Goal: Task Accomplishment & Management: Use online tool/utility

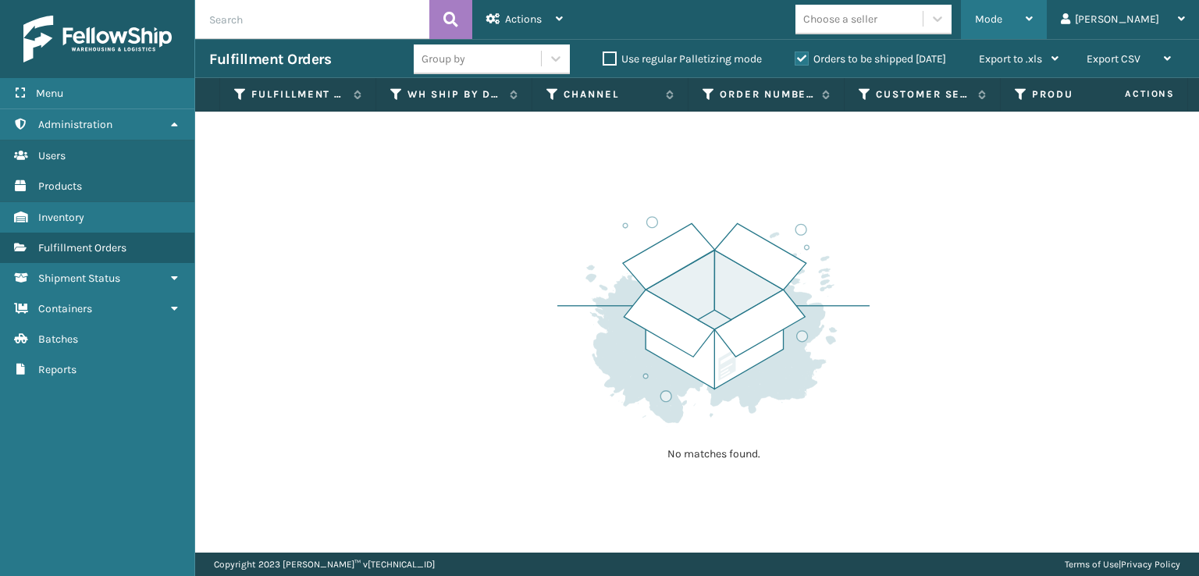
click at [1033, 34] on div "Mode" at bounding box center [1004, 19] width 58 height 39
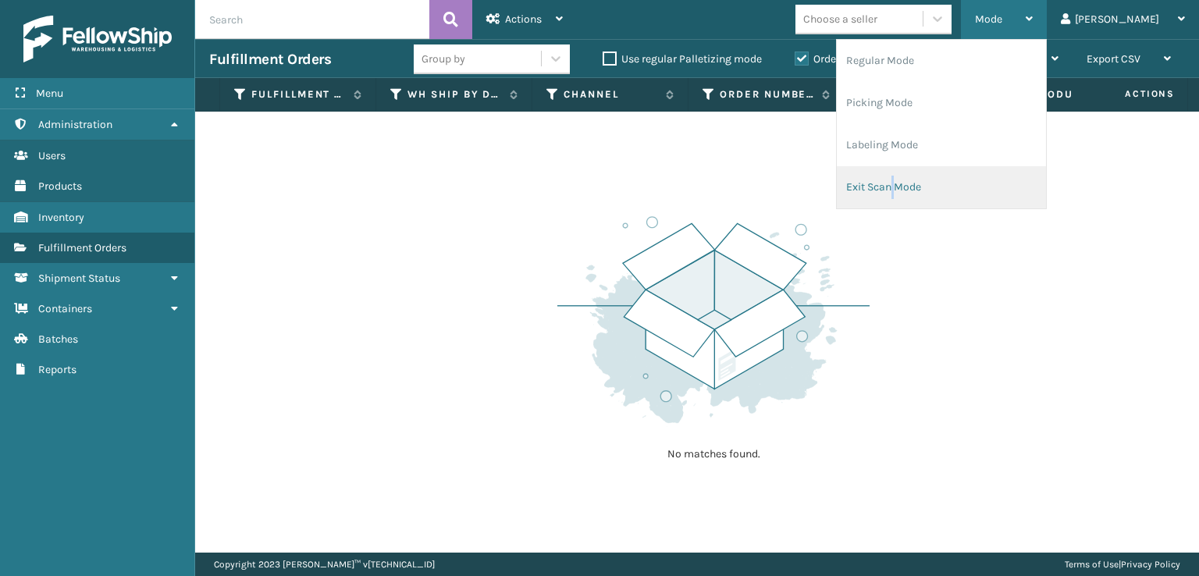
click at [965, 187] on li "Exit Scan Mode" at bounding box center [941, 187] width 209 height 42
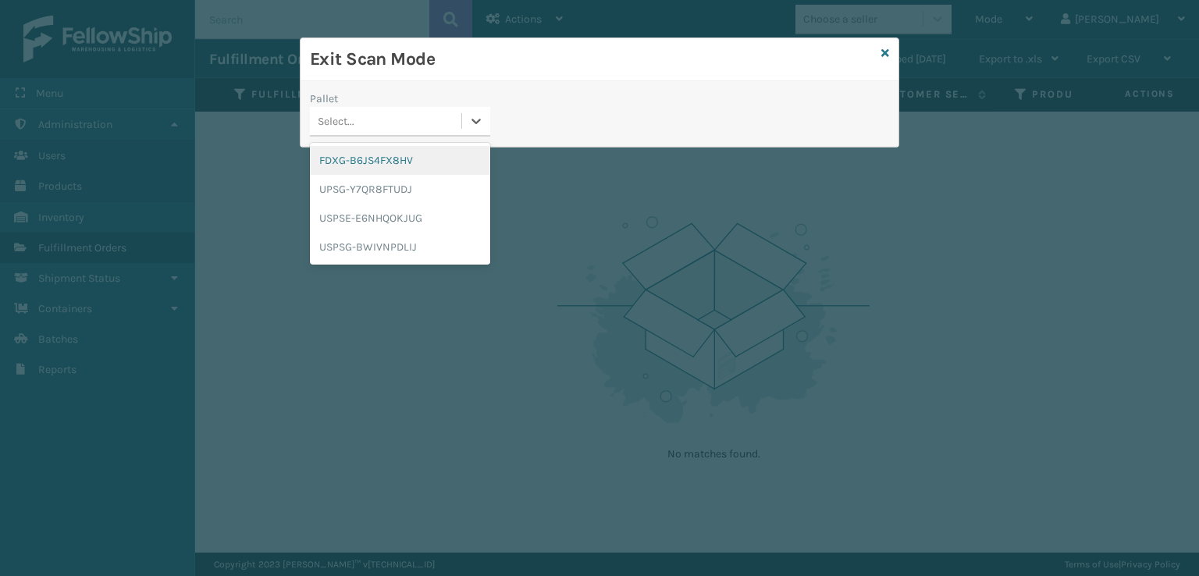
click at [389, 118] on div "Select..." at bounding box center [385, 121] width 151 height 26
click at [396, 162] on div "FDXG-B6JS4FX8HV" at bounding box center [400, 160] width 180 height 29
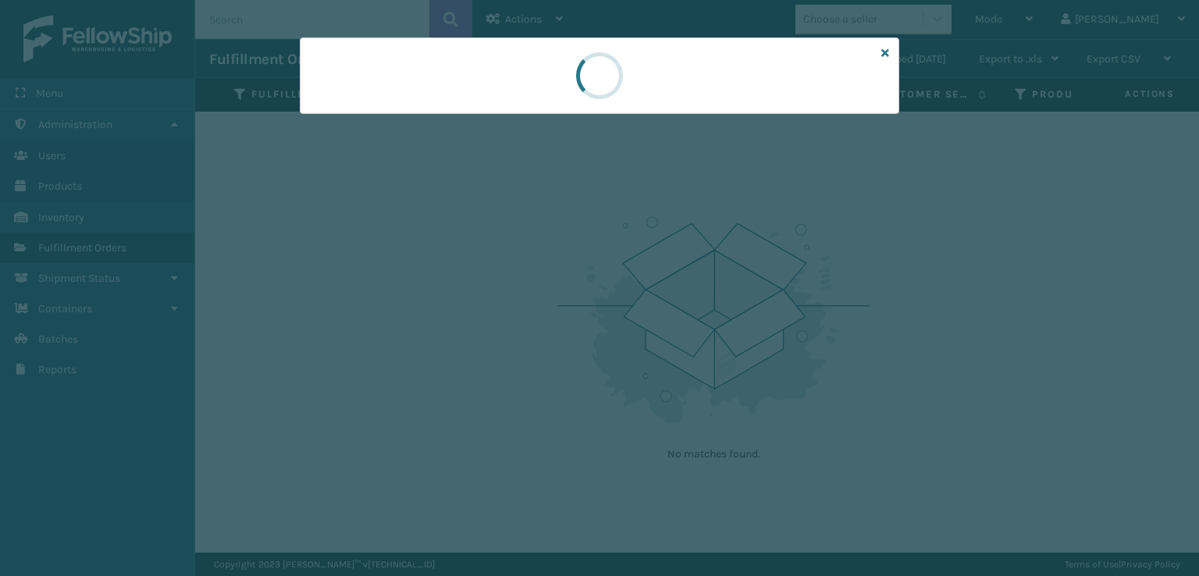
click at [890, 44] on div at bounding box center [599, 75] width 599 height 76
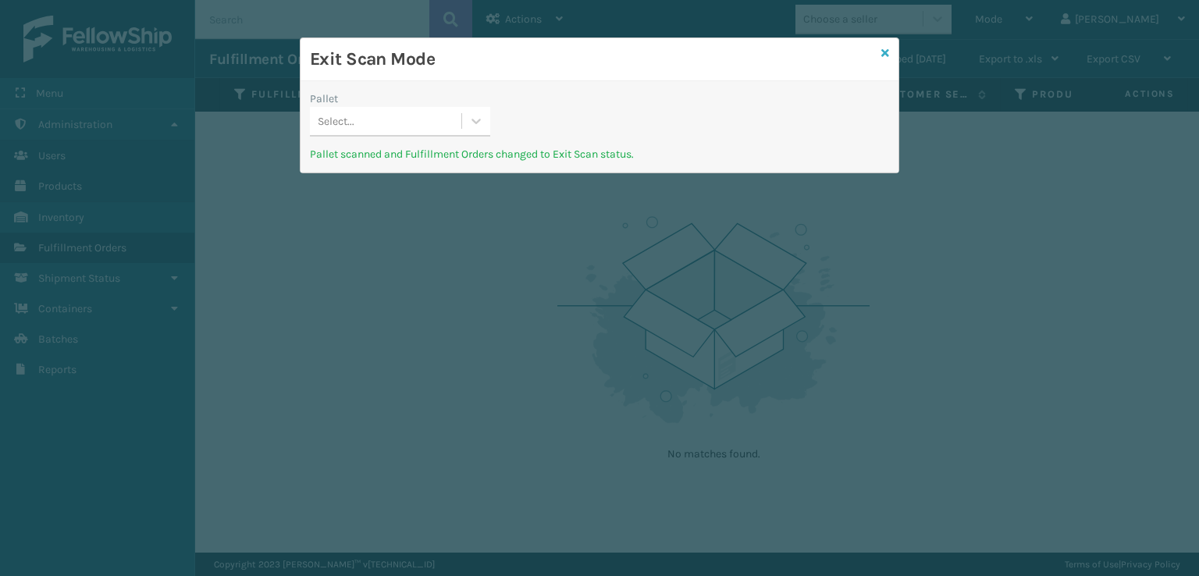
click at [888, 53] on icon at bounding box center [885, 53] width 8 height 11
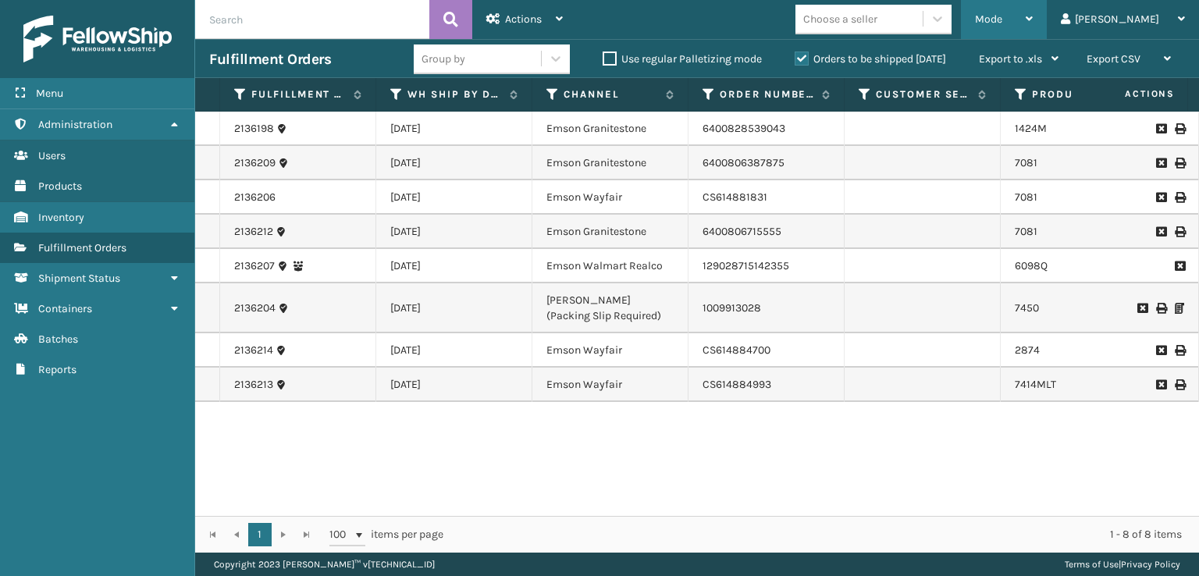
click at [1002, 22] on span "Mode" at bounding box center [988, 18] width 27 height 13
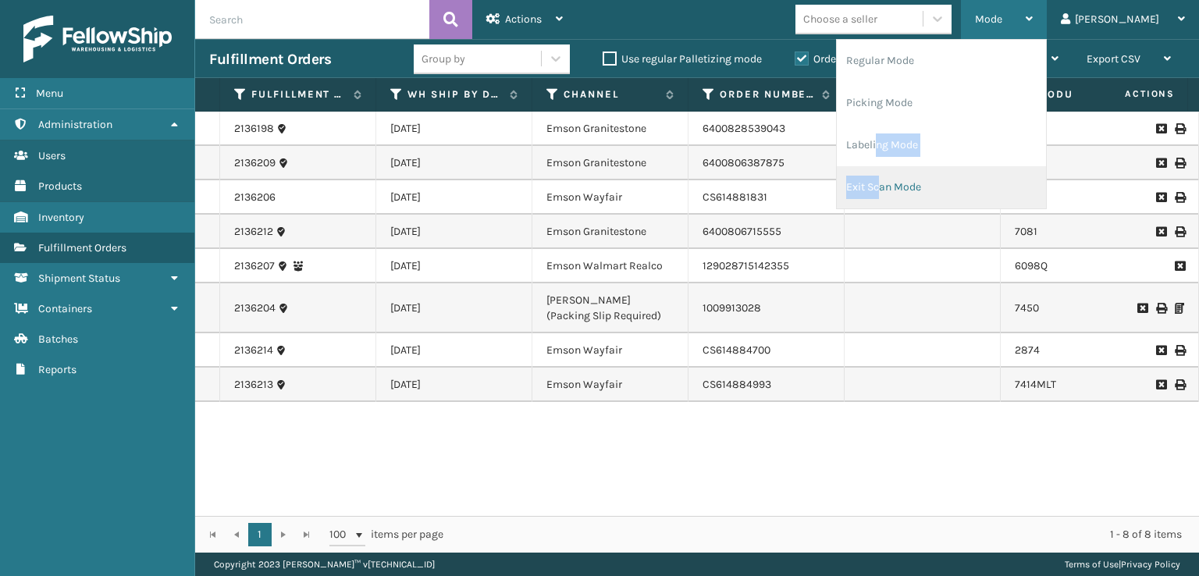
click at [943, 170] on ul "Regular Mode Picking Mode Labeling Mode Exit Scan Mode" at bounding box center [941, 124] width 209 height 169
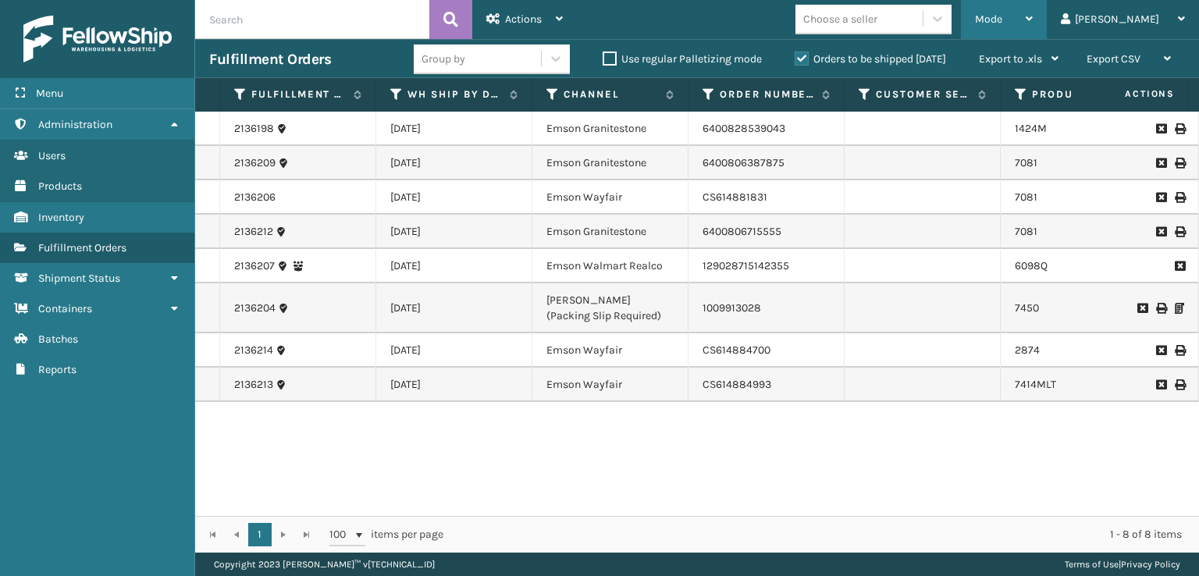
click at [1030, 4] on div "Mode Regular Mode Picking Mode Labeling Mode Exit Scan Mode" at bounding box center [1004, 19] width 86 height 39
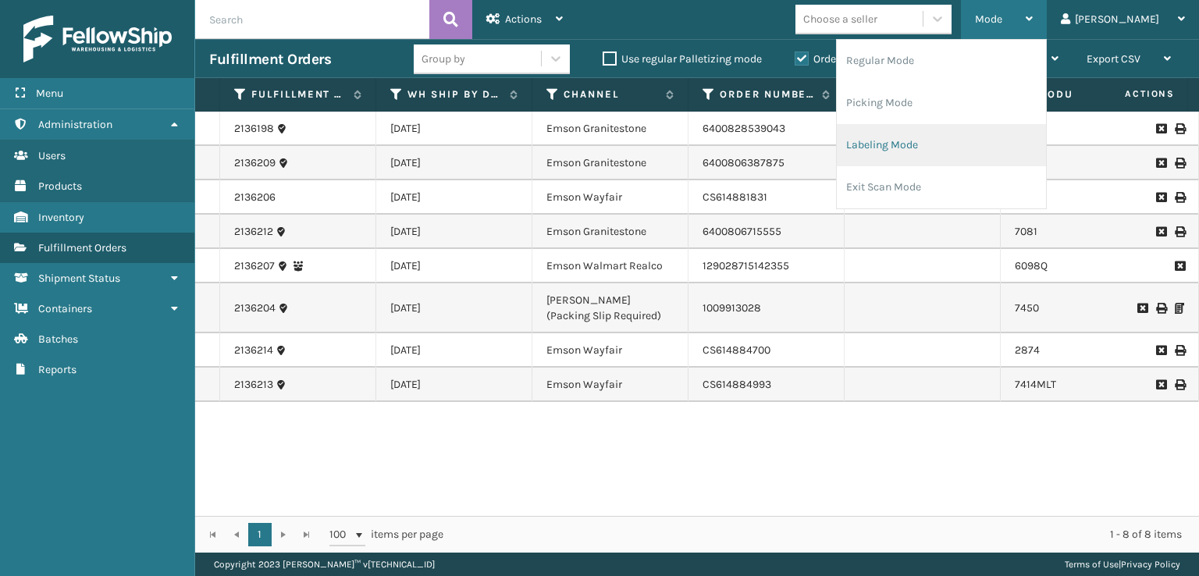
click at [954, 134] on li "Labeling Mode" at bounding box center [941, 145] width 209 height 42
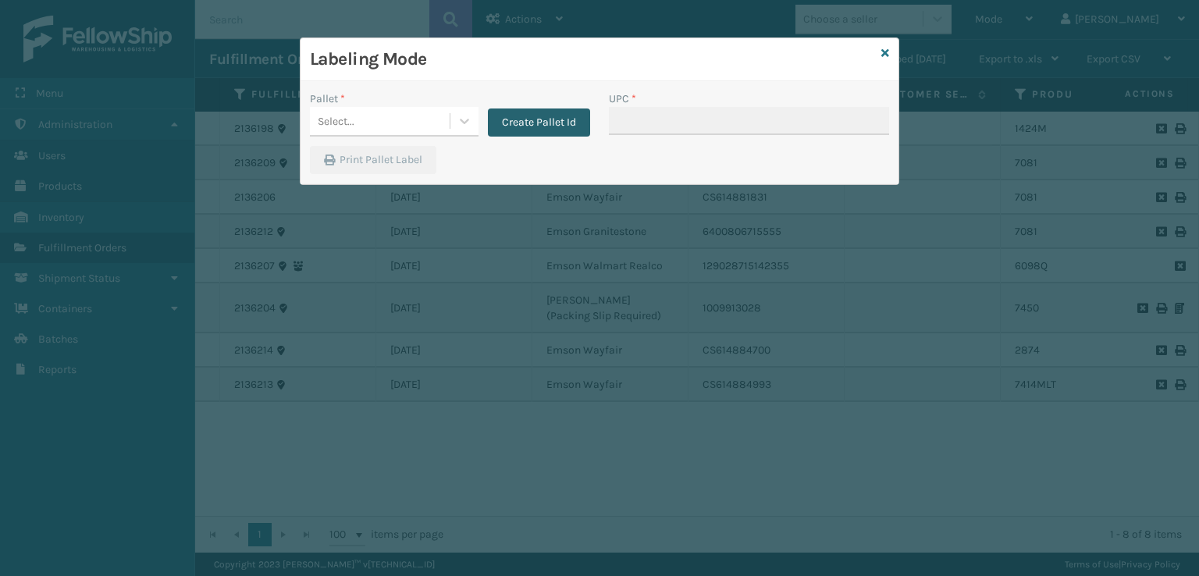
click at [532, 105] on div "Create Pallet Id" at bounding box center [534, 114] width 112 height 46
click at [532, 113] on button "Create Pallet Id" at bounding box center [539, 122] width 102 height 28
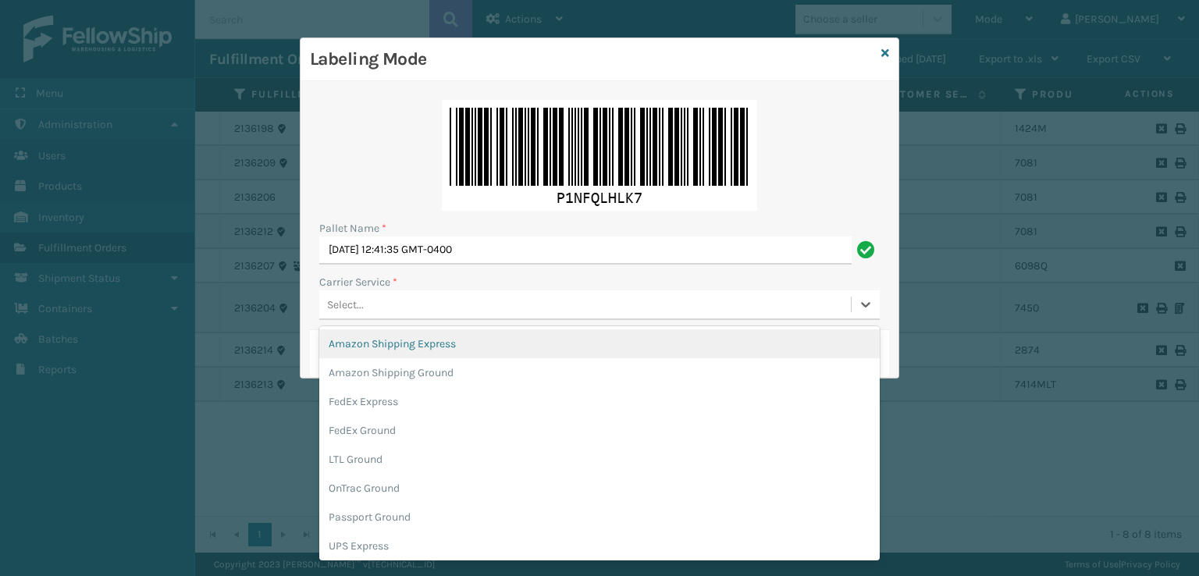
click at [384, 316] on div "Select..." at bounding box center [584, 305] width 531 height 26
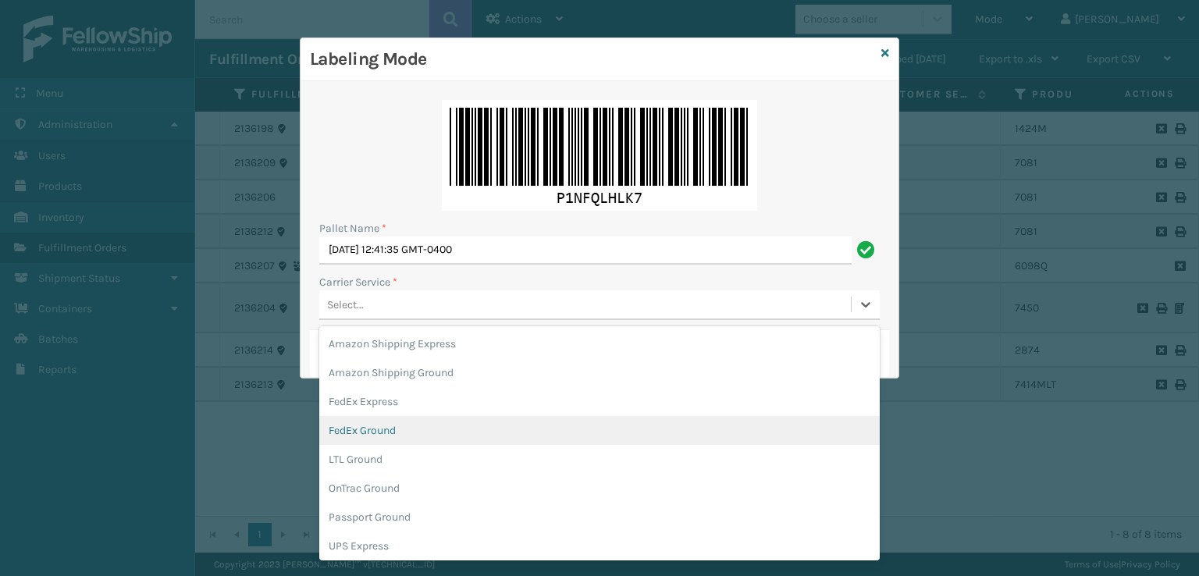
click at [361, 436] on div "FedEx Ground" at bounding box center [599, 430] width 560 height 29
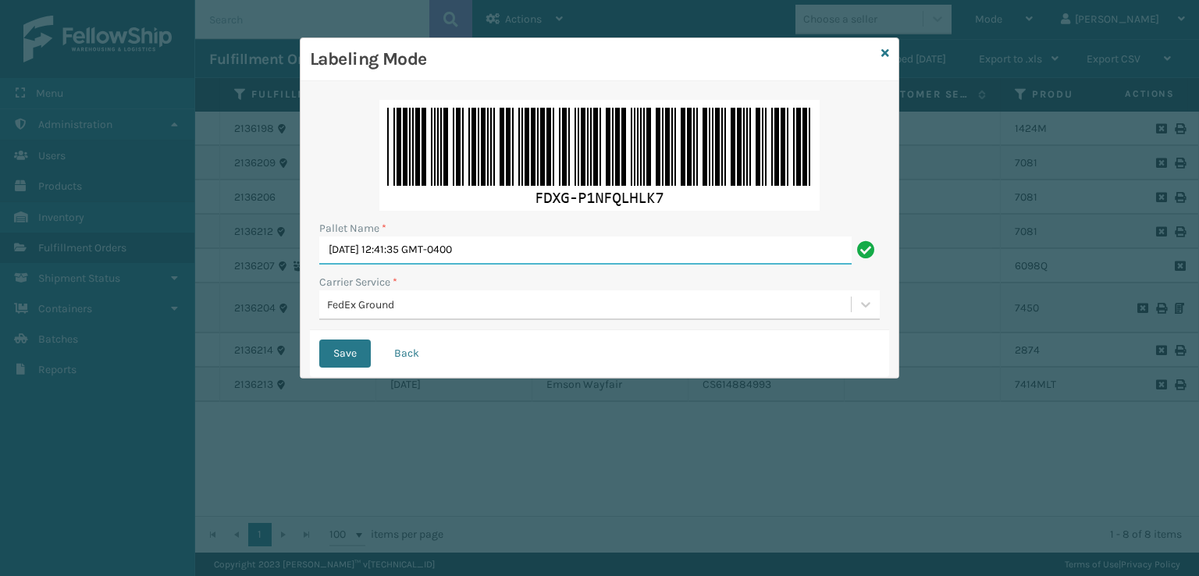
drag, startPoint x: 546, startPoint y: 259, endPoint x: 161, endPoint y: 254, distance: 384.8
click at [161, 254] on div "Labeling Mode Pallet Name * [DATE] 12:41:35 GMT-0400 Carrier Service * FedEx Gr…" at bounding box center [599, 288] width 1199 height 576
type input "T951262"
click at [319, 339] on button "Save" at bounding box center [345, 353] width 52 height 28
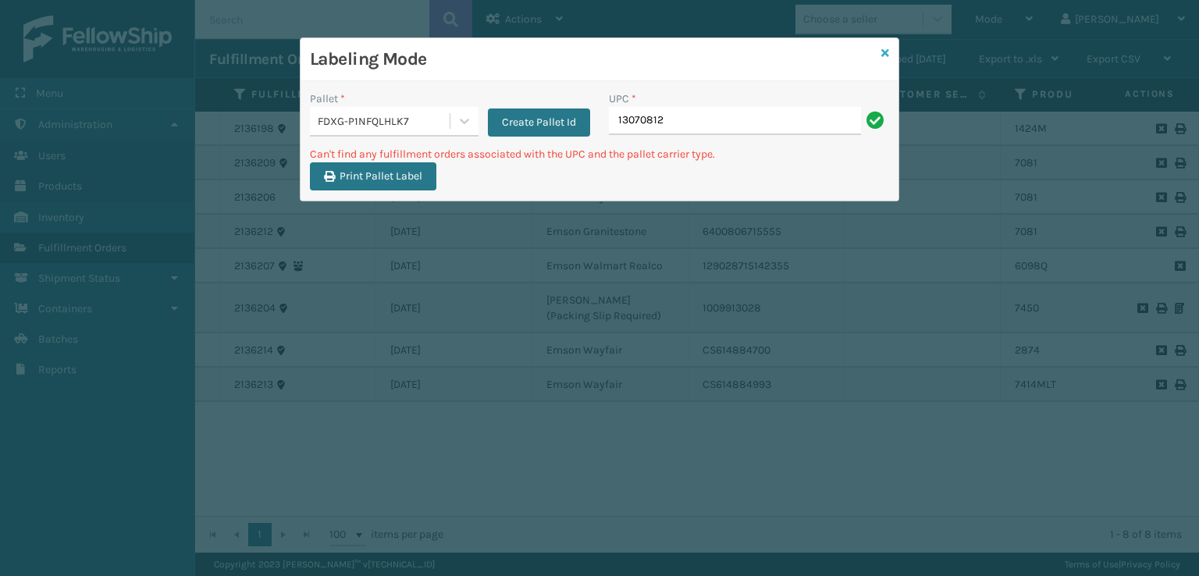
click at [887, 54] on icon at bounding box center [885, 53] width 8 height 11
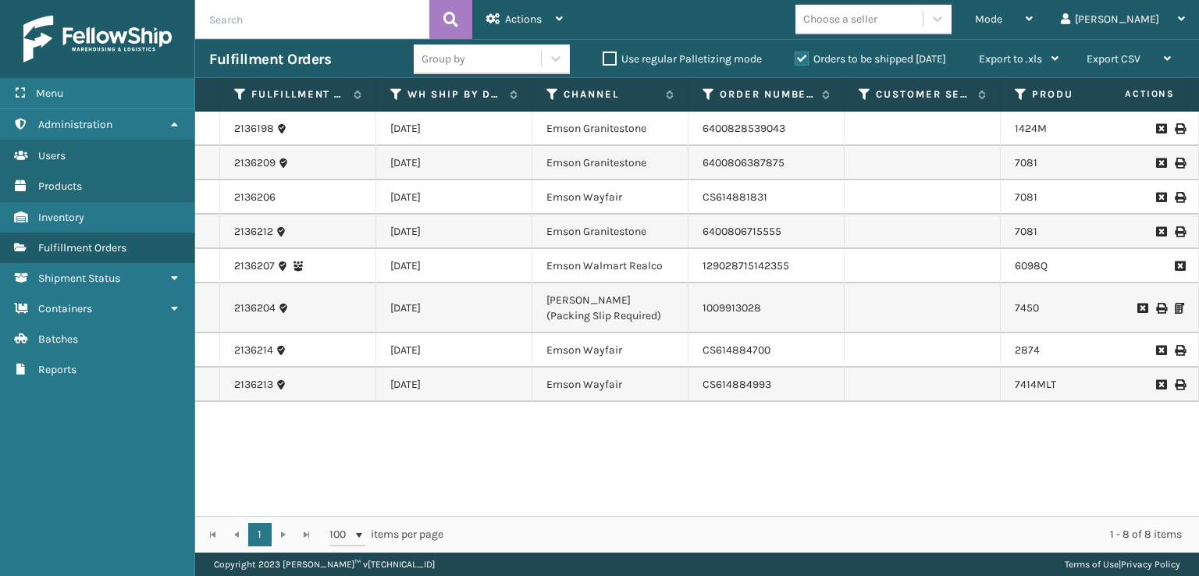
click at [983, 160] on td at bounding box center [922, 163] width 156 height 34
click at [1023, 157] on link "7081" at bounding box center [1026, 162] width 23 height 13
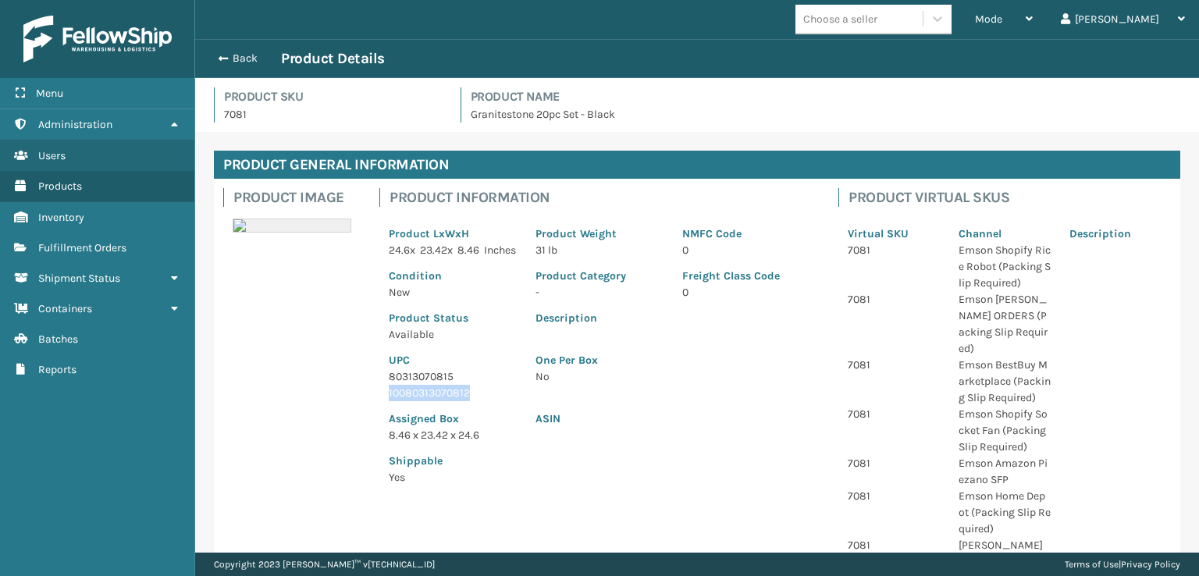
drag, startPoint x: 471, startPoint y: 409, endPoint x: 359, endPoint y: 410, distance: 111.6
copy p "10080313070812"
click at [218, 55] on span "button" at bounding box center [220, 58] width 9 height 11
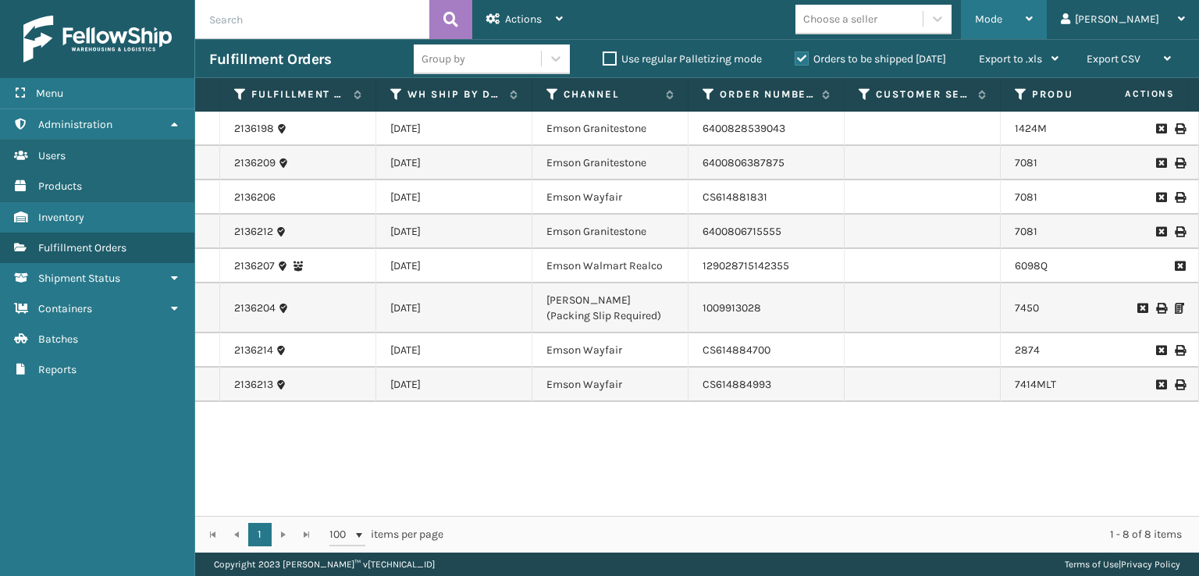
click at [1002, 20] on span "Mode" at bounding box center [988, 18] width 27 height 13
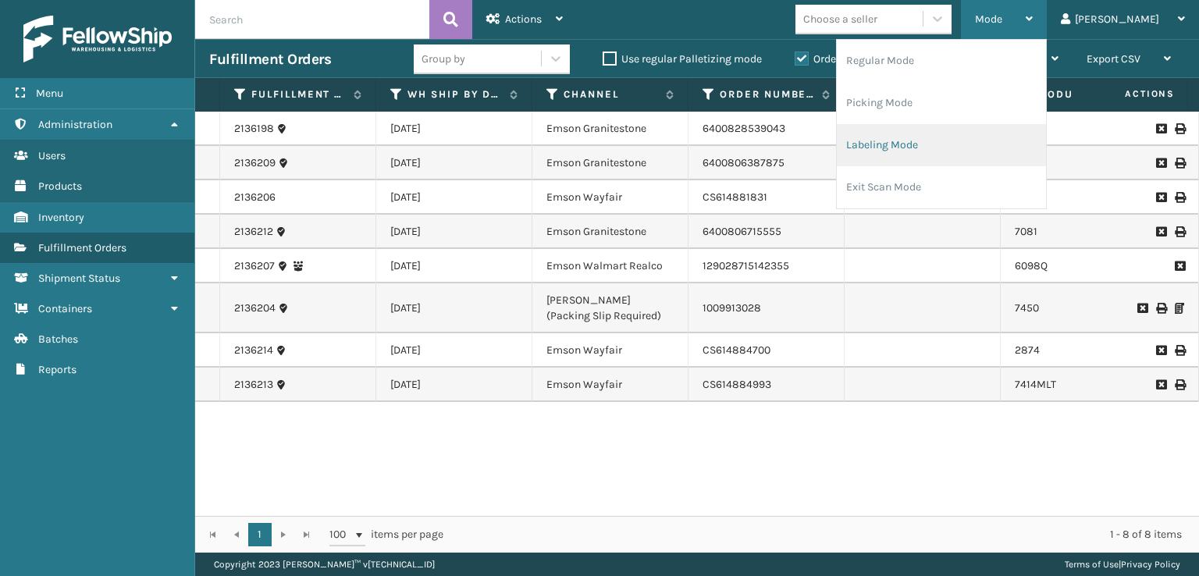
click at [962, 137] on li "Labeling Mode" at bounding box center [941, 145] width 209 height 42
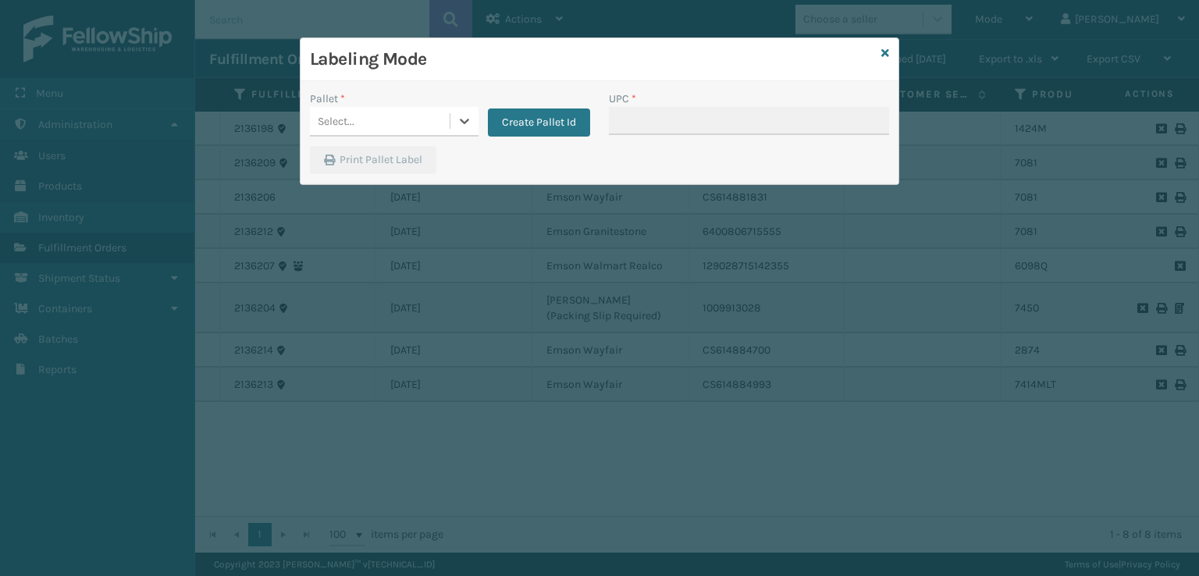
click at [370, 119] on div "Select..." at bounding box center [380, 121] width 140 height 26
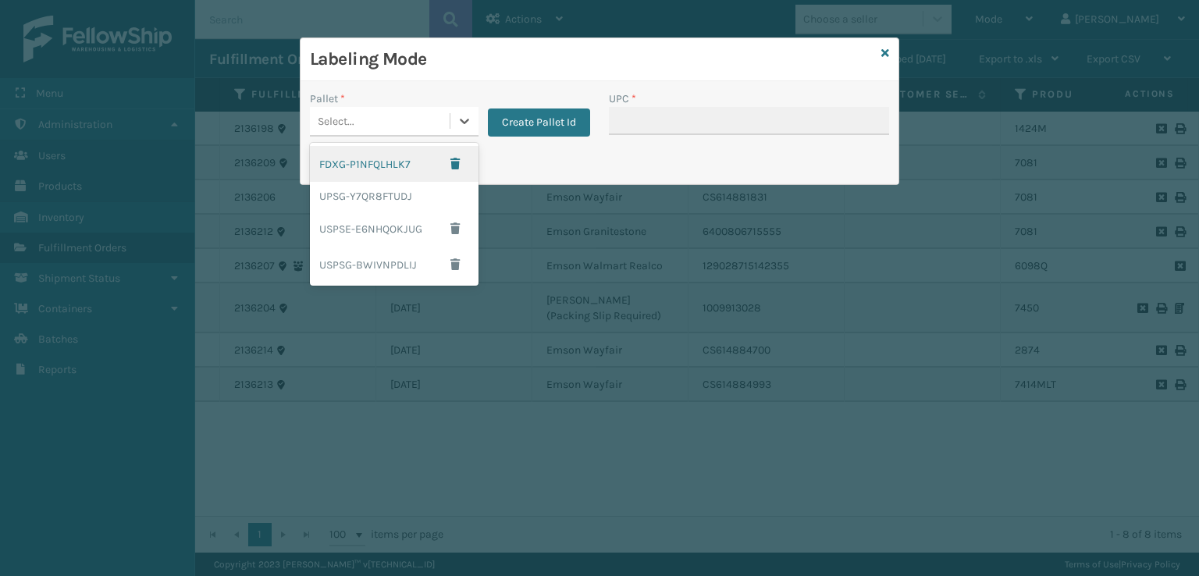
click at [403, 157] on div "FDXG-P1NFQLHLK7" at bounding box center [394, 164] width 169 height 36
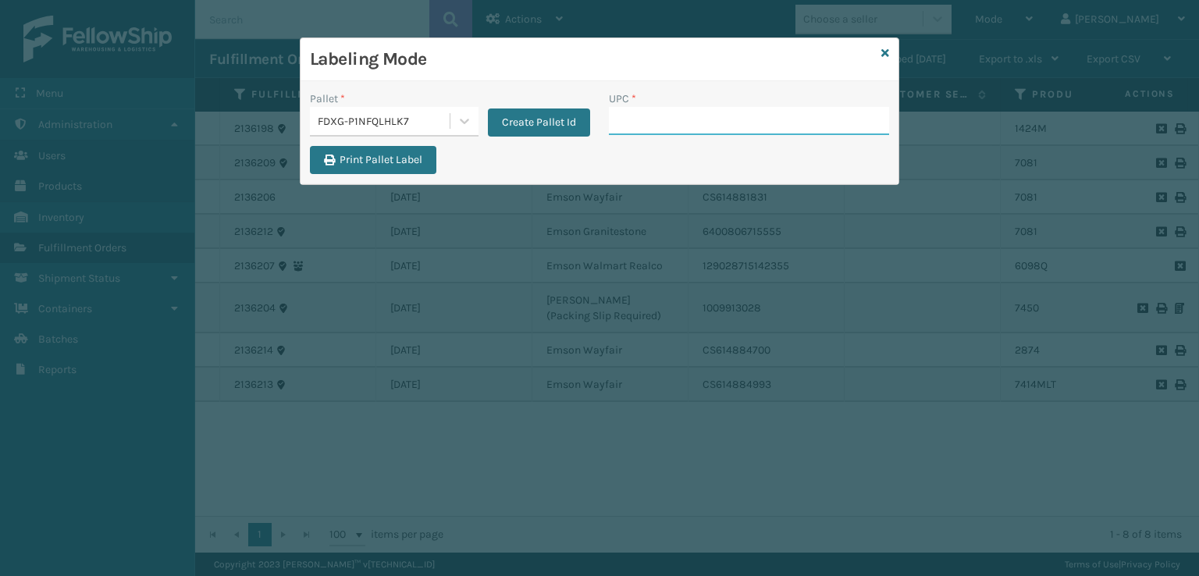
click at [633, 121] on input "UPC *" at bounding box center [749, 121] width 280 height 28
paste input "10080313070812"
type input "10080313070812"
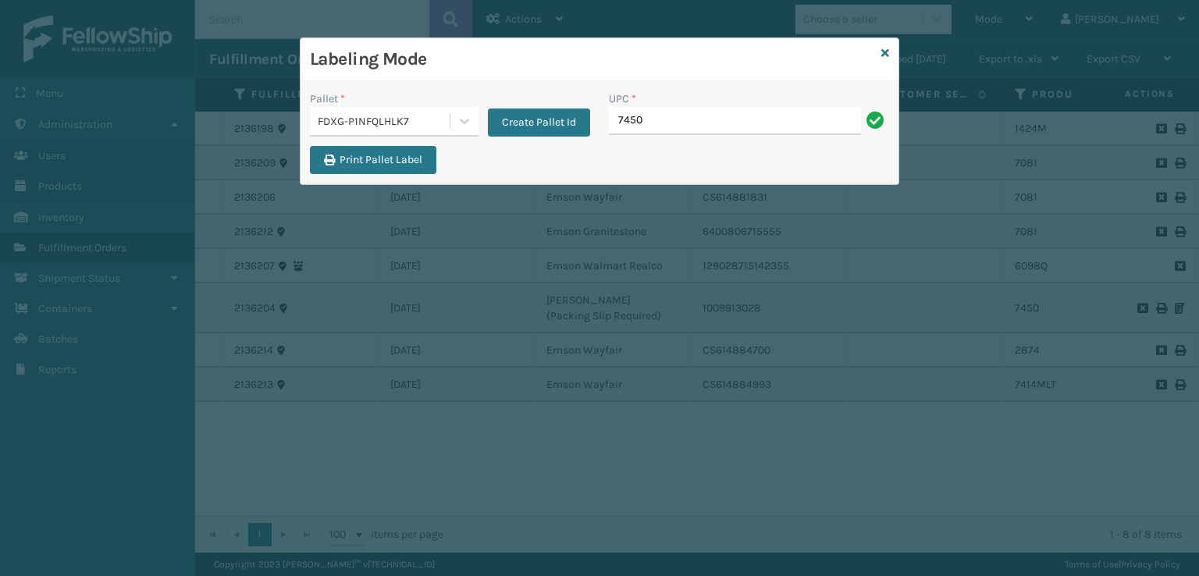
type input "7450"
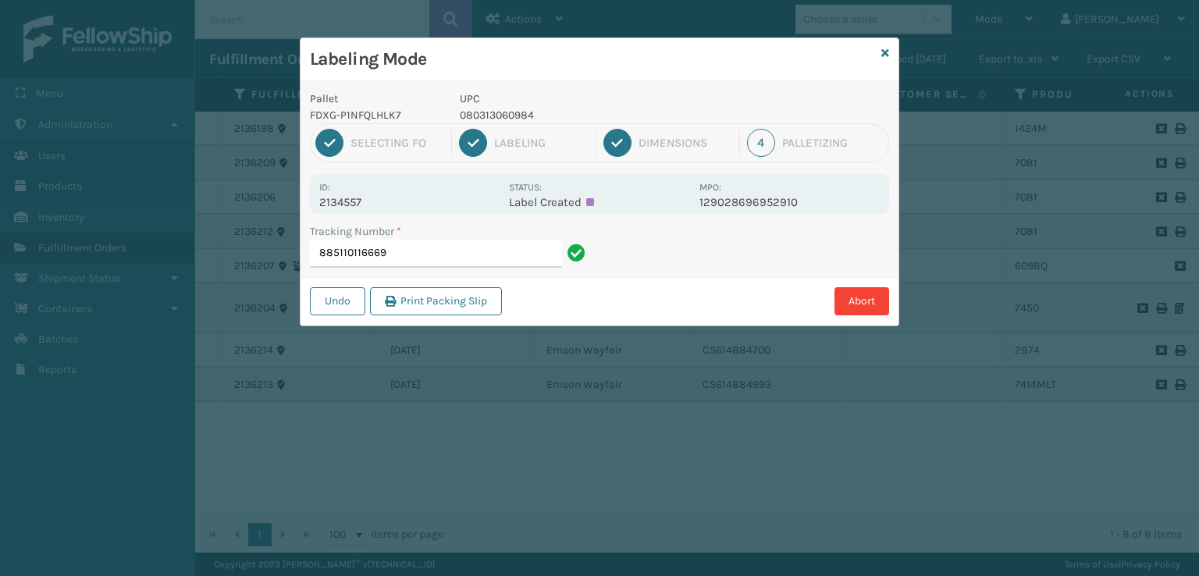
drag, startPoint x: 403, startPoint y: 261, endPoint x: 293, endPoint y: 265, distance: 110.9
click at [293, 265] on div "Labeling Mode Pallet FDXG-P1NFQLHLK7 UPC 080313060984 1 Selecting FO 2 Labeling…" at bounding box center [599, 288] width 1199 height 576
click at [500, 258] on input "885110116669" at bounding box center [436, 254] width 252 height 28
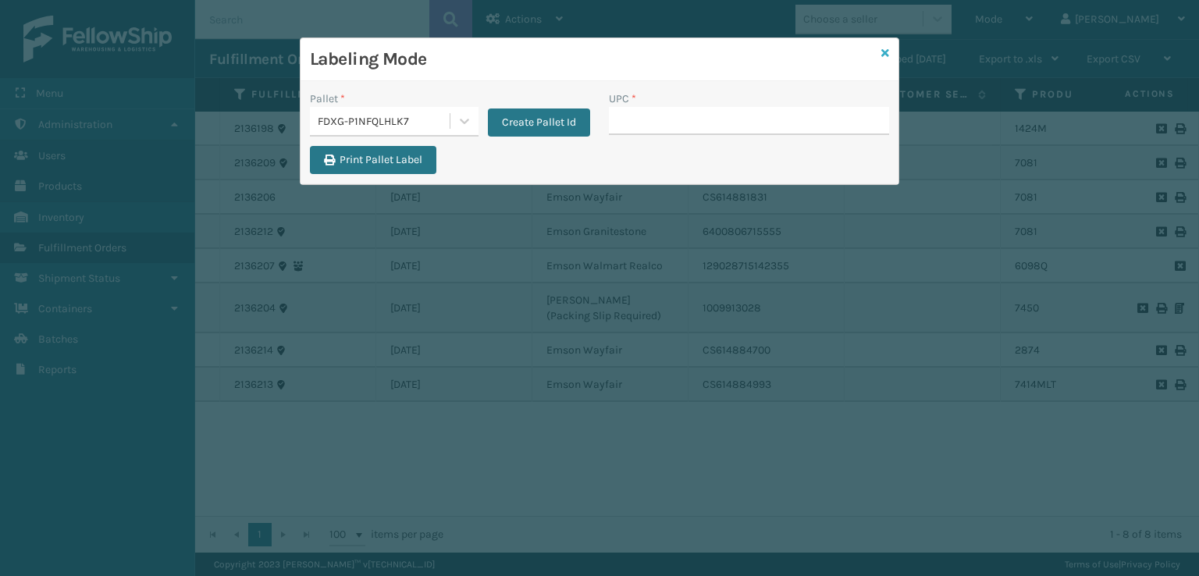
click at [888, 56] on icon at bounding box center [885, 53] width 8 height 11
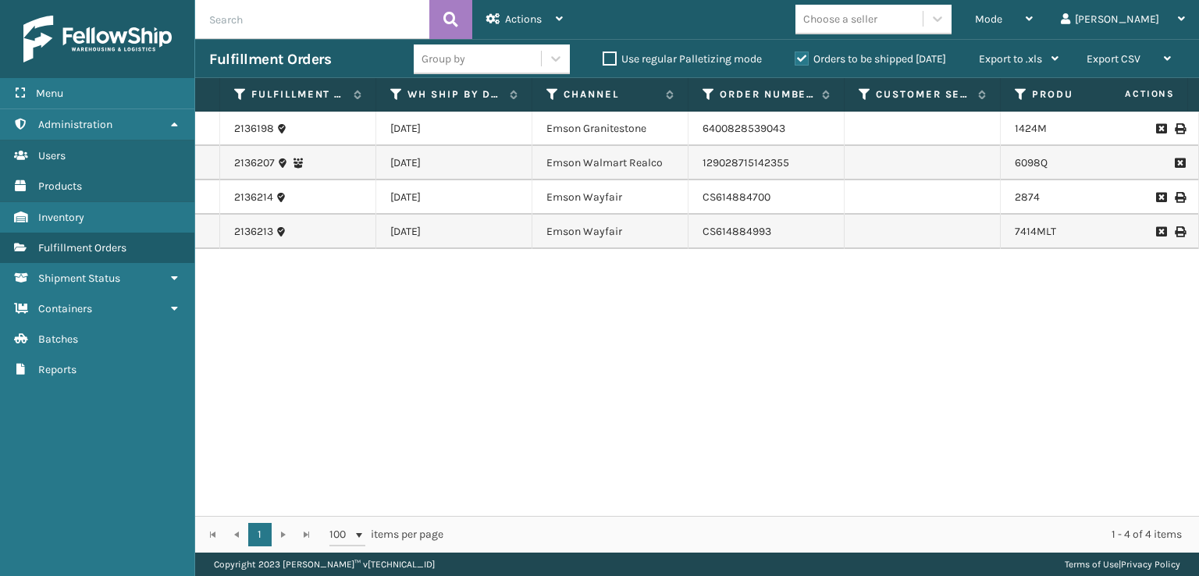
click at [315, 22] on input "text" at bounding box center [312, 19] width 234 height 39
paste input "885110116669"
type input "885110116669"
click at [796, 60] on label "Orders to be shipped [DATE]" at bounding box center [869, 58] width 151 height 13
click at [795, 60] on input "Orders to be shipped [DATE]" at bounding box center [794, 55] width 1 height 10
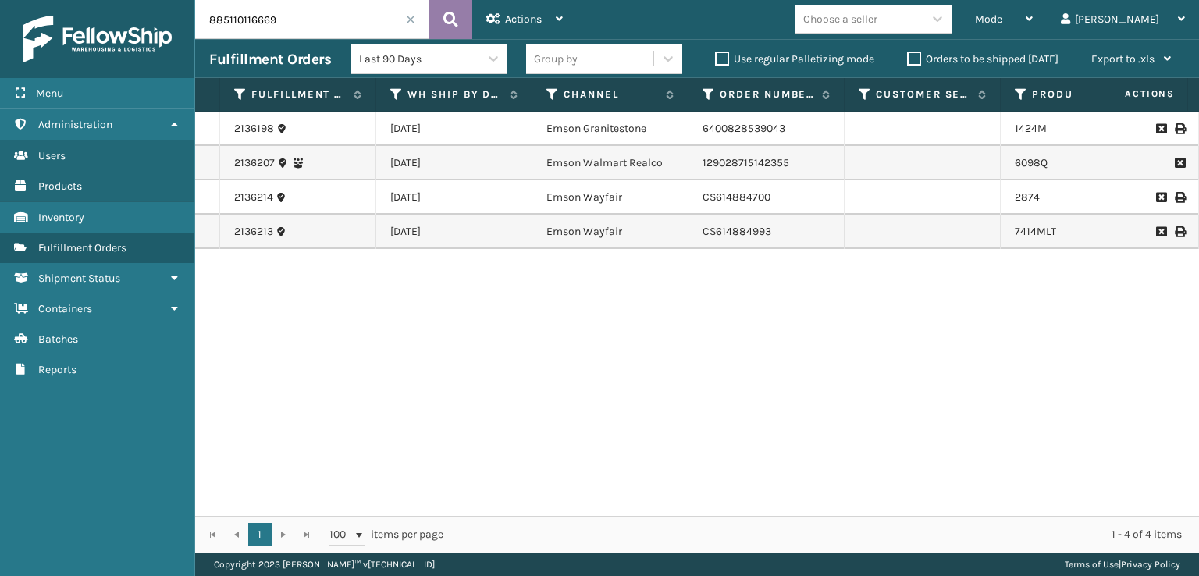
click at [451, 16] on icon at bounding box center [450, 19] width 15 height 23
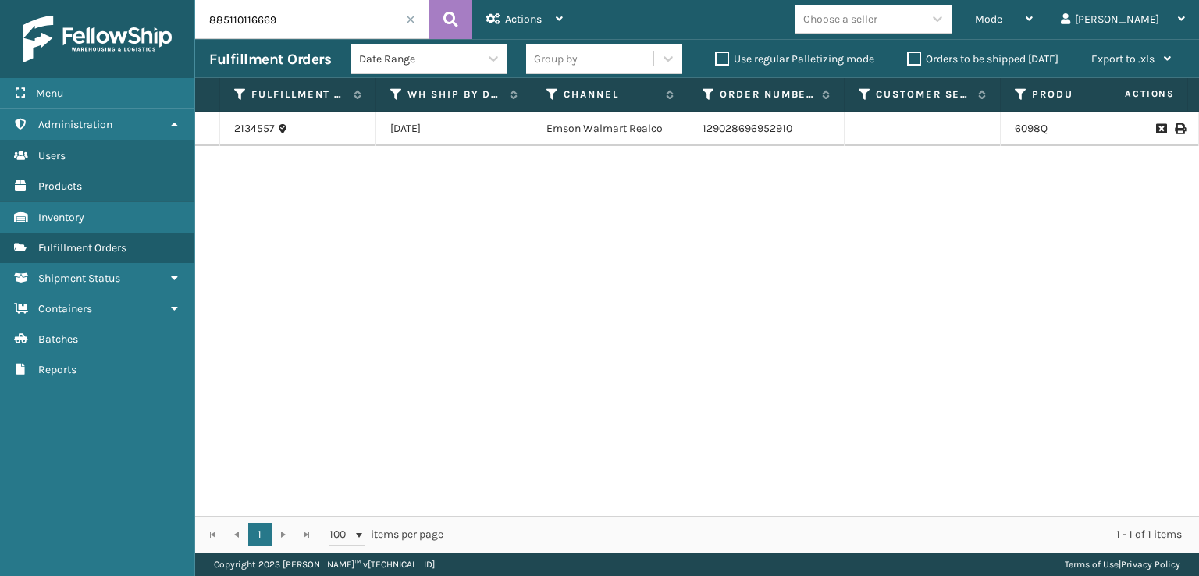
click at [1175, 126] on icon at bounding box center [1179, 128] width 9 height 11
click at [411, 17] on span at bounding box center [410, 19] width 9 height 9
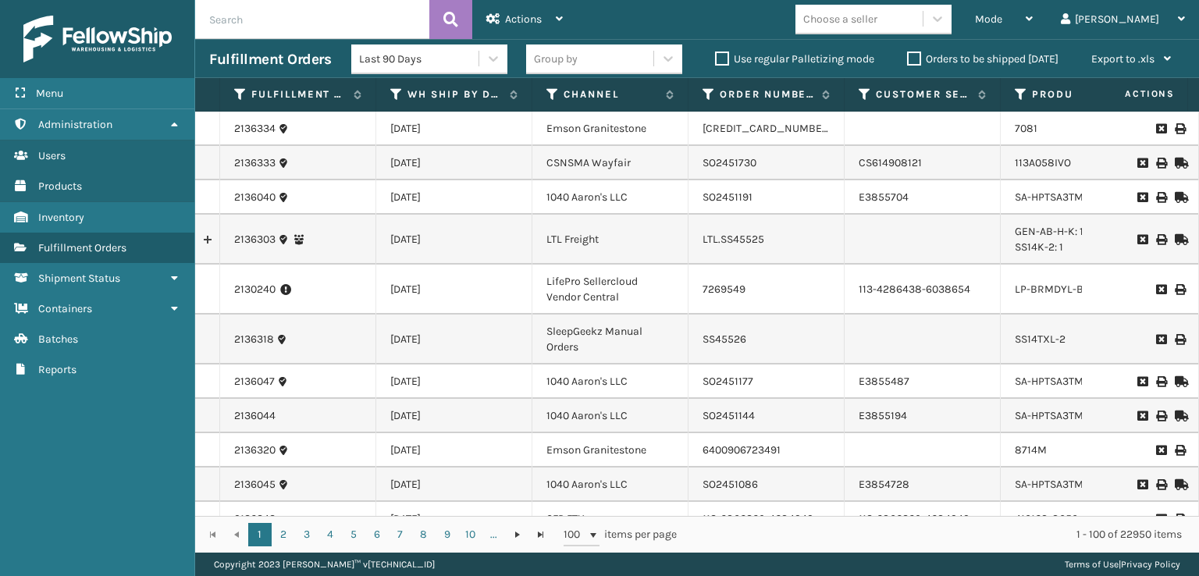
click at [914, 64] on label "Orders to be shipped [DATE]" at bounding box center [982, 58] width 151 height 13
click at [908, 60] on input "Orders to be shipped [DATE]" at bounding box center [907, 55] width 1 height 10
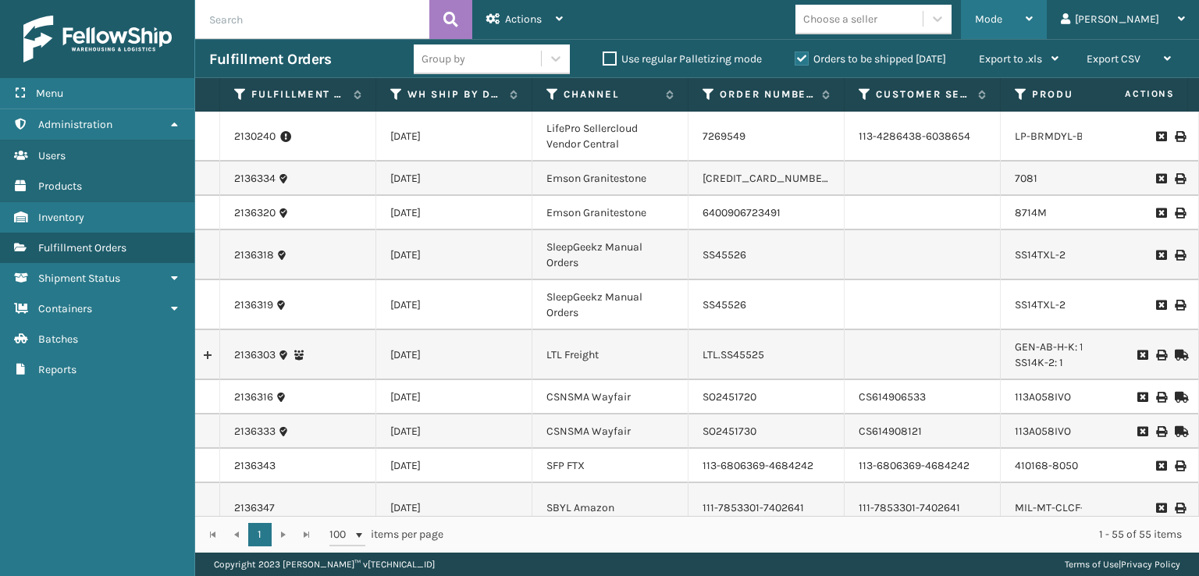
click at [1033, 20] on div "Mode" at bounding box center [1004, 19] width 58 height 39
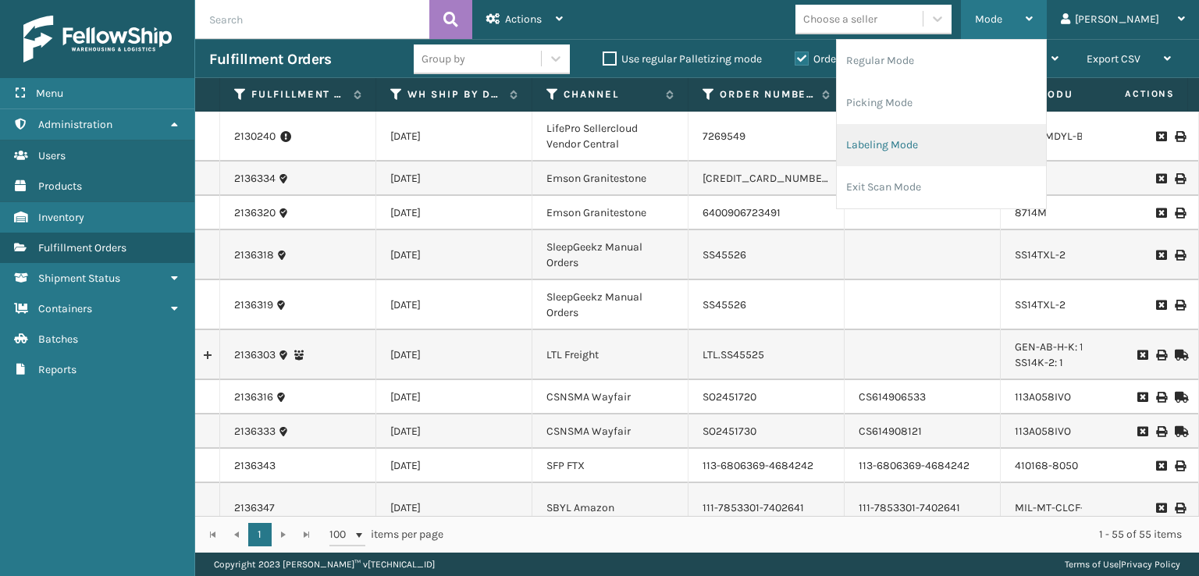
click at [935, 147] on li "Labeling Mode" at bounding box center [941, 145] width 209 height 42
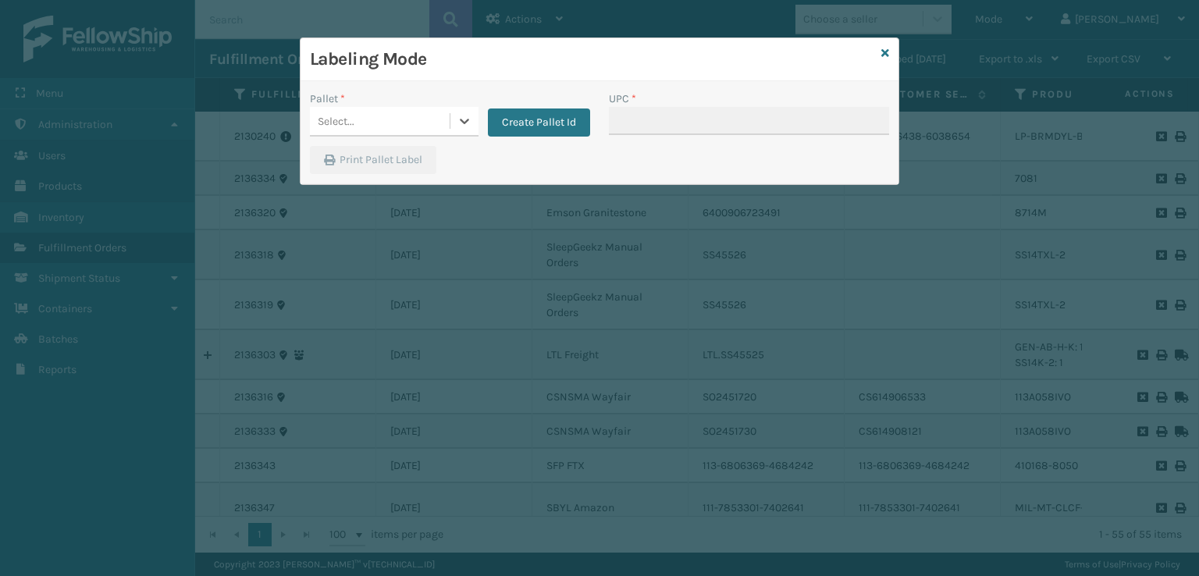
click at [397, 119] on div "Select..." at bounding box center [380, 121] width 140 height 26
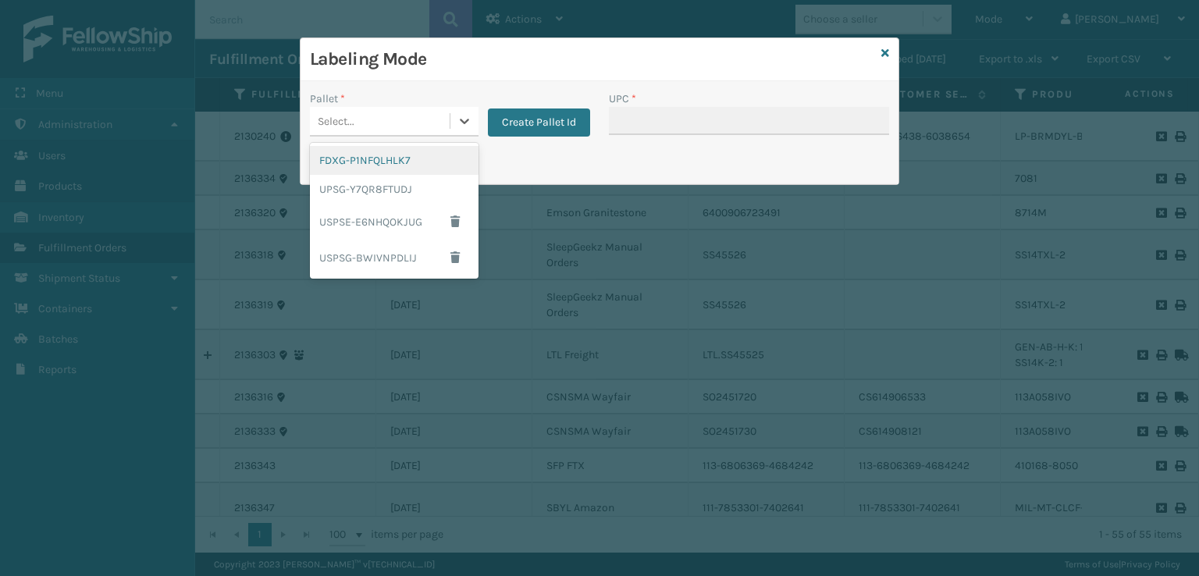
drag, startPoint x: 374, startPoint y: 161, endPoint x: 411, endPoint y: 159, distance: 37.5
click at [411, 159] on div "FDXG-P1NFQLHLK7" at bounding box center [394, 160] width 169 height 29
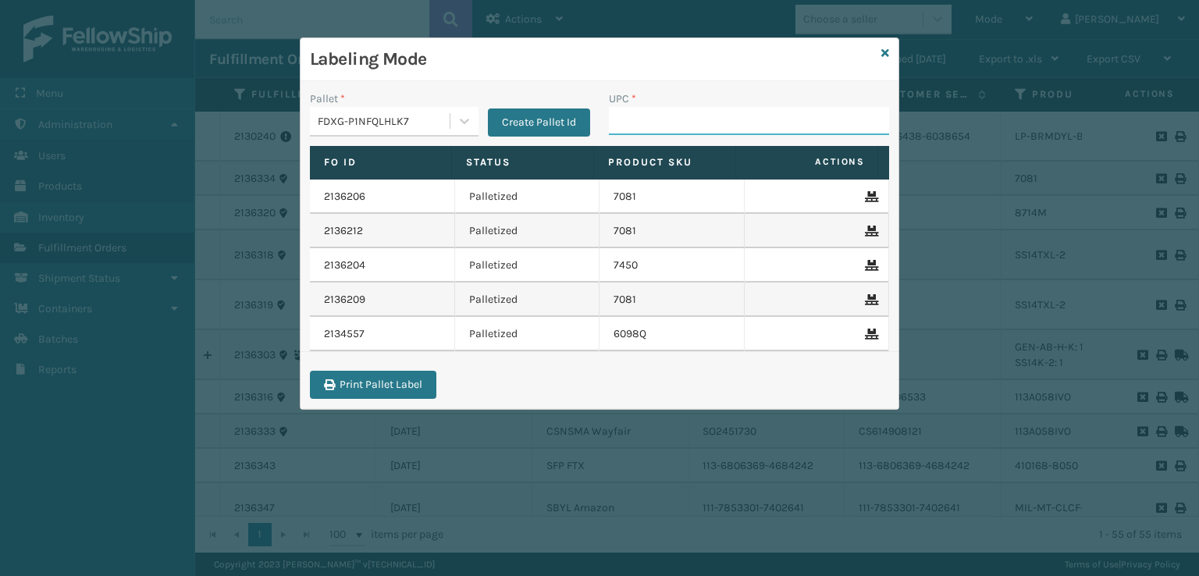
click at [740, 119] on input "UPC *" at bounding box center [749, 121] width 280 height 28
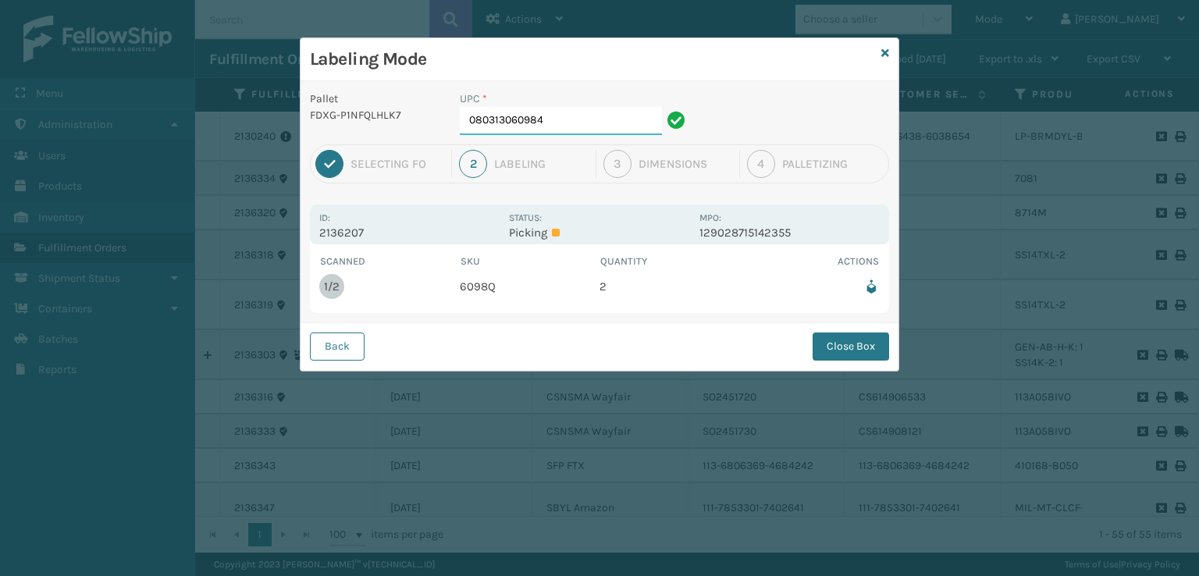
click at [571, 119] on input "080313060984" at bounding box center [561, 121] width 202 height 28
click at [830, 343] on button "Close Box" at bounding box center [850, 346] width 76 height 28
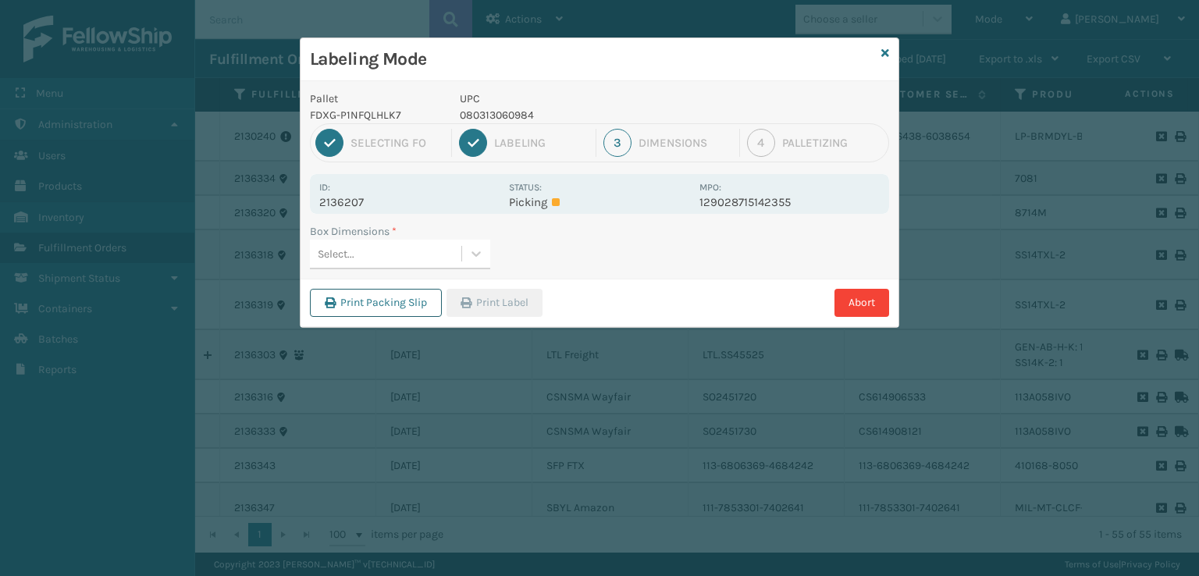
click at [363, 308] on button "Print Packing Slip" at bounding box center [376, 303] width 132 height 28
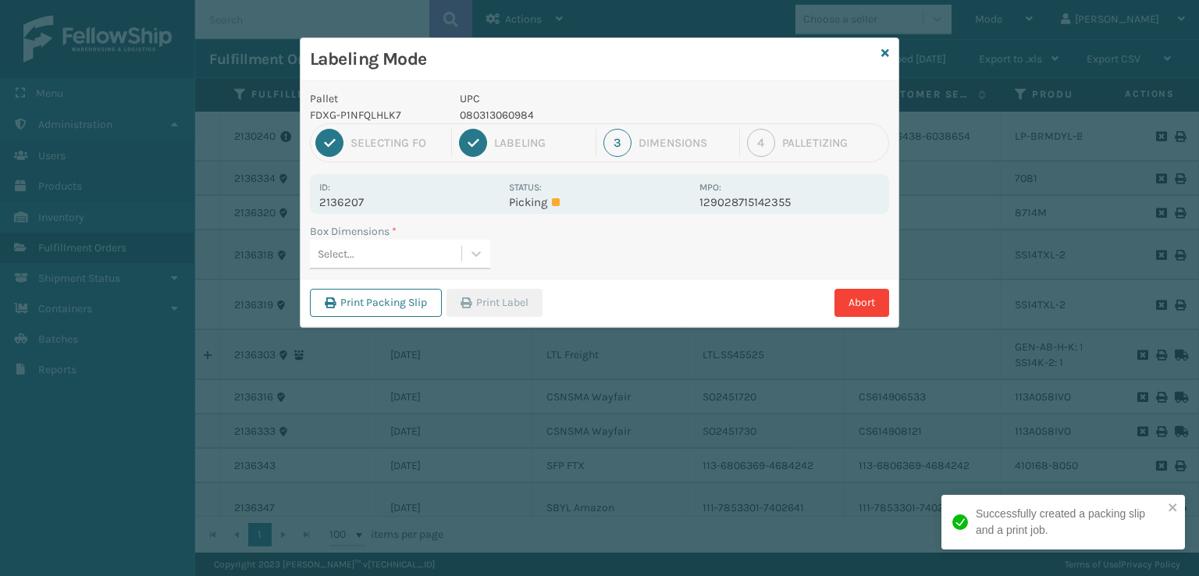
click at [387, 263] on div "Select..." at bounding box center [385, 254] width 151 height 26
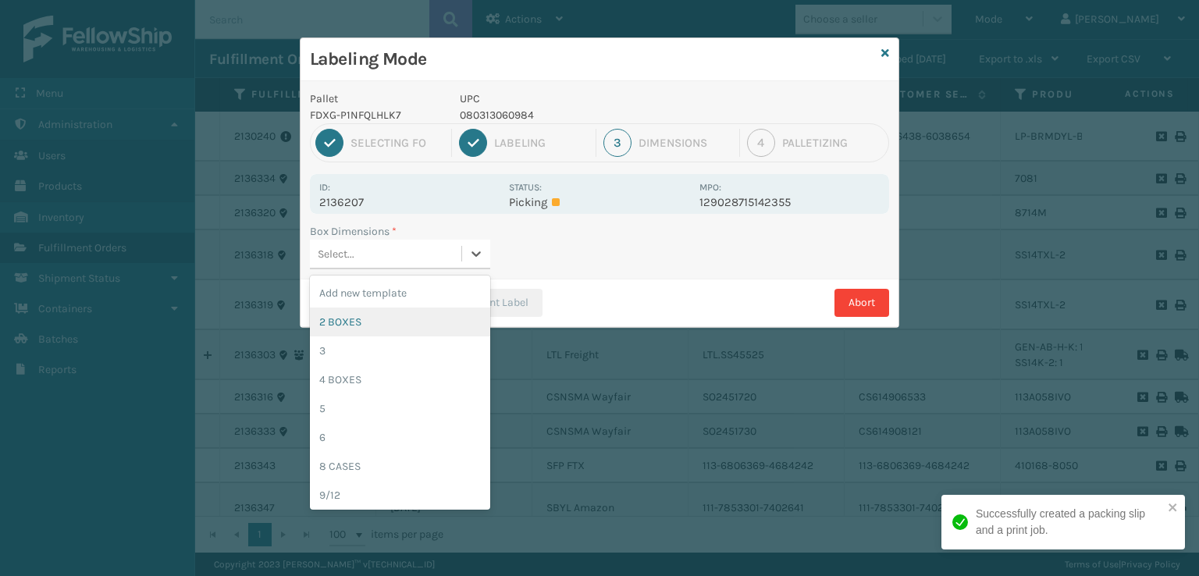
click at [347, 325] on div "2 BOXES" at bounding box center [400, 321] width 180 height 29
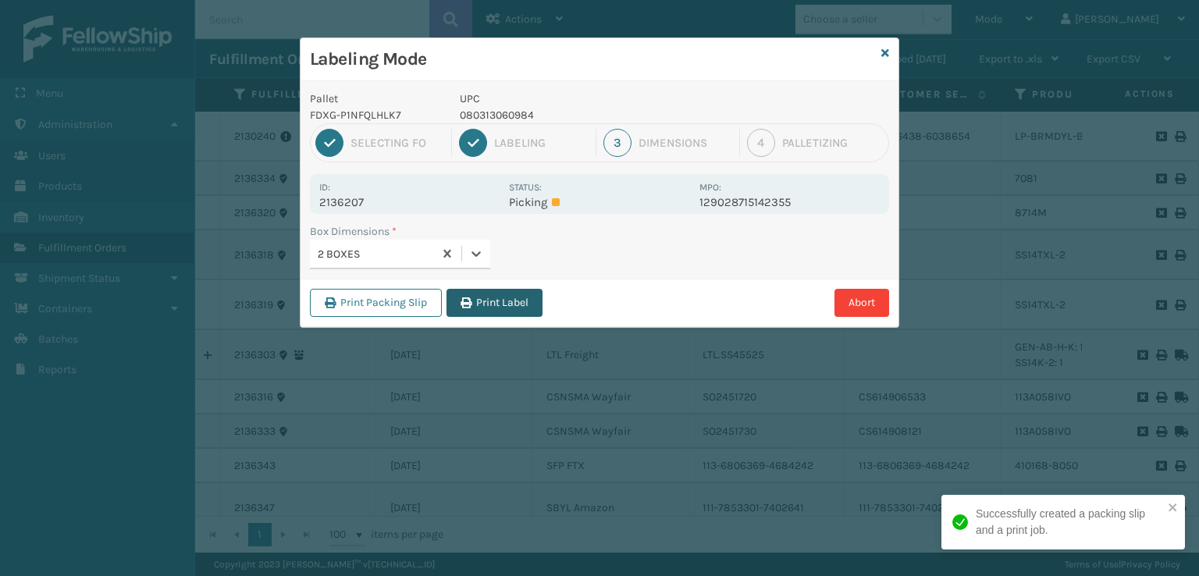
click at [489, 305] on button "Print Label" at bounding box center [494, 303] width 96 height 28
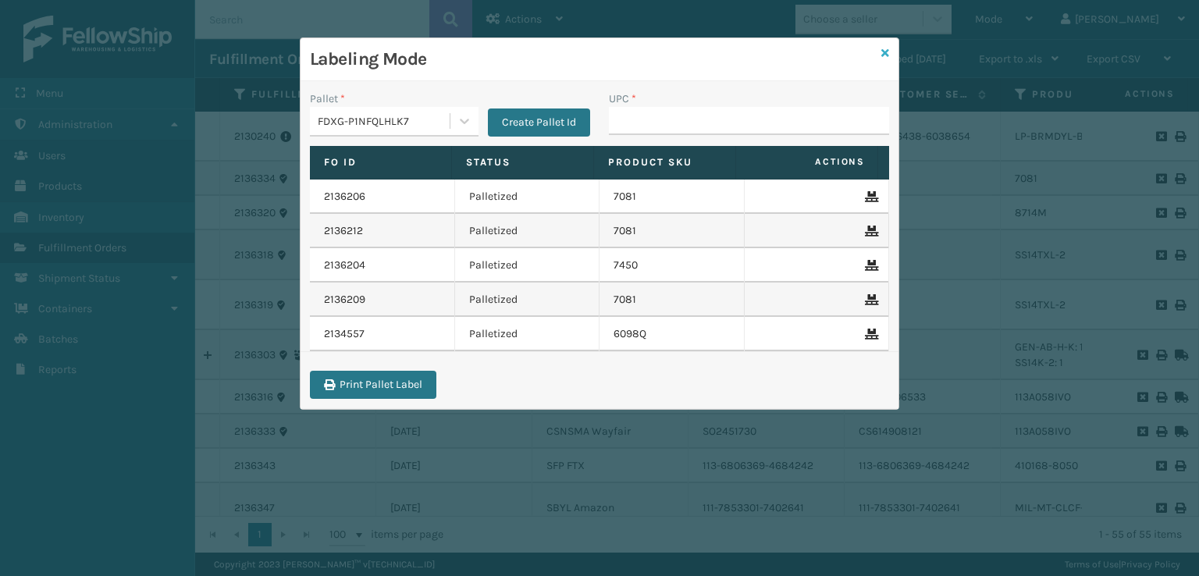
click at [883, 52] on icon at bounding box center [885, 53] width 8 height 11
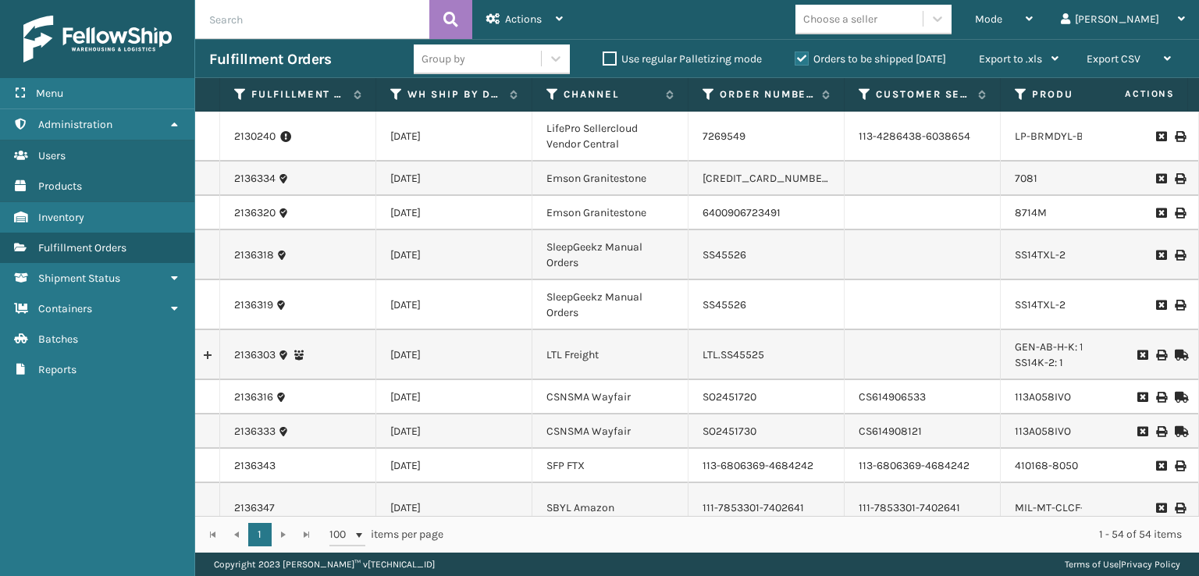
click at [278, 23] on input "text" at bounding box center [312, 19] width 234 height 39
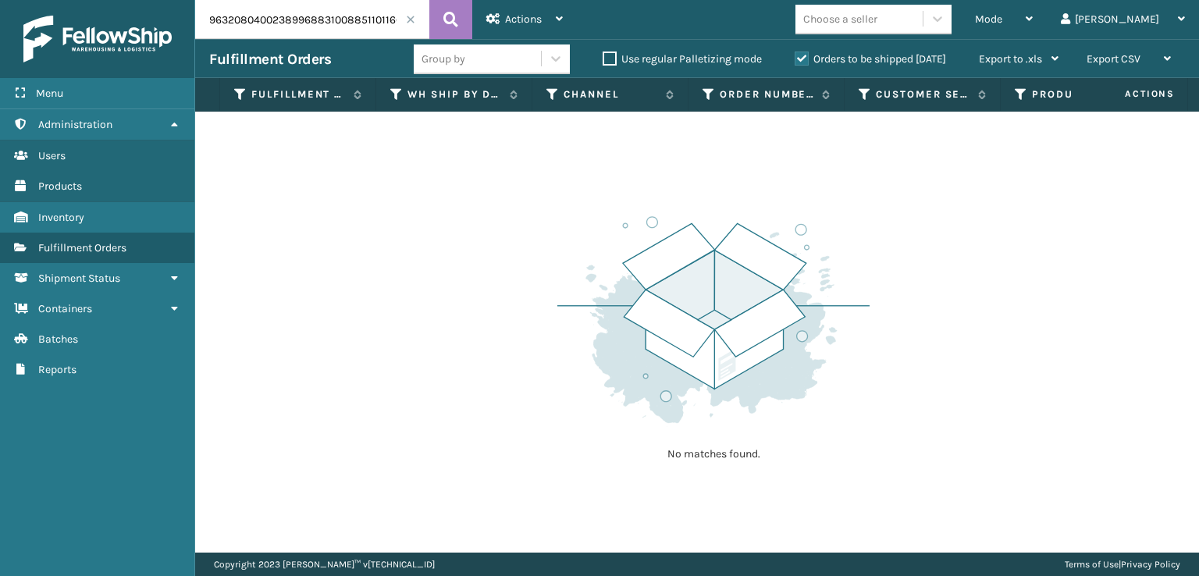
drag, startPoint x: 327, startPoint y: 22, endPoint x: 187, endPoint y: 60, distance: 145.6
click at [187, 0] on div "Menu Administration Users Products Inventory Fulfillment Orders Shipment Status…" at bounding box center [599, 0] width 1199 height 0
type input "885110116669"
click at [799, 51] on div "Orders to be shipped [DATE]" at bounding box center [872, 59] width 184 height 19
click at [803, 54] on label "Orders to be shipped [DATE]" at bounding box center [869, 58] width 151 height 13
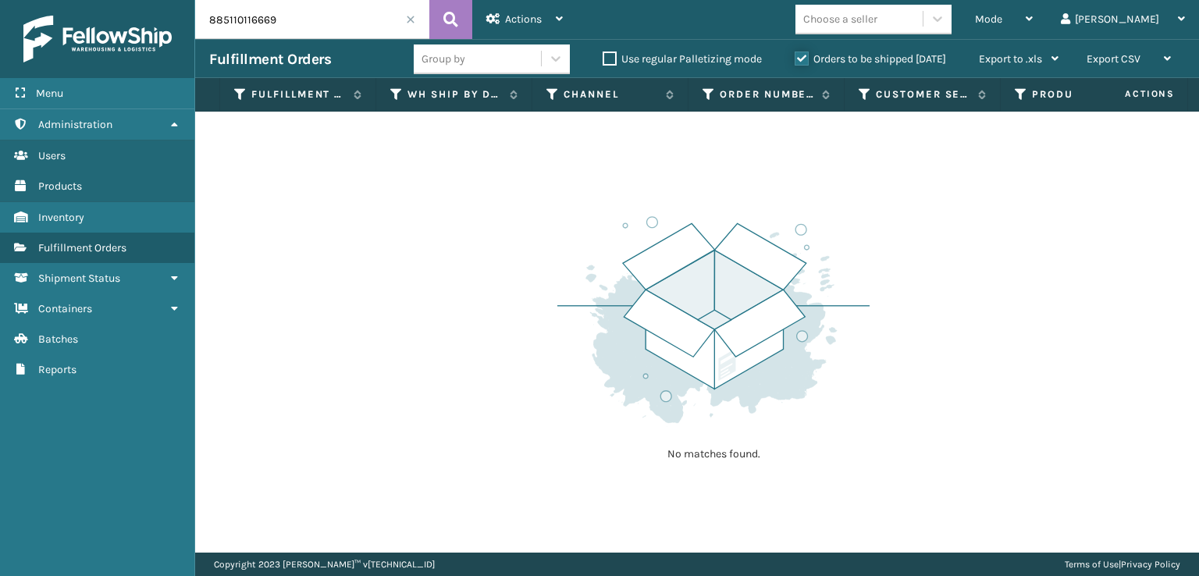
click at [795, 54] on input "Orders to be shipped [DATE]" at bounding box center [794, 55] width 1 height 10
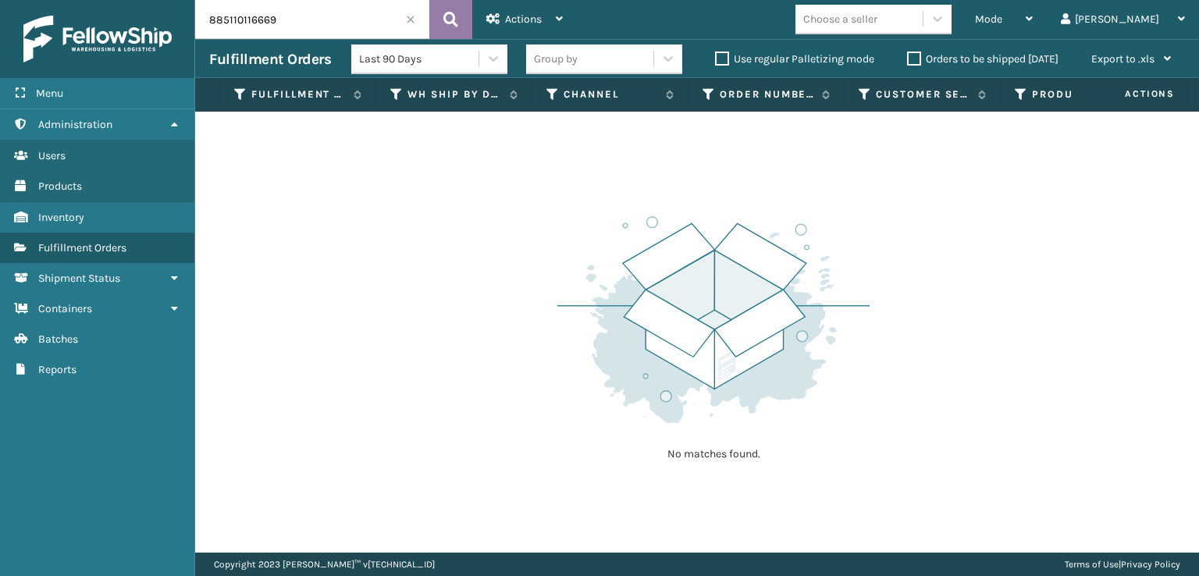
click at [448, 20] on icon at bounding box center [450, 19] width 15 height 23
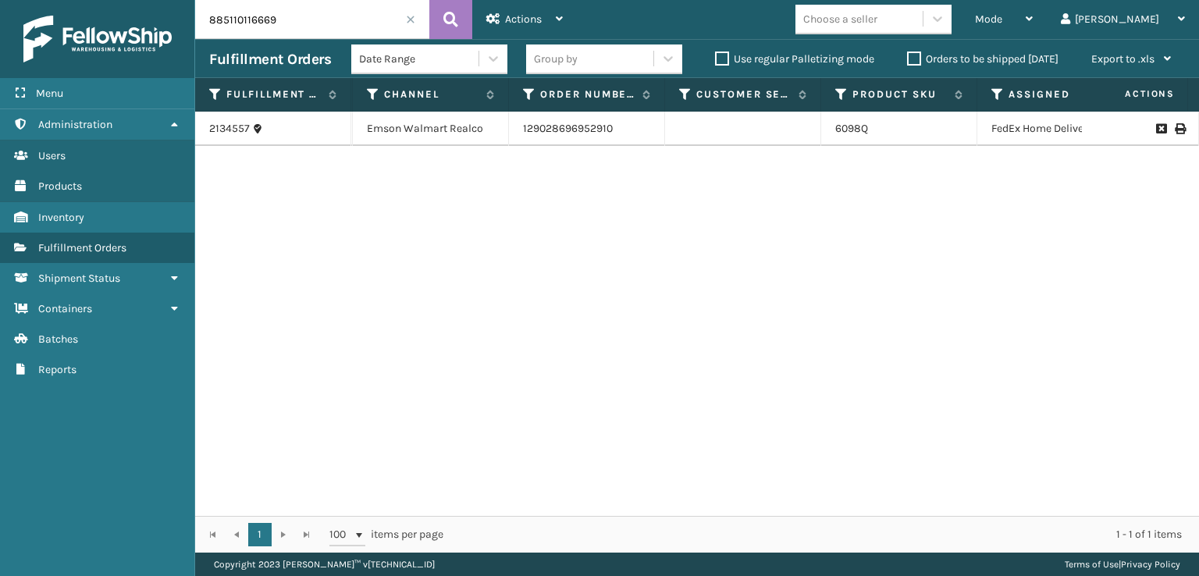
scroll to position [0, 198]
click at [911, 60] on label "Orders to be shipped [DATE]" at bounding box center [982, 58] width 151 height 13
click at [908, 60] on input "Orders to be shipped [DATE]" at bounding box center [907, 55] width 1 height 10
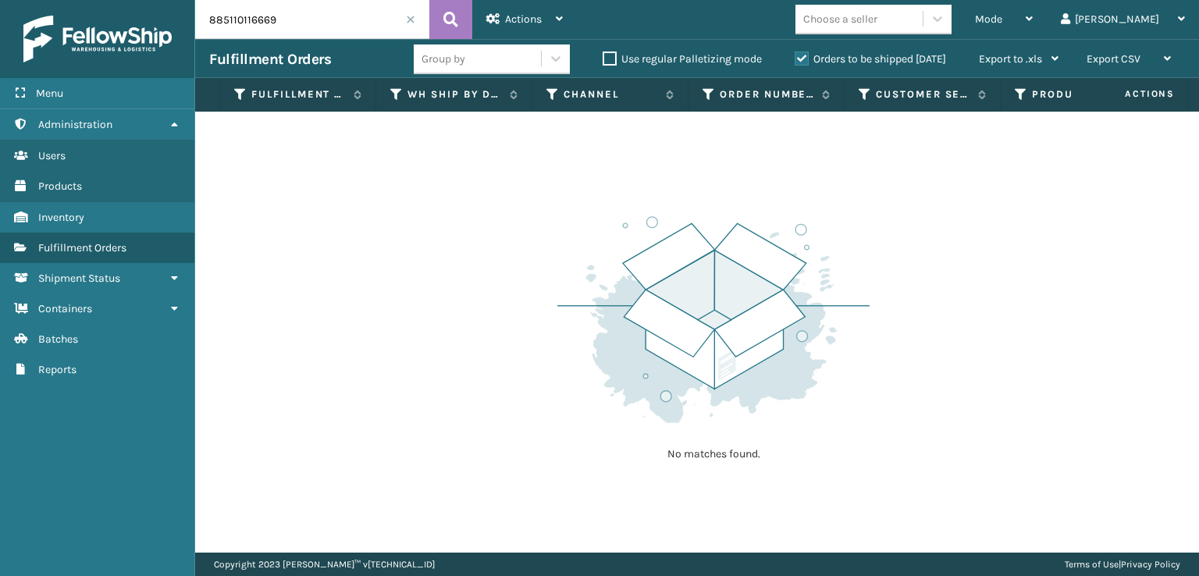
click at [410, 21] on span at bounding box center [410, 19] width 9 height 9
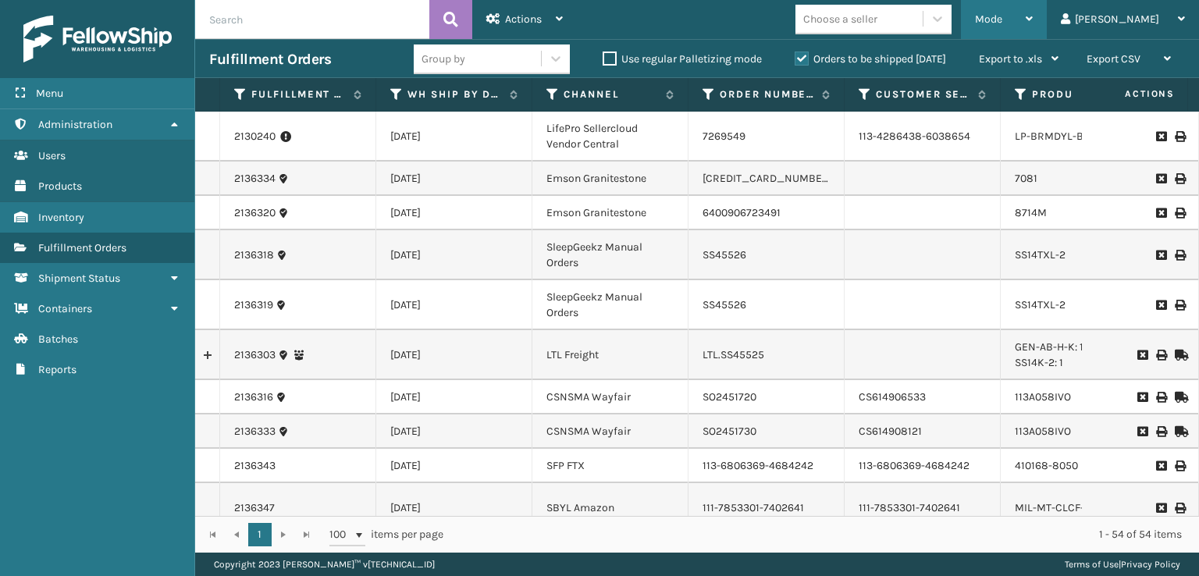
click at [1002, 15] on span "Mode" at bounding box center [988, 18] width 27 height 13
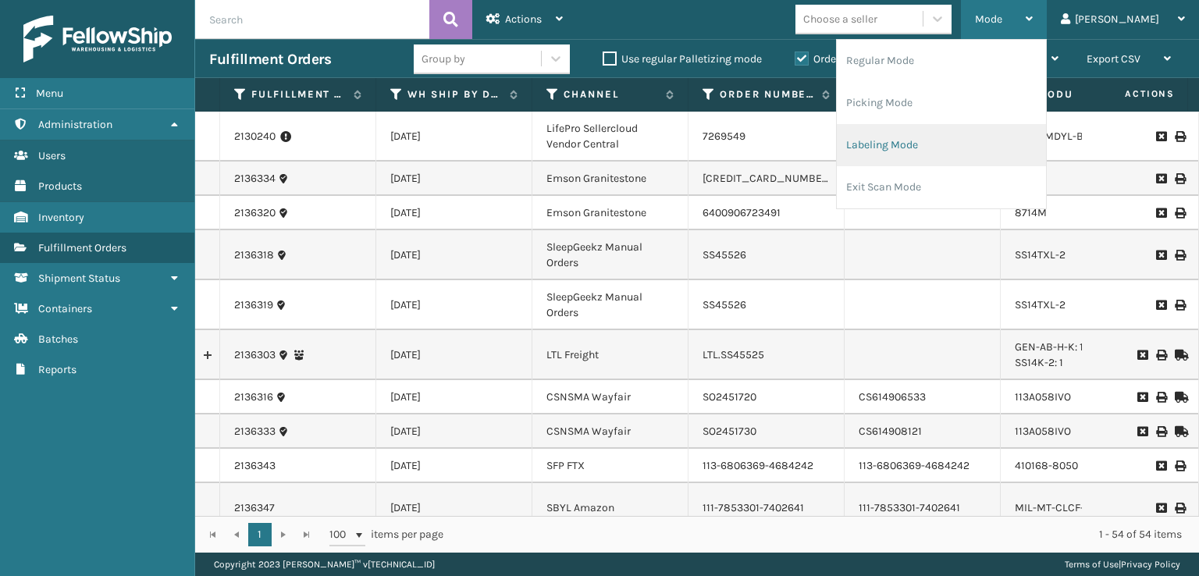
click at [908, 137] on li "Labeling Mode" at bounding box center [941, 145] width 209 height 42
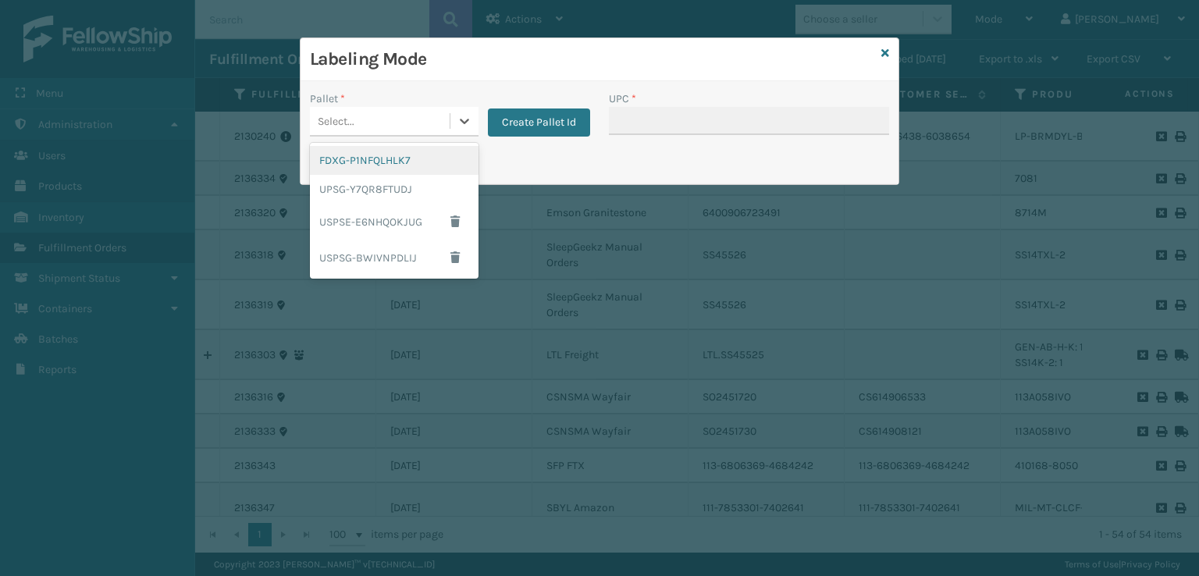
click at [424, 119] on div "Select..." at bounding box center [380, 121] width 140 height 26
click at [398, 161] on div "FDXG-P1NFQLHLK7" at bounding box center [394, 160] width 169 height 29
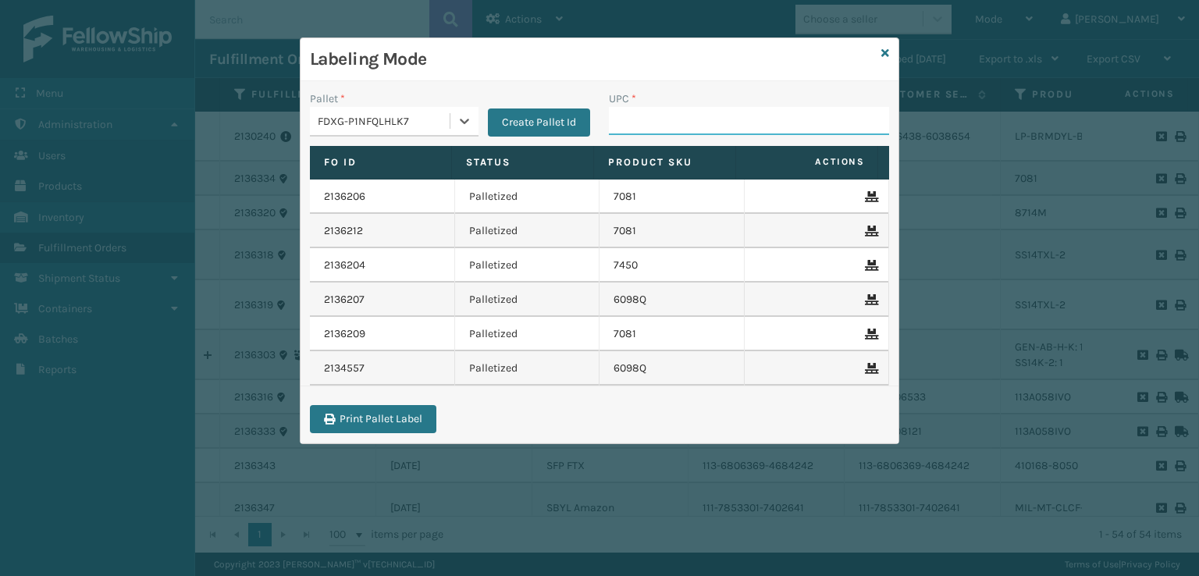
click at [644, 127] on input "UPC *" at bounding box center [749, 121] width 280 height 28
click at [641, 123] on input "UPC *" at bounding box center [749, 121] width 280 height 28
click at [887, 54] on icon at bounding box center [885, 53] width 8 height 11
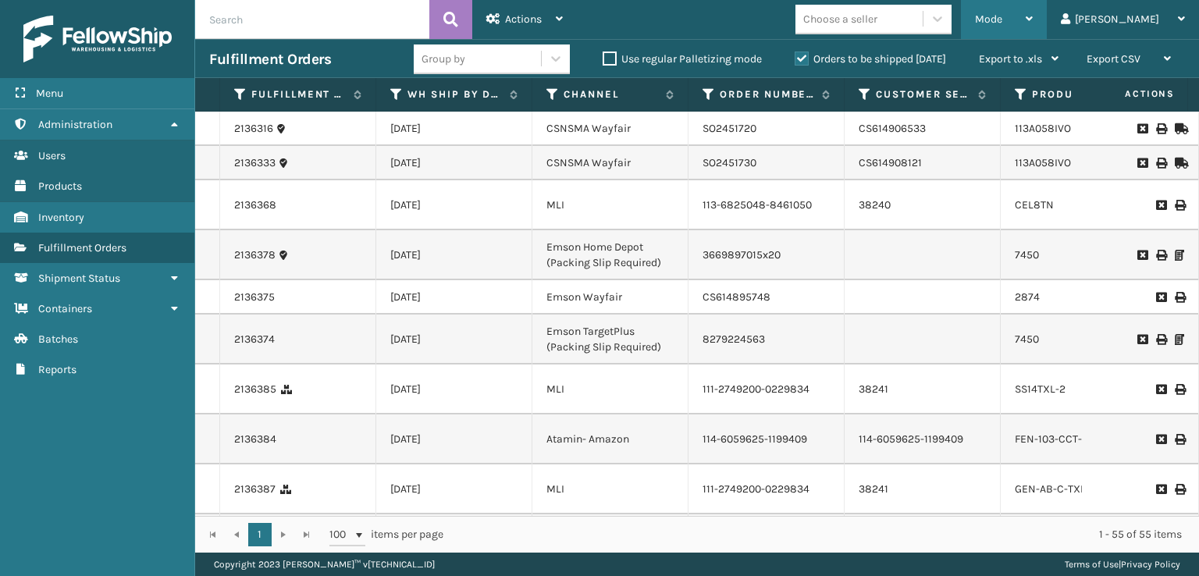
click at [1002, 15] on span "Mode" at bounding box center [988, 18] width 27 height 13
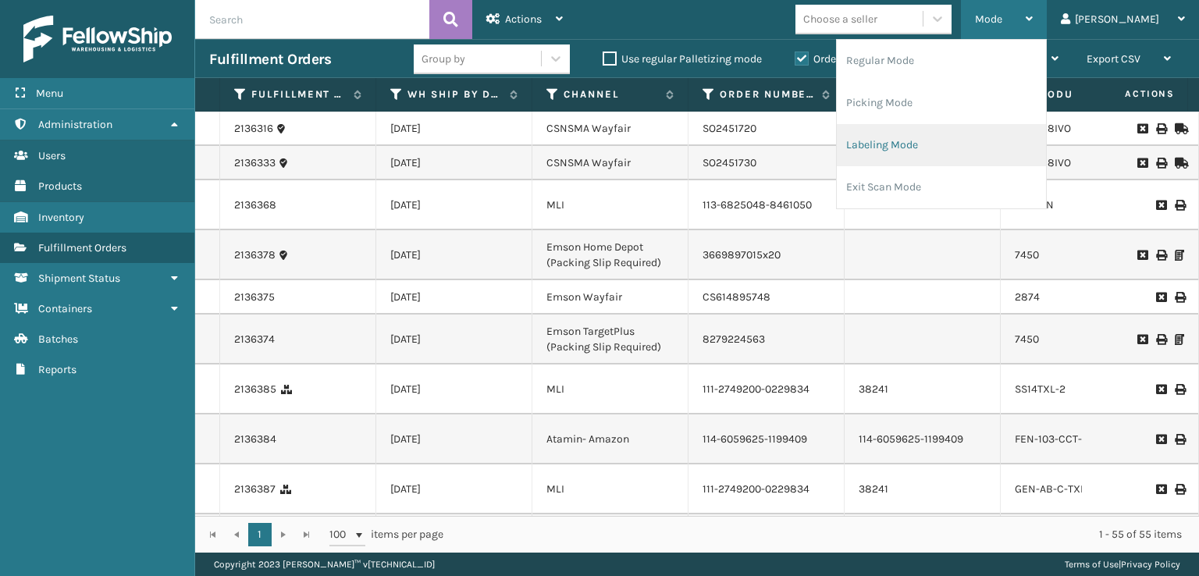
click at [963, 135] on li "Labeling Mode" at bounding box center [941, 145] width 209 height 42
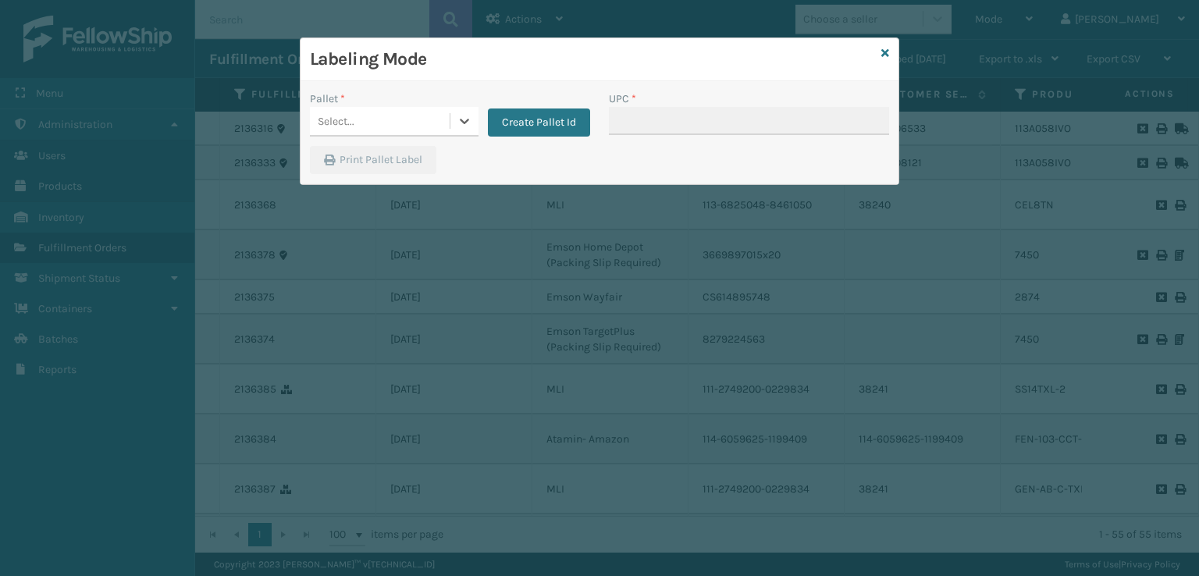
click at [352, 122] on div "Select..." at bounding box center [336, 121] width 37 height 16
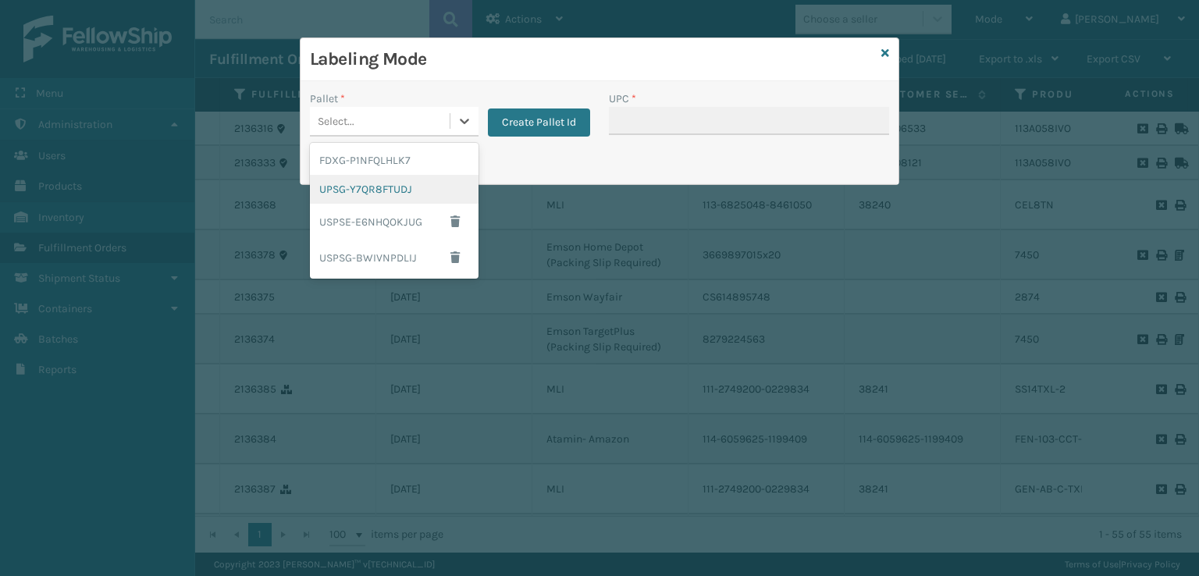
click at [322, 197] on div "UPSG-Y7QR8FTUDJ" at bounding box center [394, 189] width 169 height 29
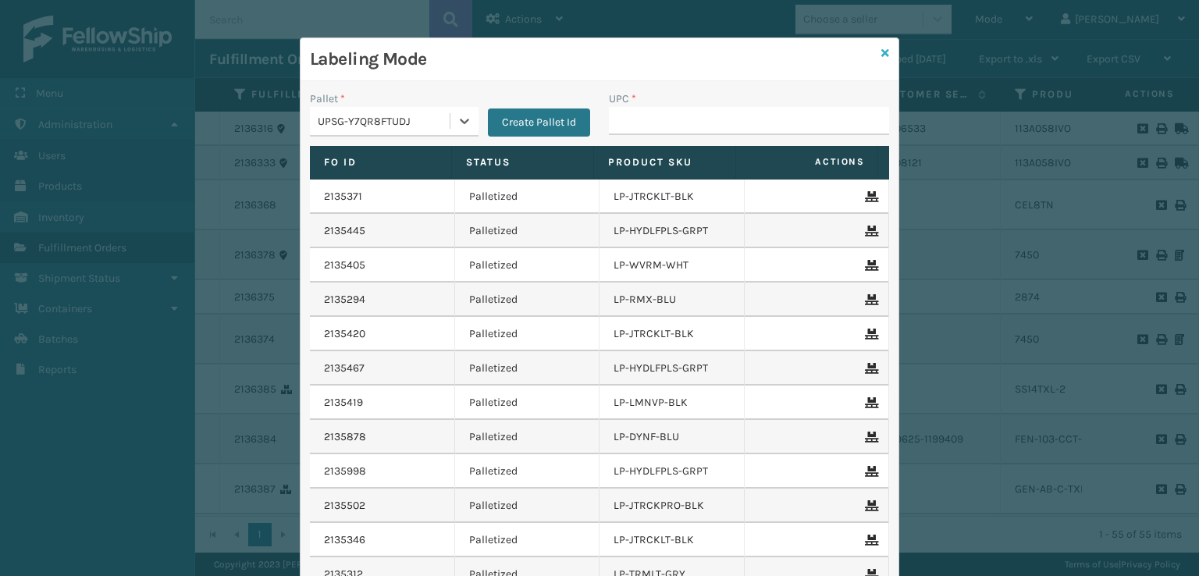
click at [883, 56] on icon at bounding box center [885, 53] width 8 height 11
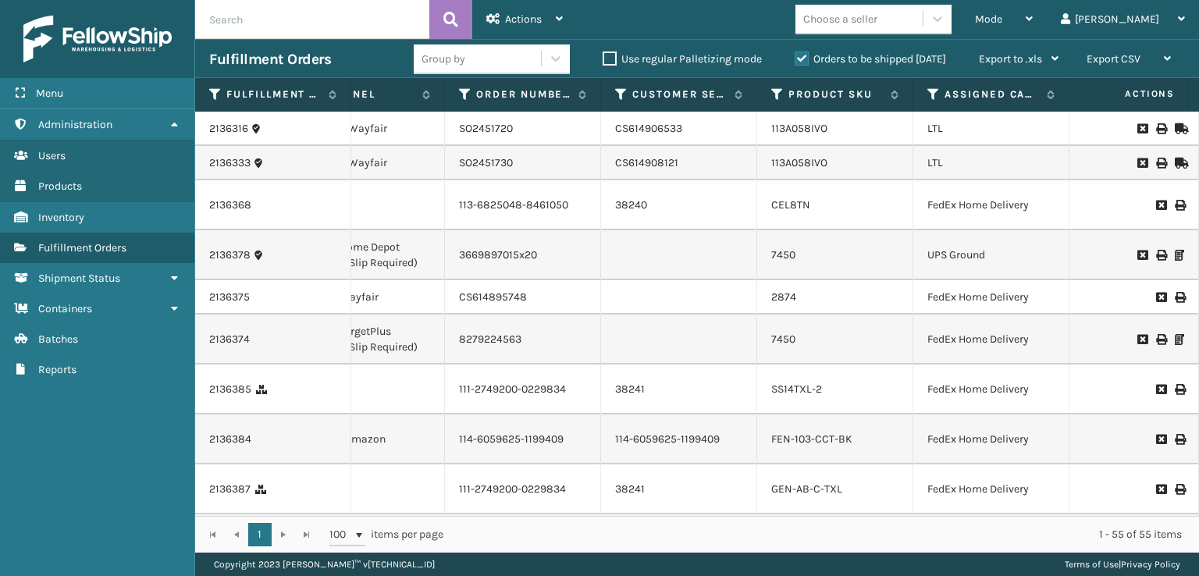
scroll to position [0, 250]
click at [1002, 14] on span "Mode" at bounding box center [988, 18] width 27 height 13
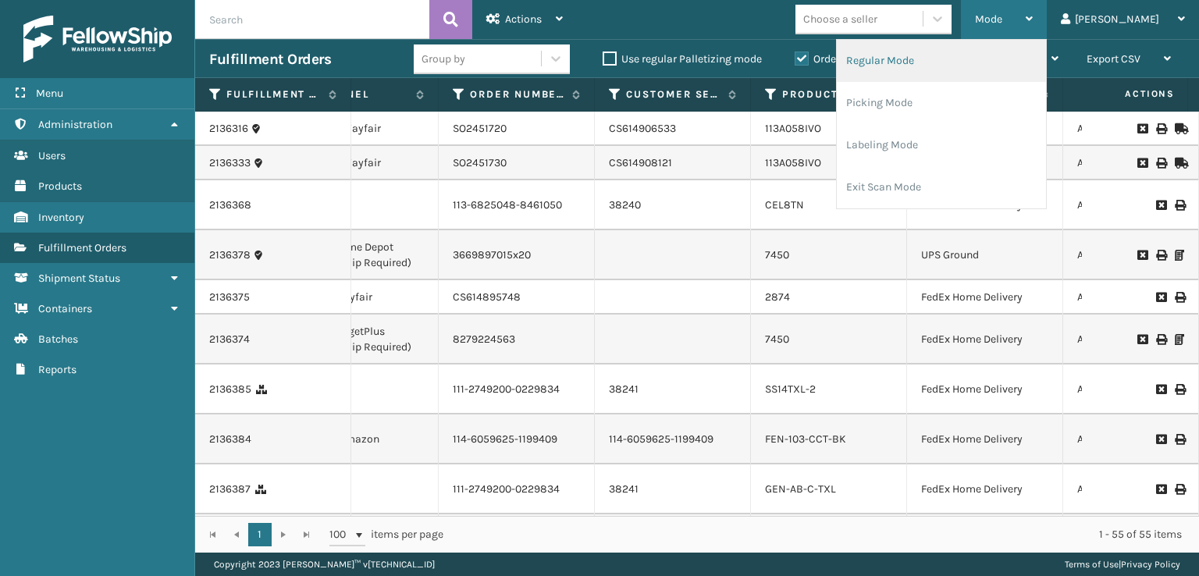
click at [938, 57] on li "Regular Mode" at bounding box center [941, 61] width 209 height 42
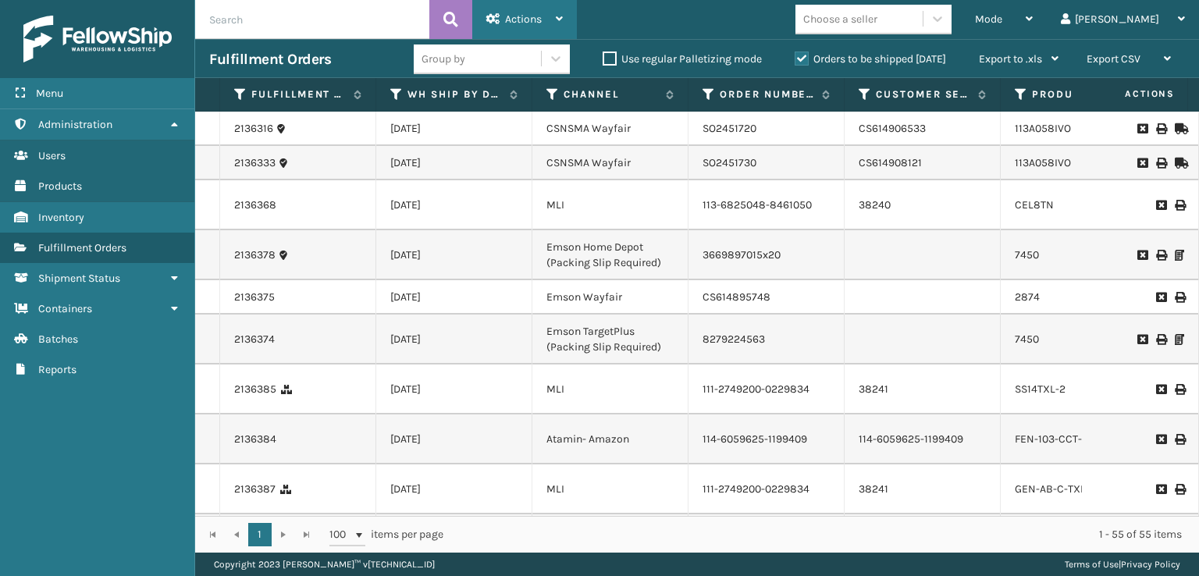
click at [507, 2] on div "Actions" at bounding box center [524, 19] width 76 height 39
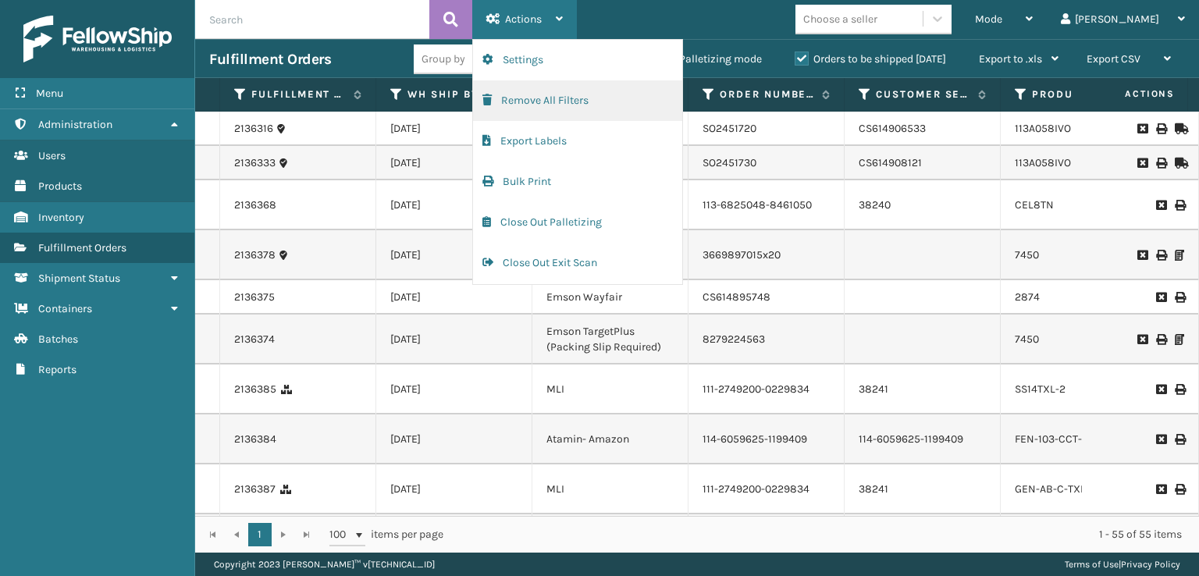
click at [503, 100] on button "Remove All Filters" at bounding box center [577, 100] width 209 height 41
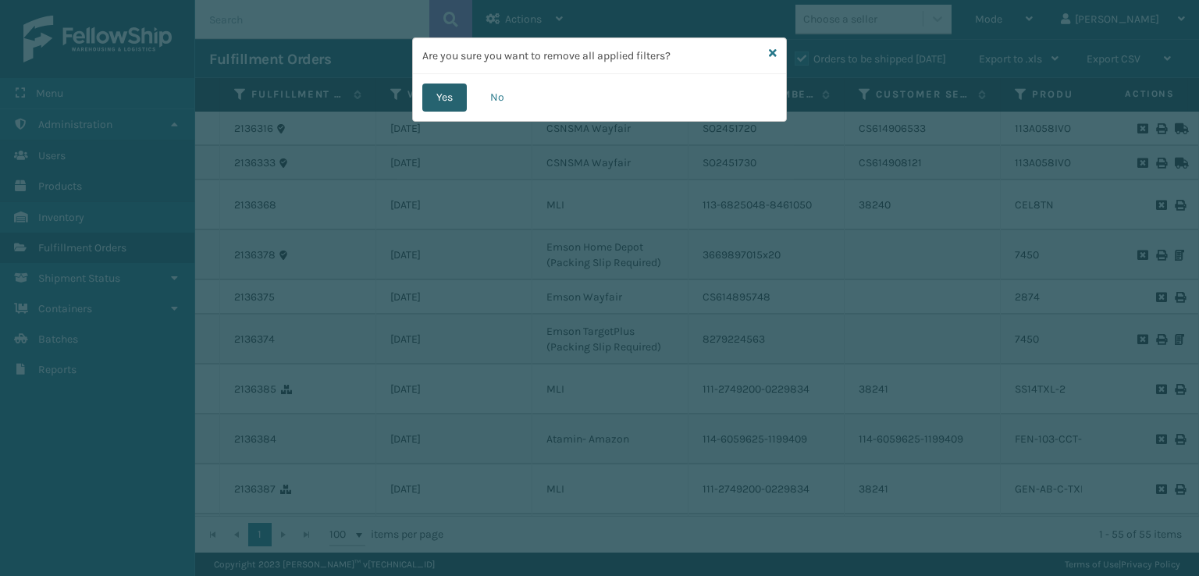
click at [435, 90] on button "Yes" at bounding box center [444, 98] width 44 height 28
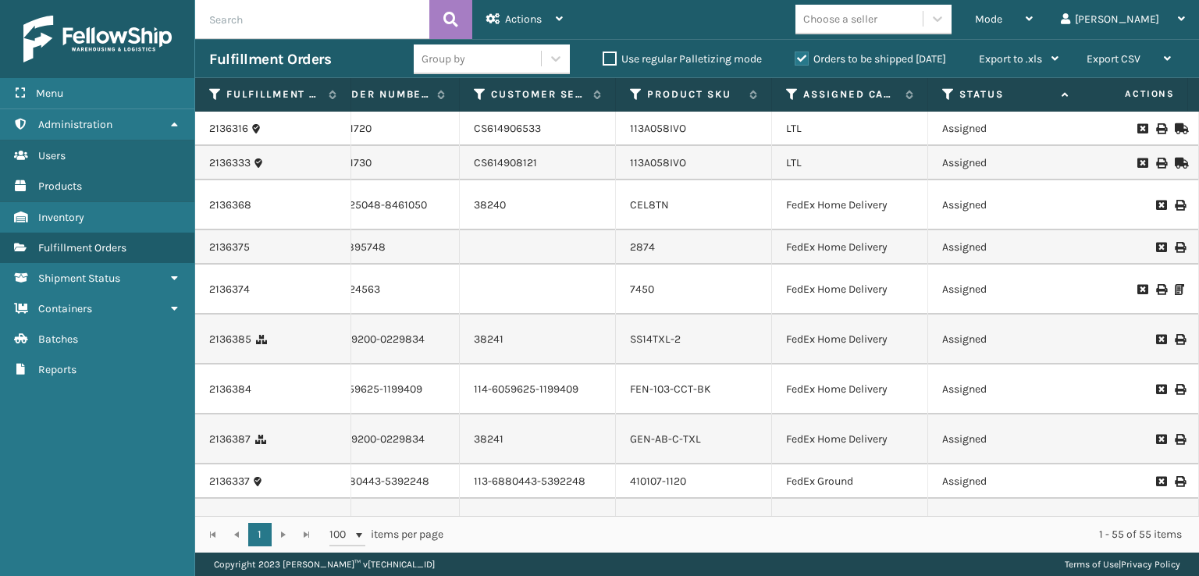
scroll to position [0, 389]
click at [784, 91] on icon at bounding box center [788, 94] width 12 height 14
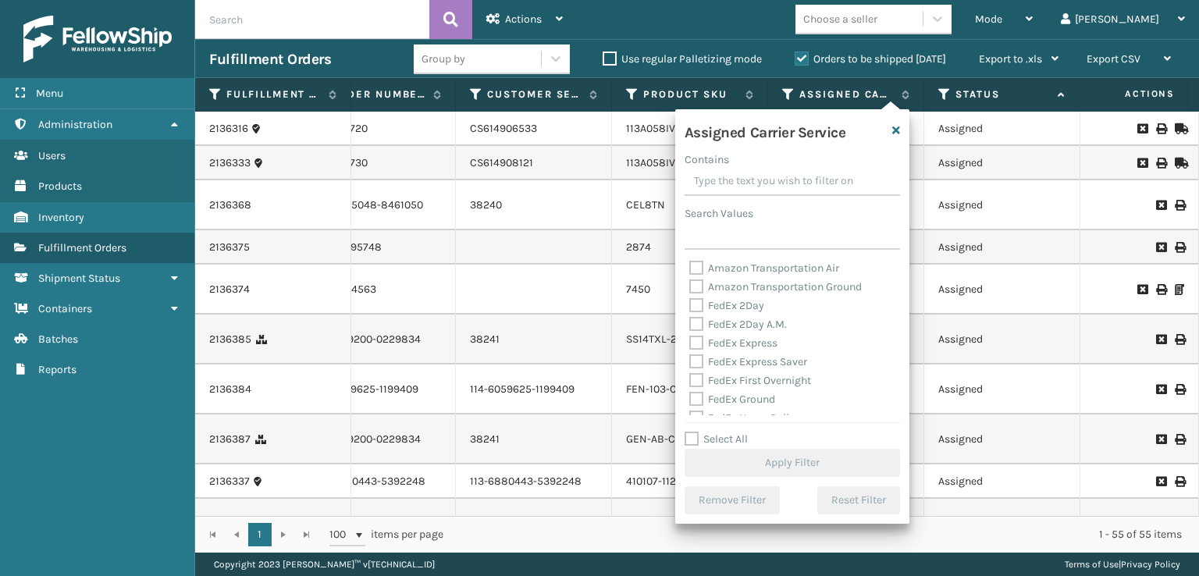
click at [695, 329] on label "FedEx 2Day A.M." at bounding box center [738, 324] width 98 height 13
click at [690, 325] on input "FedEx 2Day A.M." at bounding box center [689, 320] width 1 height 10
checkbox input "true"
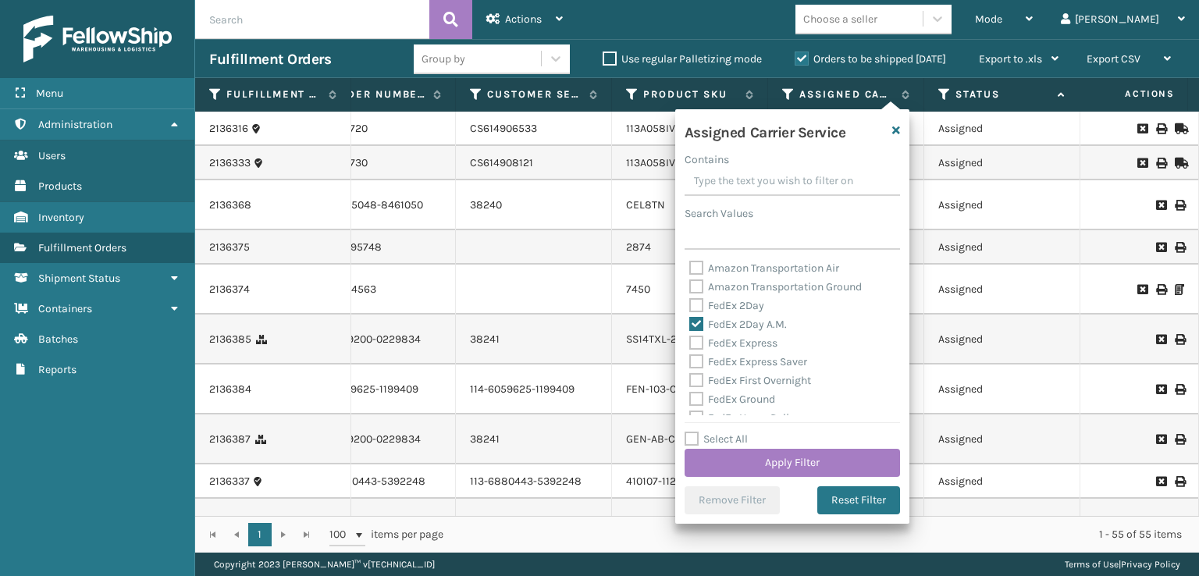
click at [695, 306] on label "FedEx 2Day" at bounding box center [726, 305] width 75 height 13
click at [690, 306] on input "FedEx 2Day" at bounding box center [689, 302] width 1 height 10
checkbox input "true"
drag, startPoint x: 710, startPoint y: 336, endPoint x: 703, endPoint y: 350, distance: 15.7
click at [709, 341] on div "FedEx Express" at bounding box center [792, 343] width 206 height 19
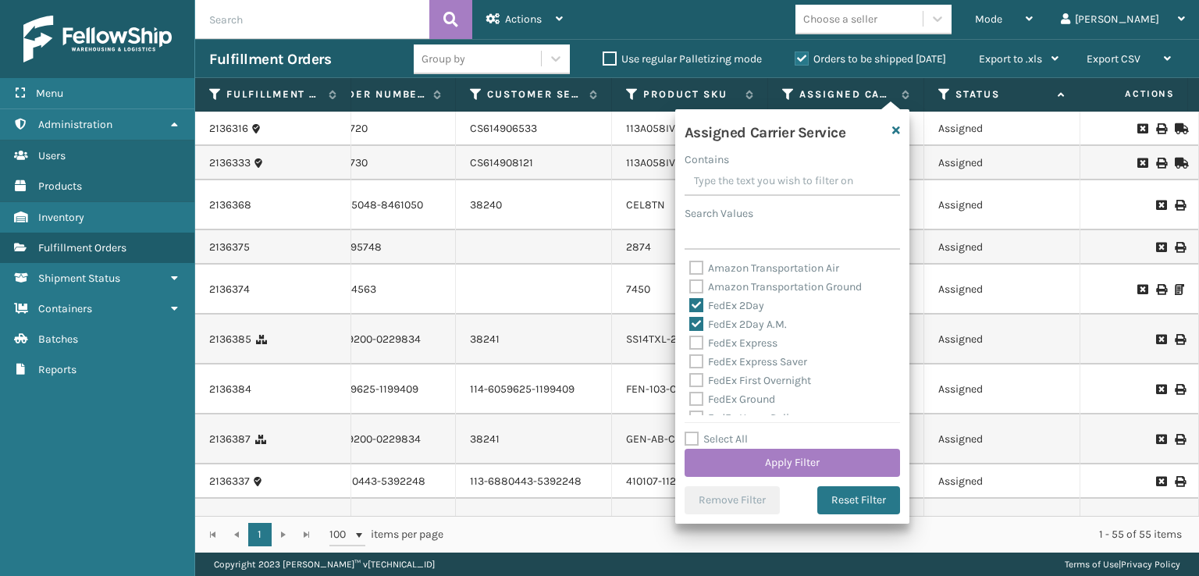
click at [698, 344] on label "FedEx Express" at bounding box center [733, 342] width 88 height 13
click at [690, 344] on input "FedEx Express" at bounding box center [689, 339] width 1 height 10
checkbox input "true"
click at [696, 368] on label "FedEx Express Saver" at bounding box center [748, 361] width 118 height 13
click at [690, 363] on input "FedEx Express Saver" at bounding box center [689, 358] width 1 height 10
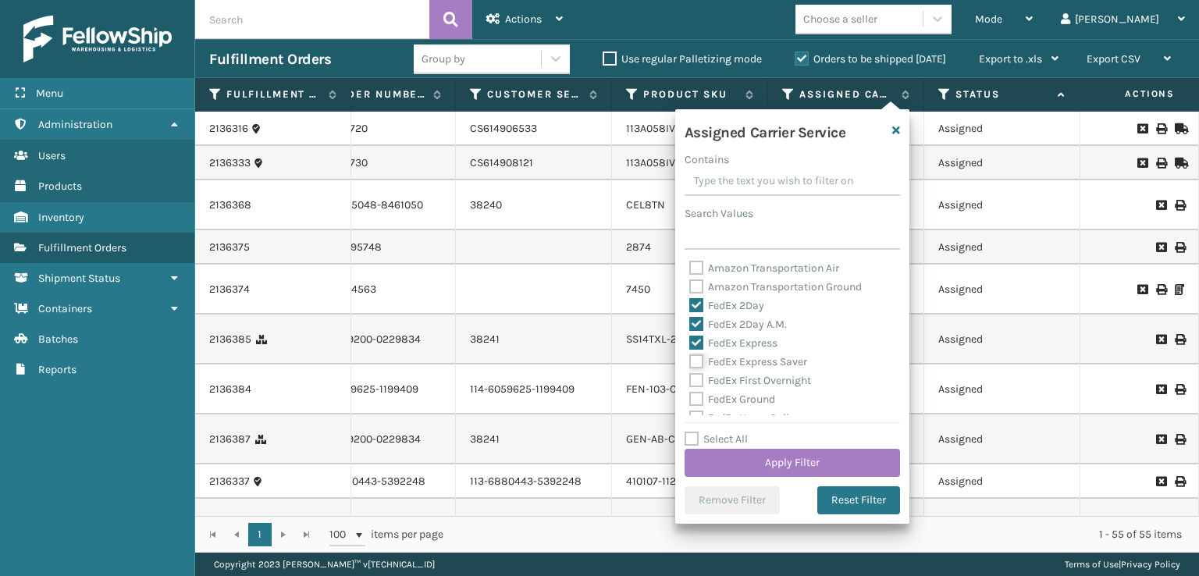
checkbox input "true"
click at [693, 391] on div "FedEx Ground" at bounding box center [792, 399] width 206 height 19
click at [701, 406] on label "FedEx Ground" at bounding box center [732, 399] width 86 height 13
click at [690, 400] on input "FedEx Ground" at bounding box center [689, 395] width 1 height 10
checkbox input "true"
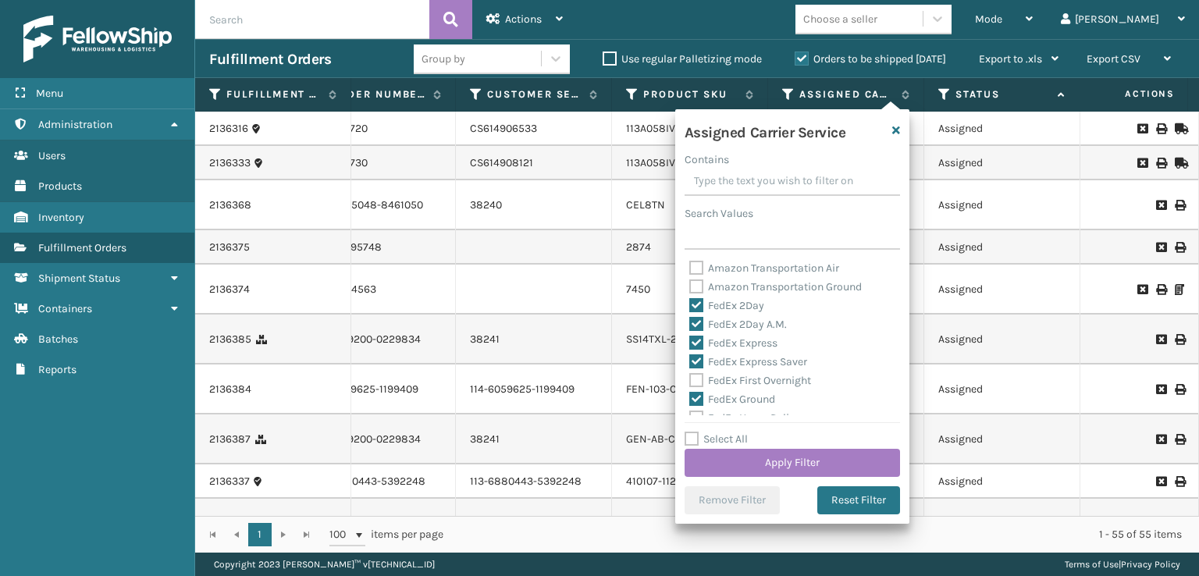
click at [693, 379] on label "FedEx First Overnight" at bounding box center [750, 380] width 122 height 13
click at [690, 379] on input "FedEx First Overnight" at bounding box center [689, 376] width 1 height 10
checkbox input "true"
drag, startPoint x: 690, startPoint y: 366, endPoint x: 694, endPoint y: 353, distance: 13.8
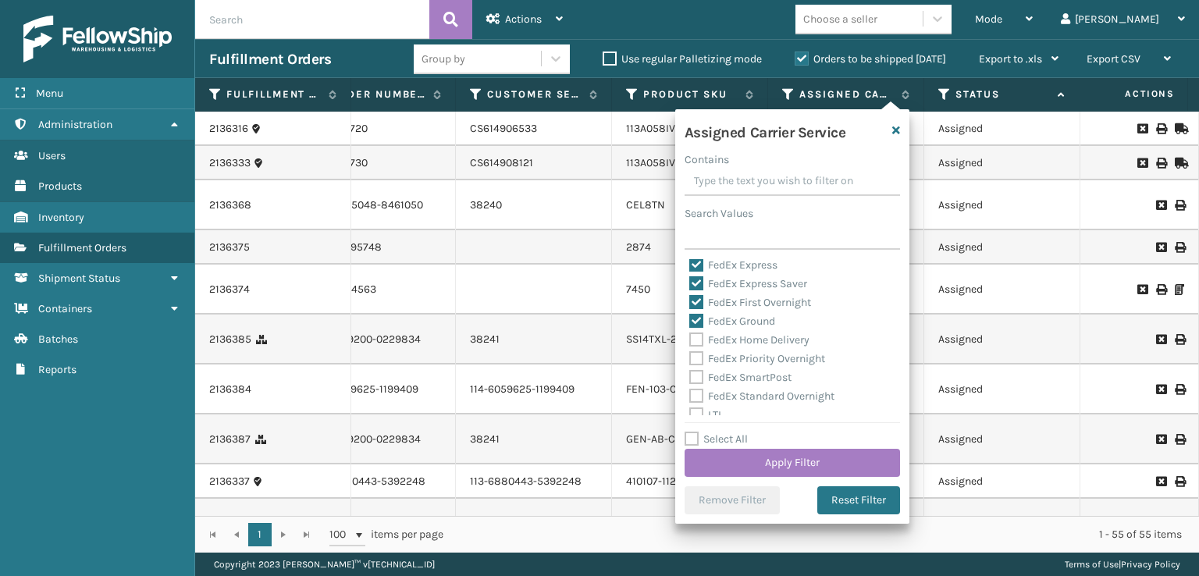
click at [690, 366] on div "FedEx Priority Overnight" at bounding box center [792, 359] width 206 height 19
click at [696, 347] on div "FedEx Home Delivery" at bounding box center [792, 340] width 206 height 19
click at [696, 363] on label "FedEx Priority Overnight" at bounding box center [757, 358] width 136 height 13
click at [690, 360] on input "FedEx Priority Overnight" at bounding box center [689, 355] width 1 height 10
checkbox input "true"
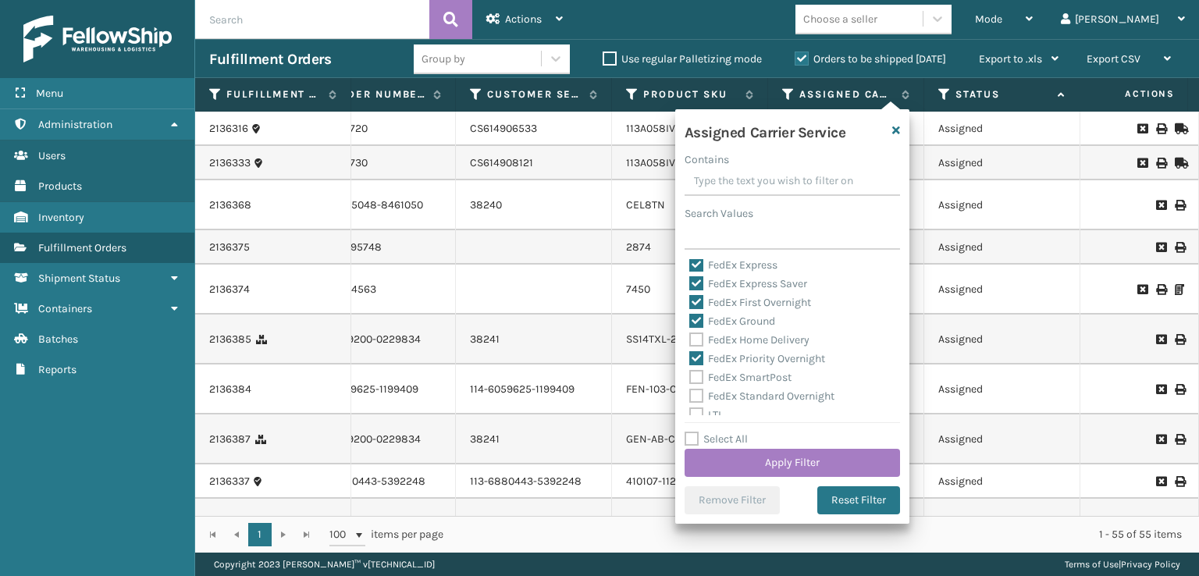
click at [695, 342] on label "FedEx Home Delivery" at bounding box center [749, 339] width 120 height 13
click at [690, 341] on input "FedEx Home Delivery" at bounding box center [689, 336] width 1 height 10
checkbox input "true"
click at [695, 380] on label "FedEx SmartPost" at bounding box center [740, 377] width 102 height 13
click at [690, 379] on input "FedEx SmartPost" at bounding box center [689, 373] width 1 height 10
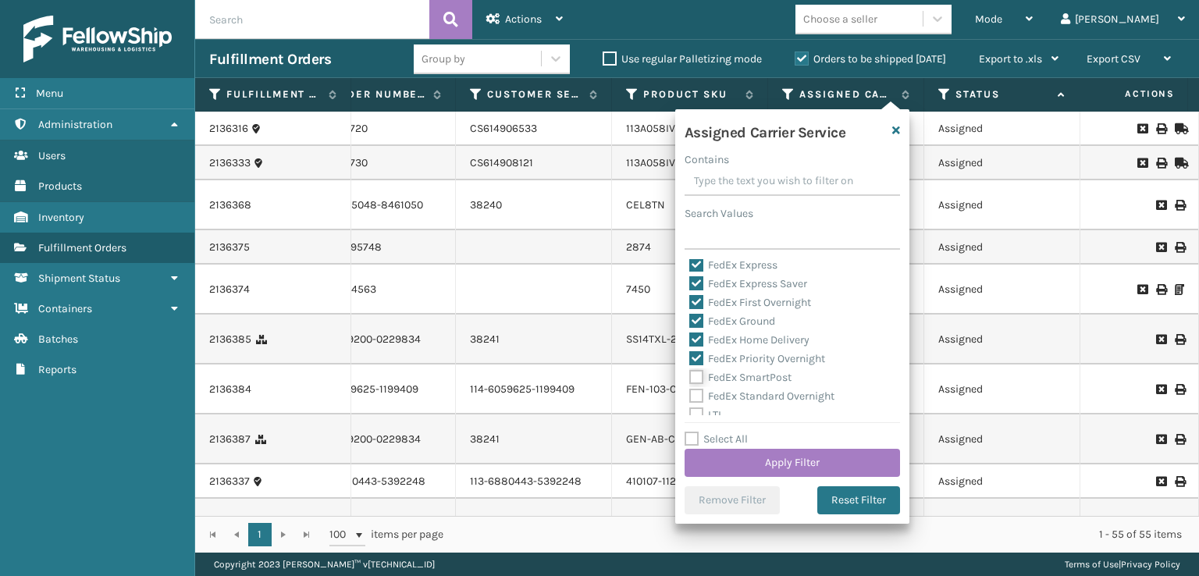
checkbox input "true"
click at [699, 403] on label "FedEx Standard Overnight" at bounding box center [761, 395] width 145 height 13
click at [690, 397] on input "FedEx Standard Overnight" at bounding box center [689, 392] width 1 height 10
checkbox input "true"
click at [755, 457] on button "Apply Filter" at bounding box center [791, 463] width 215 height 28
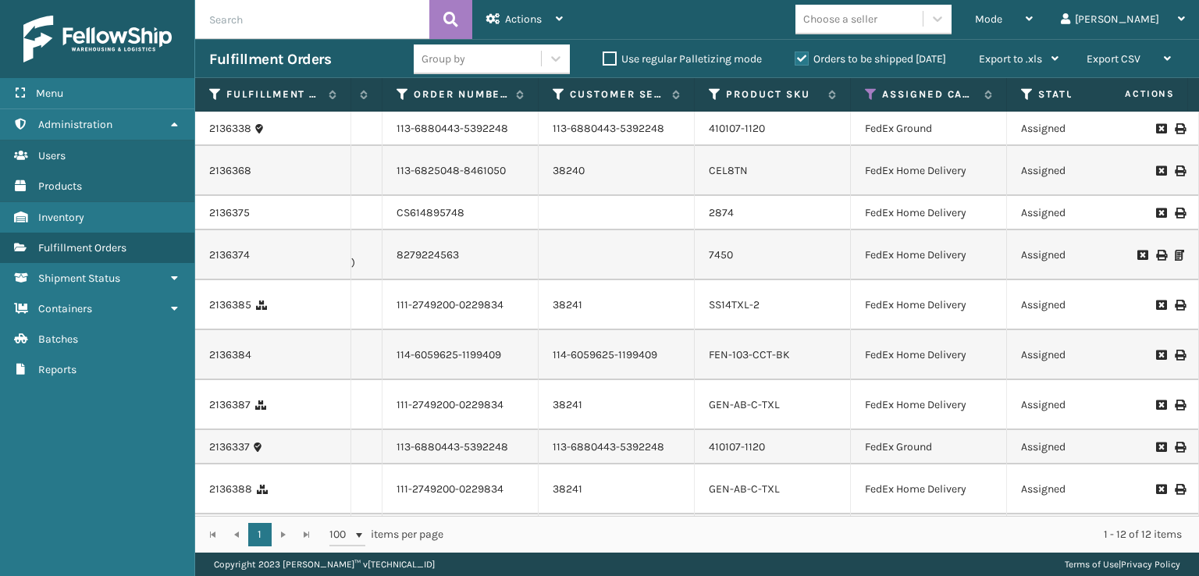
scroll to position [0, 0]
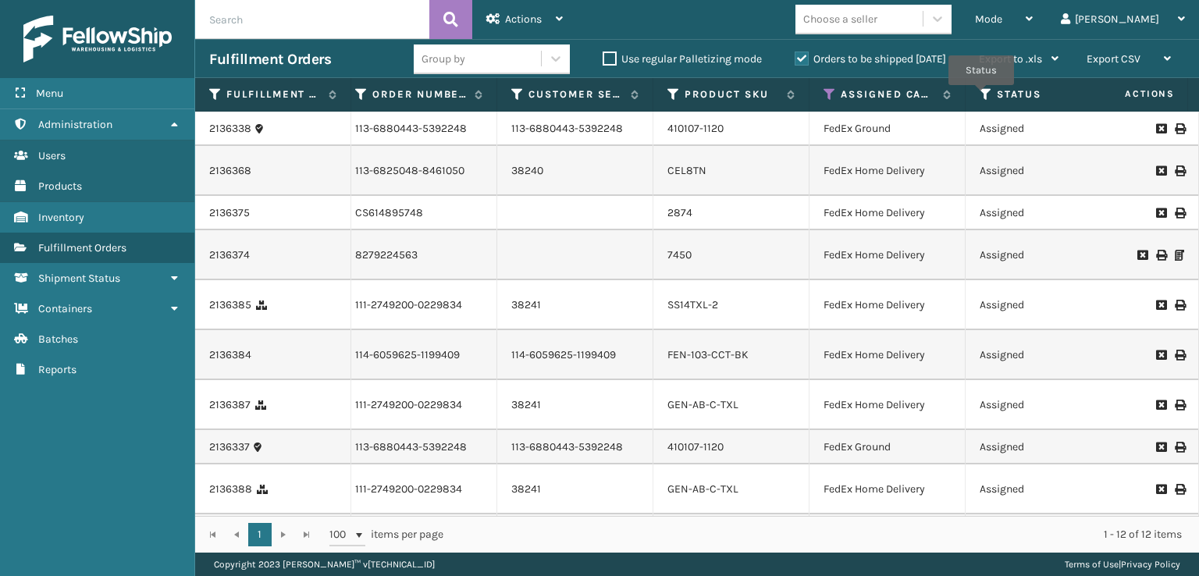
click at [981, 96] on icon at bounding box center [985, 94] width 12 height 14
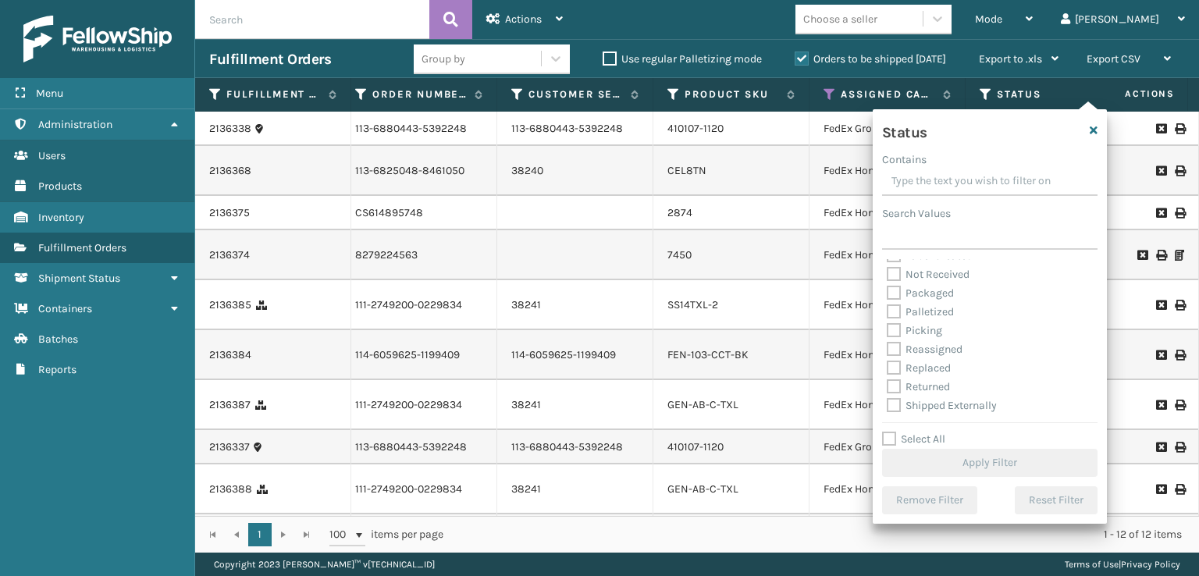
click at [894, 322] on div "Picking" at bounding box center [990, 331] width 206 height 19
click at [894, 326] on label "Picking" at bounding box center [914, 330] width 55 height 13
click at [887, 326] on input "Picking" at bounding box center [887, 327] width 1 height 10
checkbox input "true"
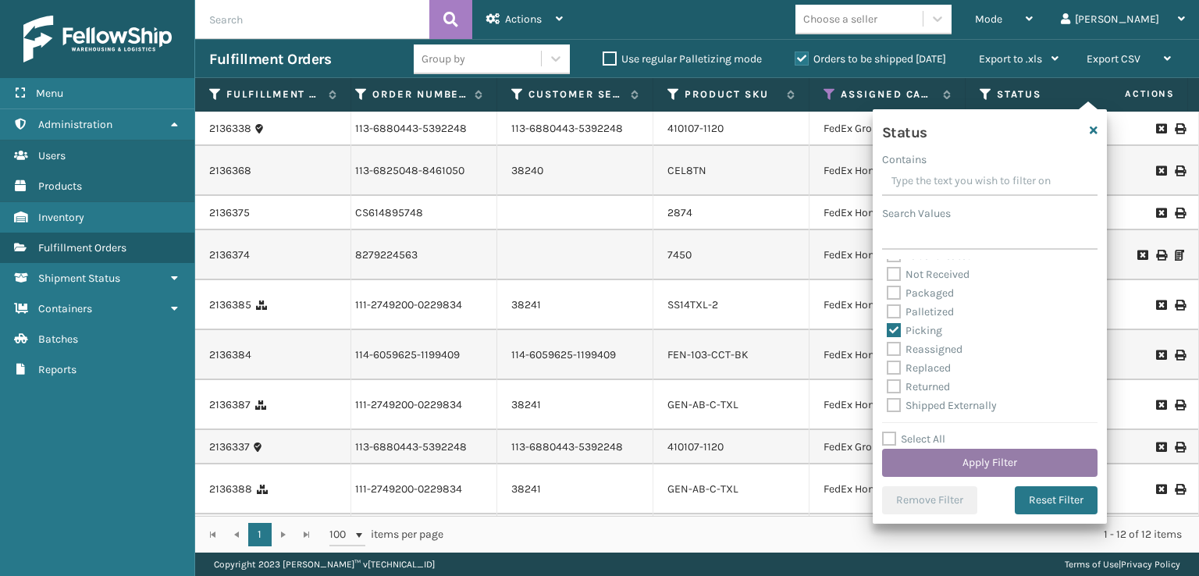
click at [974, 457] on button "Apply Filter" at bounding box center [989, 463] width 215 height 28
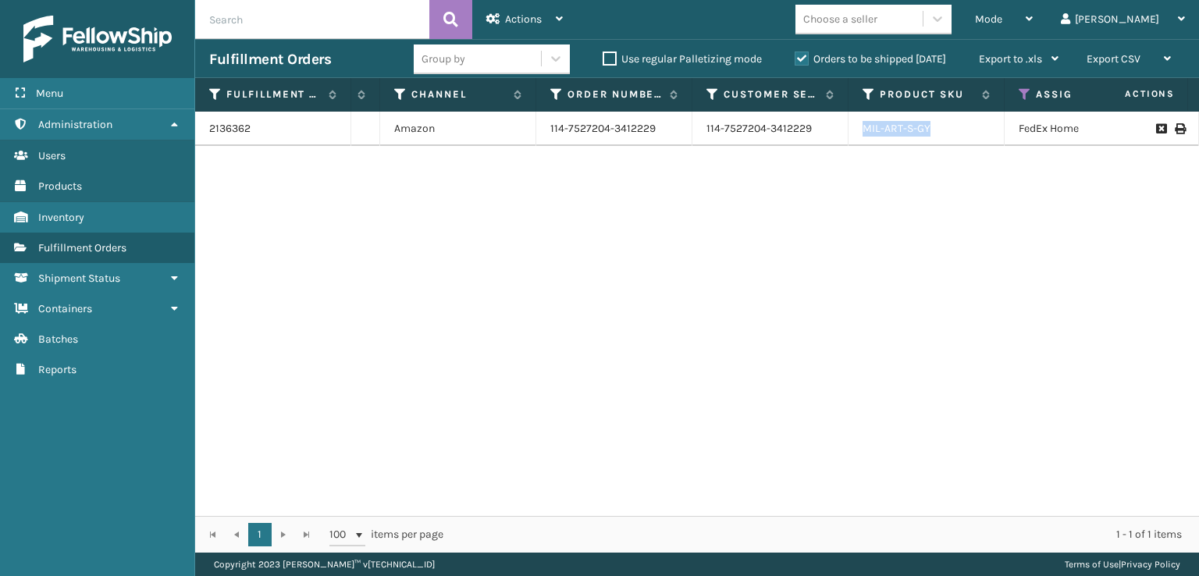
drag, startPoint x: 935, startPoint y: 131, endPoint x: 861, endPoint y: 144, distance: 75.2
click at [861, 144] on td "MIL-ART-S-GY" at bounding box center [926, 129] width 156 height 34
copy link "MIL-ART-S-GY"
drag, startPoint x: 699, startPoint y: 285, endPoint x: 684, endPoint y: 276, distance: 17.8
click at [690, 282] on div "2136362 [DATE] Amazon 114-7527204-3412229 114-7527204-3412229 MIL-ART-S-GY FedE…" at bounding box center [697, 314] width 1004 height 404
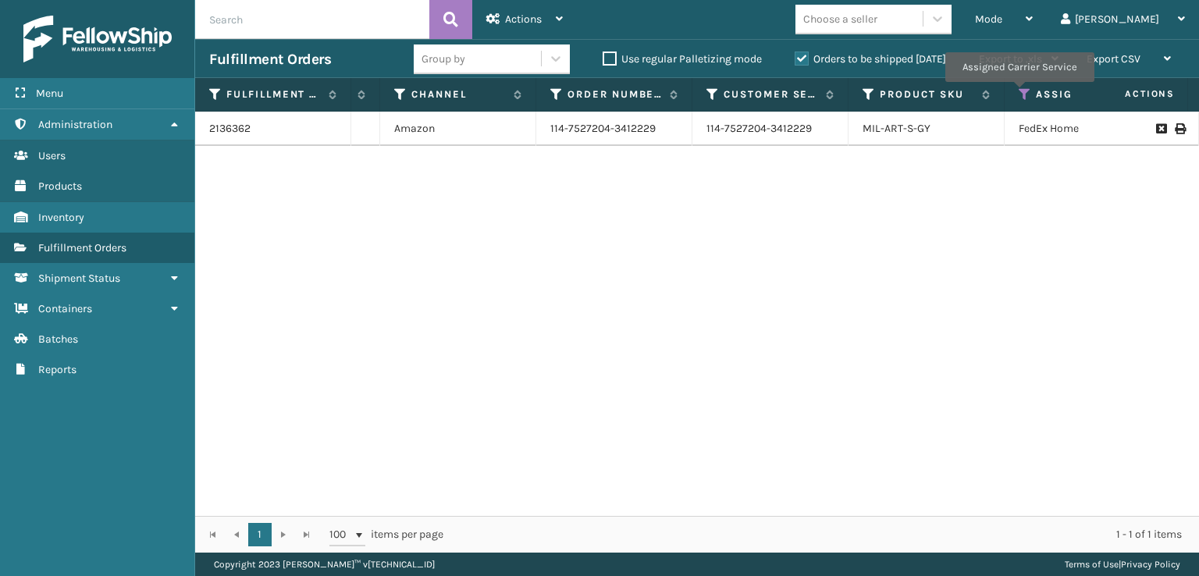
click at [1018, 93] on icon at bounding box center [1024, 94] width 12 height 14
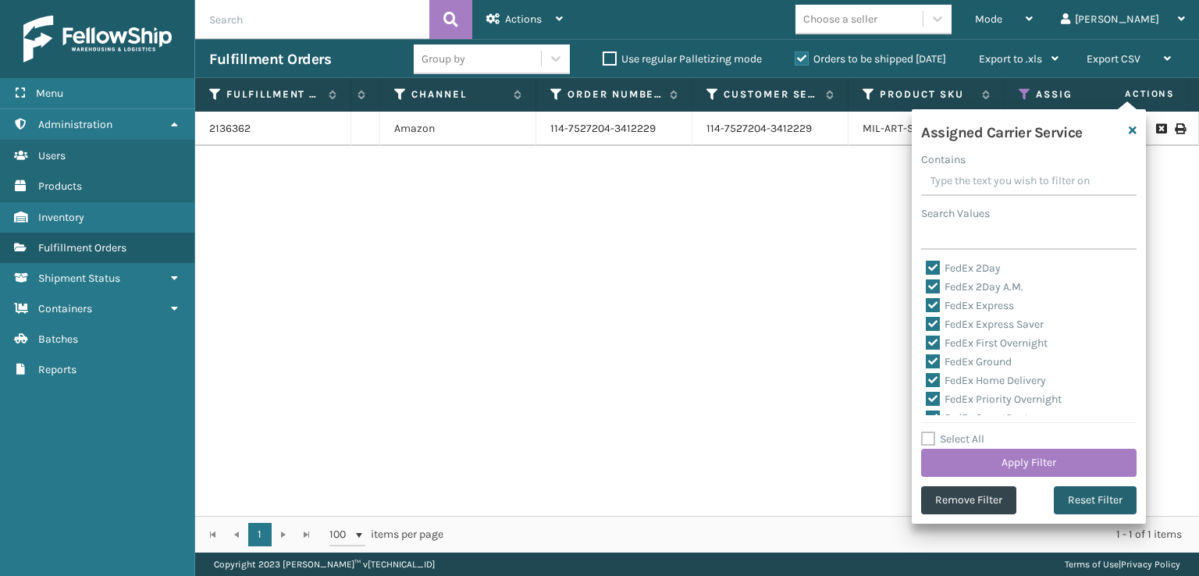
click at [1090, 496] on button "Reset Filter" at bounding box center [1095, 500] width 83 height 28
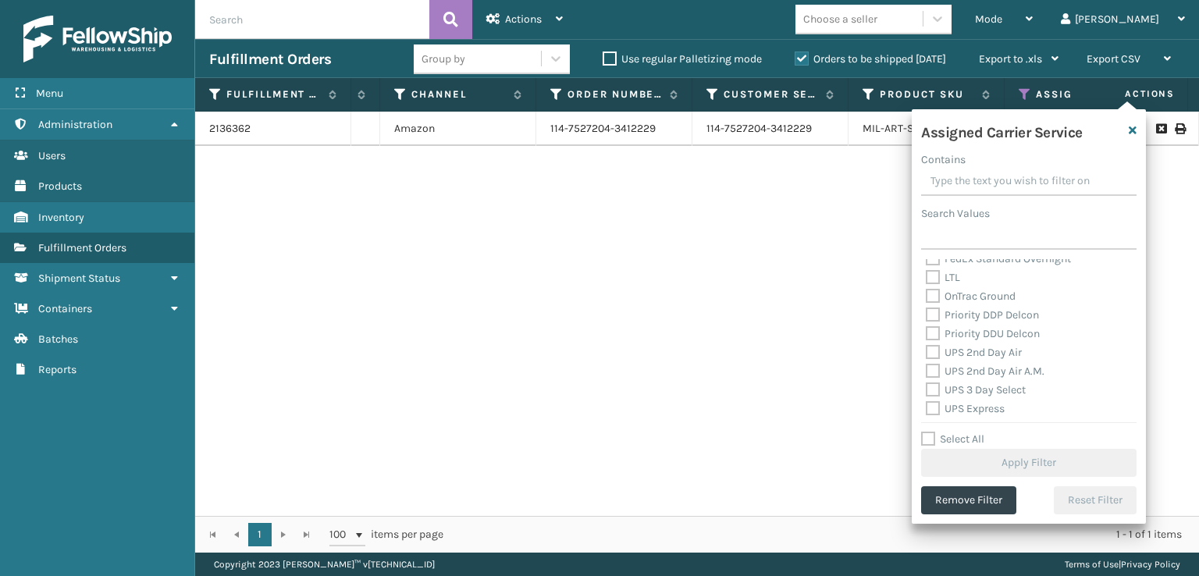
scroll to position [234, 0]
click at [957, 338] on label "UPS 2nd Day Air" at bounding box center [974, 333] width 96 height 13
click at [926, 335] on input "UPS 2nd Day Air" at bounding box center [926, 330] width 1 height 10
checkbox input "true"
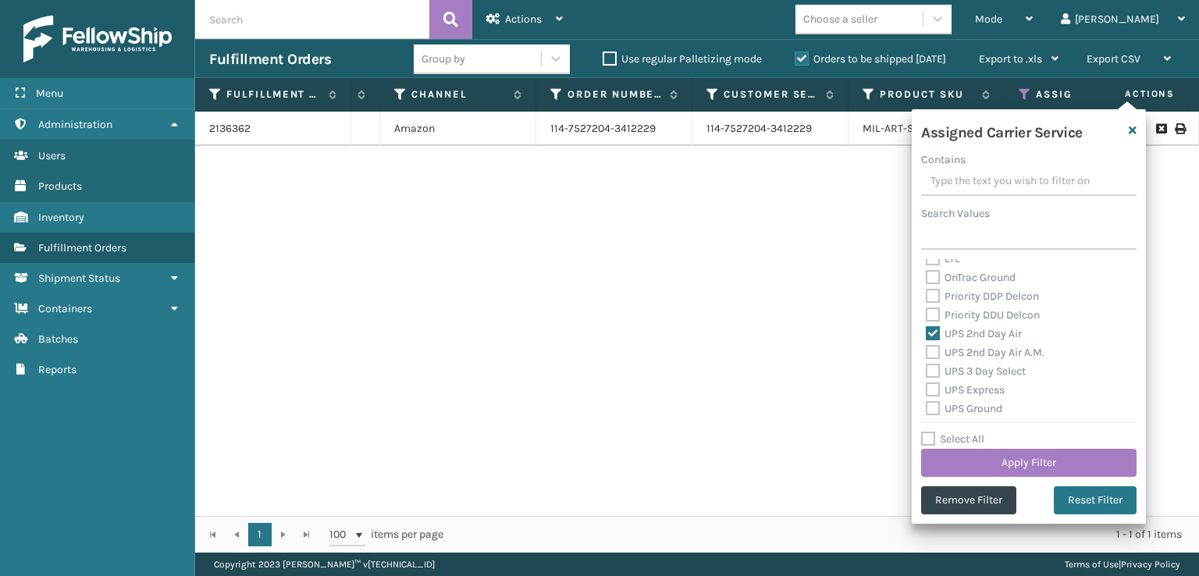
click at [934, 355] on label "UPS 2nd Day Air A.M." at bounding box center [985, 352] width 119 height 13
click at [926, 354] on input "UPS 2nd Day Air A.M." at bounding box center [926, 348] width 1 height 10
checkbox input "true"
click at [933, 379] on div "UPS 3 Day Select" at bounding box center [1029, 371] width 206 height 19
drag, startPoint x: 943, startPoint y: 403, endPoint x: 925, endPoint y: 397, distance: 19.0
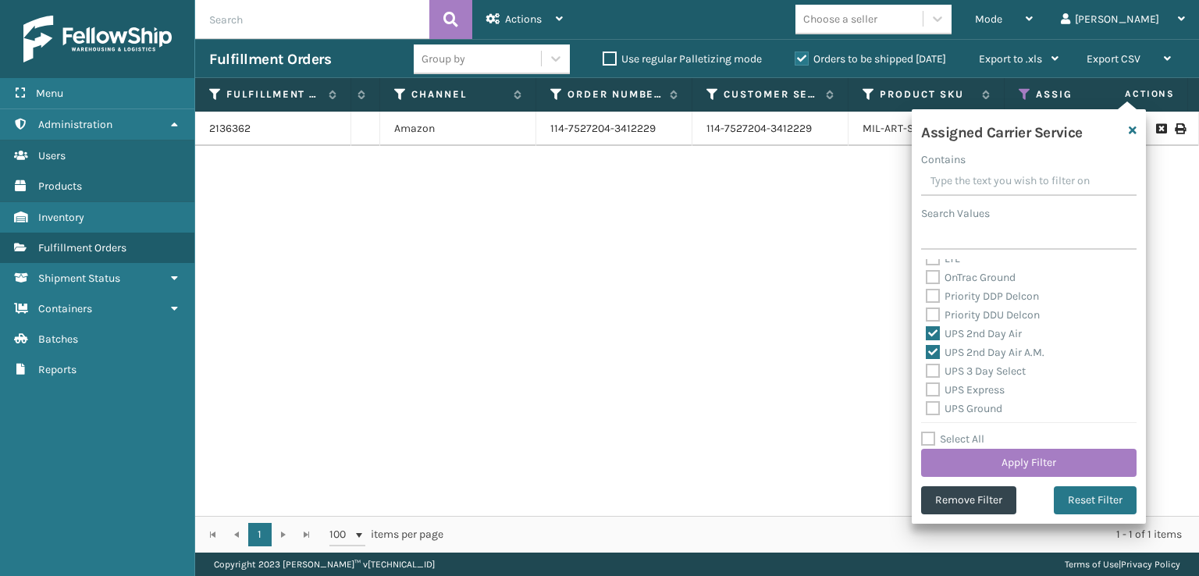
click at [936, 400] on div "UPS Ground" at bounding box center [1029, 409] width 206 height 19
click at [933, 392] on label "UPS Express" at bounding box center [965, 389] width 79 height 13
click at [926, 391] on input "UPS Express" at bounding box center [926, 386] width 1 height 10
checkbox input "true"
click at [929, 366] on label "UPS 3 Day Select" at bounding box center [976, 370] width 100 height 13
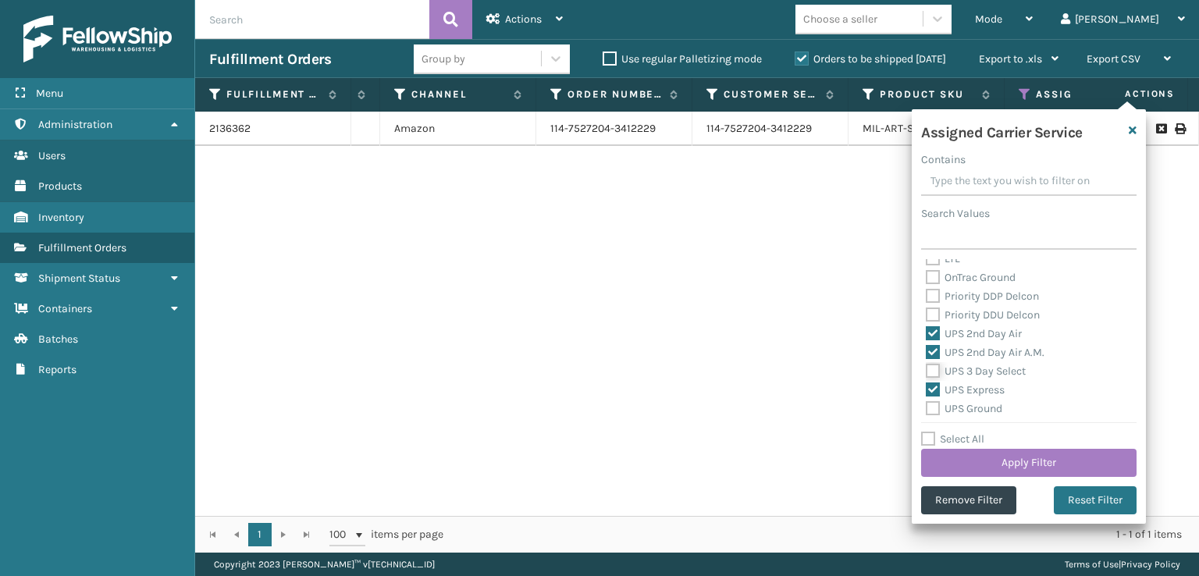
click at [926, 366] on input "UPS 3 Day Select" at bounding box center [926, 367] width 1 height 10
checkbox input "true"
click at [933, 405] on label "UPS Ground" at bounding box center [964, 408] width 76 height 13
click at [926, 405] on input "UPS Ground" at bounding box center [926, 405] width 1 height 10
checkbox input "true"
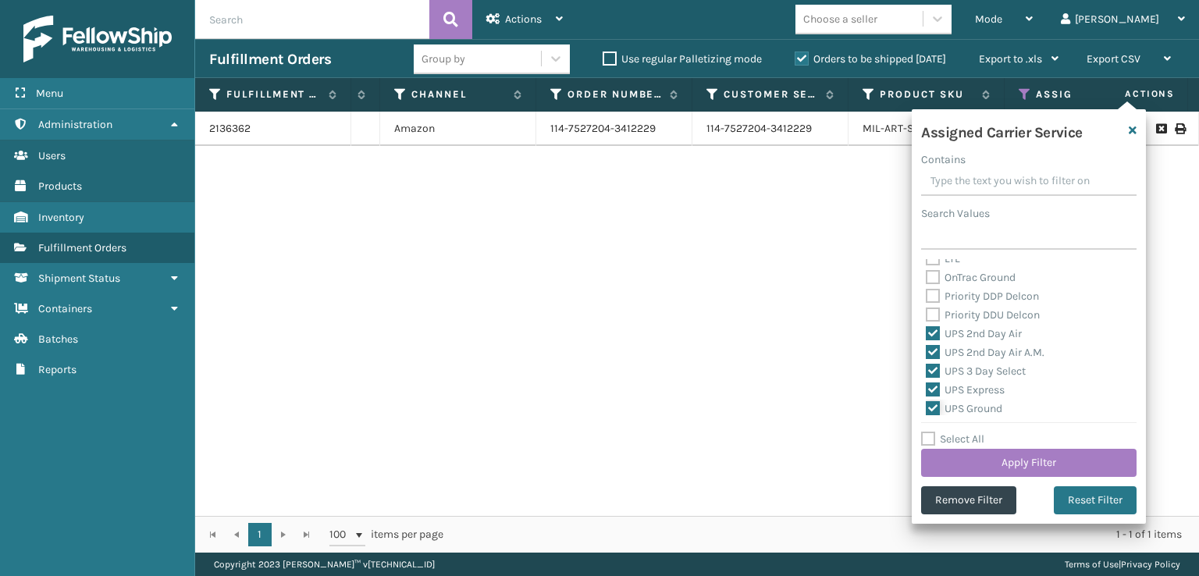
scroll to position [312, 0]
click at [933, 384] on label "UPS Next Day Air Saver" at bounding box center [991, 386] width 130 height 13
click at [926, 384] on input "UPS Next Day Air Saver" at bounding box center [926, 383] width 1 height 10
checkbox input "true"
click at [931, 371] on label "UPS Next Day Air Early" at bounding box center [989, 367] width 127 height 13
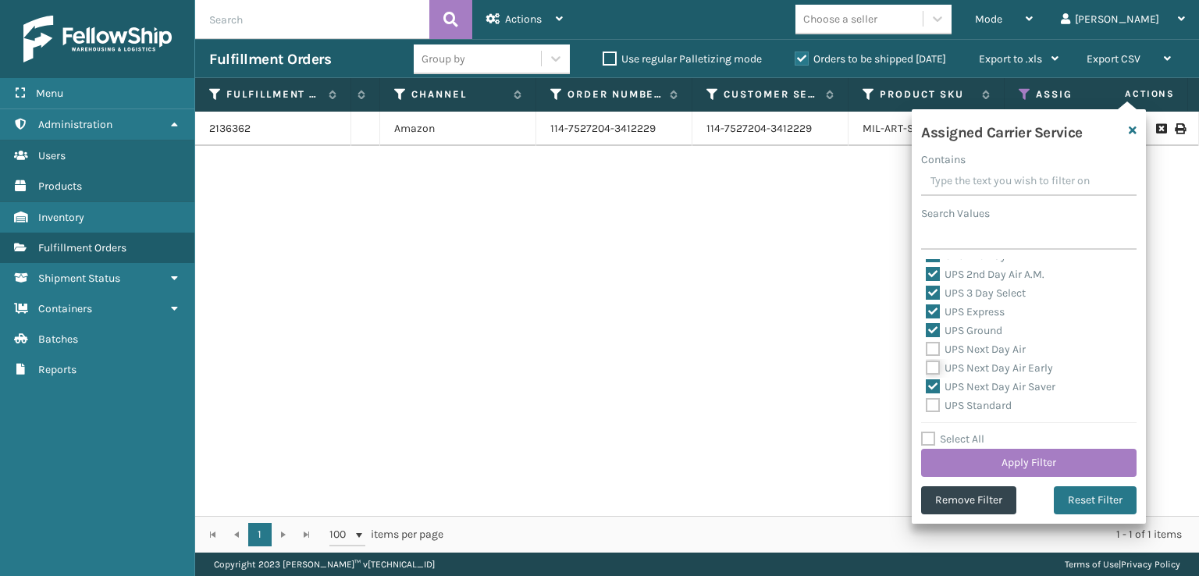
click at [926, 369] on input "UPS Next Day Air Early" at bounding box center [926, 364] width 1 height 10
checkbox input "true"
click at [930, 350] on label "UPS Next Day Air" at bounding box center [976, 349] width 100 height 13
click at [926, 350] on input "UPS Next Day Air" at bounding box center [926, 345] width 1 height 10
checkbox input "true"
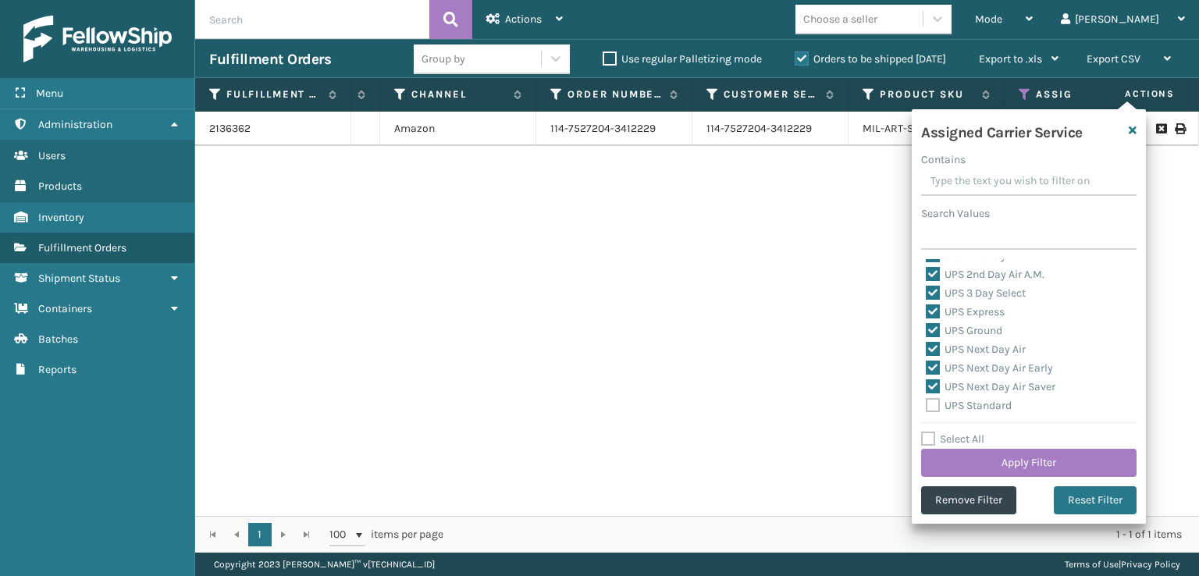
click at [937, 413] on div "UPS Standard" at bounding box center [1029, 405] width 206 height 19
drag, startPoint x: 930, startPoint y: 347, endPoint x: 930, endPoint y: 338, distance: 9.4
click at [930, 341] on label "UPS SurePost 1LB or Greater" at bounding box center [1003, 345] width 154 height 13
click at [930, 325] on label "UPS Standard" at bounding box center [969, 327] width 86 height 13
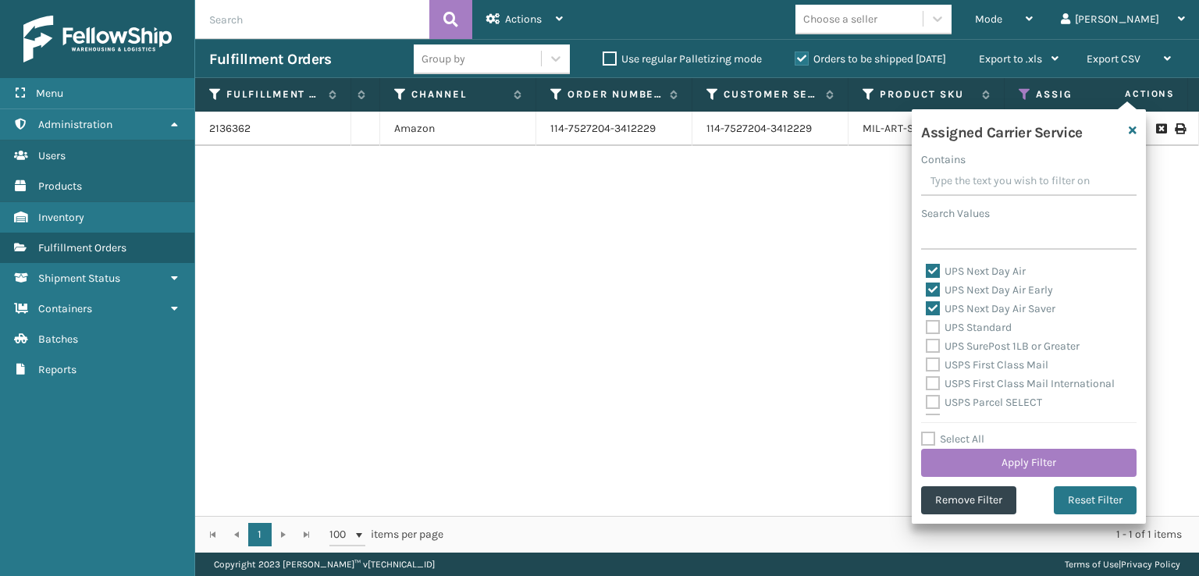
click at [926, 325] on input "UPS Standard" at bounding box center [926, 323] width 1 height 10
checkbox input "true"
click at [936, 347] on label "UPS SurePost 1LB or Greater" at bounding box center [1003, 345] width 154 height 13
click at [926, 347] on input "UPS SurePost 1LB or Greater" at bounding box center [926, 342] width 1 height 10
checkbox input "true"
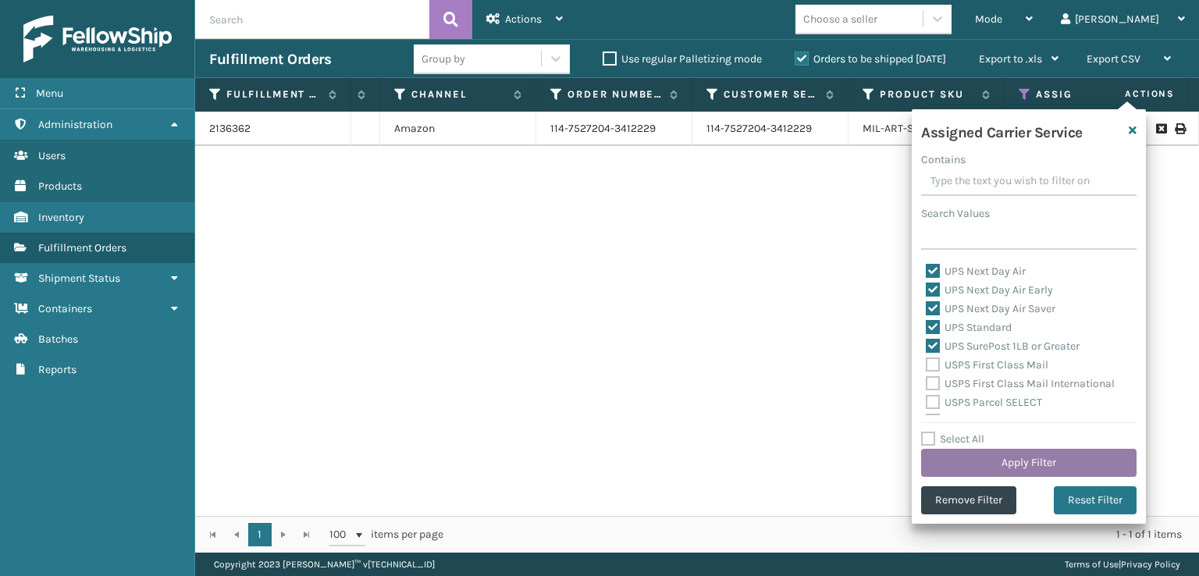
click at [977, 468] on button "Apply Filter" at bounding box center [1028, 463] width 215 height 28
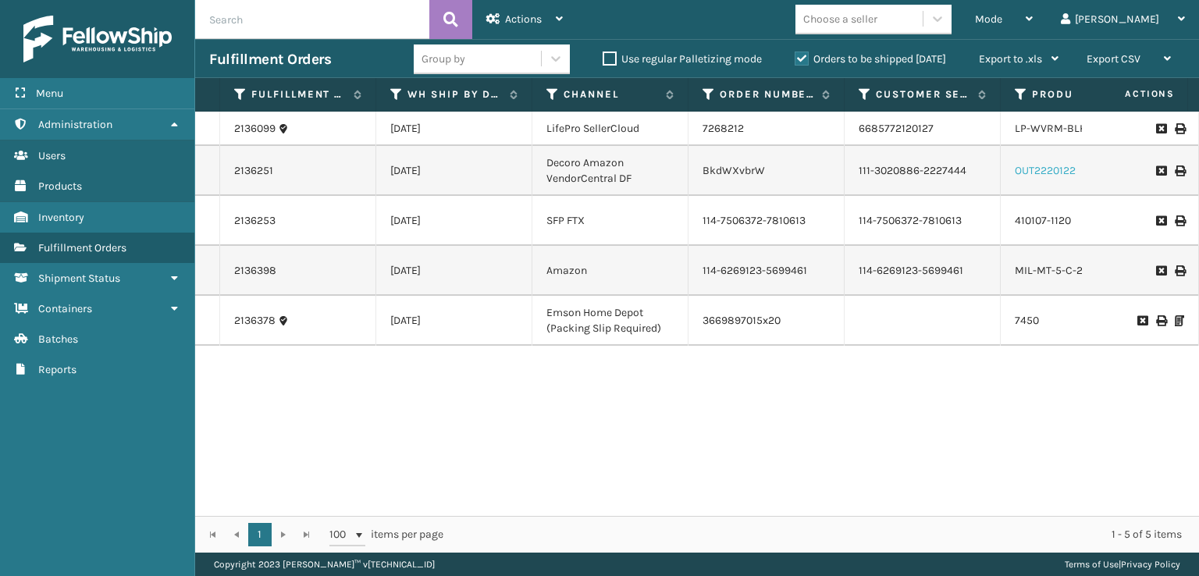
click at [1040, 175] on link "OUT2220122" at bounding box center [1045, 170] width 61 height 13
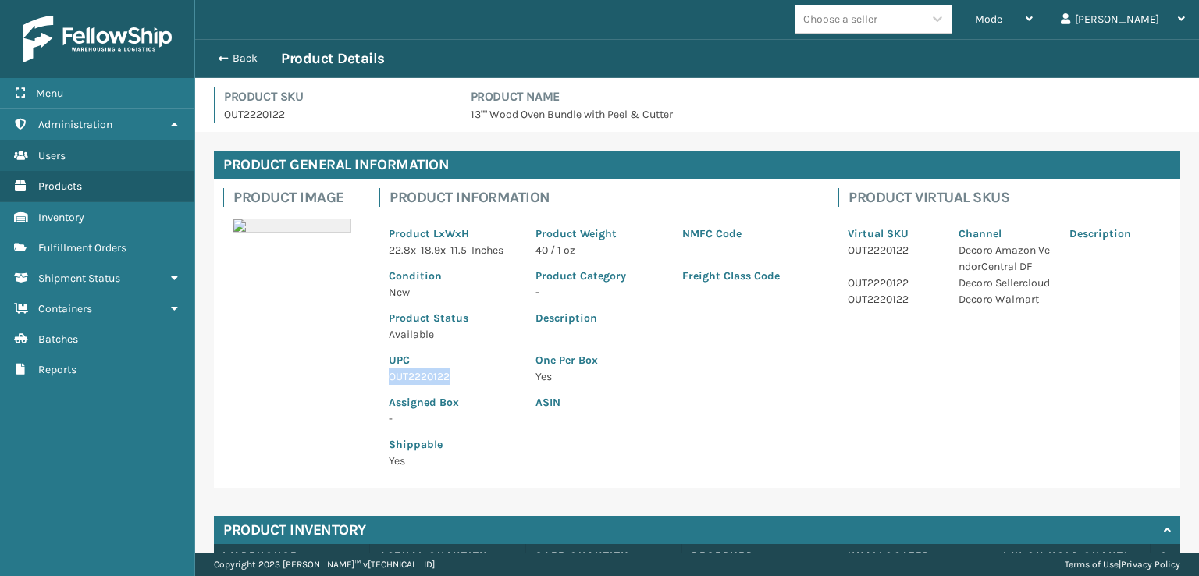
drag, startPoint x: 455, startPoint y: 369, endPoint x: 368, endPoint y: 380, distance: 87.3
click at [368, 380] on div "Product Image Product Information Product LxWxH 22.8 x 18.9 x 11.5 Inches Produ…" at bounding box center [697, 333] width 966 height 309
copy p "OUT2220122"
click at [220, 50] on div "Back Product Details" at bounding box center [697, 58] width 976 height 19
click at [212, 60] on button "Back" at bounding box center [245, 59] width 72 height 14
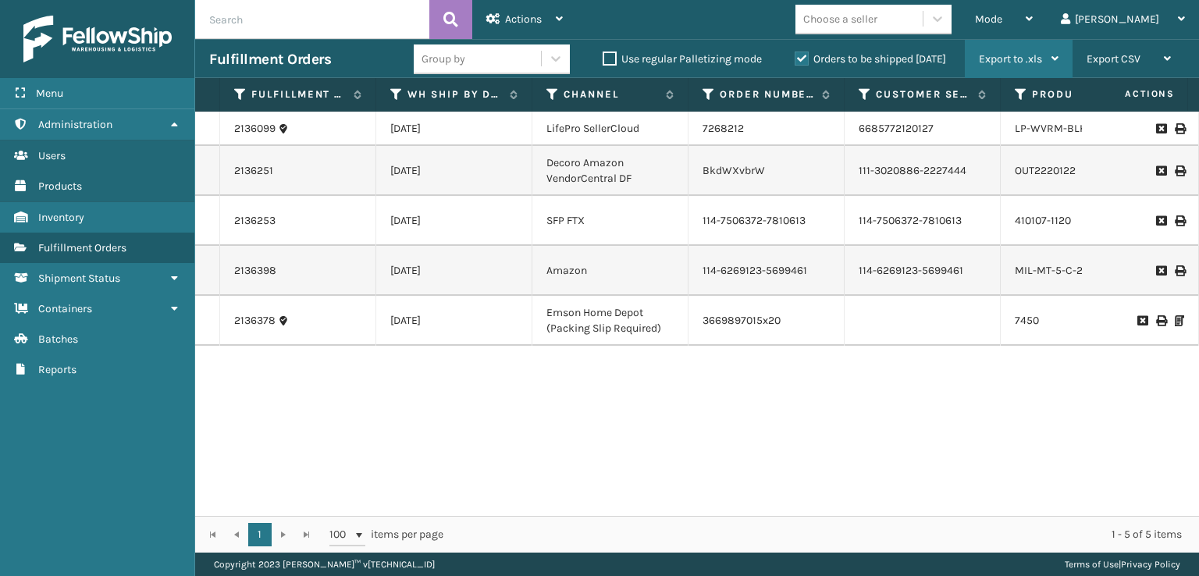
click at [1047, 40] on div "Export to .xls" at bounding box center [1019, 59] width 80 height 39
click at [1040, 15] on div "Mode Regular Mode Picking Mode Labeling Mode Exit Scan Mode" at bounding box center [1004, 19] width 86 height 39
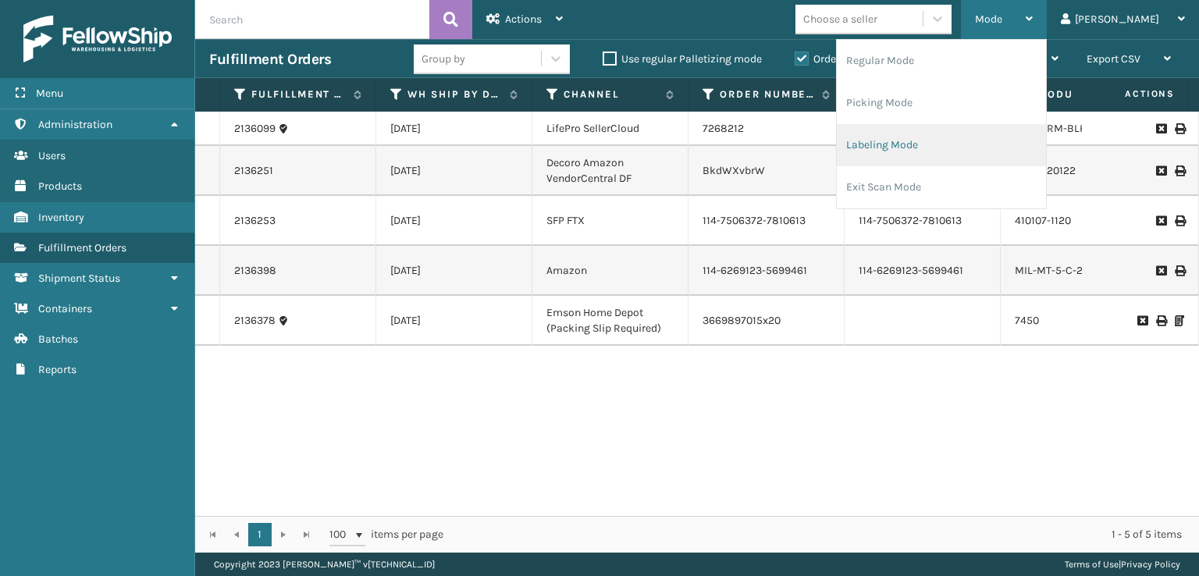
click at [937, 158] on li "Labeling Mode" at bounding box center [941, 145] width 209 height 42
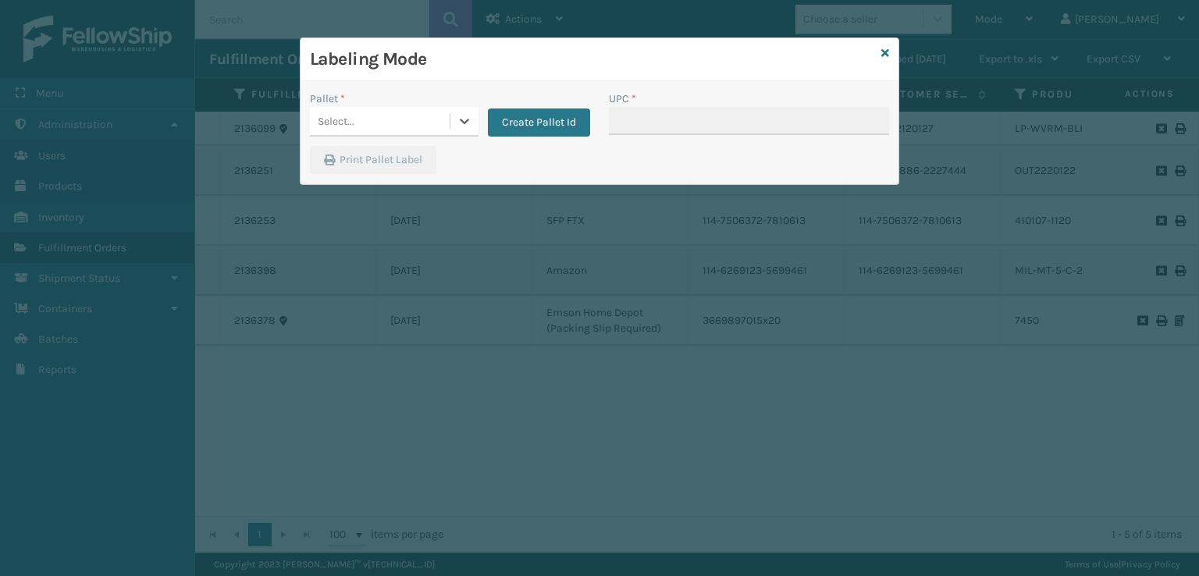
click at [357, 123] on div "Select..." at bounding box center [380, 121] width 140 height 26
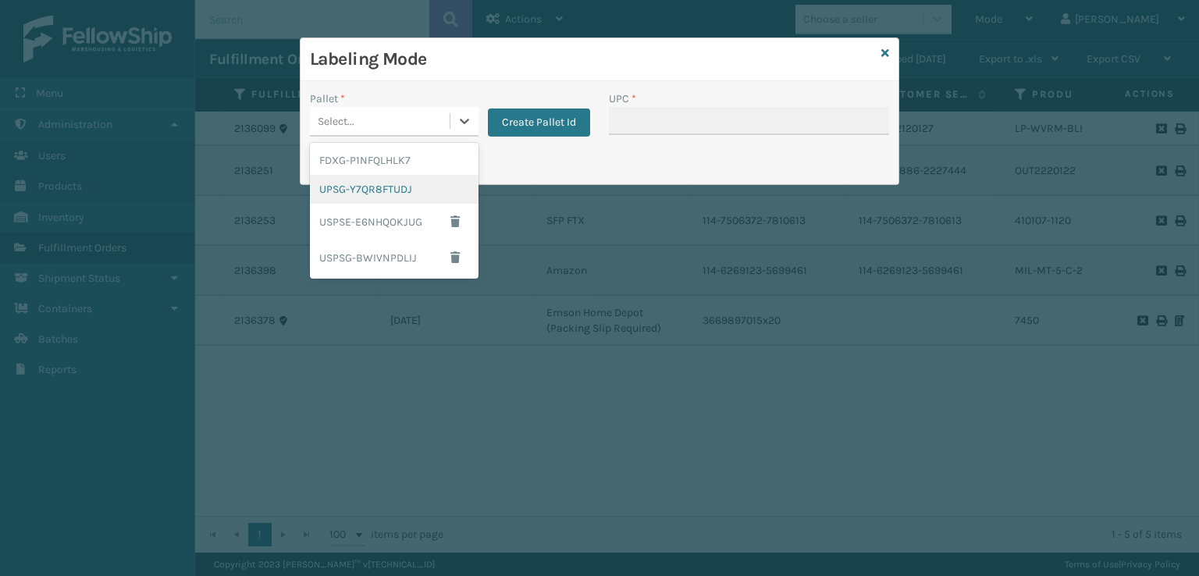
click at [358, 187] on div "UPSG-Y7QR8FTUDJ" at bounding box center [394, 189] width 169 height 29
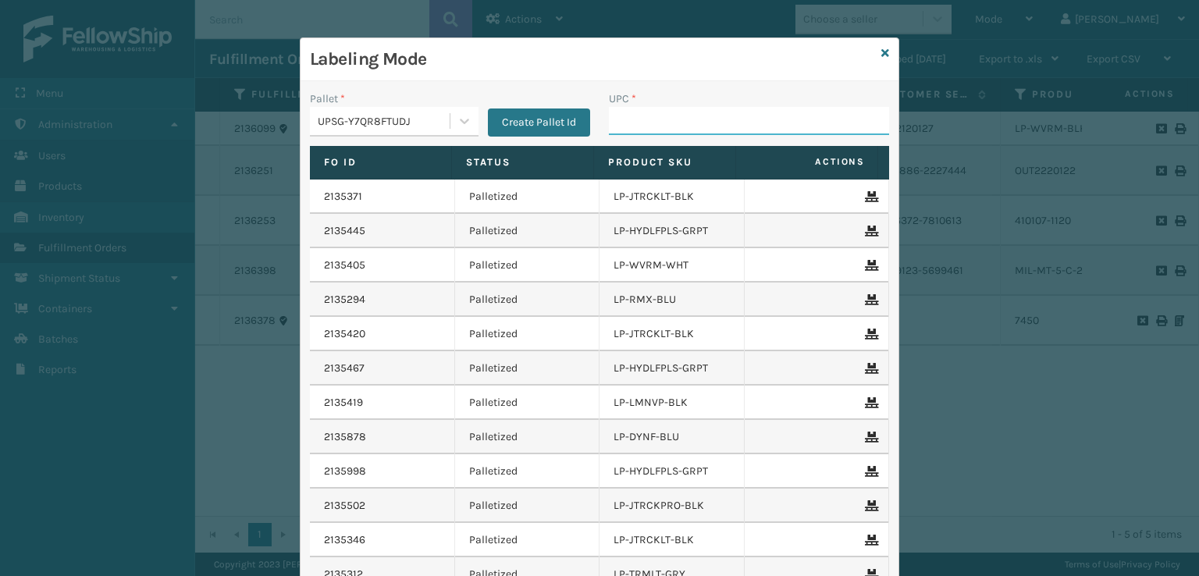
click at [681, 121] on input "UPC *" at bounding box center [749, 121] width 280 height 28
paste input "OUT2220122"
type input "OUT2220122"
type input "068888011709"
click at [881, 56] on icon at bounding box center [885, 53] width 8 height 11
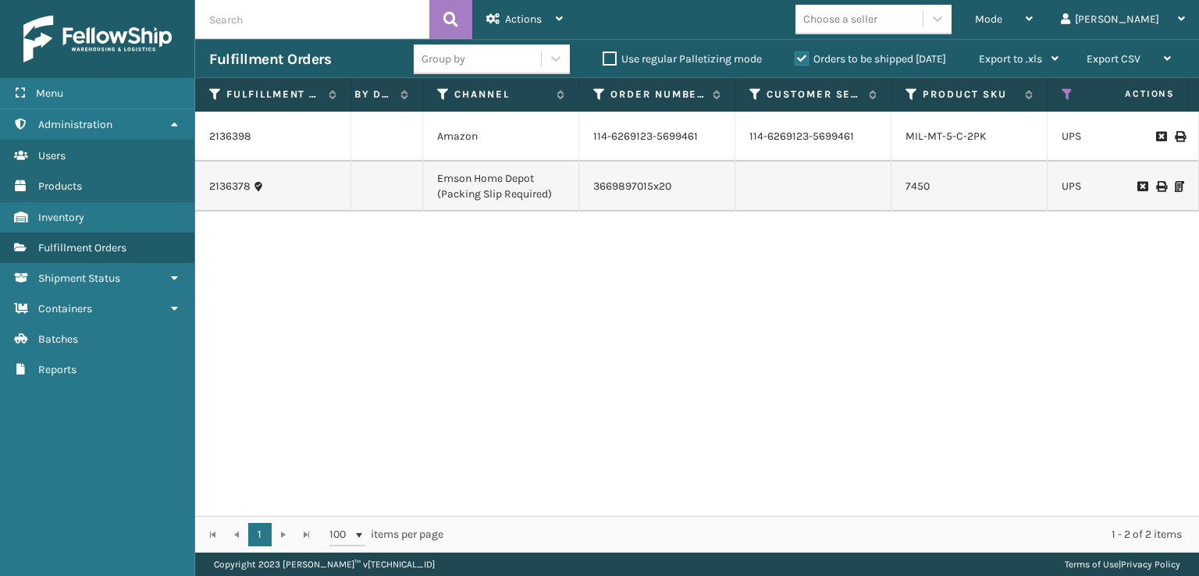
scroll to position [0, 116]
click at [905, 180] on link "7450" at bounding box center [910, 186] width 24 height 13
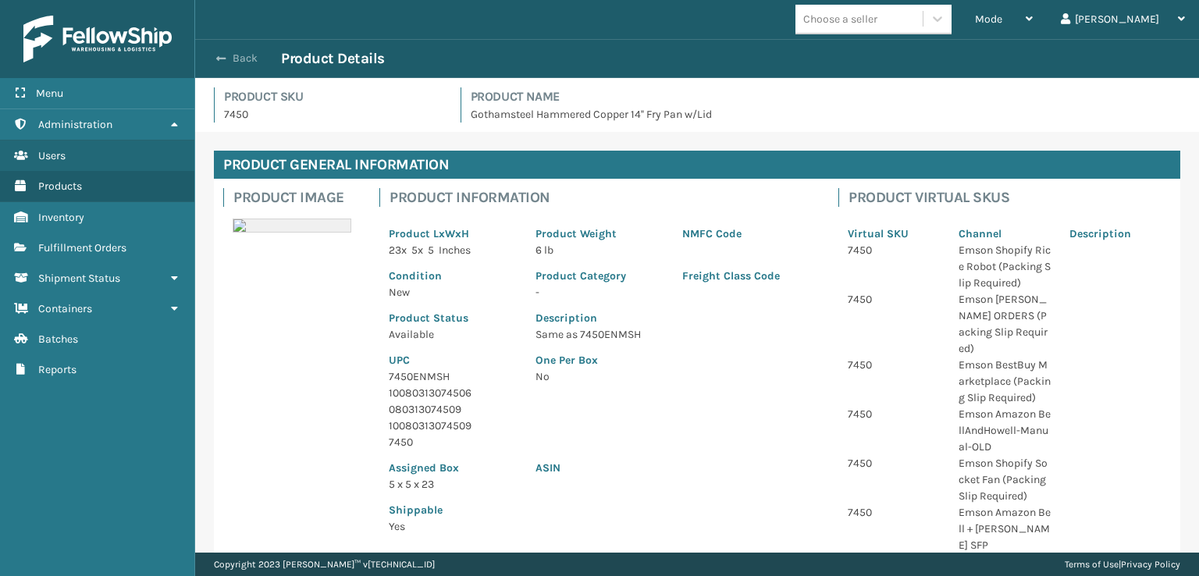
click at [214, 59] on button "Back" at bounding box center [245, 59] width 72 height 14
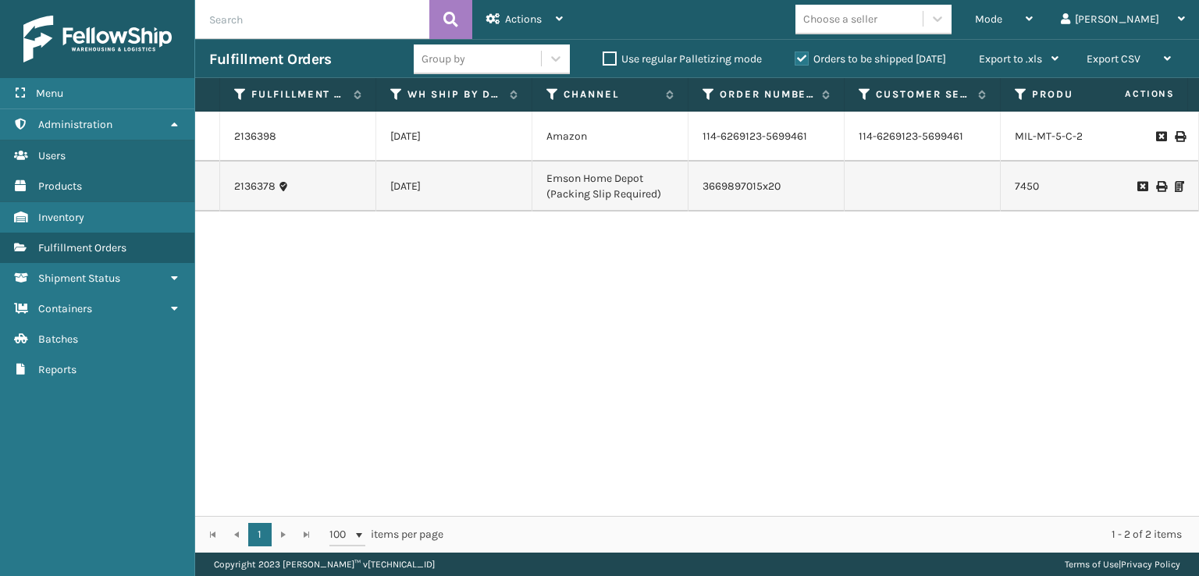
click at [328, 179] on div "2136378" at bounding box center [297, 187] width 127 height 16
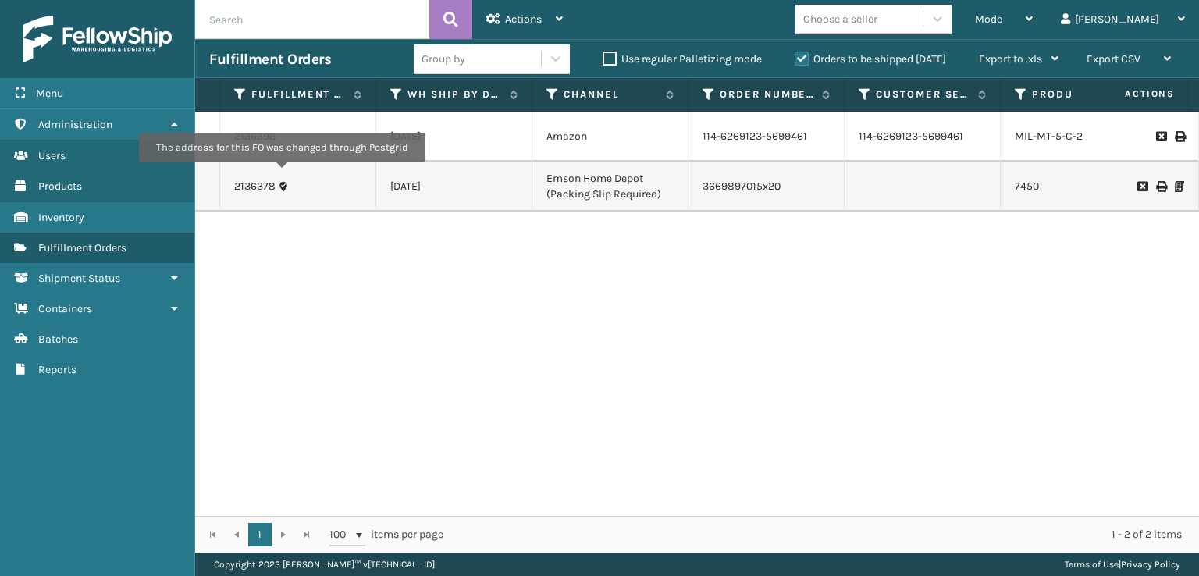
click at [281, 181] on icon at bounding box center [283, 186] width 11 height 11
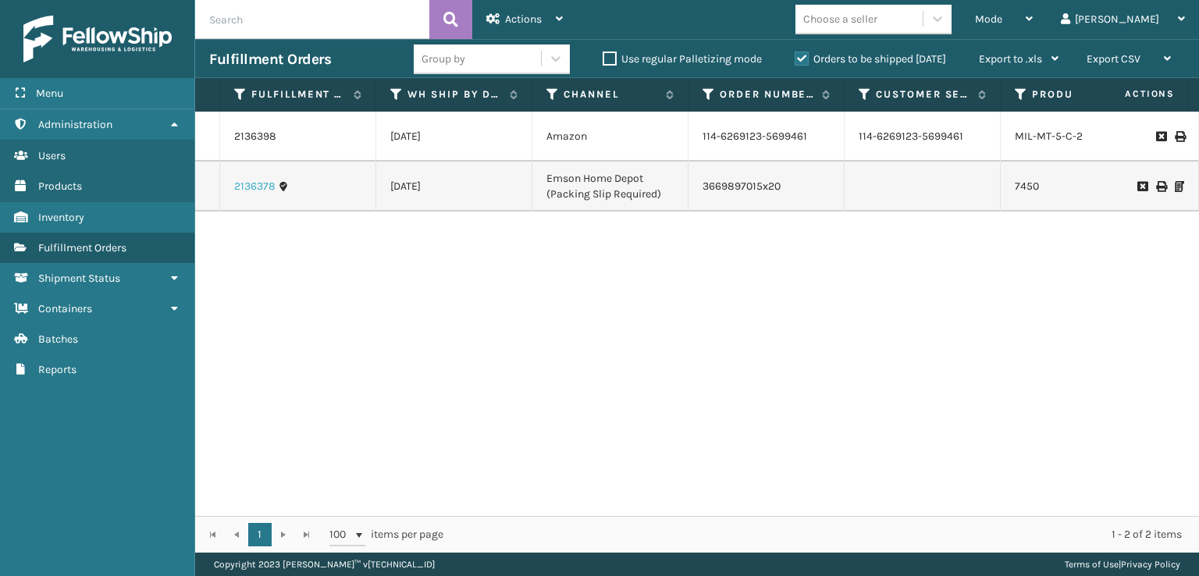
click at [253, 179] on link "2136378" at bounding box center [254, 187] width 41 height 16
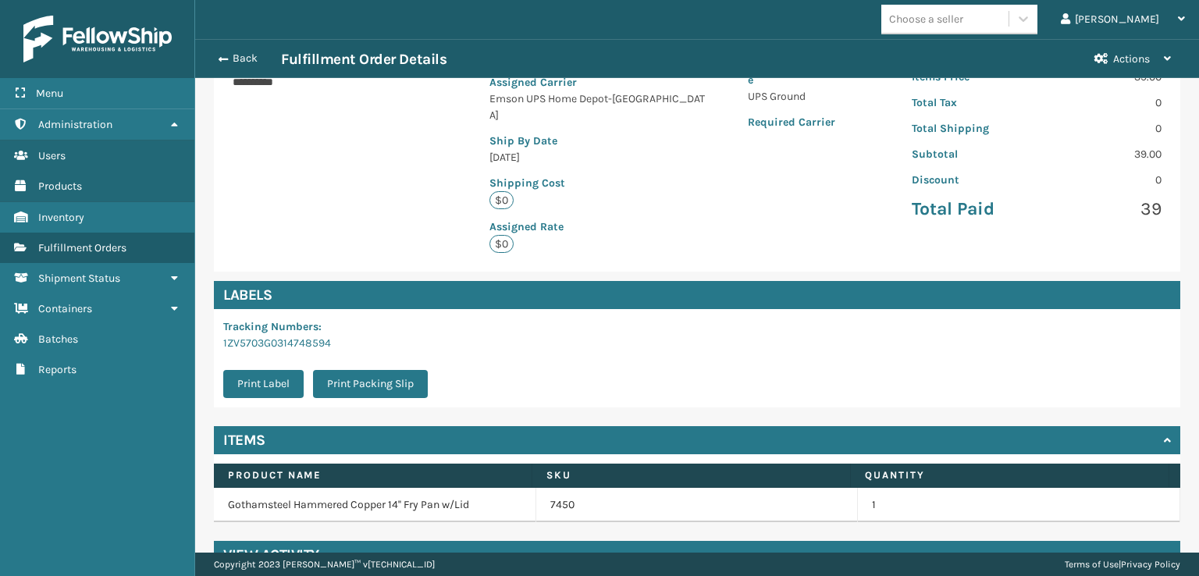
scroll to position [321, 0]
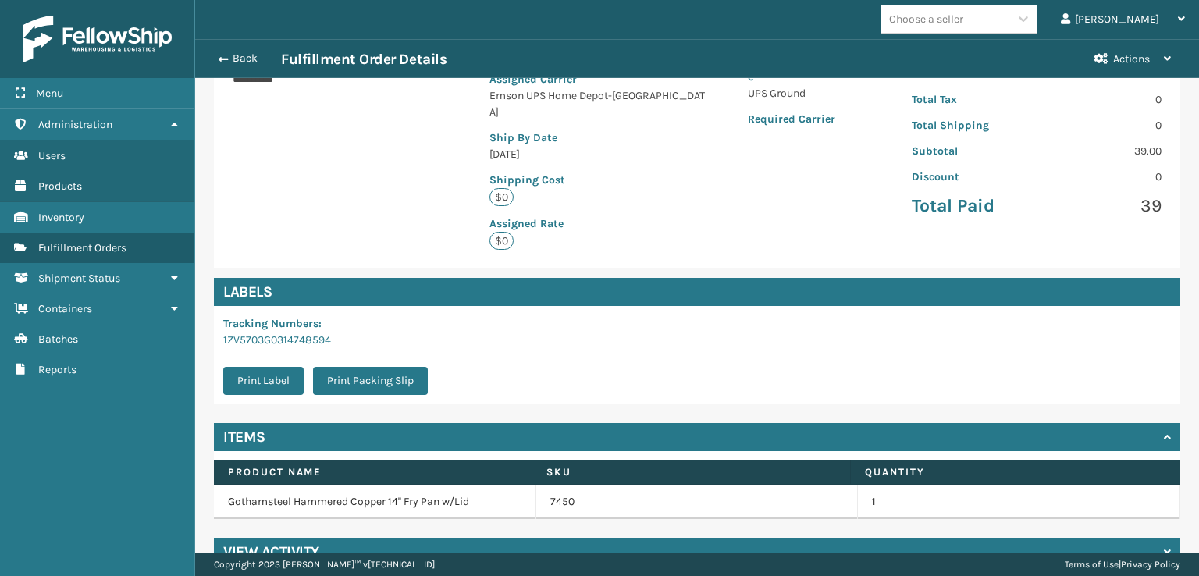
click at [353, 538] on div "View Activity" at bounding box center [697, 552] width 966 height 28
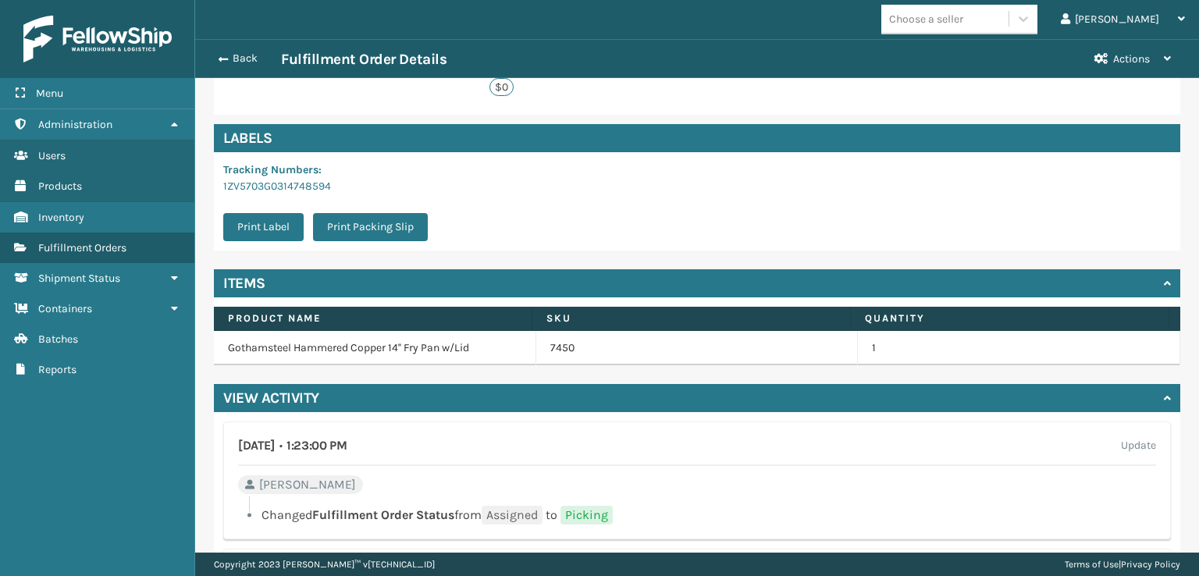
scroll to position [477, 0]
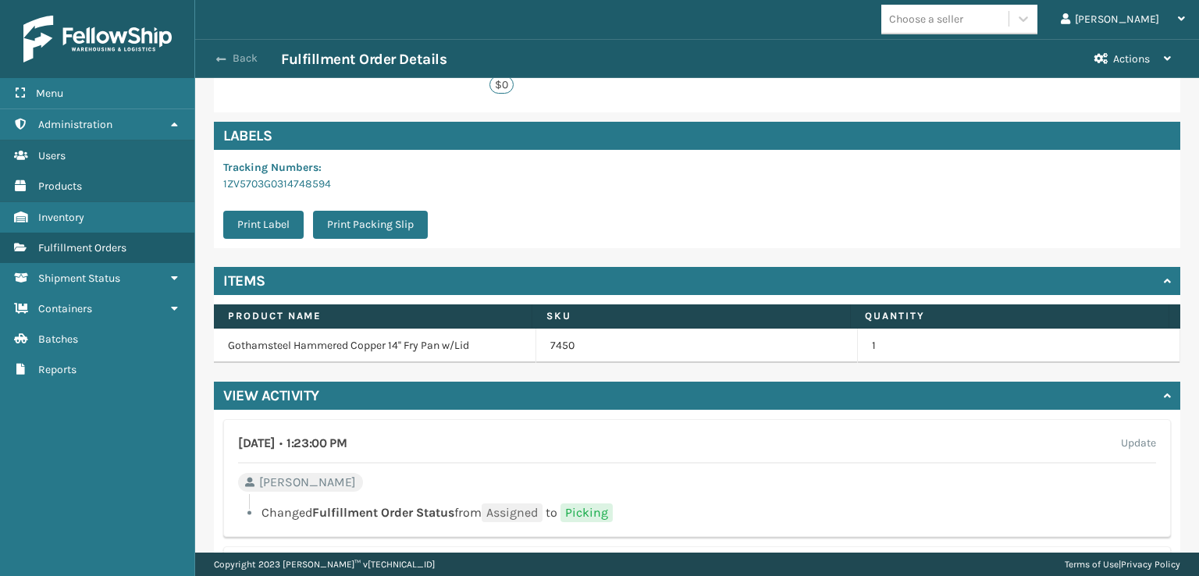
click at [219, 57] on span "button" at bounding box center [220, 59] width 9 height 11
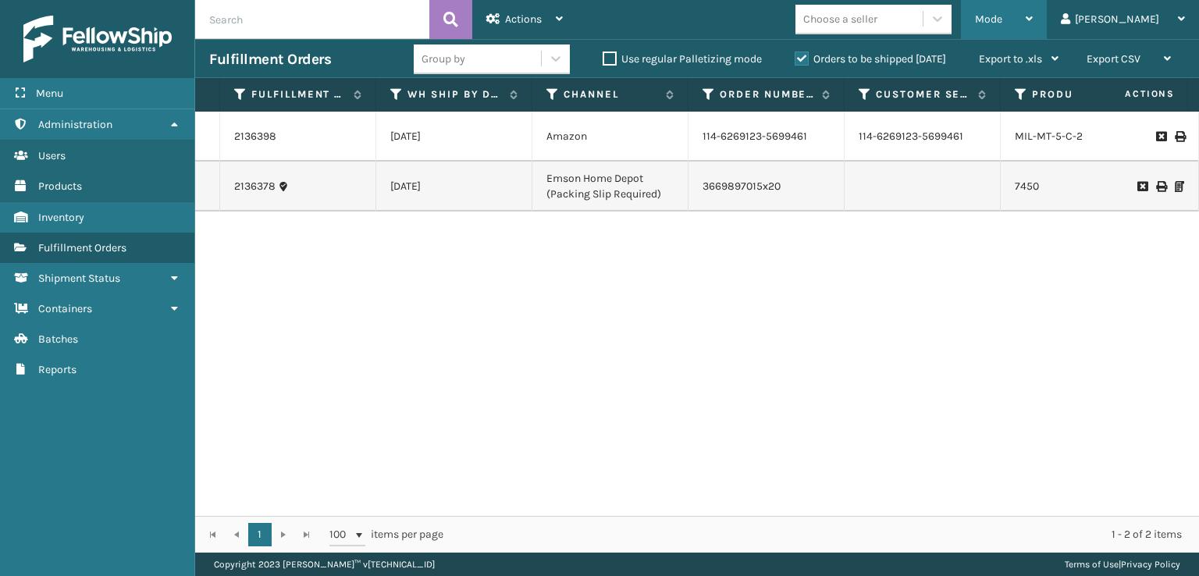
click at [1033, 29] on div "Mode Regular Mode Picking Mode Labeling Mode Exit Scan Mode" at bounding box center [1004, 19] width 86 height 39
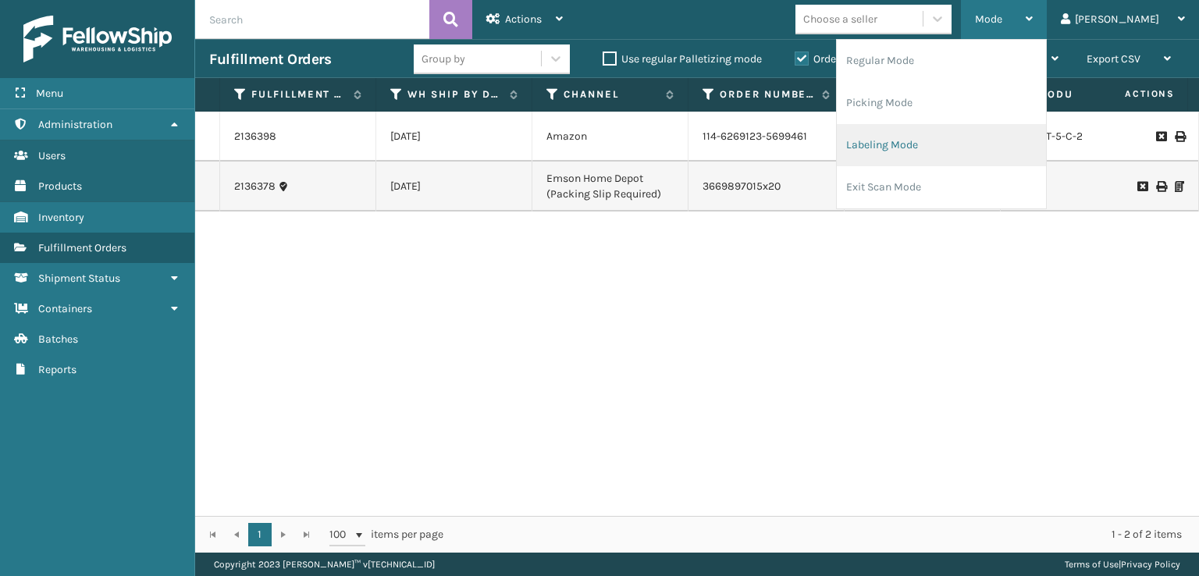
click at [933, 159] on li "Labeling Mode" at bounding box center [941, 145] width 209 height 42
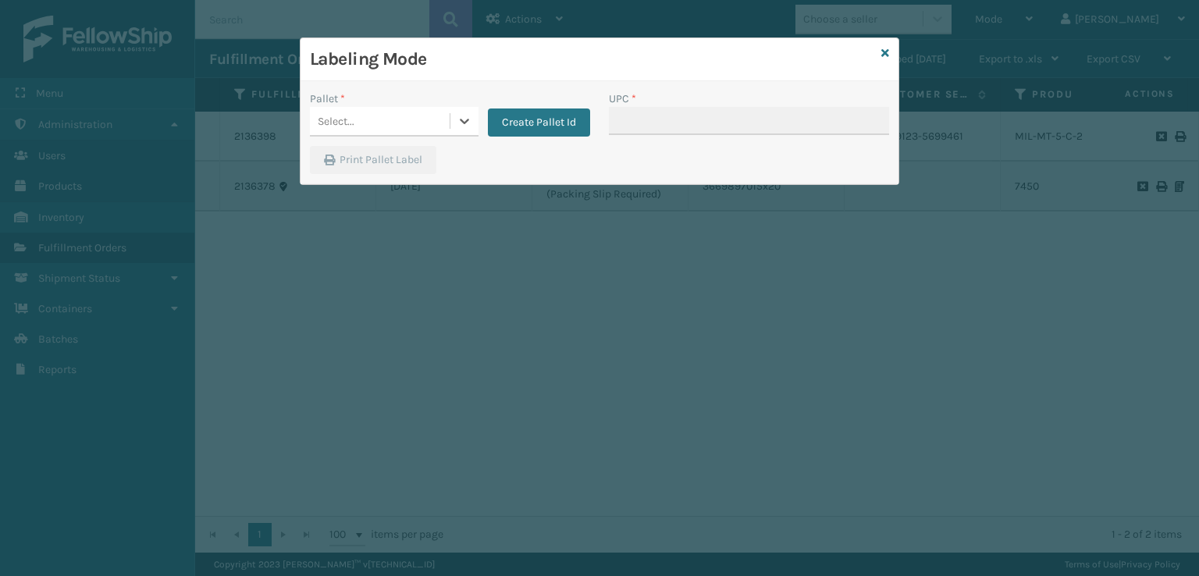
click at [391, 128] on div "Select..." at bounding box center [380, 121] width 140 height 26
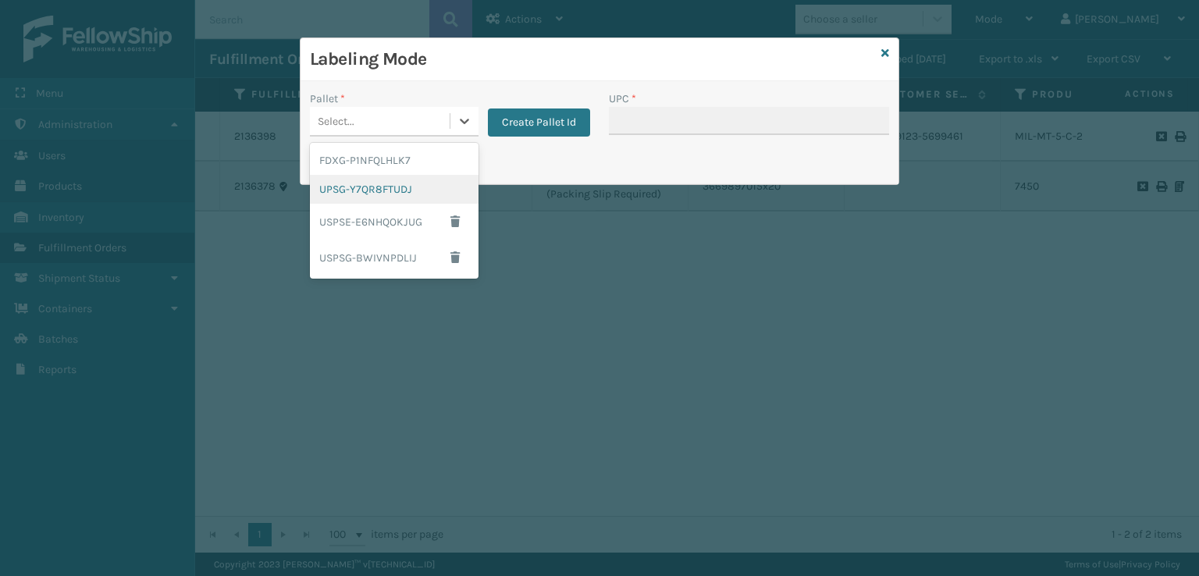
drag, startPoint x: 396, startPoint y: 193, endPoint x: 418, endPoint y: 187, distance: 22.7
click at [418, 187] on div "UPSG-Y7QR8FTUDJ" at bounding box center [394, 189] width 169 height 29
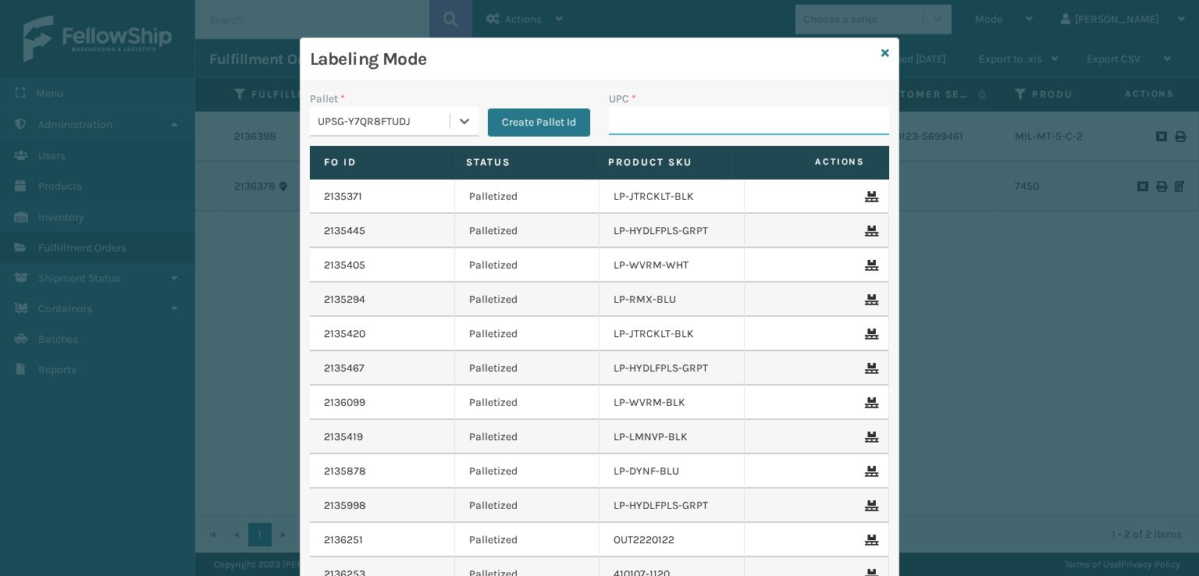
click at [624, 120] on input "UPC *" at bounding box center [749, 121] width 280 height 28
type input "7450"
click at [881, 48] on icon at bounding box center [885, 53] width 8 height 11
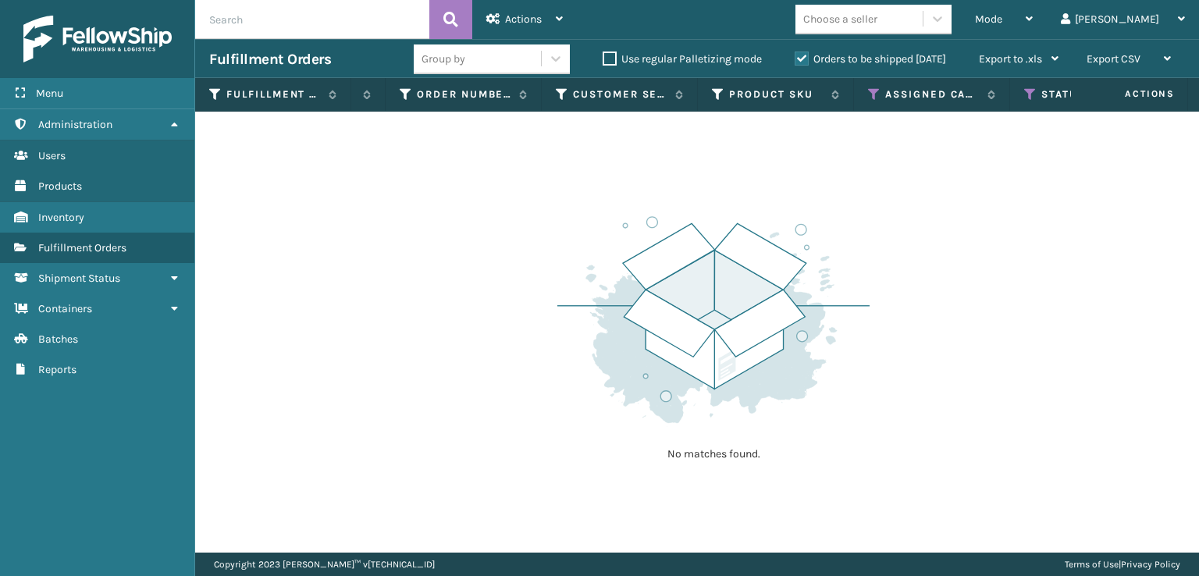
scroll to position [0, 387]
click at [1033, 6] on div "Mode" at bounding box center [1004, 19] width 58 height 39
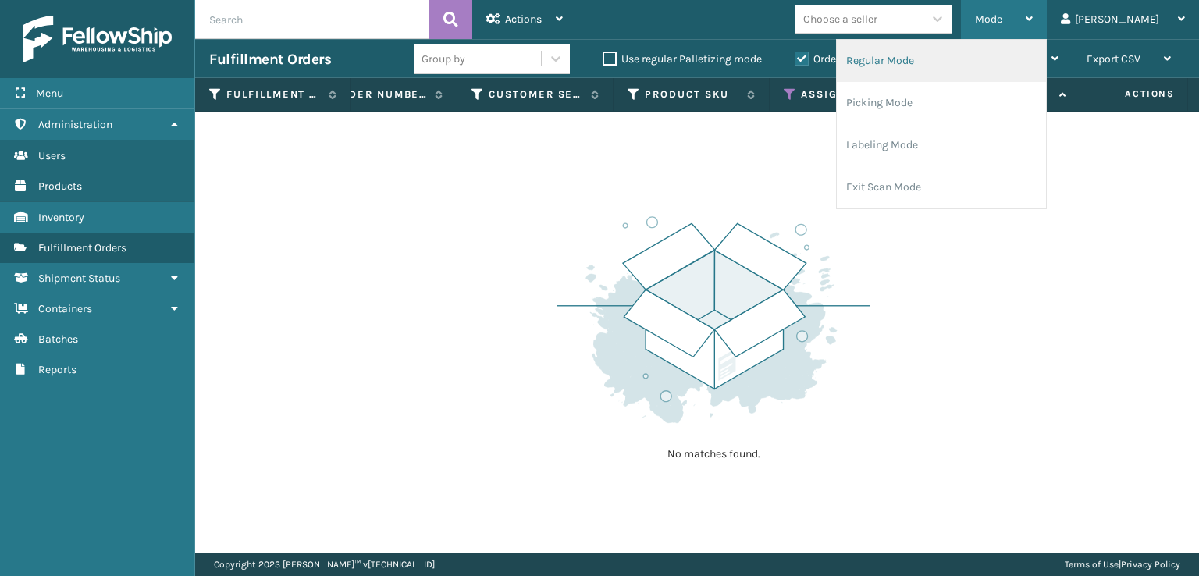
click at [964, 69] on li "Regular Mode" at bounding box center [941, 61] width 209 height 42
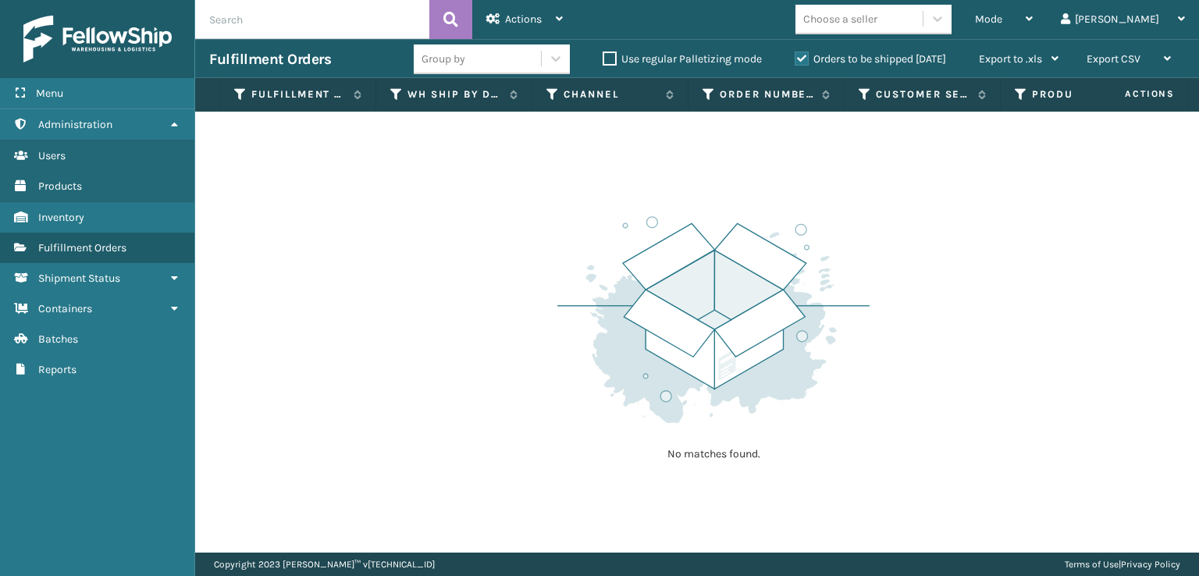
drag, startPoint x: 393, startPoint y: 204, endPoint x: 537, endPoint y: 66, distance: 199.3
click at [411, 190] on div "No matches found." at bounding box center [697, 332] width 1004 height 441
click at [540, 20] on span "Actions" at bounding box center [523, 18] width 37 height 13
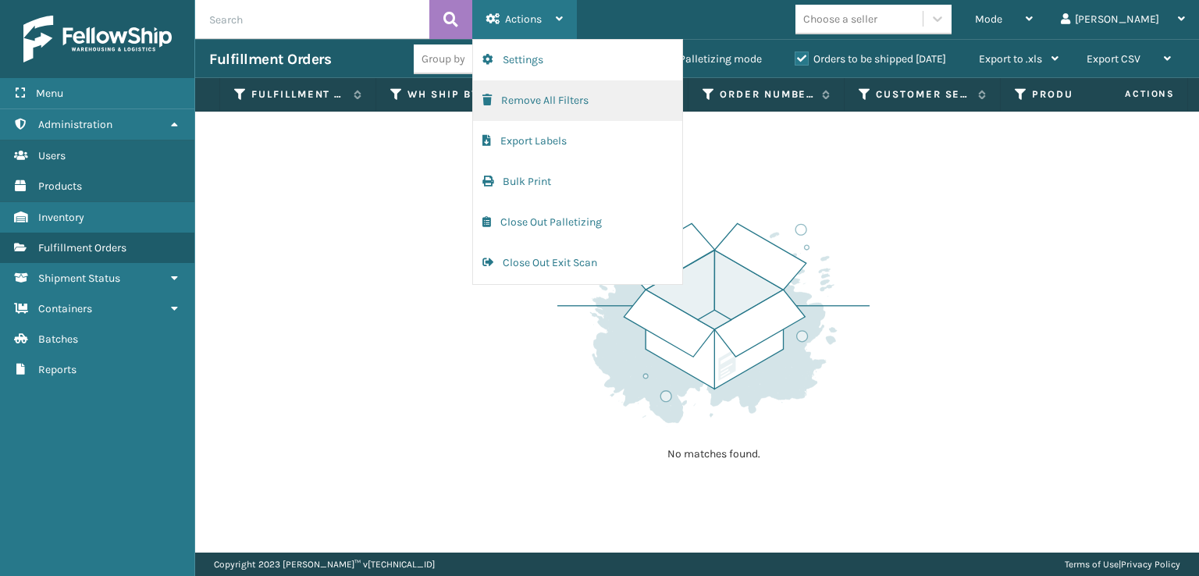
click at [482, 92] on button "Remove All Filters" at bounding box center [577, 100] width 209 height 41
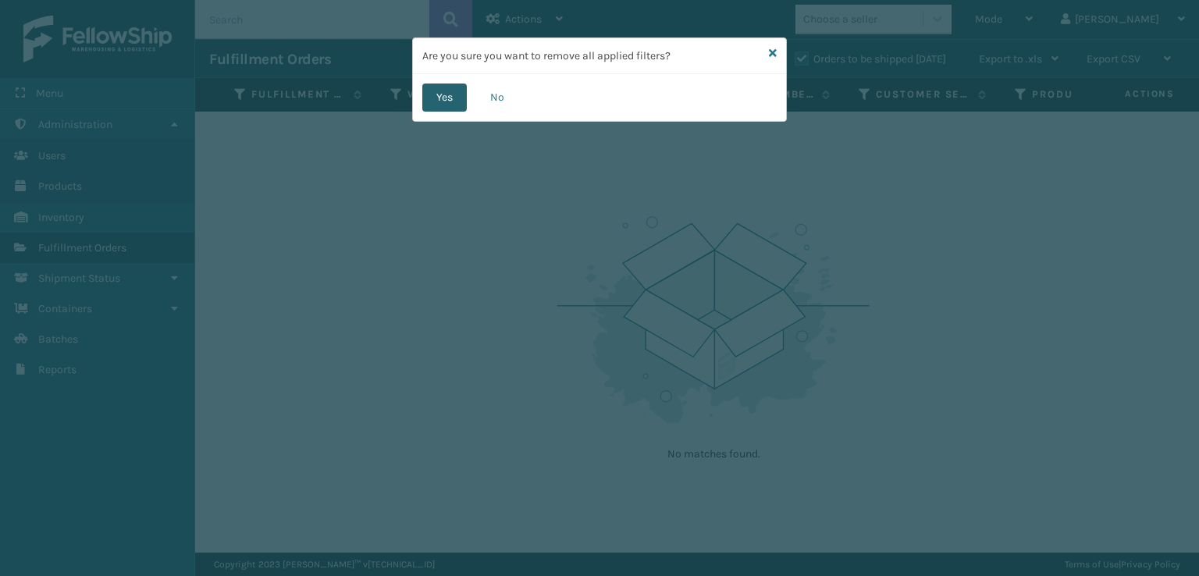
click at [438, 101] on button "Yes" at bounding box center [444, 98] width 44 height 28
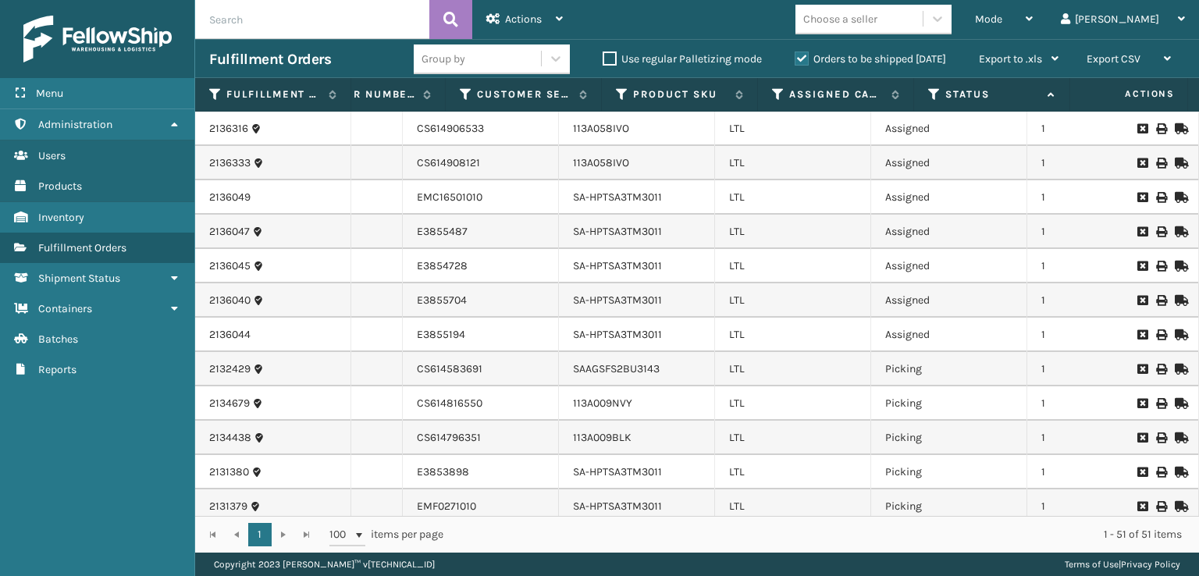
scroll to position [0, 445]
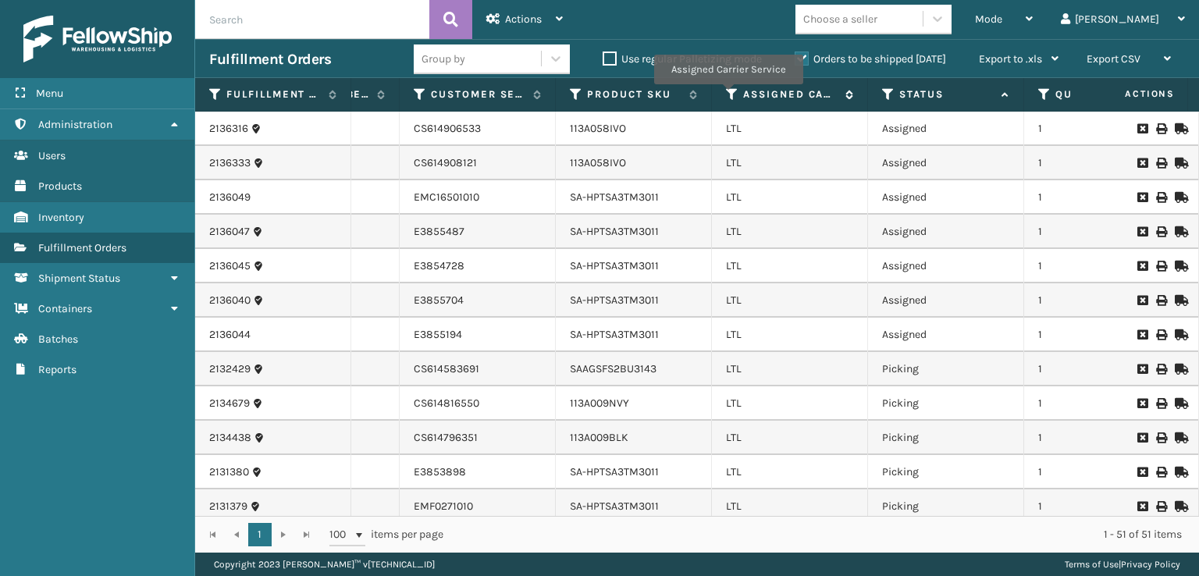
click at [727, 95] on icon at bounding box center [732, 94] width 12 height 14
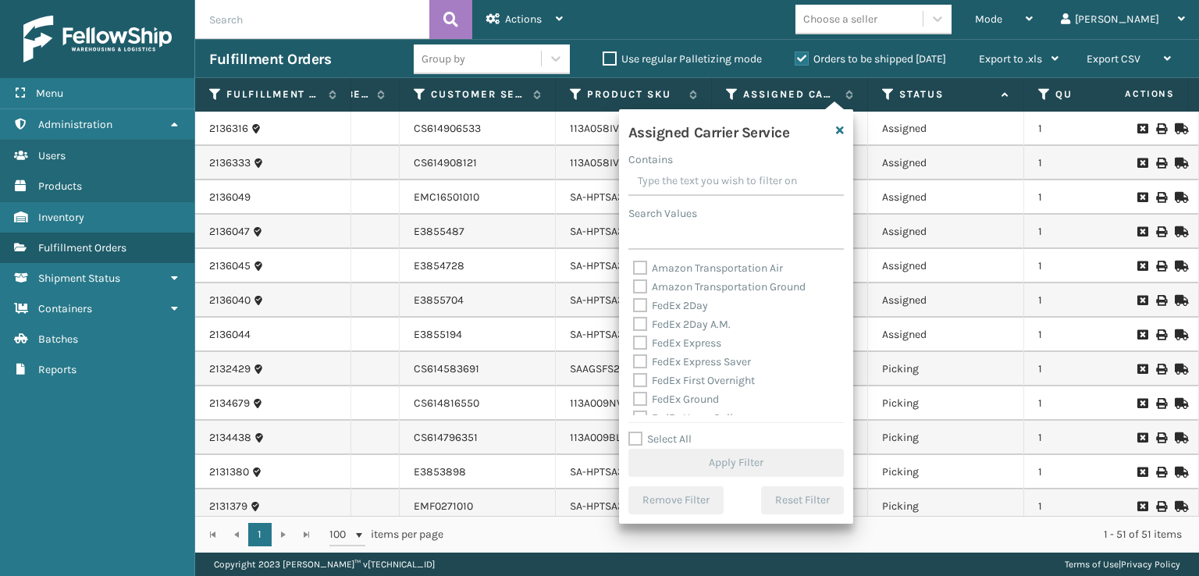
click at [642, 310] on label "FedEx 2Day" at bounding box center [670, 305] width 75 height 13
click at [634, 307] on input "FedEx 2Day" at bounding box center [633, 302] width 1 height 10
checkbox input "true"
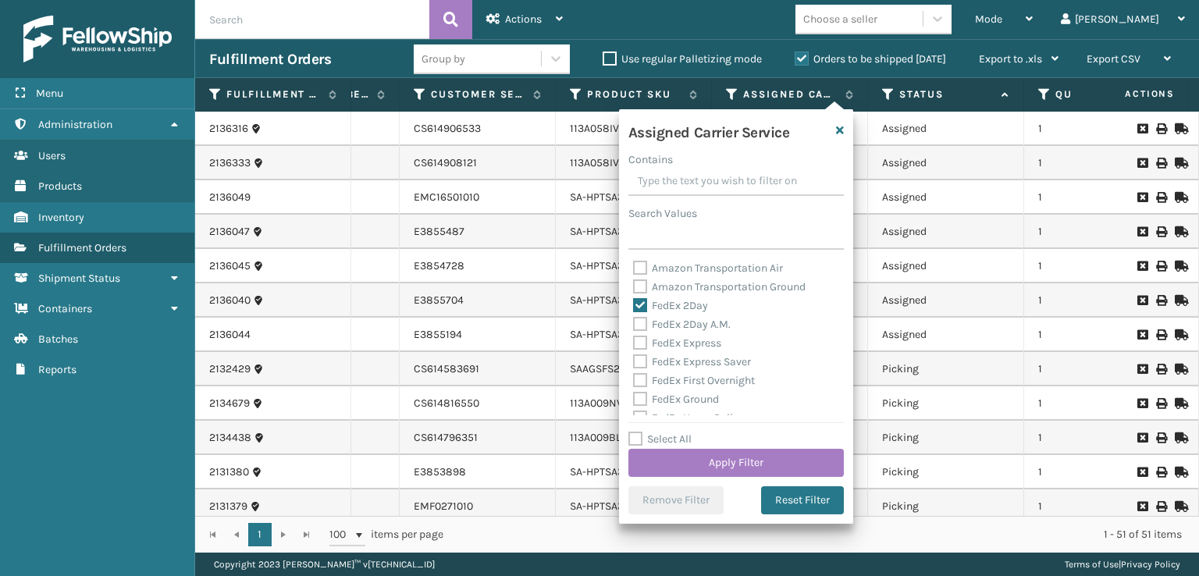
click at [642, 315] on div "FedEx 2Day A.M." at bounding box center [736, 324] width 206 height 19
click at [643, 329] on label "FedEx 2Day A.M." at bounding box center [682, 324] width 98 height 13
click at [634, 325] on input "FedEx 2Day A.M." at bounding box center [633, 320] width 1 height 10
checkbox input "true"
click at [641, 339] on label "FedEx Express" at bounding box center [677, 342] width 88 height 13
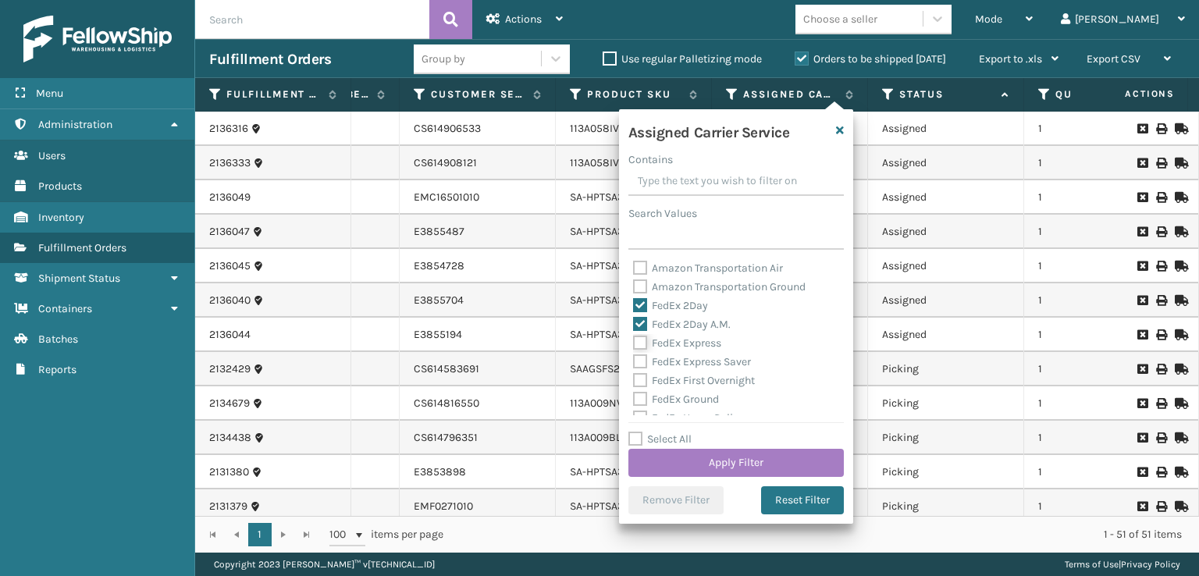
click at [634, 339] on input "FedEx Express" at bounding box center [633, 339] width 1 height 10
checkbox input "true"
click at [631, 362] on div "Amazon Transportation Air Amazon Transportation Ground FedEx 2Day FedEx 2Day A.…" at bounding box center [735, 337] width 215 height 156
click at [634, 361] on label "FedEx Express Saver" at bounding box center [692, 361] width 118 height 13
click at [634, 361] on input "FedEx Express Saver" at bounding box center [633, 358] width 1 height 10
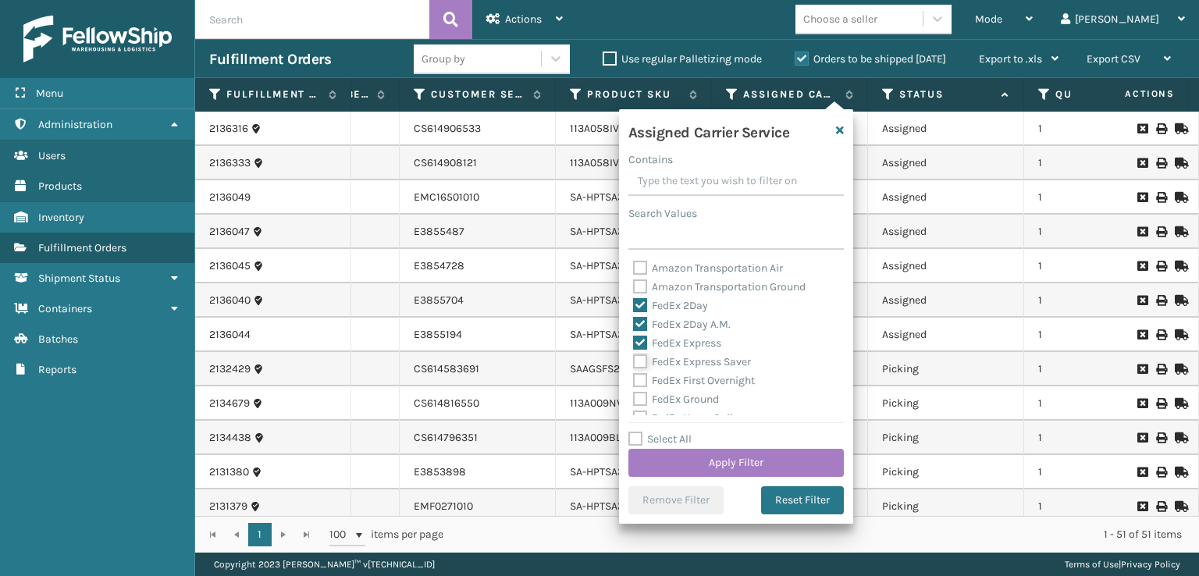
checkbox input "true"
click at [643, 375] on div "FedEx First Overnight" at bounding box center [736, 380] width 206 height 19
click at [640, 382] on label "FedEx First Overnight" at bounding box center [694, 380] width 122 height 13
click at [634, 382] on input "FedEx First Overnight" at bounding box center [633, 376] width 1 height 10
checkbox input "true"
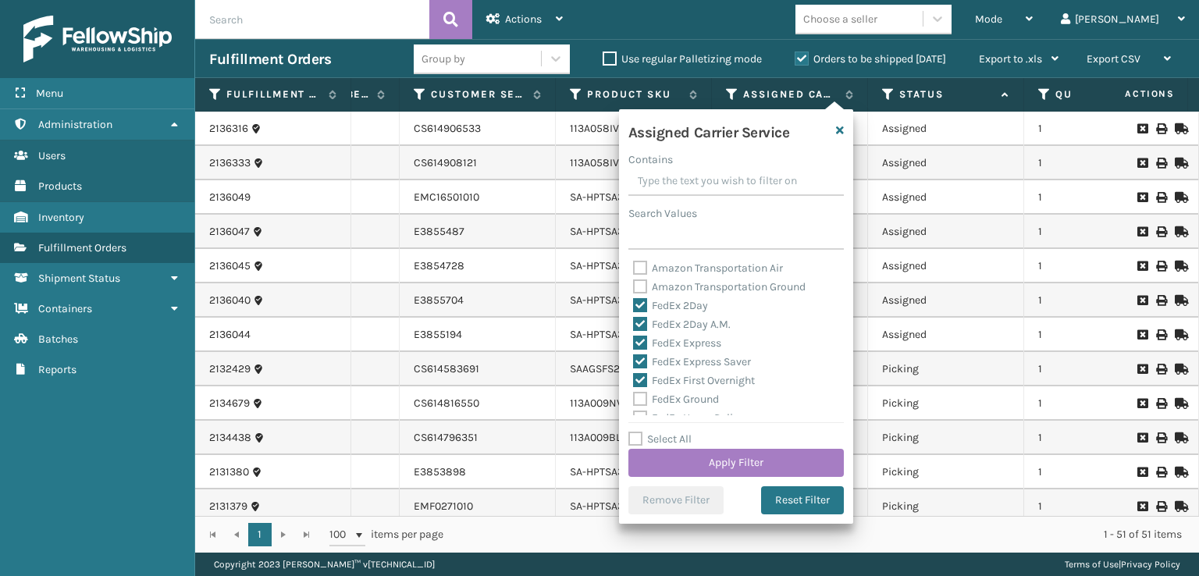
click at [639, 404] on label "FedEx Ground" at bounding box center [676, 399] width 86 height 13
click at [634, 400] on input "FedEx Ground" at bounding box center [633, 395] width 1 height 10
checkbox input "true"
click at [646, 371] on label "FedEx SmartPost" at bounding box center [684, 377] width 102 height 13
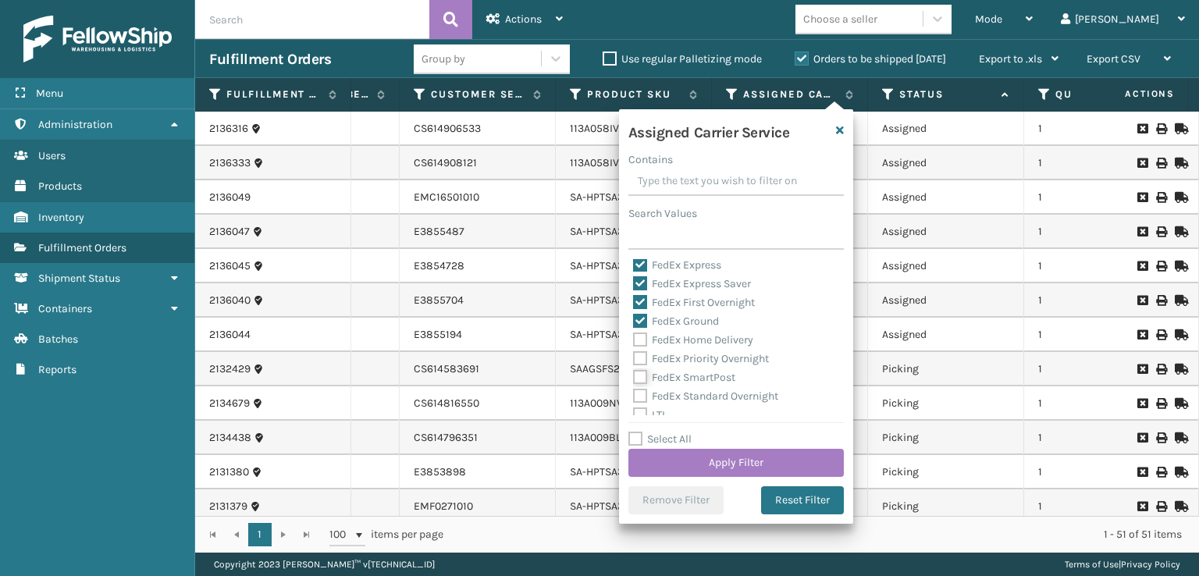
click at [634, 371] on input "FedEx SmartPost" at bounding box center [633, 373] width 1 height 10
checkbox input "true"
click at [645, 363] on label "FedEx Priority Overnight" at bounding box center [701, 358] width 136 height 13
click at [634, 360] on input "FedEx Priority Overnight" at bounding box center [633, 355] width 1 height 10
checkbox input "true"
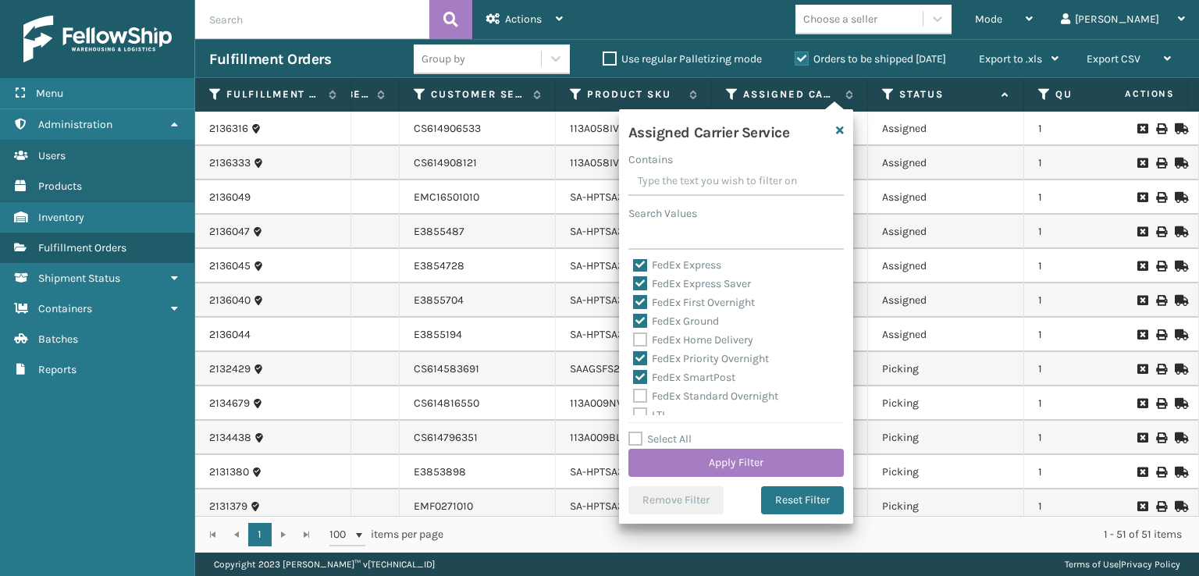
click at [637, 341] on label "FedEx Home Delivery" at bounding box center [693, 339] width 120 height 13
click at [634, 341] on input "FedEx Home Delivery" at bounding box center [633, 336] width 1 height 10
checkbox input "true"
click at [634, 394] on label "FedEx Standard Overnight" at bounding box center [705, 395] width 145 height 13
click at [634, 394] on input "FedEx Standard Overnight" at bounding box center [633, 392] width 1 height 10
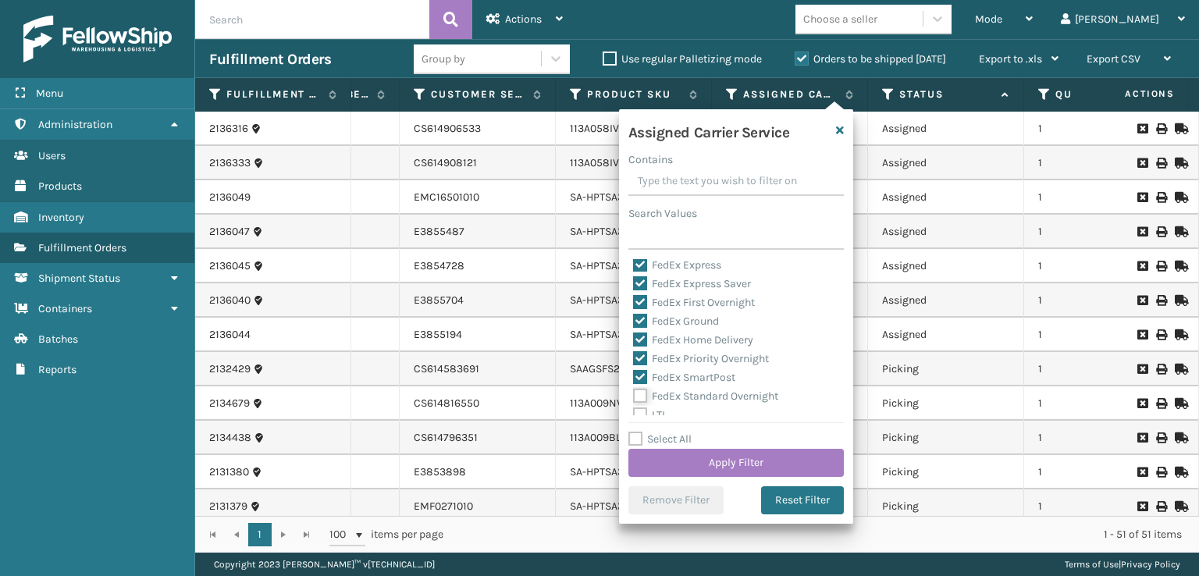
checkbox input "true"
click at [670, 447] on div "Select All Apply Filter" at bounding box center [735, 453] width 215 height 47
click at [666, 453] on button "Apply Filter" at bounding box center [735, 463] width 215 height 28
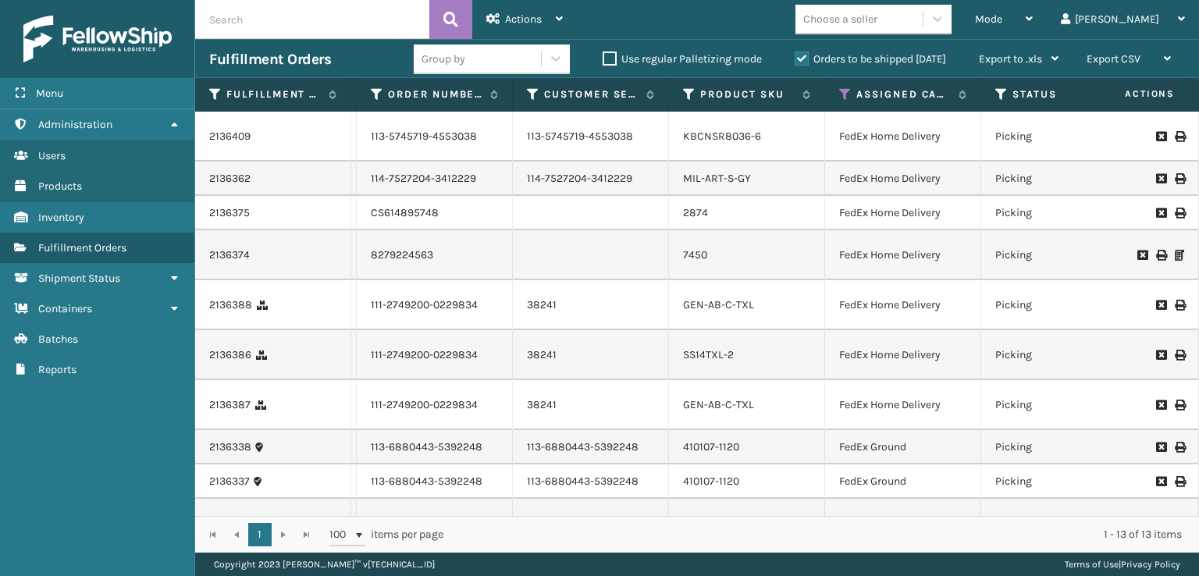
scroll to position [0, 387]
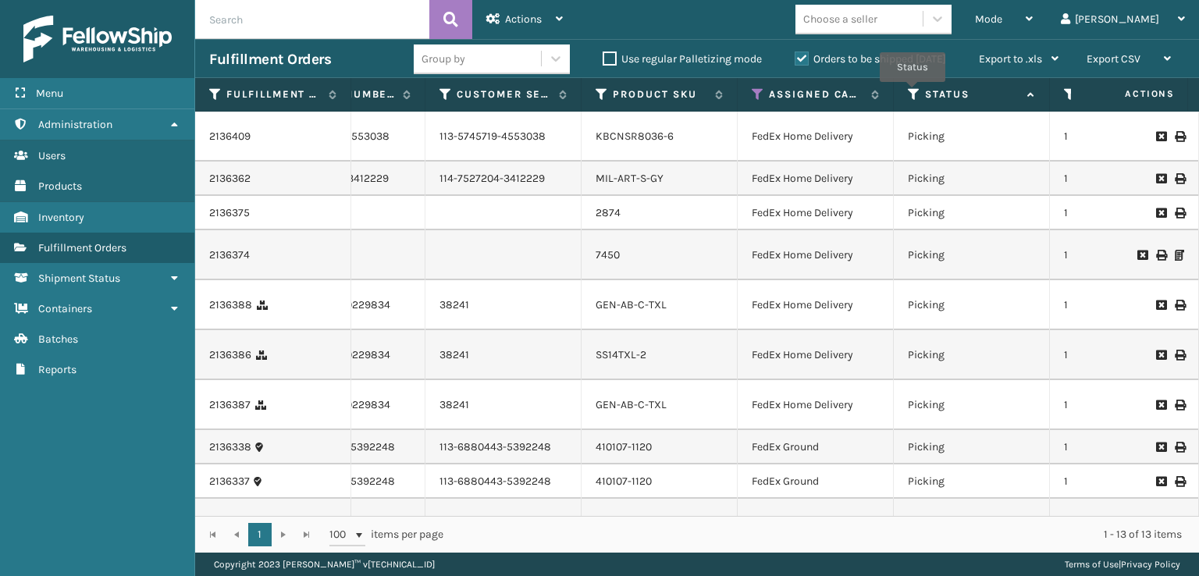
click at [916, 93] on icon at bounding box center [914, 94] width 12 height 14
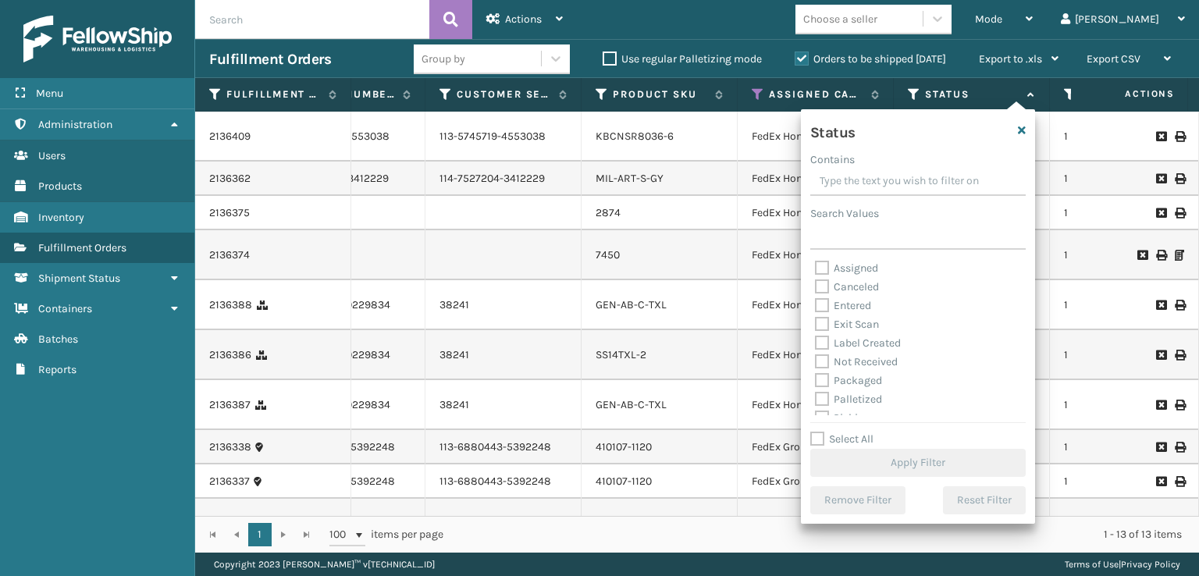
scroll to position [78, 0]
click at [830, 345] on label "Picking" at bounding box center [842, 339] width 55 height 13
click at [816, 341] on input "Picking" at bounding box center [815, 336] width 1 height 10
checkbox input "true"
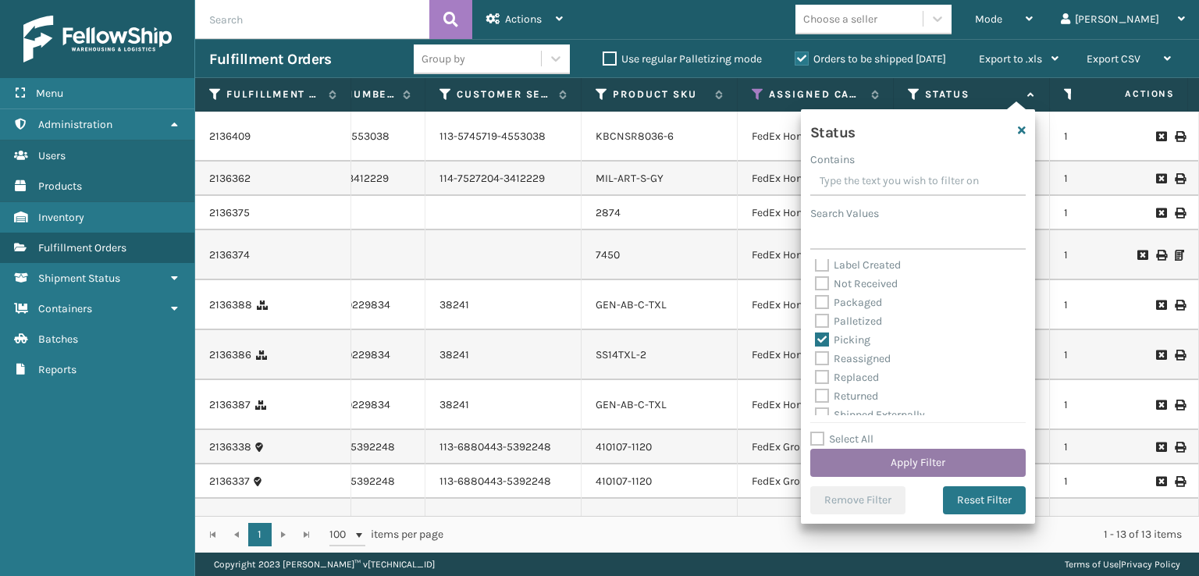
click at [903, 472] on button "Apply Filter" at bounding box center [917, 463] width 215 height 28
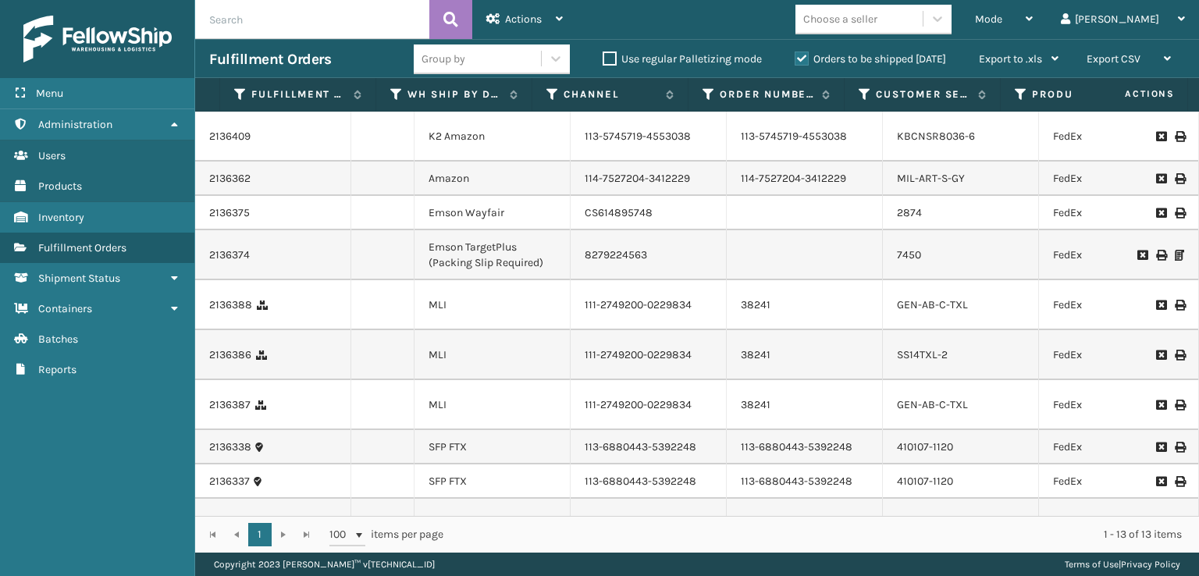
scroll to position [0, 118]
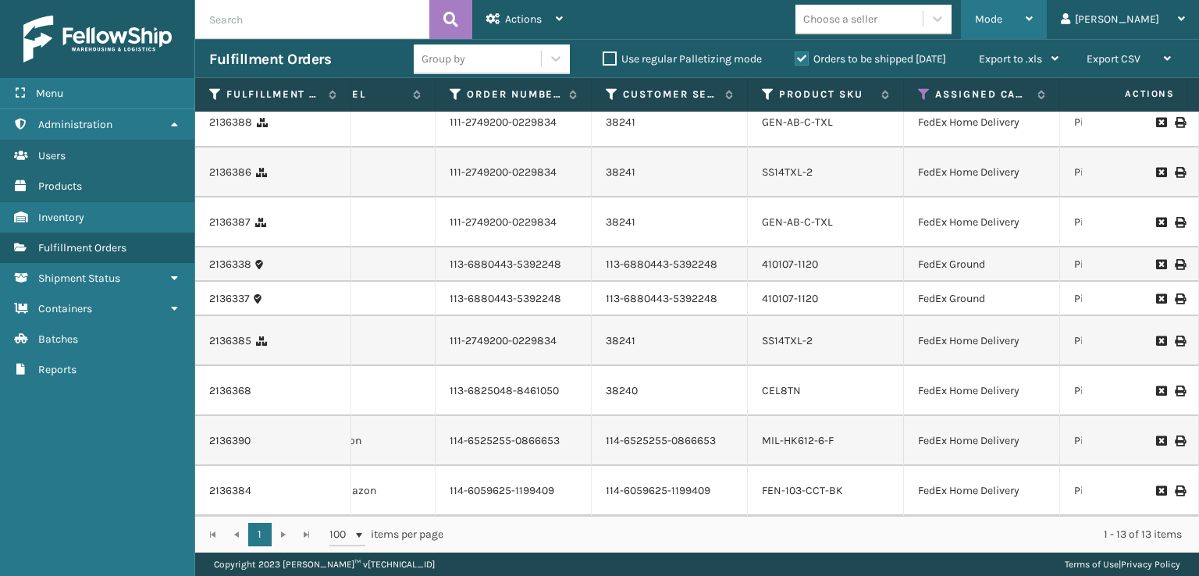
click at [1002, 24] on span "Mode" at bounding box center [988, 18] width 27 height 13
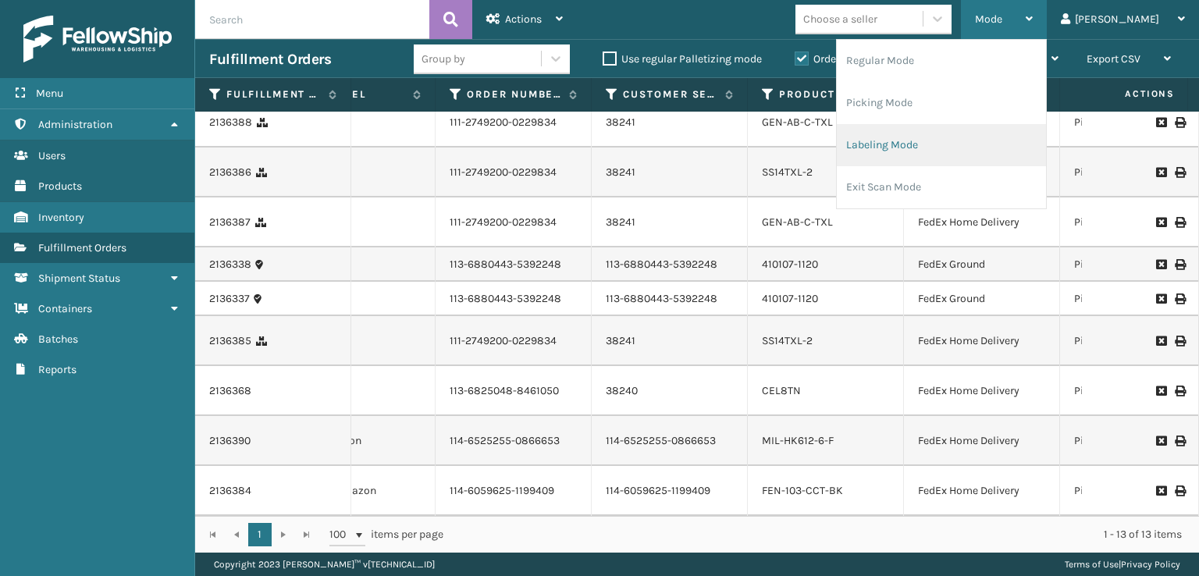
click at [922, 155] on li "Labeling Mode" at bounding box center [941, 145] width 209 height 42
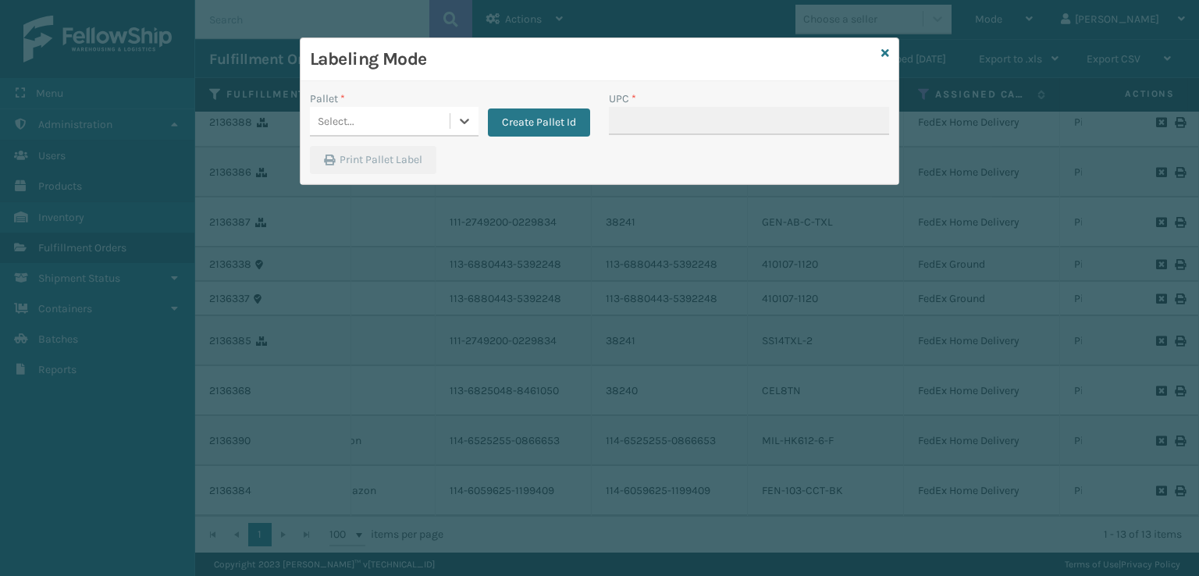
click at [416, 116] on div "Select..." at bounding box center [380, 121] width 140 height 26
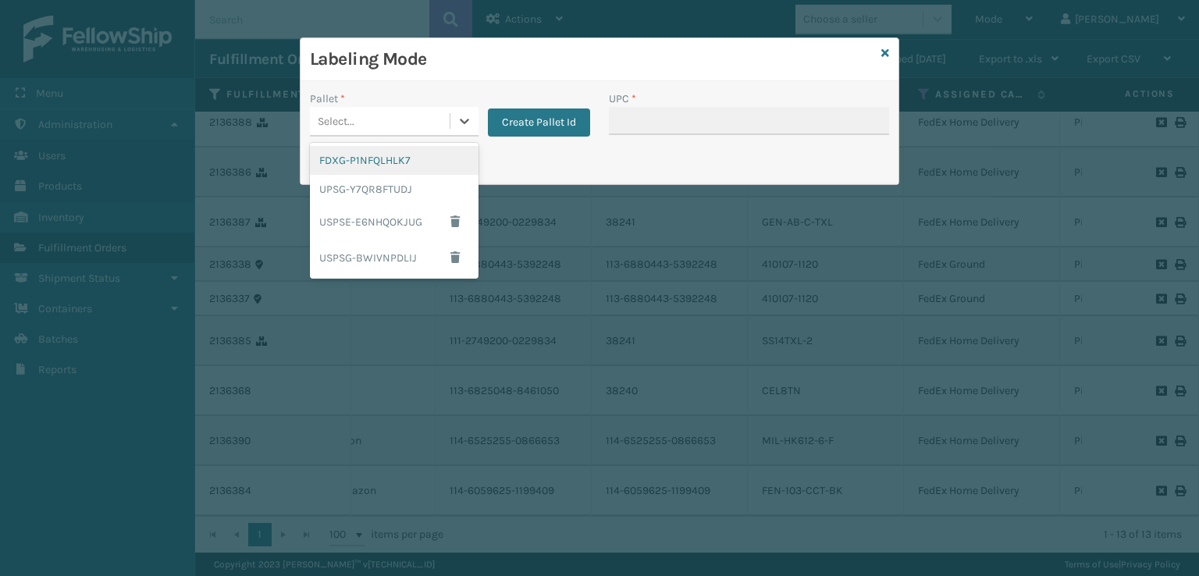
click at [400, 158] on div "FDXG-P1NFQLHLK7" at bounding box center [394, 160] width 169 height 29
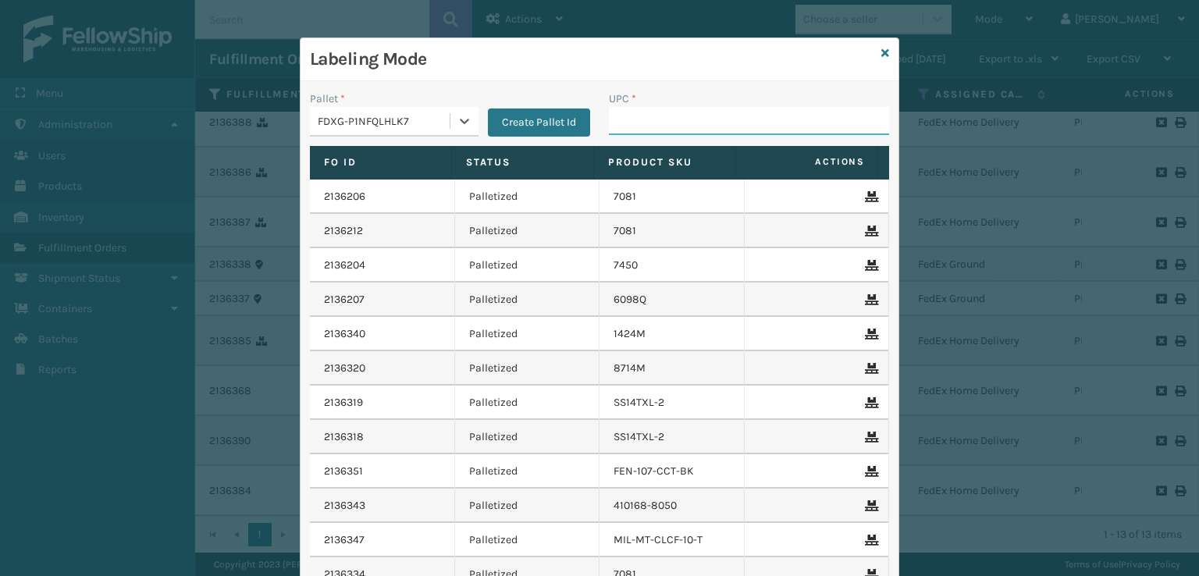
click at [665, 132] on input "UPC *" at bounding box center [749, 121] width 280 height 28
type input "8499860"
type input "7450"
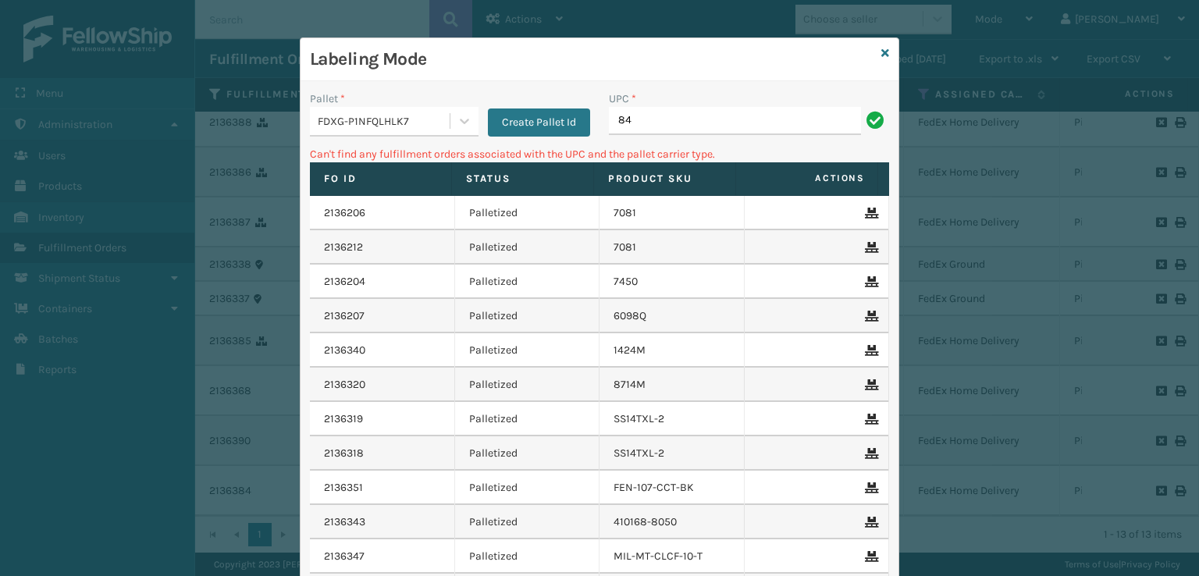
type input "8"
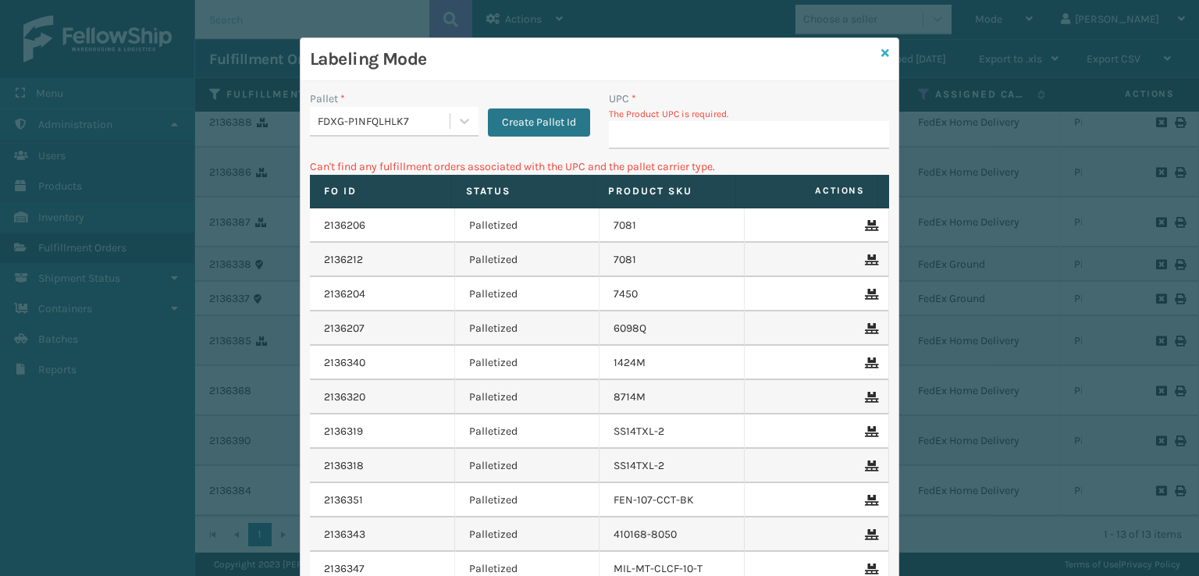
click at [881, 49] on icon at bounding box center [885, 53] width 8 height 11
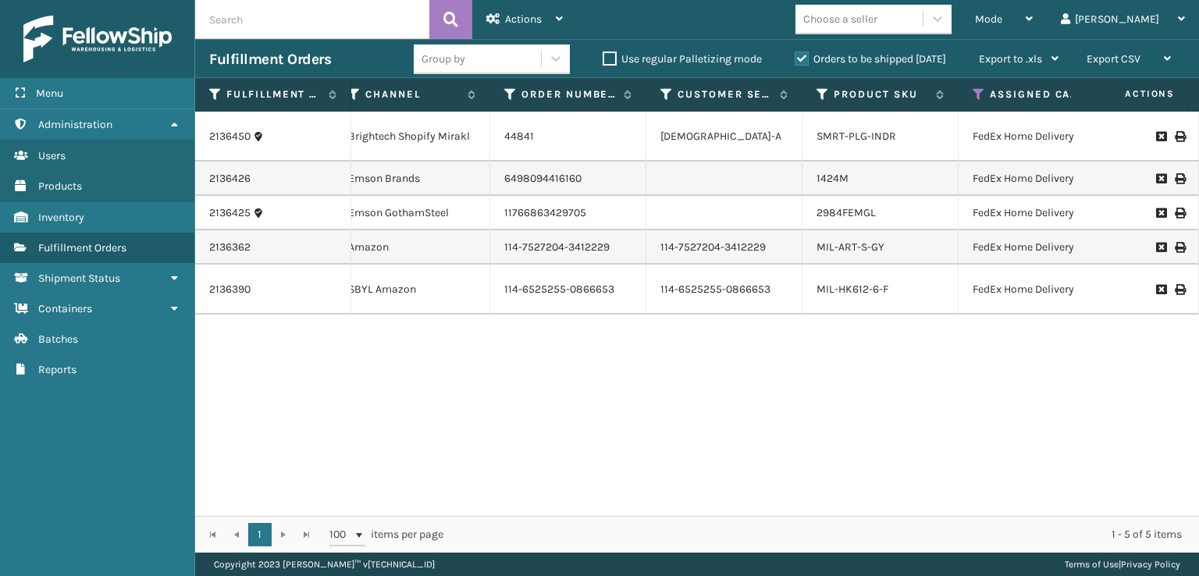
scroll to position [0, 210]
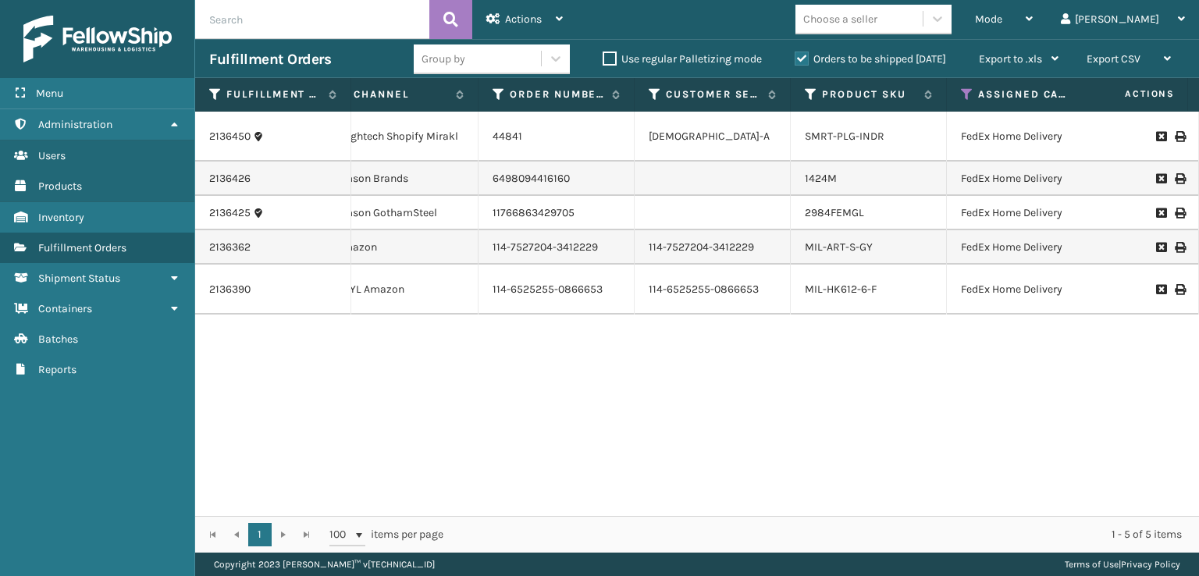
click at [851, 287] on li "MIL-HK612-6-F" at bounding box center [841, 290] width 72 height 16
click at [817, 283] on link "MIL-HK612-6-F" at bounding box center [841, 289] width 72 height 13
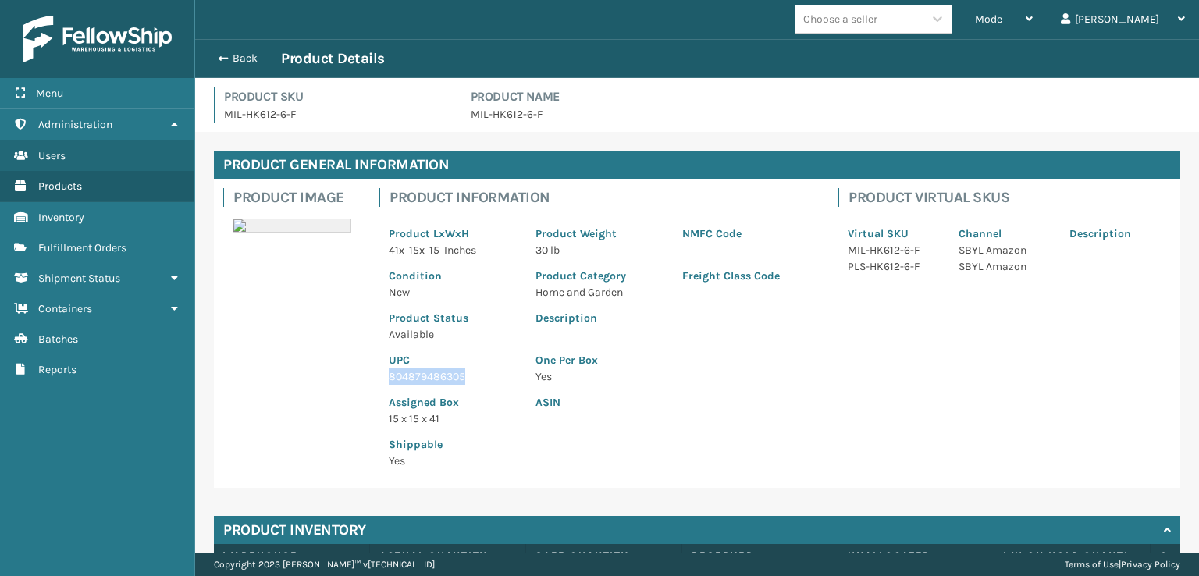
drag, startPoint x: 472, startPoint y: 374, endPoint x: 383, endPoint y: 382, distance: 89.4
click at [383, 382] on div "UPC 804879486305" at bounding box center [452, 364] width 147 height 42
copy p "804879486305"
click at [218, 58] on span "button" at bounding box center [220, 58] width 9 height 11
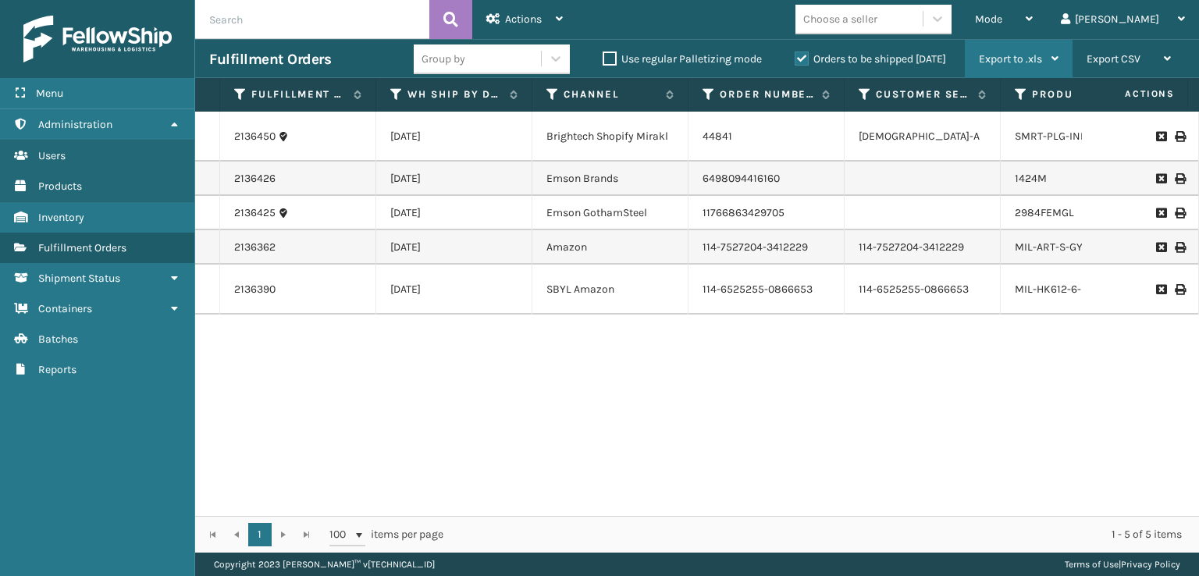
click at [1060, 40] on div "Export to .xls Use ship by date Starting shipping date Ending shipping date Sav…" at bounding box center [1019, 59] width 108 height 39
click at [1002, 19] on span "Mode" at bounding box center [988, 18] width 27 height 13
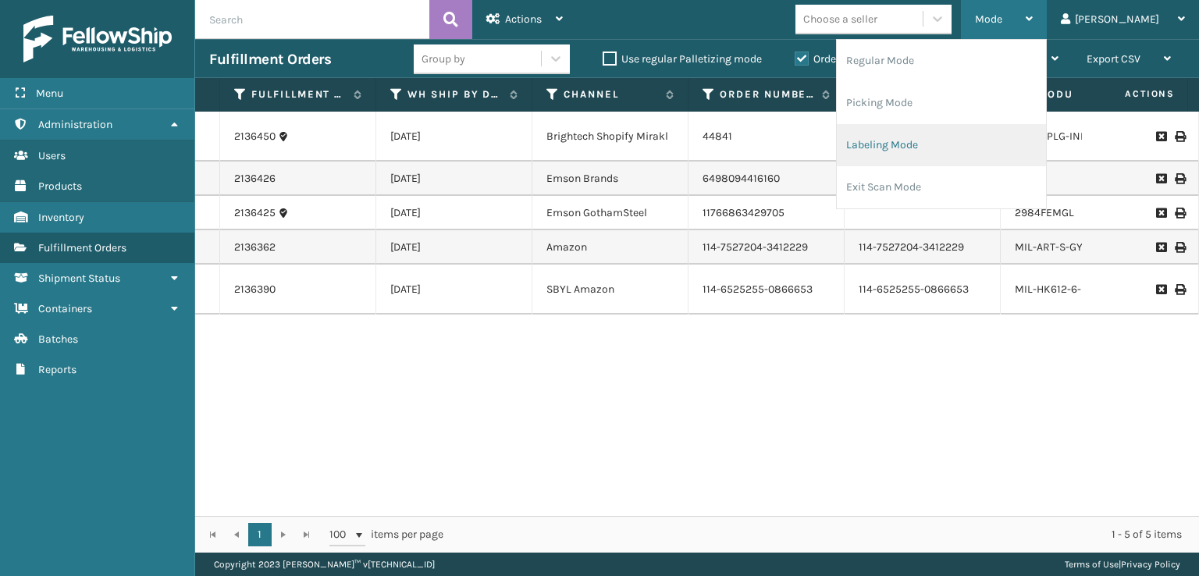
click at [949, 155] on li "Labeling Mode" at bounding box center [941, 145] width 209 height 42
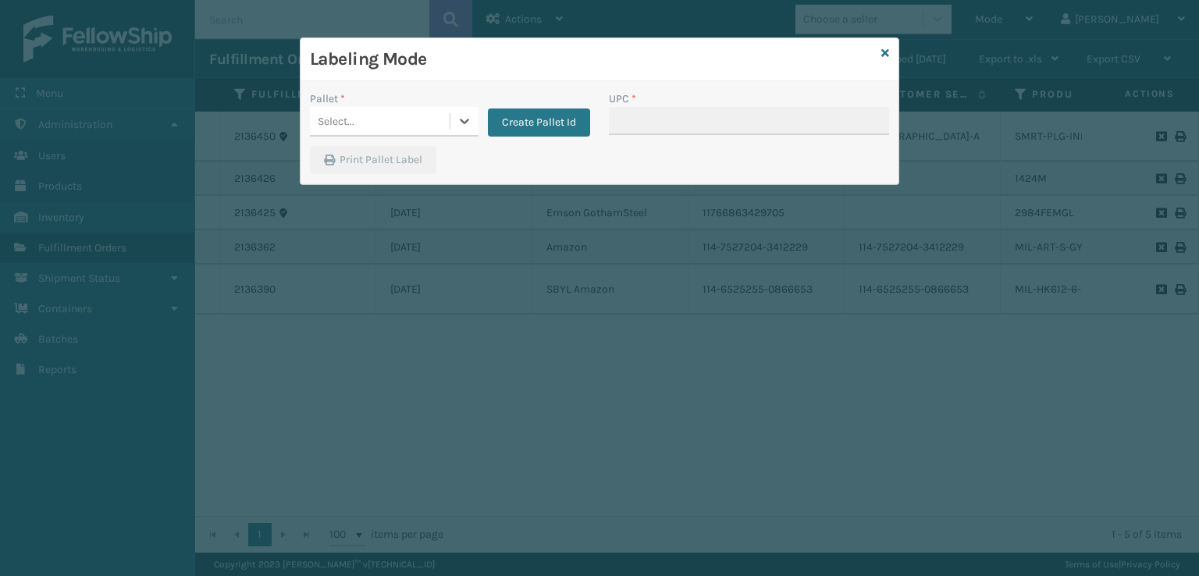
click at [412, 118] on div "Select..." at bounding box center [380, 121] width 140 height 26
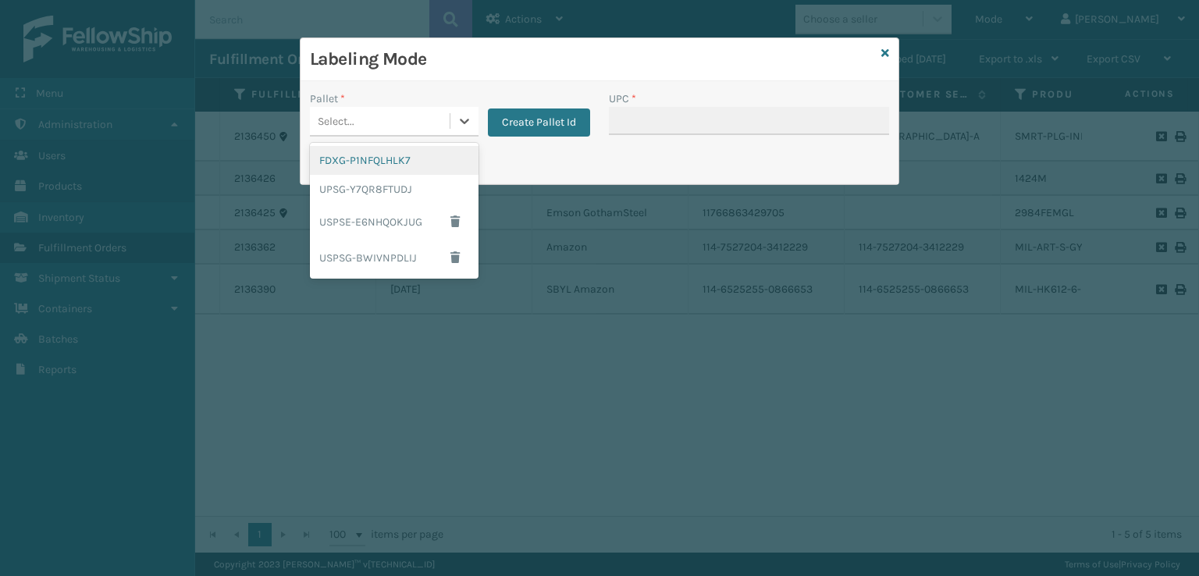
click at [409, 158] on div "FDXG-P1NFQLHLK7" at bounding box center [394, 160] width 169 height 29
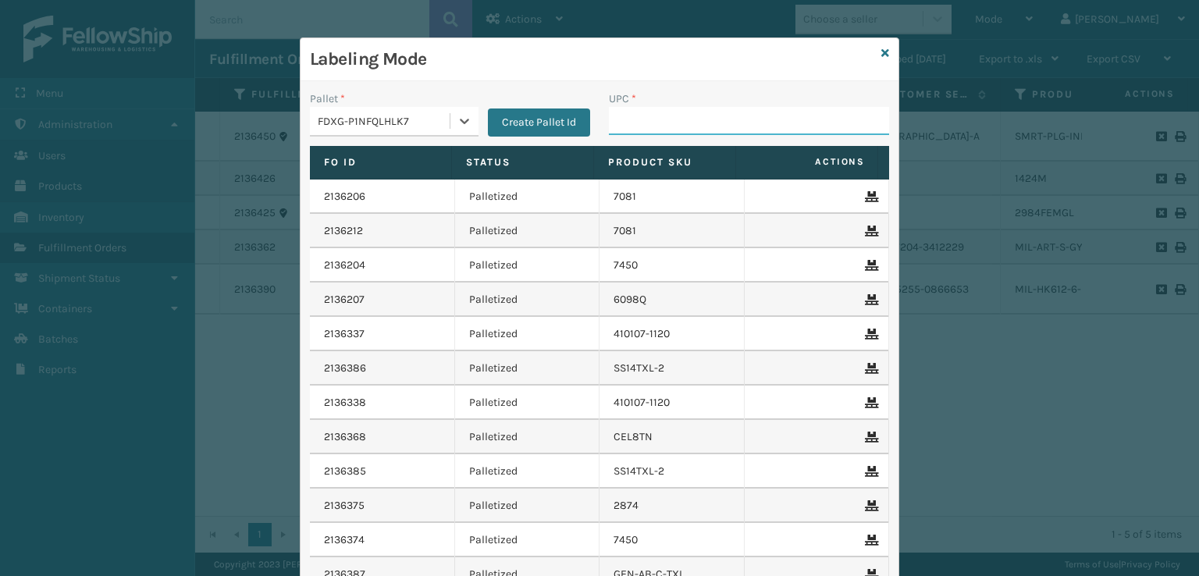
click at [660, 126] on input "UPC *" at bounding box center [749, 121] width 280 height 28
paste input "804879486305"
type input "804879486305"
drag, startPoint x: 880, startPoint y: 44, endPoint x: 871, endPoint y: 48, distance: 9.1
click at [877, 45] on div "Labeling Mode Pallet * FDXG-P1NFQLHLK7 Create Pallet Id UPC * Fo Id Status Prod…" at bounding box center [599, 358] width 599 height 642
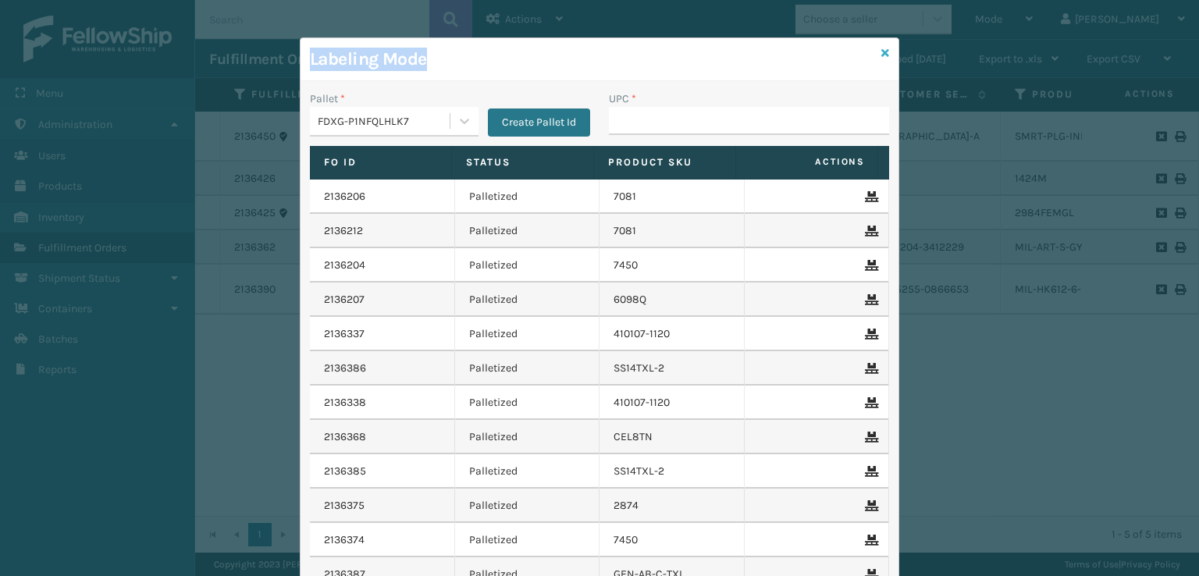
click at [881, 52] on icon at bounding box center [885, 53] width 8 height 11
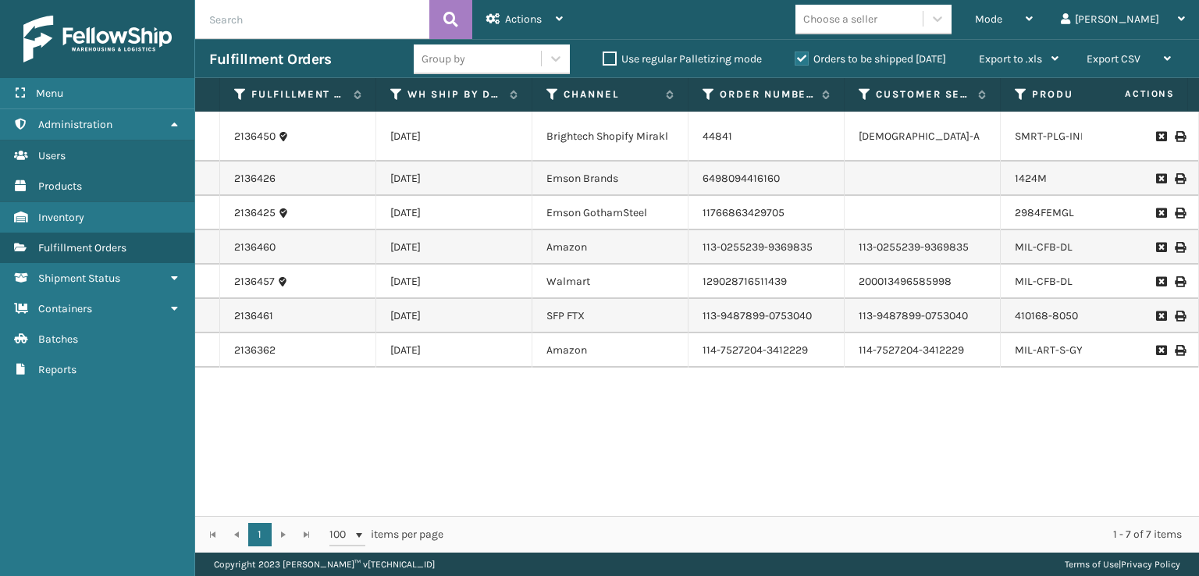
click at [311, 20] on input "text" at bounding box center [312, 19] width 234 height 39
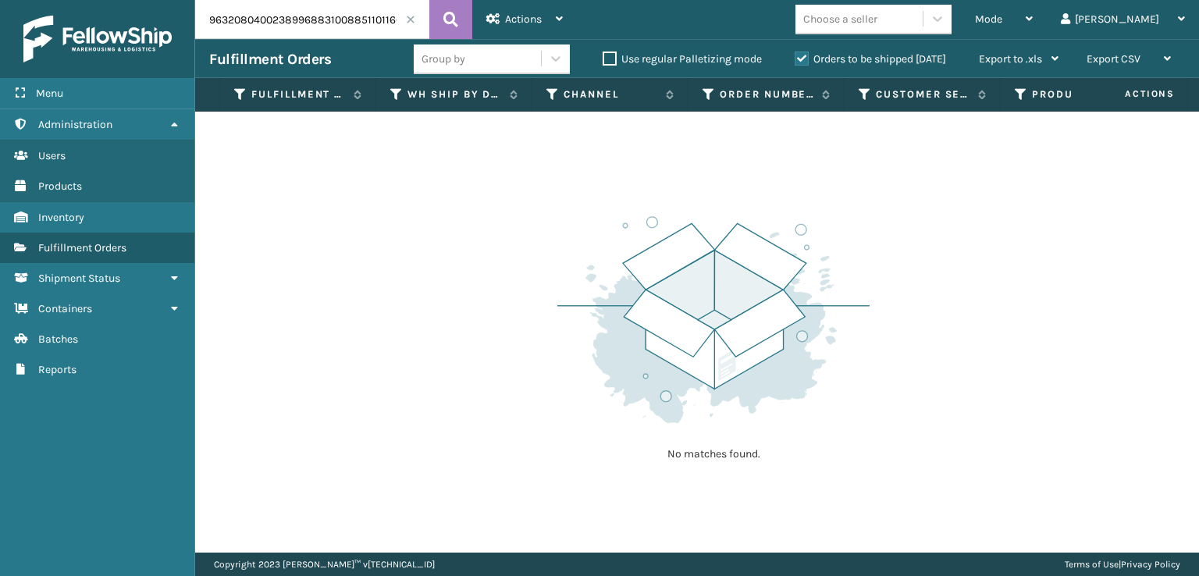
drag, startPoint x: 329, startPoint y: 16, endPoint x: 118, endPoint y: 21, distance: 211.6
click at [118, 0] on div "Menu Administration Users Products Inventory Fulfillment Orders Shipment Status…" at bounding box center [599, 0] width 1199 height 0
type input "885110116669"
click at [801, 59] on label "Orders to be shipped [DATE]" at bounding box center [869, 58] width 151 height 13
click at [795, 59] on input "Orders to be shipped [DATE]" at bounding box center [794, 55] width 1 height 10
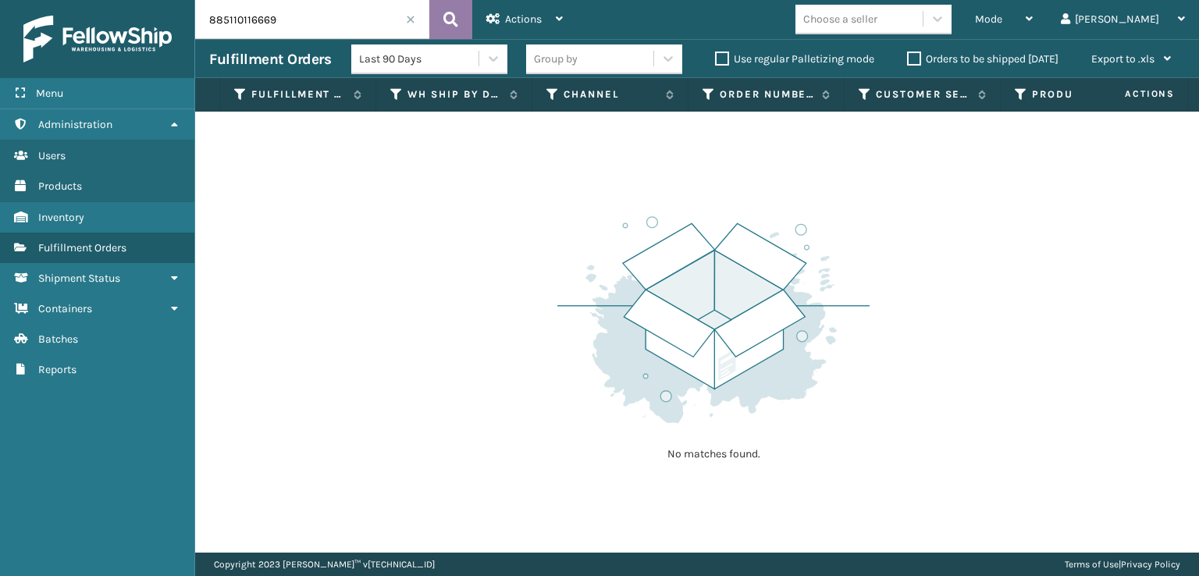
click at [450, 8] on icon at bounding box center [450, 19] width 15 height 23
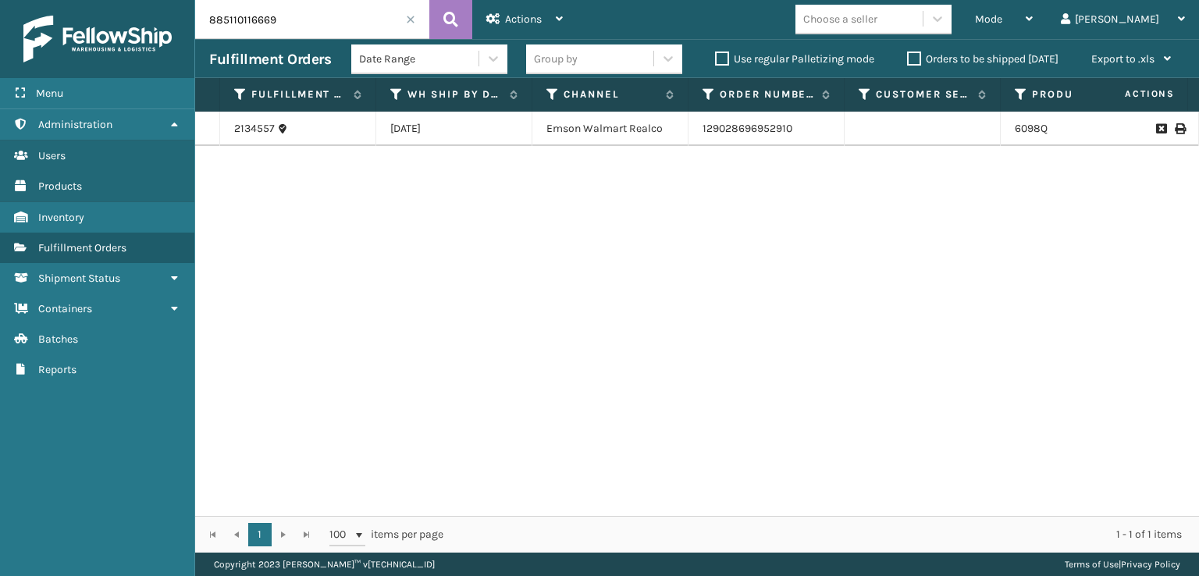
click at [1175, 128] on icon at bounding box center [1179, 128] width 9 height 11
click at [915, 48] on div "Date Range Group by Use regular Palletizing mode Orders to be shipped [DATE] Ex…" at bounding box center [768, 59] width 834 height 39
click at [915, 62] on label "Orders to be shipped [DATE]" at bounding box center [982, 58] width 151 height 13
click at [908, 60] on input "Orders to be shipped [DATE]" at bounding box center [907, 55] width 1 height 10
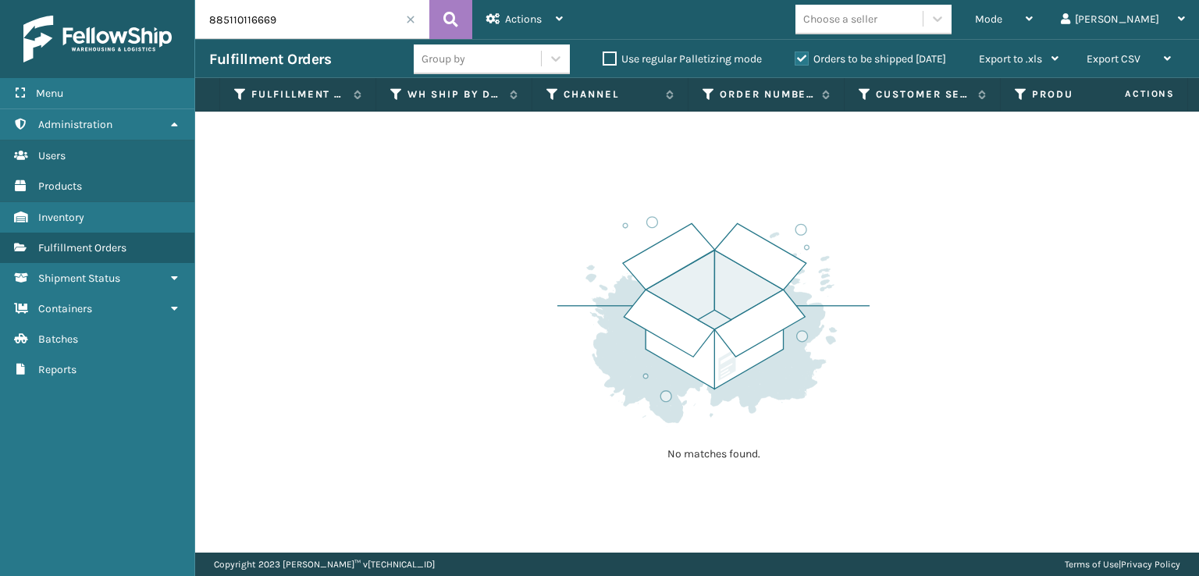
click at [413, 24] on input "885110116669" at bounding box center [312, 19] width 234 height 39
click at [407, 20] on span at bounding box center [410, 19] width 9 height 9
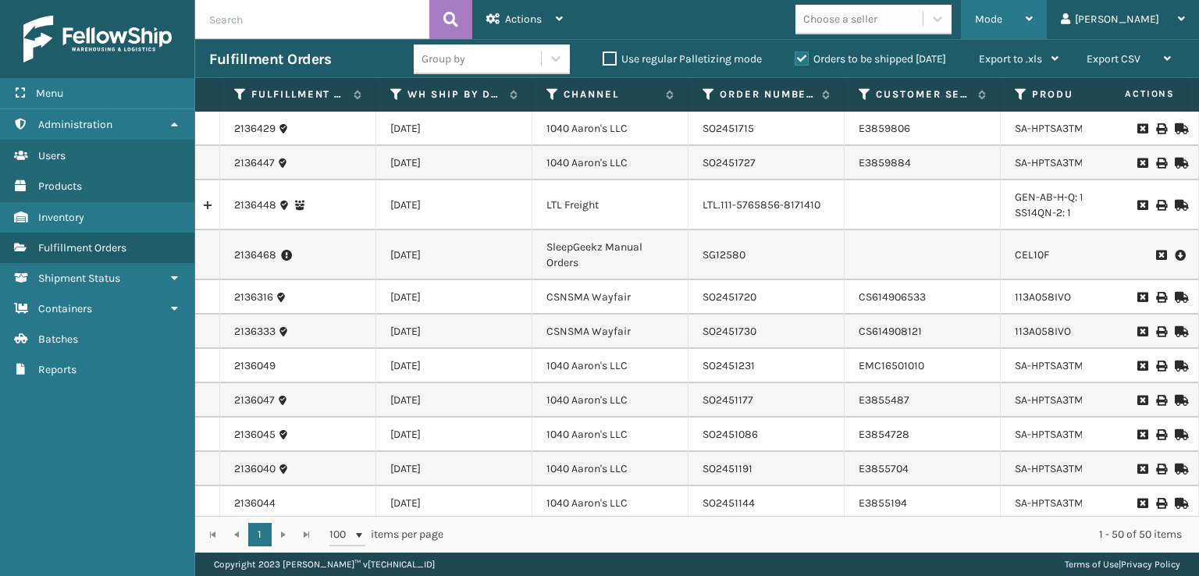
click at [1029, 12] on div "Mode Regular Mode Picking Mode Labeling Mode Exit Scan Mode" at bounding box center [1004, 19] width 86 height 39
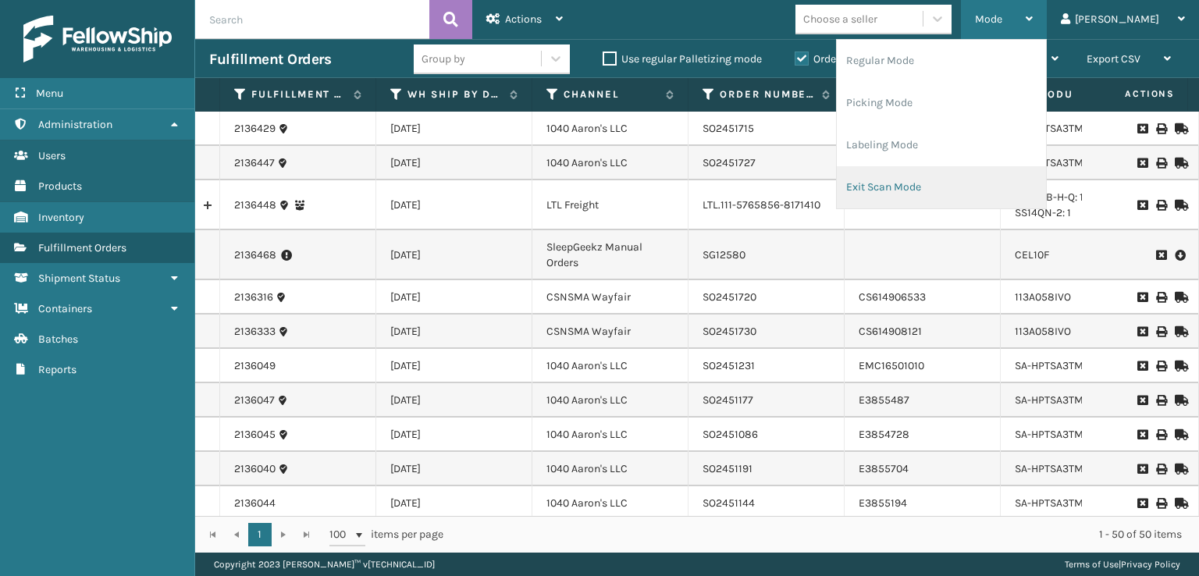
click at [928, 179] on li "Exit Scan Mode" at bounding box center [941, 187] width 209 height 42
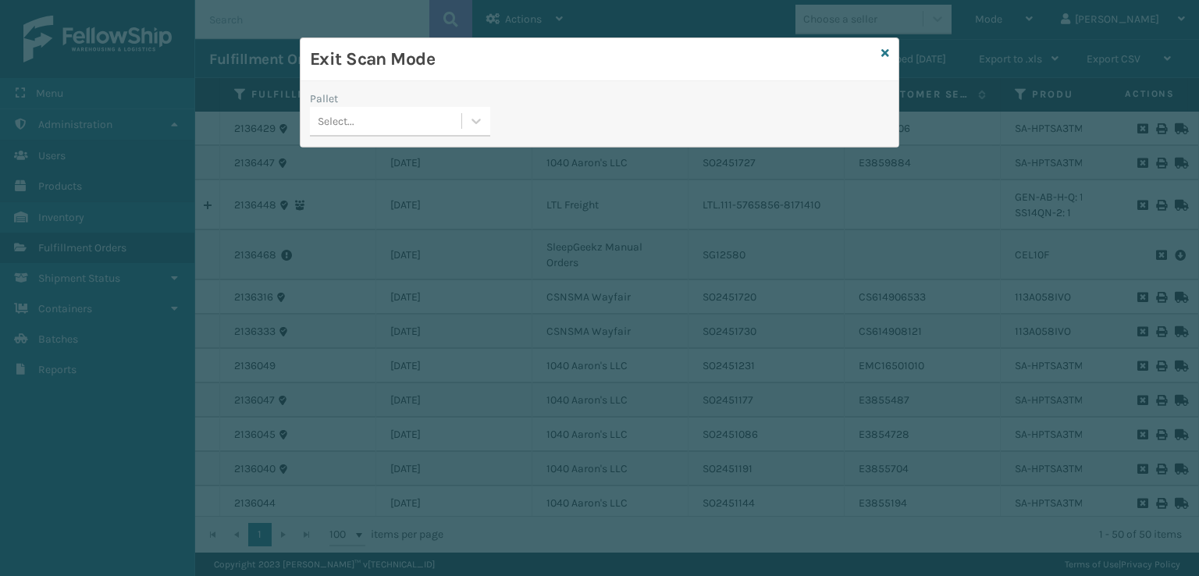
click at [954, 66] on div "Exit Scan Mode Pallet Select..." at bounding box center [599, 288] width 1199 height 576
click at [884, 52] on icon at bounding box center [885, 53] width 8 height 11
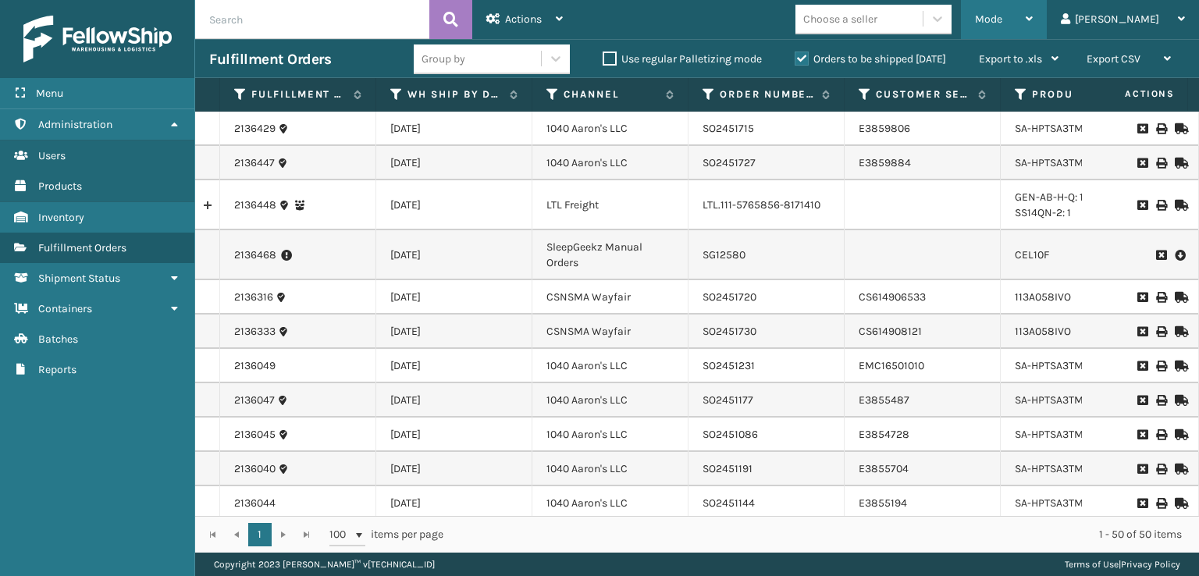
click at [1002, 20] on span "Mode" at bounding box center [988, 18] width 27 height 13
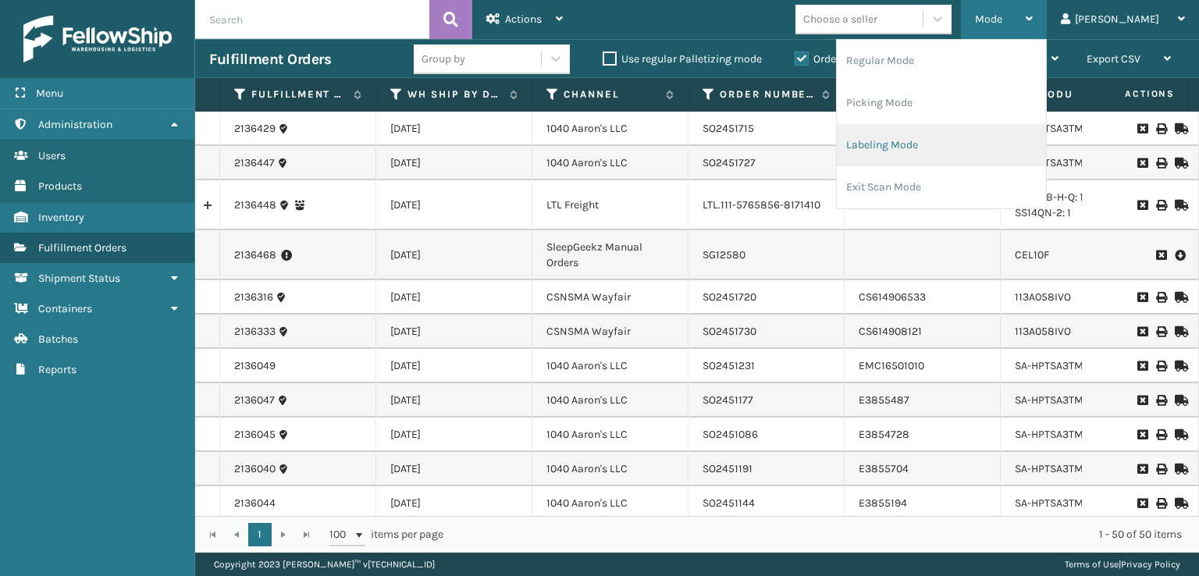
click at [931, 146] on li "Labeling Mode" at bounding box center [941, 145] width 209 height 42
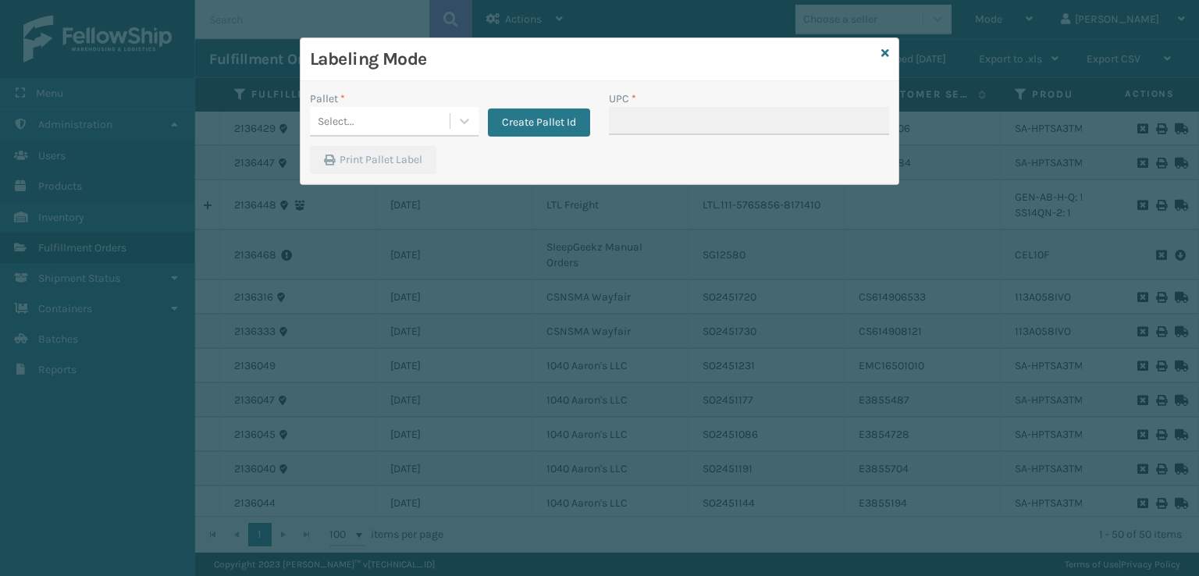
click at [393, 138] on div "Pallet * Select... Create Pallet Id" at bounding box center [449, 118] width 299 height 55
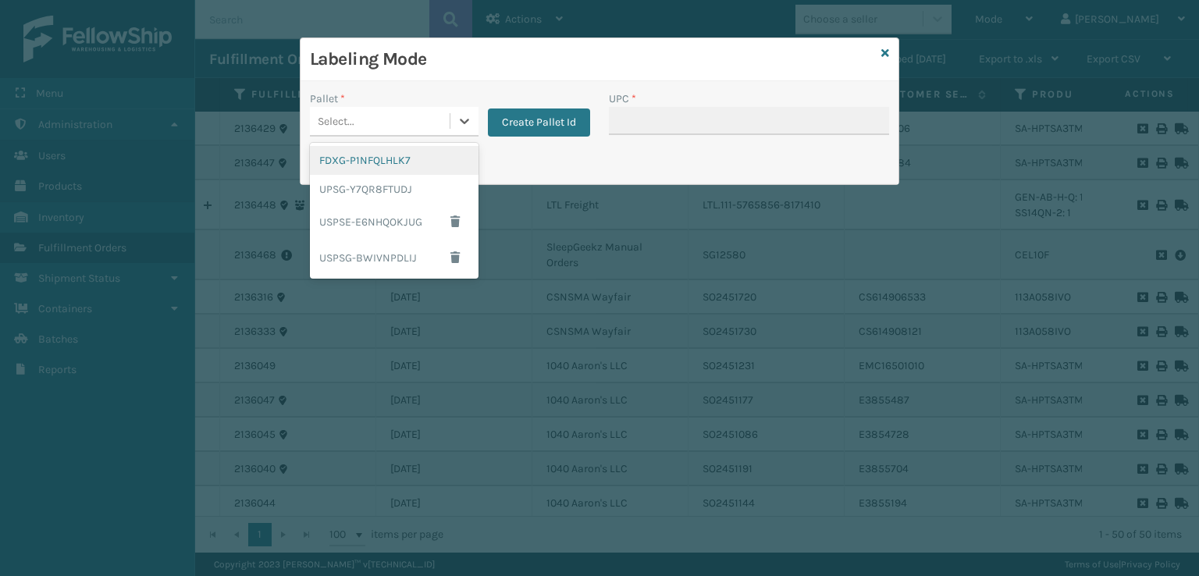
click at [394, 124] on div "Select..." at bounding box center [380, 121] width 140 height 26
click at [387, 169] on div "FDXG-P1NFQLHLK7" at bounding box center [394, 160] width 169 height 29
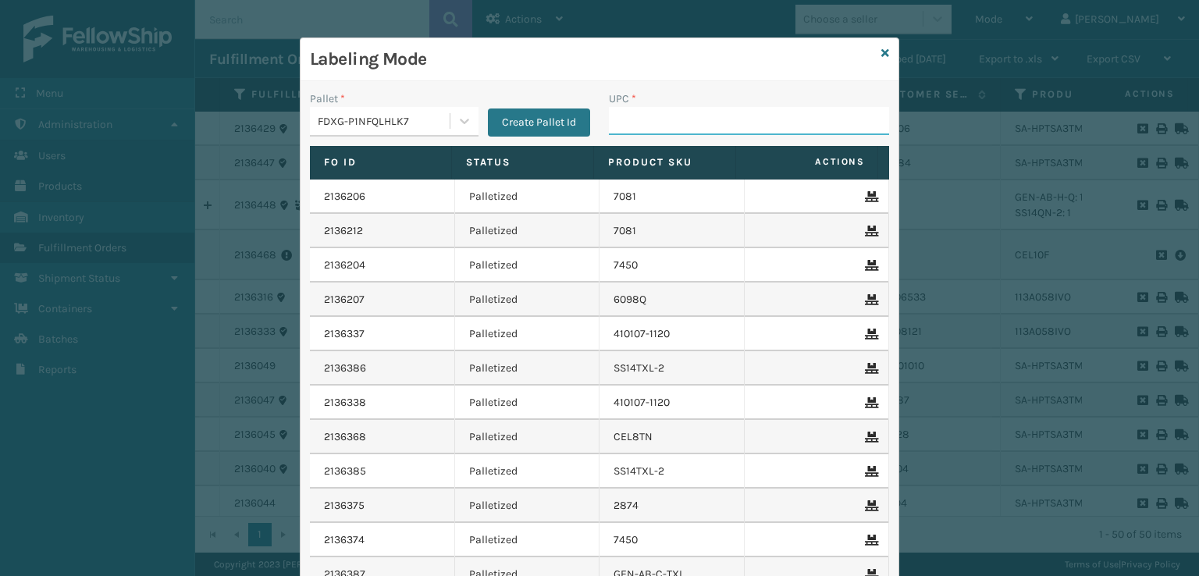
click at [636, 130] on input "UPC *" at bounding box center [749, 121] width 280 height 28
type input "8499860"
click at [883, 55] on div "Labeling Mode" at bounding box center [599, 59] width 598 height 43
click at [881, 52] on icon at bounding box center [885, 53] width 8 height 11
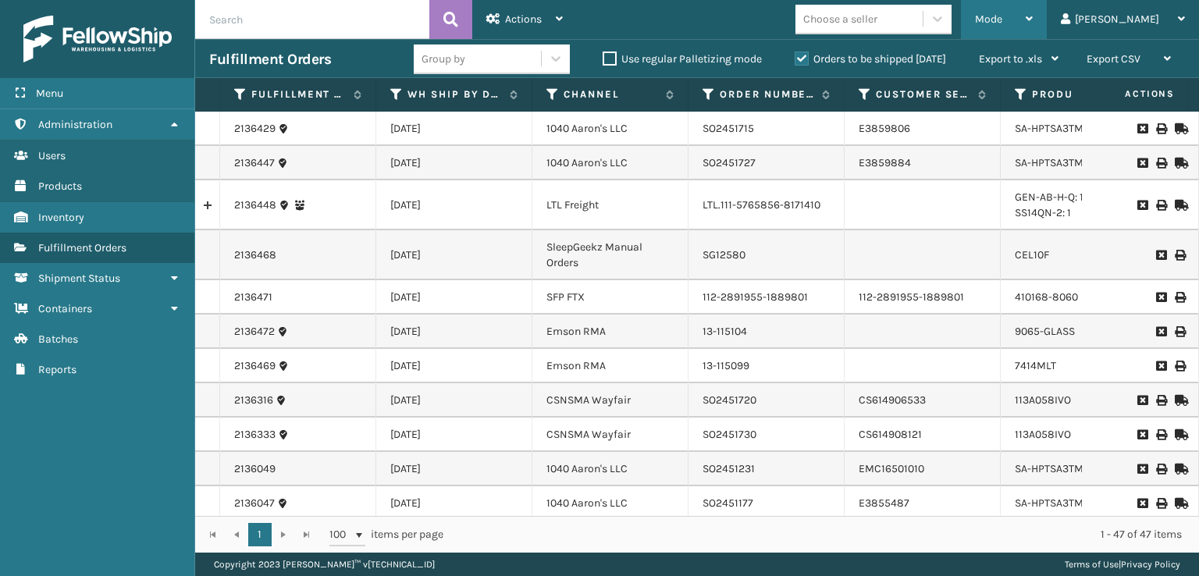
click at [1002, 19] on span "Mode" at bounding box center [988, 18] width 27 height 13
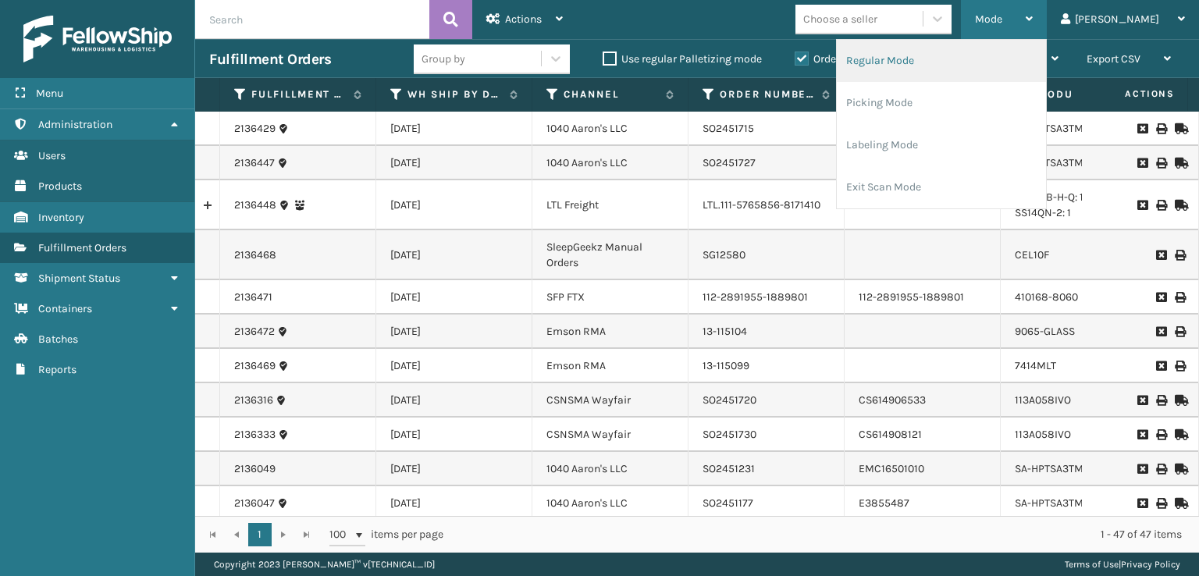
click at [954, 71] on li "Regular Mode" at bounding box center [941, 61] width 209 height 42
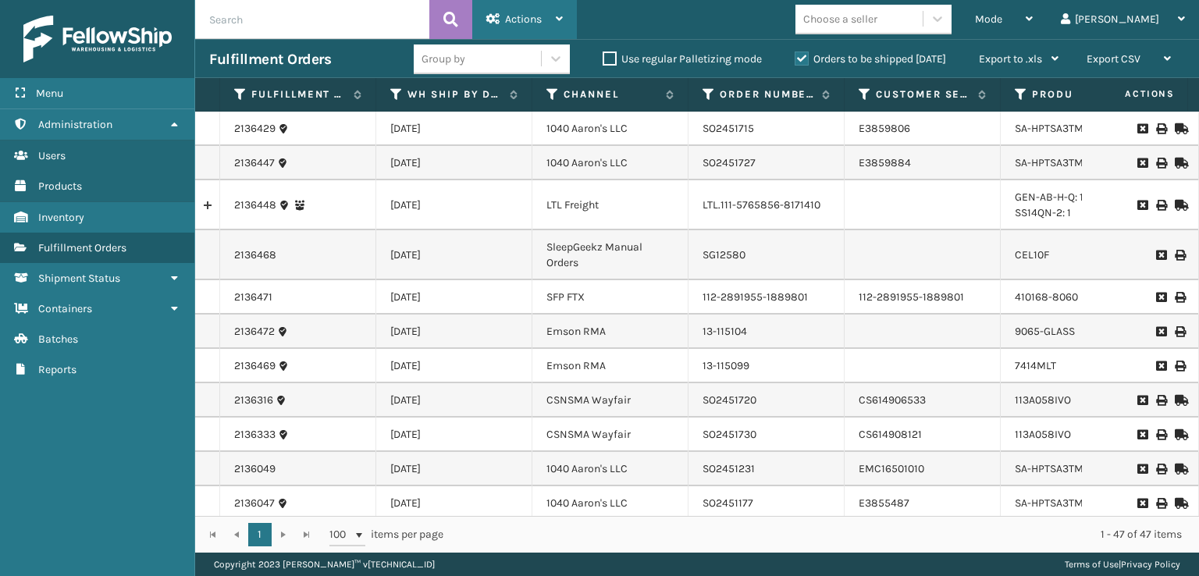
click at [511, 16] on span "Actions" at bounding box center [523, 18] width 37 height 13
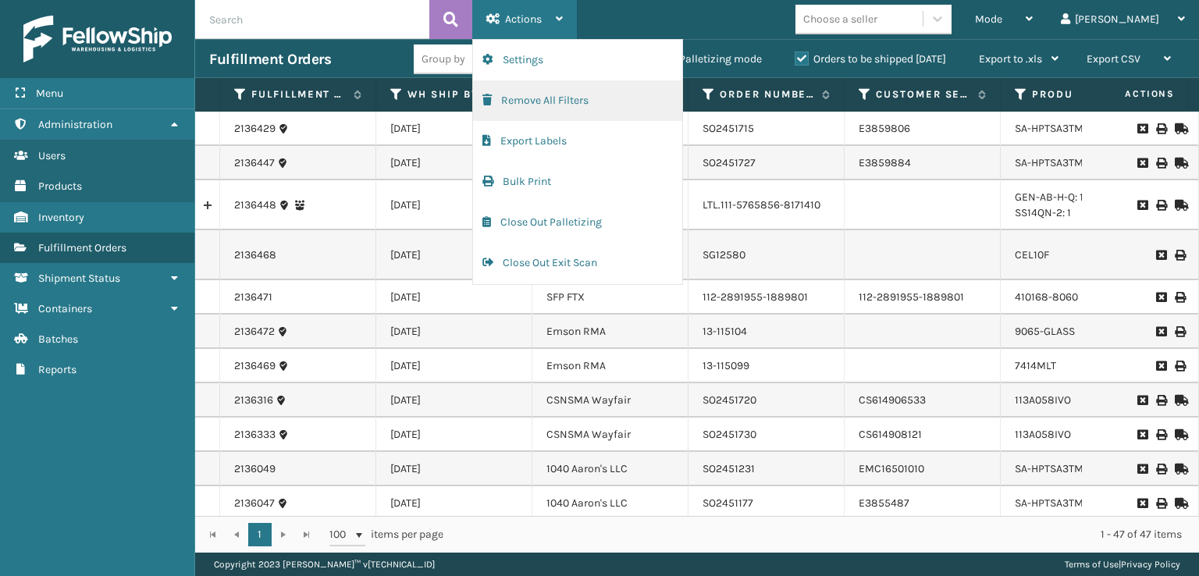
click at [496, 98] on button "Remove All Filters" at bounding box center [577, 100] width 209 height 41
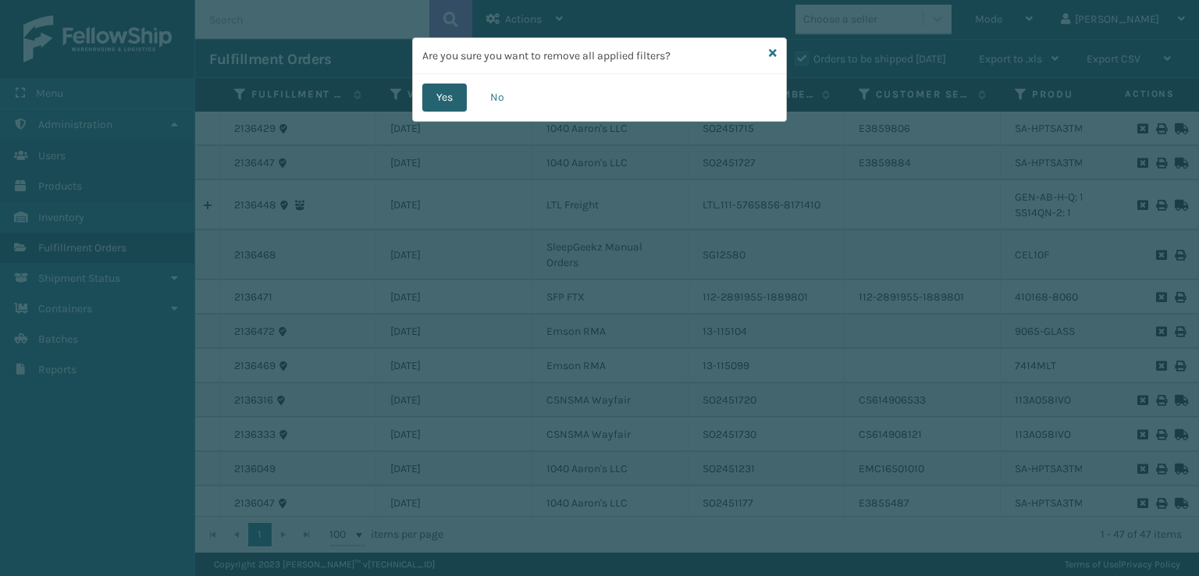
click at [441, 103] on button "Yes" at bounding box center [444, 98] width 44 height 28
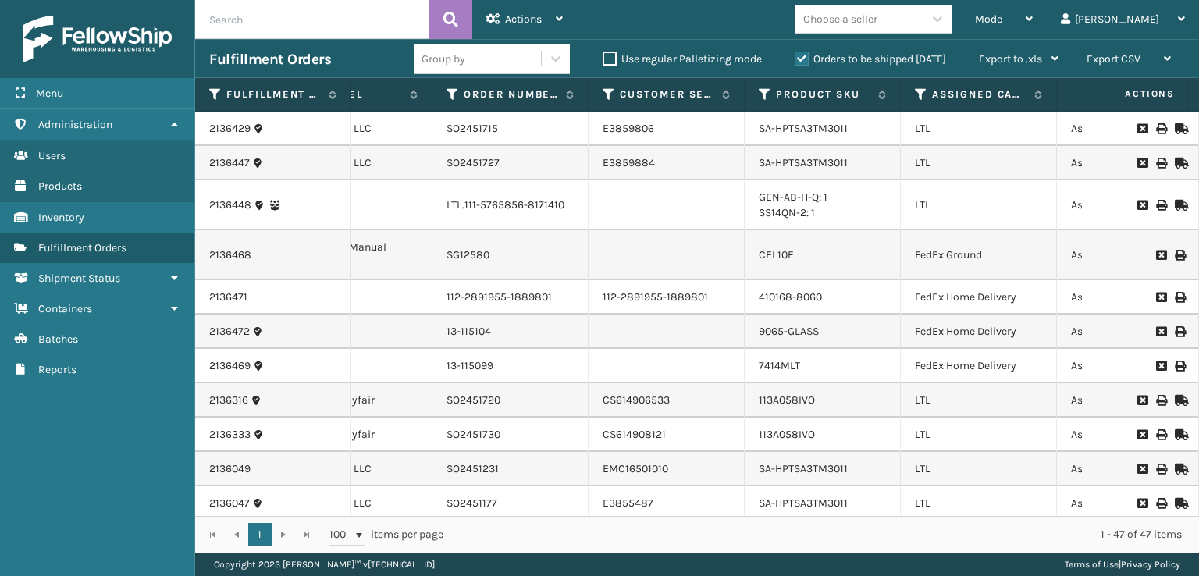
scroll to position [0, 306]
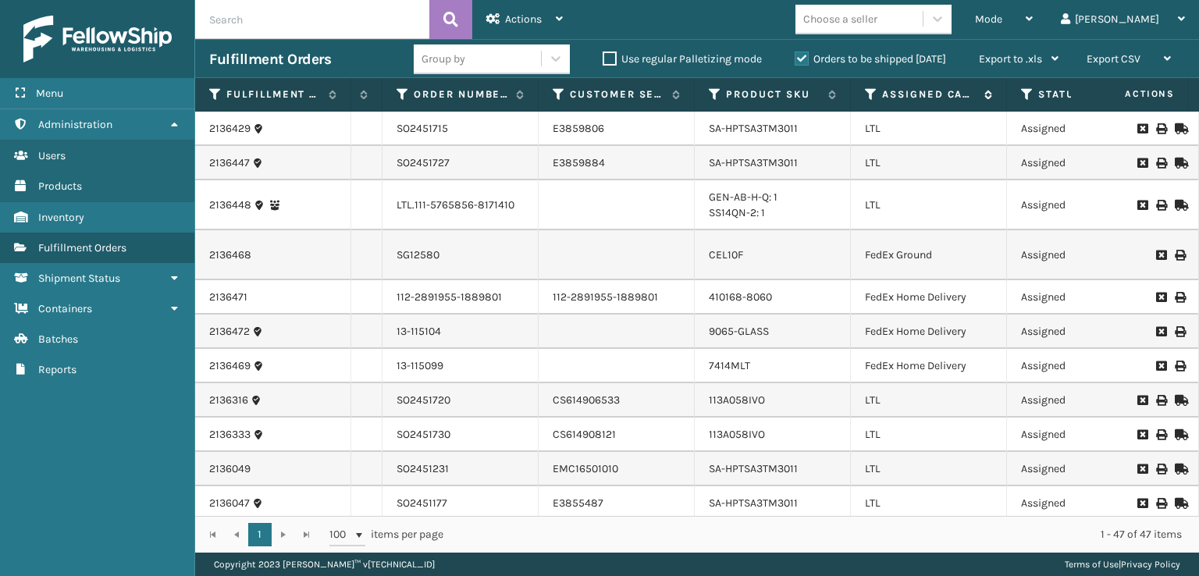
click at [877, 89] on div "Assigned Carrier Service" at bounding box center [928, 94] width 127 height 14
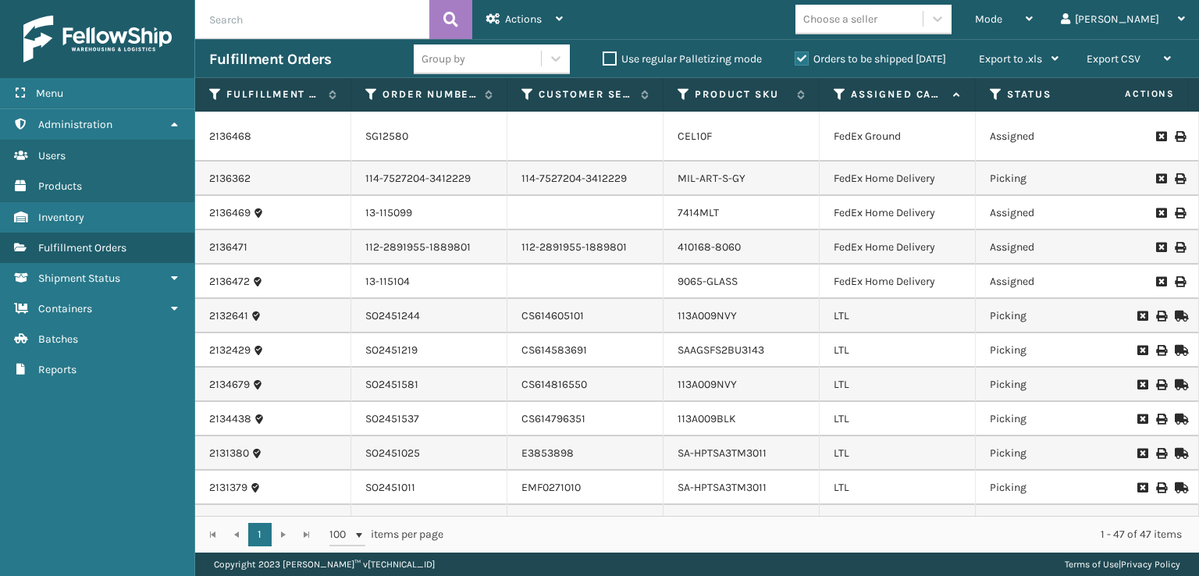
scroll to position [0, 340]
click at [837, 94] on icon at bounding box center [836, 94] width 12 height 14
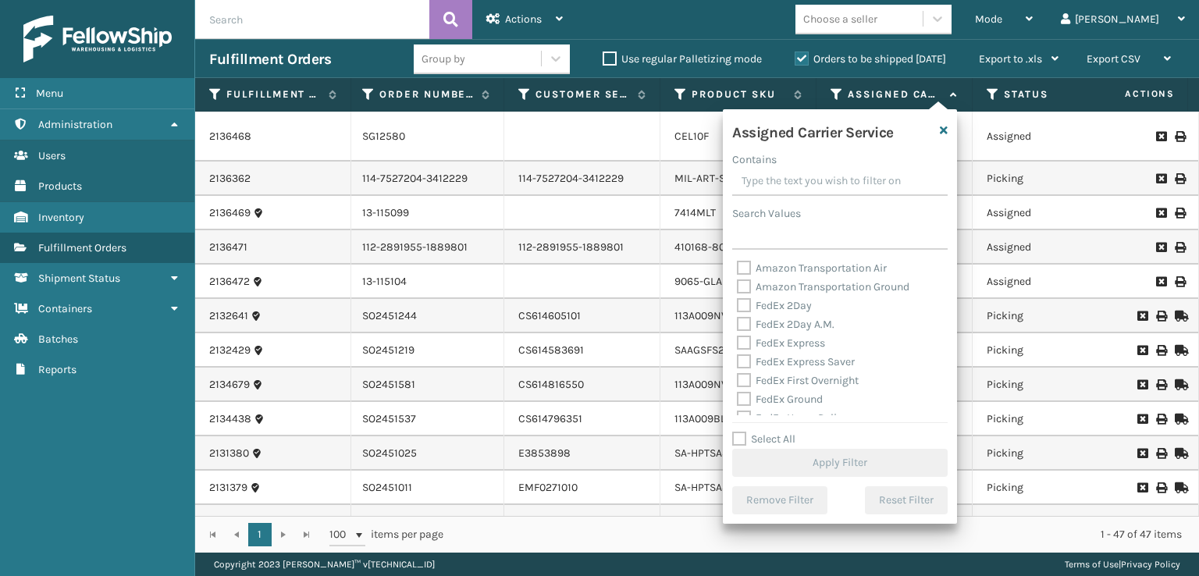
click at [763, 328] on label "FedEx 2Day A.M." at bounding box center [786, 324] width 98 height 13
click at [738, 325] on input "FedEx 2Day A.M." at bounding box center [737, 320] width 1 height 10
checkbox input "true"
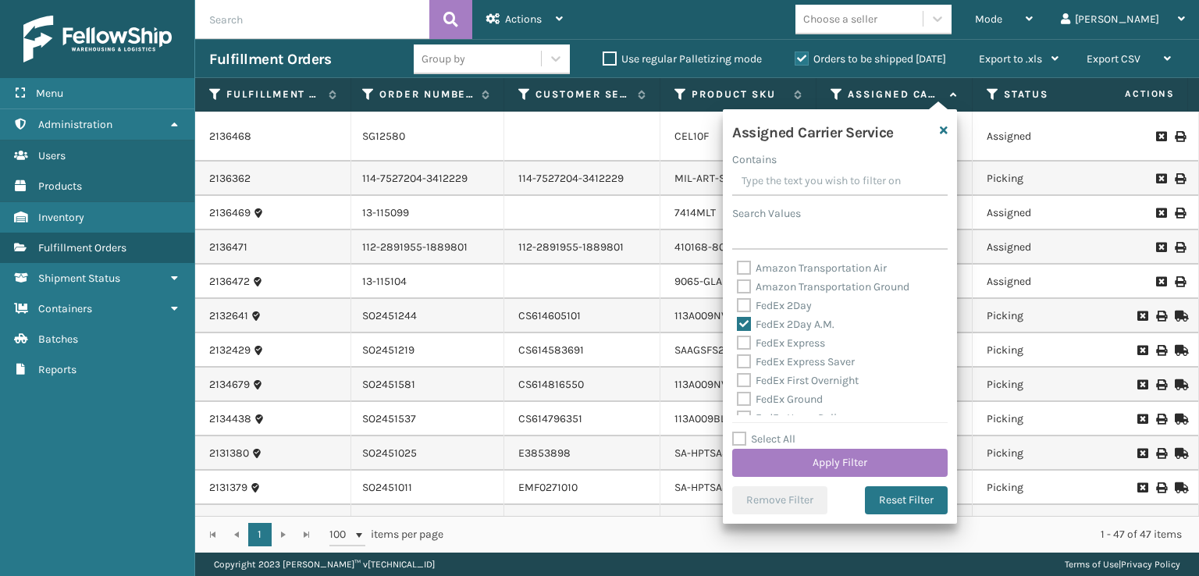
click at [739, 302] on label "FedEx 2Day" at bounding box center [774, 305] width 75 height 13
click at [738, 302] on input "FedEx 2Day" at bounding box center [737, 302] width 1 height 10
checkbox input "true"
click at [746, 358] on label "FedEx Express Saver" at bounding box center [796, 361] width 118 height 13
click at [738, 358] on input "FedEx Express Saver" at bounding box center [737, 358] width 1 height 10
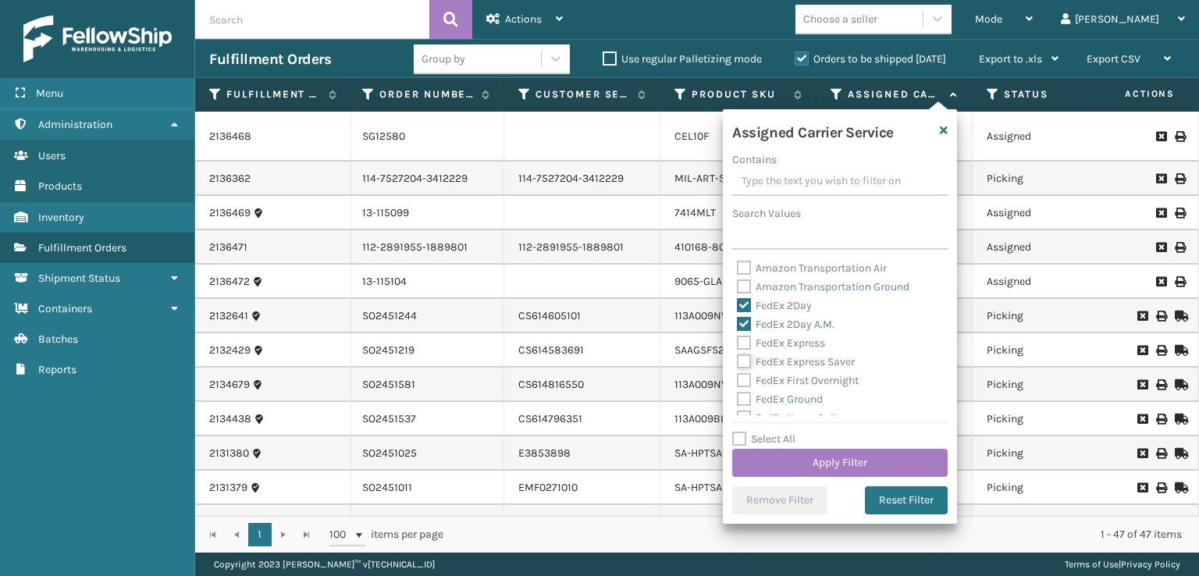
checkbox input "true"
click at [746, 342] on label "FedEx Express" at bounding box center [781, 342] width 88 height 13
click at [738, 342] on input "FedEx Express" at bounding box center [737, 339] width 1 height 10
checkbox input "true"
click at [741, 382] on label "FedEx First Overnight" at bounding box center [798, 380] width 122 height 13
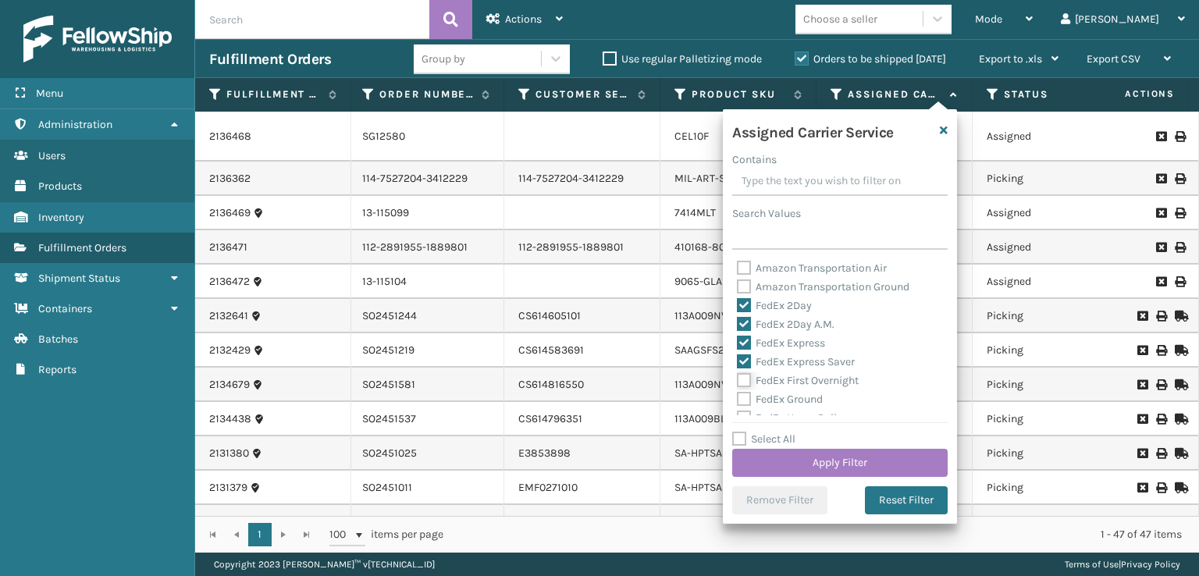
click at [738, 382] on input "FedEx First Overnight" at bounding box center [737, 376] width 1 height 10
checkbox input "true"
click at [742, 399] on label "FedEx Ground" at bounding box center [780, 399] width 86 height 13
click at [738, 399] on input "FedEx Ground" at bounding box center [737, 395] width 1 height 10
checkbox input "true"
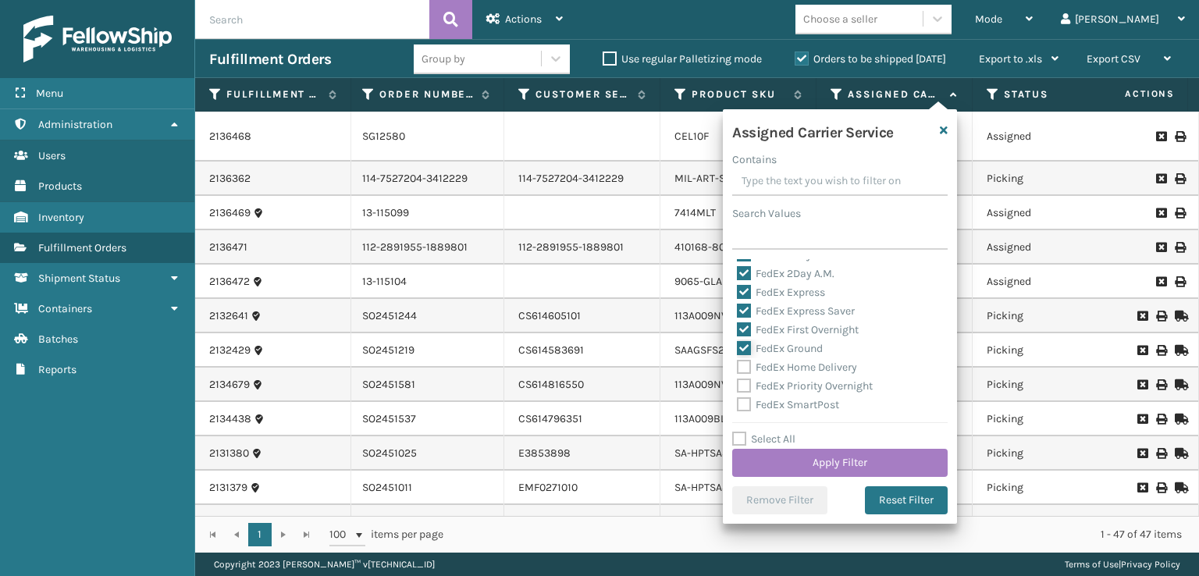
scroll to position [78, 0]
click at [754, 379] on label "FedEx SmartPost" at bounding box center [788, 377] width 102 height 13
click at [738, 379] on input "FedEx SmartPost" at bounding box center [737, 373] width 1 height 10
checkbox input "true"
click at [742, 353] on label "FedEx Priority Overnight" at bounding box center [805, 358] width 136 height 13
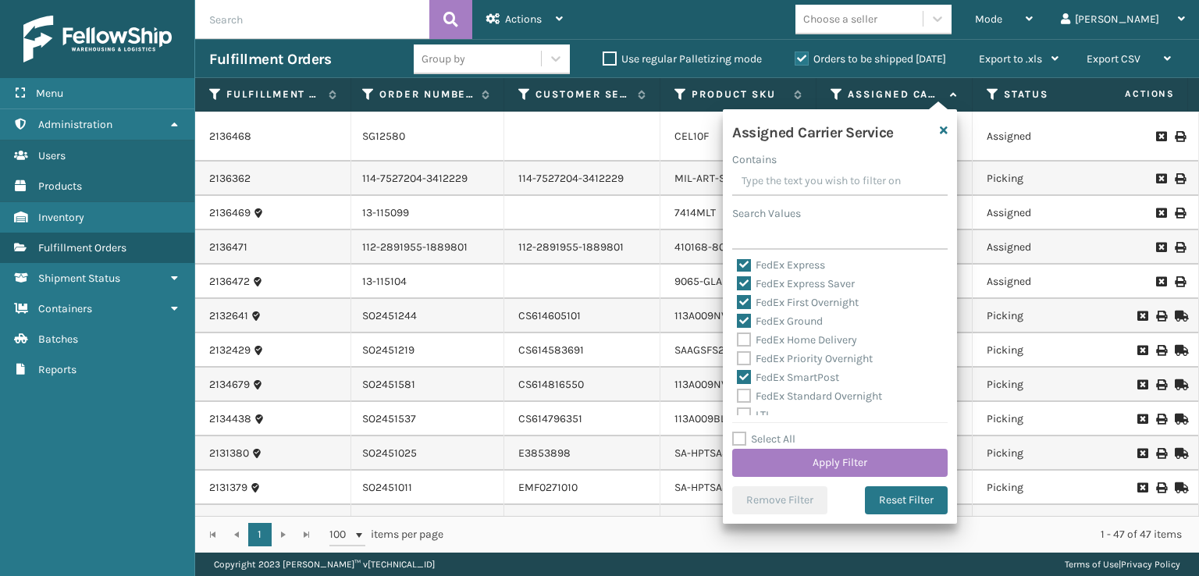
click at [738, 353] on input "FedEx Priority Overnight" at bounding box center [737, 355] width 1 height 10
checkbox input "true"
click at [741, 342] on label "FedEx Home Delivery" at bounding box center [797, 339] width 120 height 13
click at [738, 341] on input "FedEx Home Delivery" at bounding box center [737, 336] width 1 height 10
checkbox input "true"
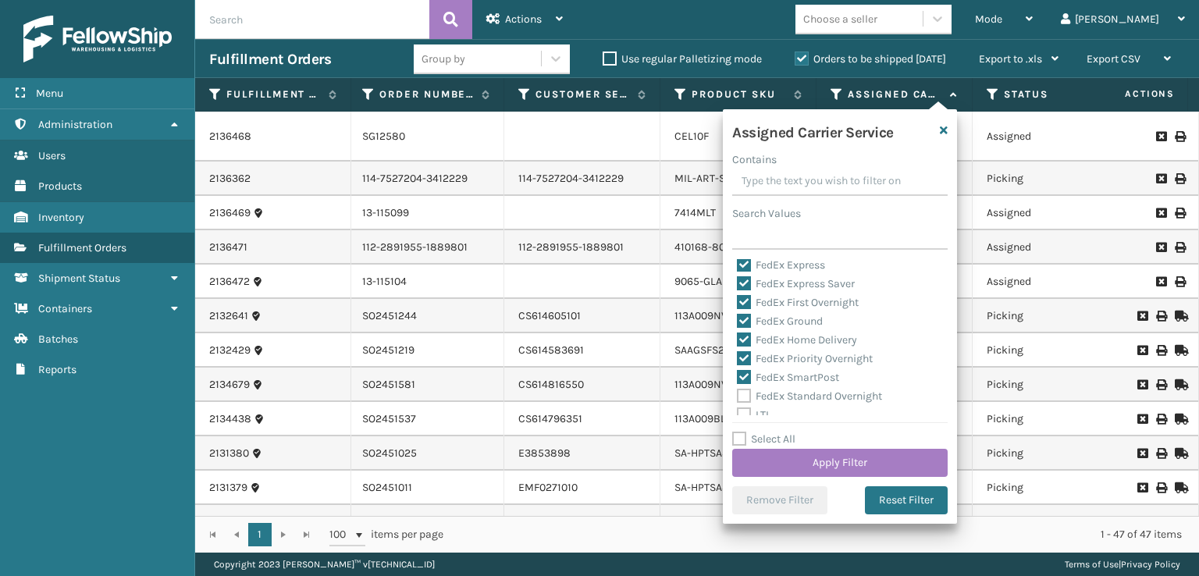
click at [739, 395] on label "FedEx Standard Overnight" at bounding box center [809, 395] width 145 height 13
click at [738, 395] on input "FedEx Standard Overnight" at bounding box center [737, 392] width 1 height 10
checkbox input "true"
click at [792, 466] on button "Apply Filter" at bounding box center [839, 463] width 215 height 28
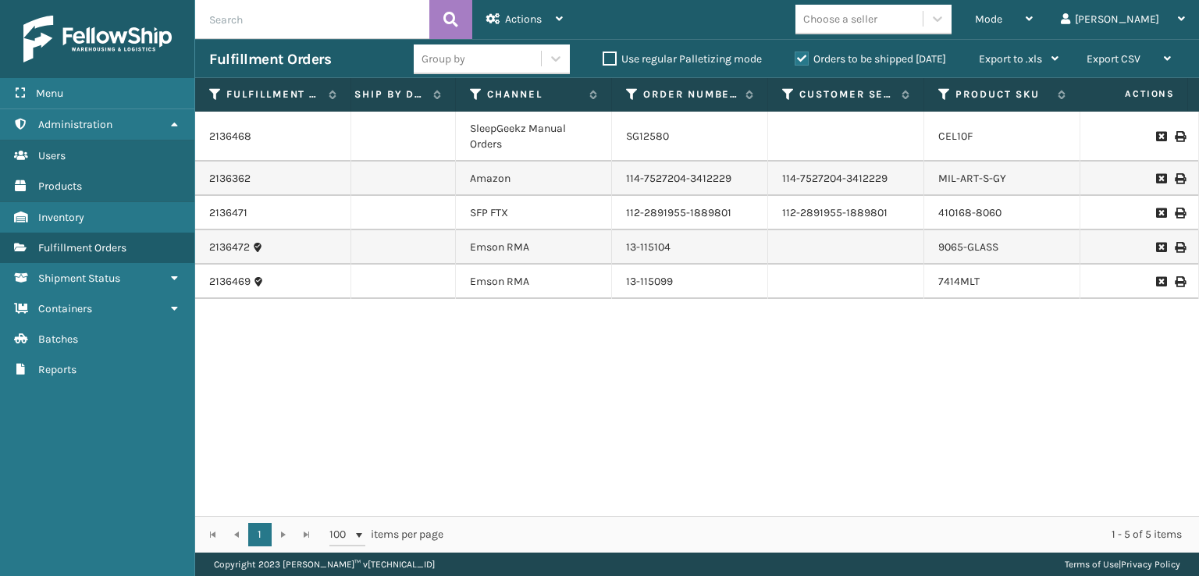
scroll to position [0, 0]
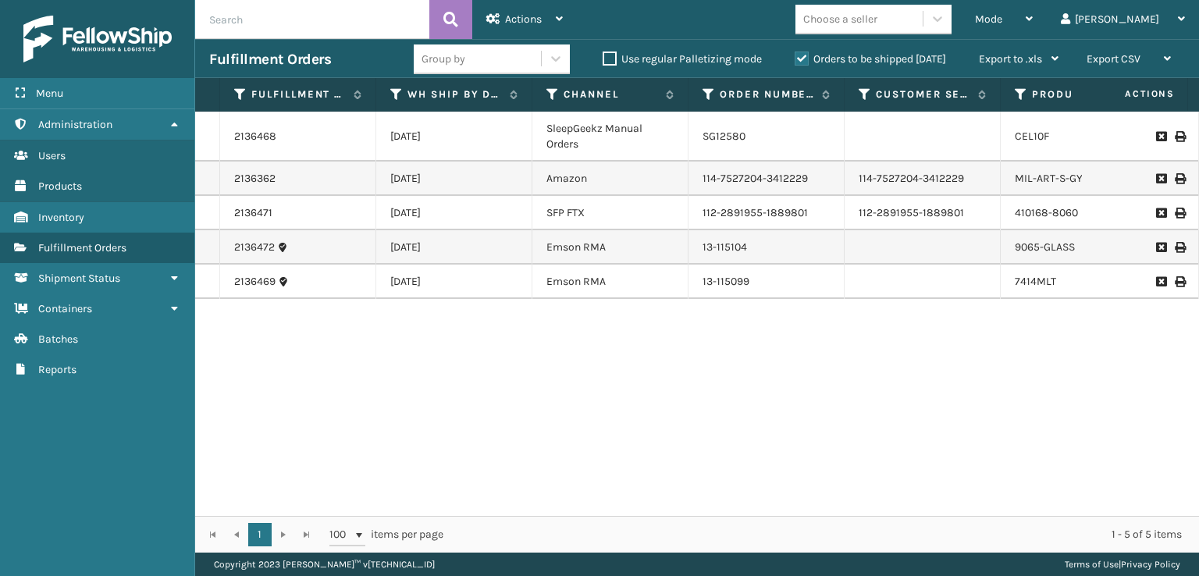
click at [236, 135] on td "2136468" at bounding box center [298, 137] width 156 height 50
drag, startPoint x: 421, startPoint y: 503, endPoint x: 487, endPoint y: 512, distance: 66.9
click at [487, 512] on div "2136468 [DATE] SleepGeekz Manual Orders SG12580 CEL10F FedEx Ground Assigned 1 …" at bounding box center [697, 314] width 1004 height 404
click at [1033, 30] on div "Mode" at bounding box center [1004, 19] width 58 height 39
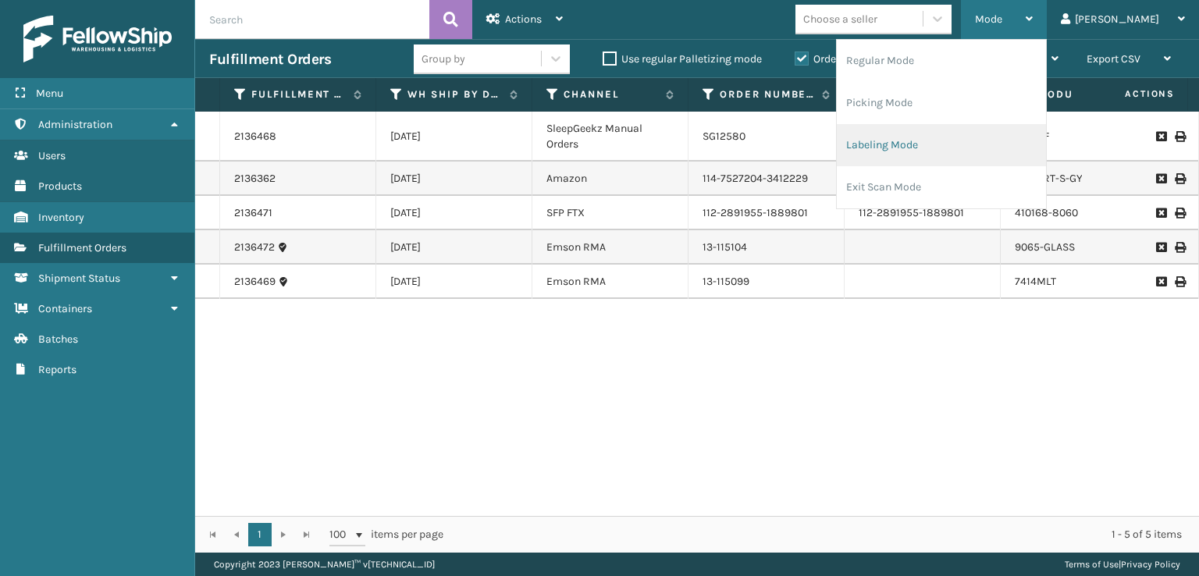
click at [935, 151] on li "Labeling Mode" at bounding box center [941, 145] width 209 height 42
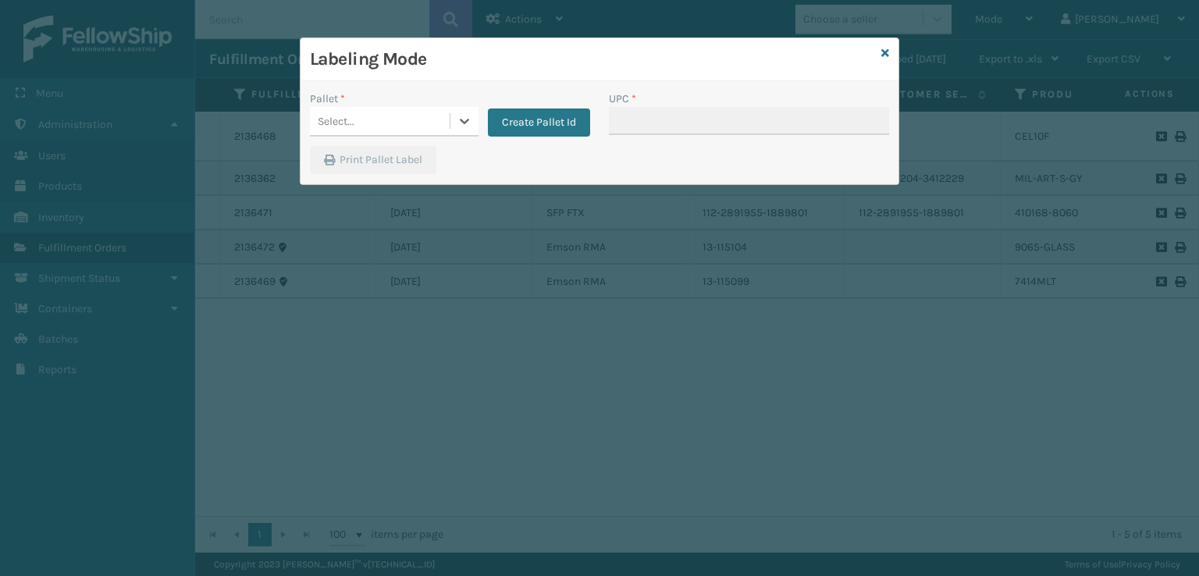
click at [375, 117] on div "Select..." at bounding box center [380, 121] width 140 height 26
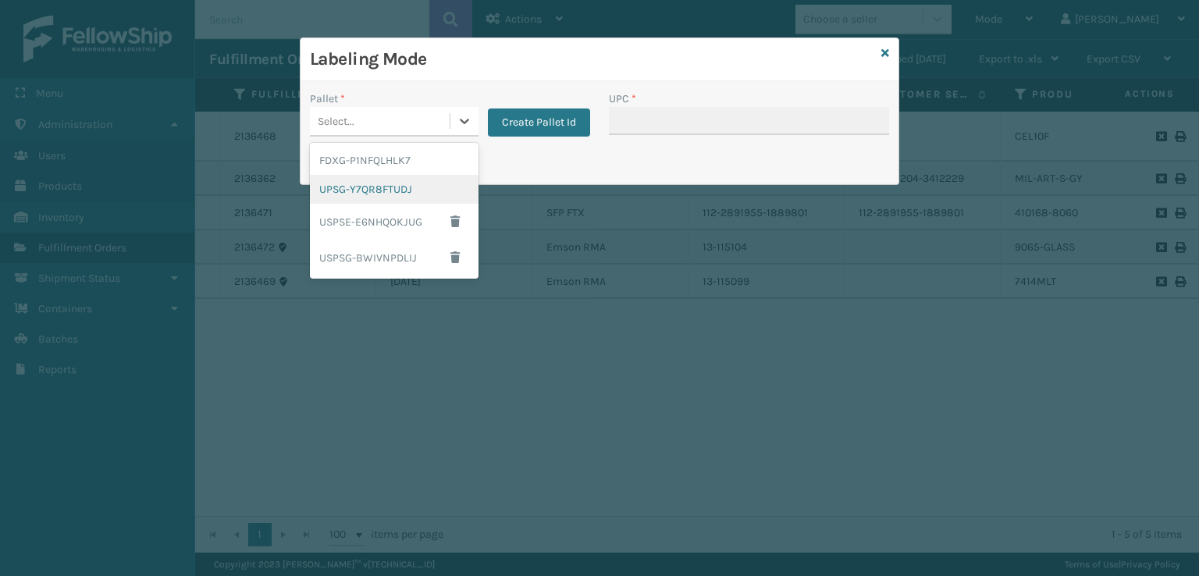
click at [350, 187] on div "UPSG-Y7QR8FTUDJ" at bounding box center [394, 189] width 169 height 29
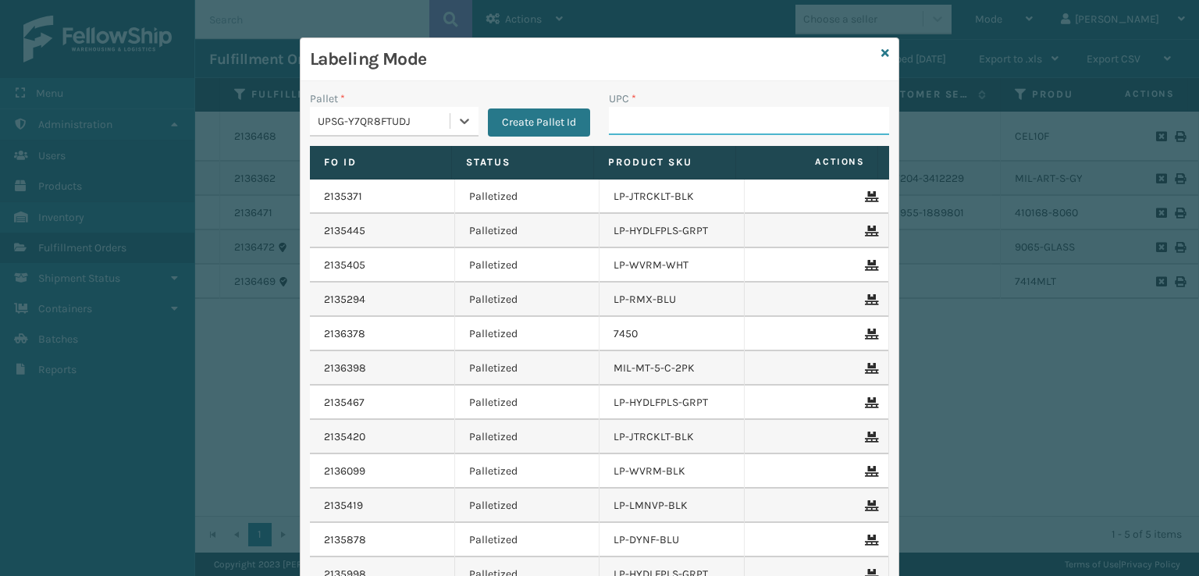
click at [615, 116] on input "UPC *" at bounding box center [749, 121] width 280 height 28
click at [881, 52] on icon at bounding box center [885, 53] width 8 height 11
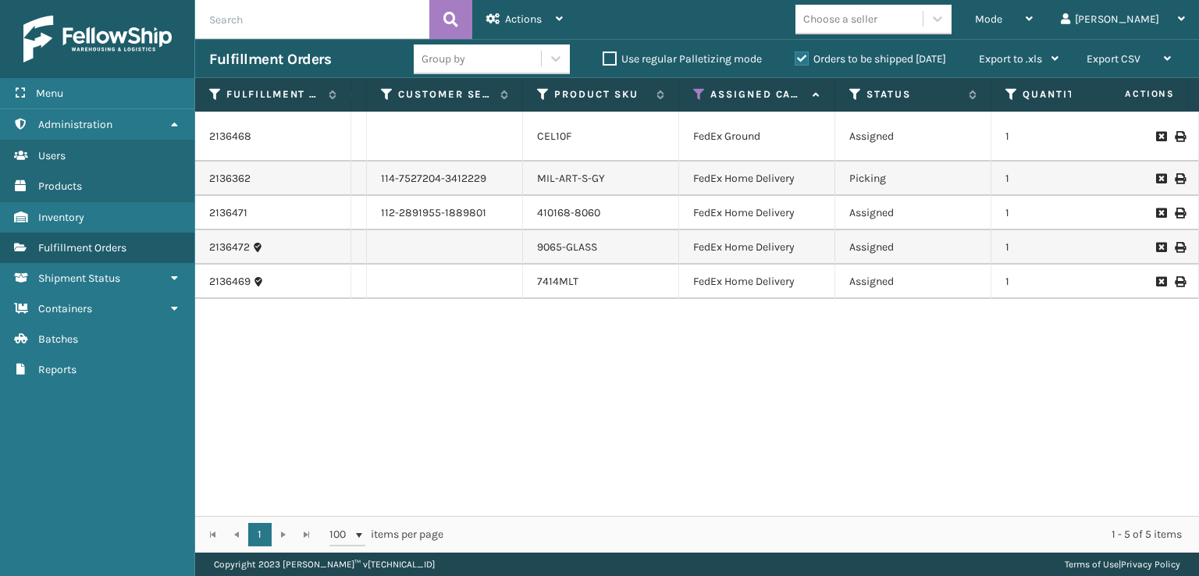
scroll to position [0, 481]
click at [702, 503] on div "2136468 [DATE] SleepGeekz Manual Orders SG12580 CEL10F FedEx Ground Assigned 1 …" at bounding box center [697, 314] width 1004 height 404
click at [848, 88] on icon at bounding box center [852, 94] width 12 height 14
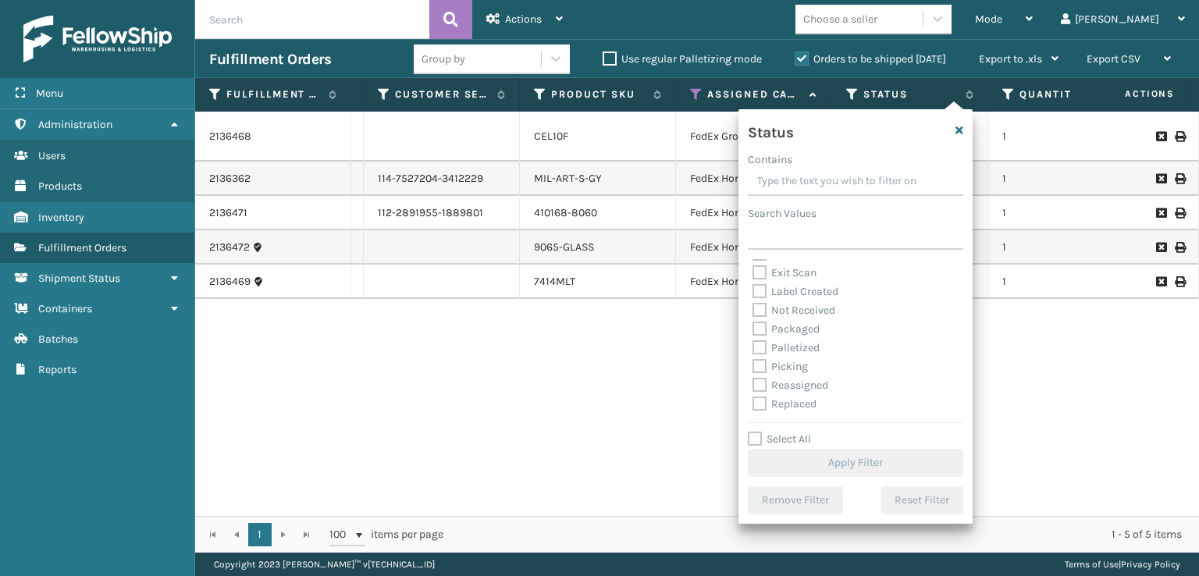
scroll to position [78, 0]
click at [765, 341] on label "Picking" at bounding box center [779, 339] width 55 height 13
click at [753, 341] on input "Picking" at bounding box center [752, 336] width 1 height 10
checkbox input "true"
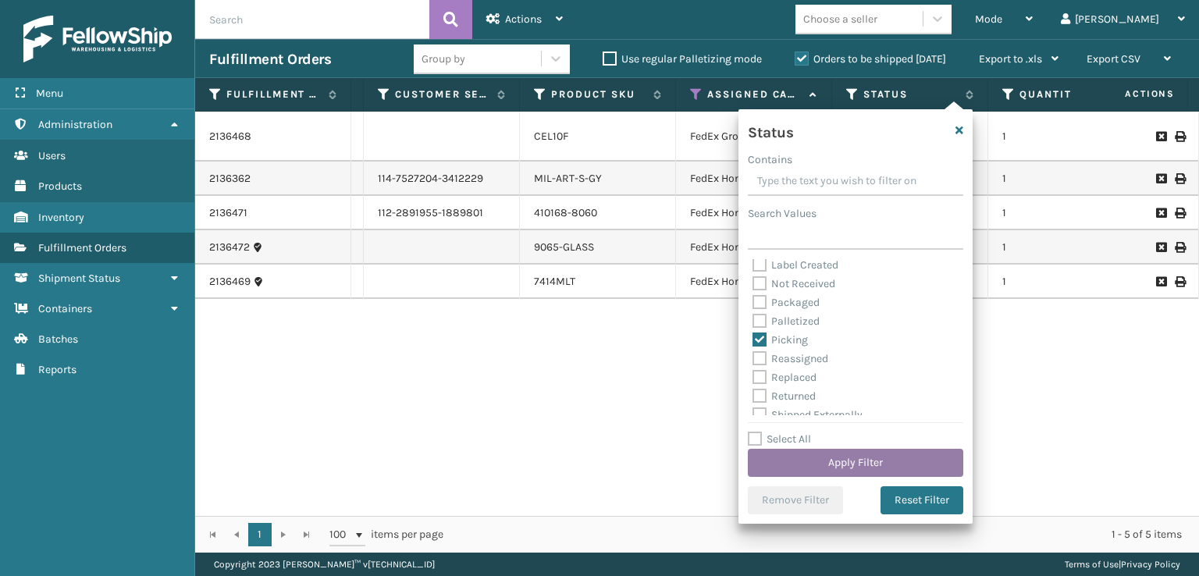
click at [807, 459] on button "Apply Filter" at bounding box center [855, 463] width 215 height 28
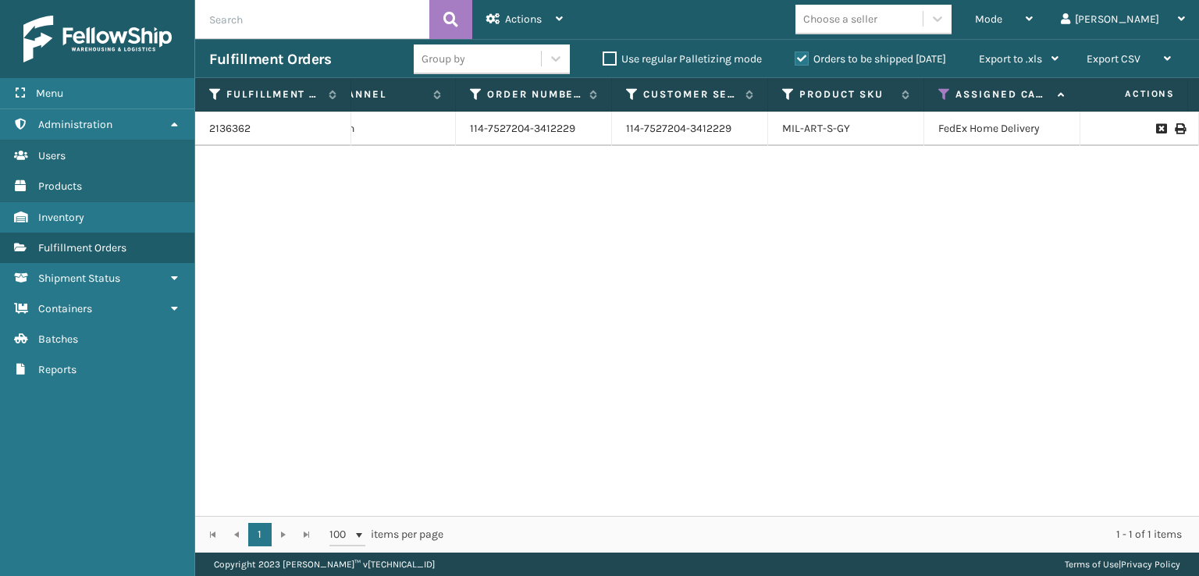
scroll to position [0, 256]
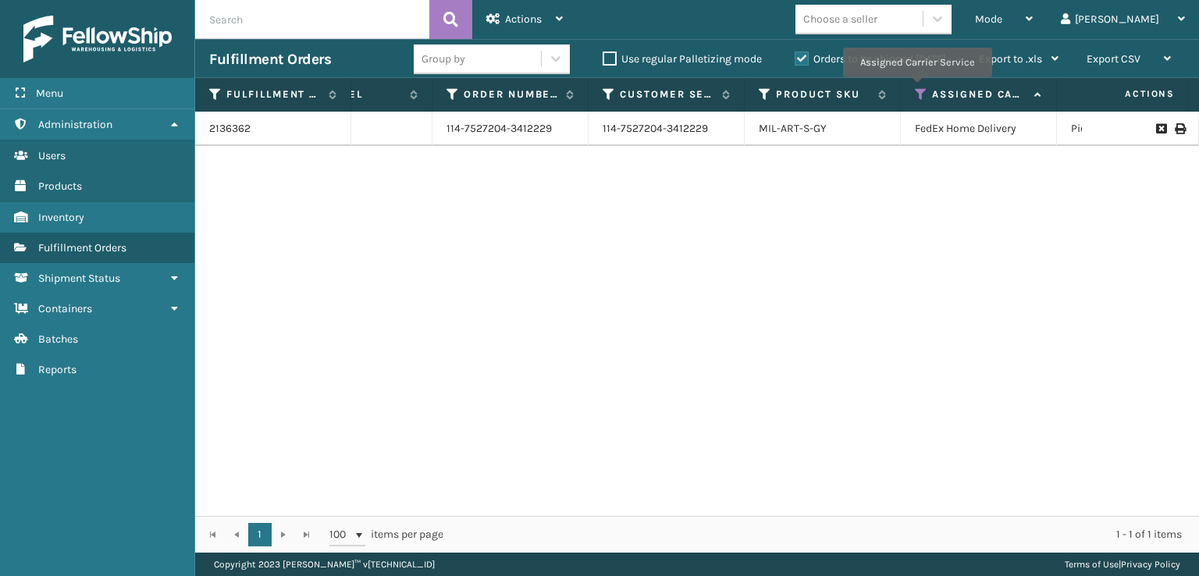
click at [916, 88] on icon at bounding box center [921, 94] width 12 height 14
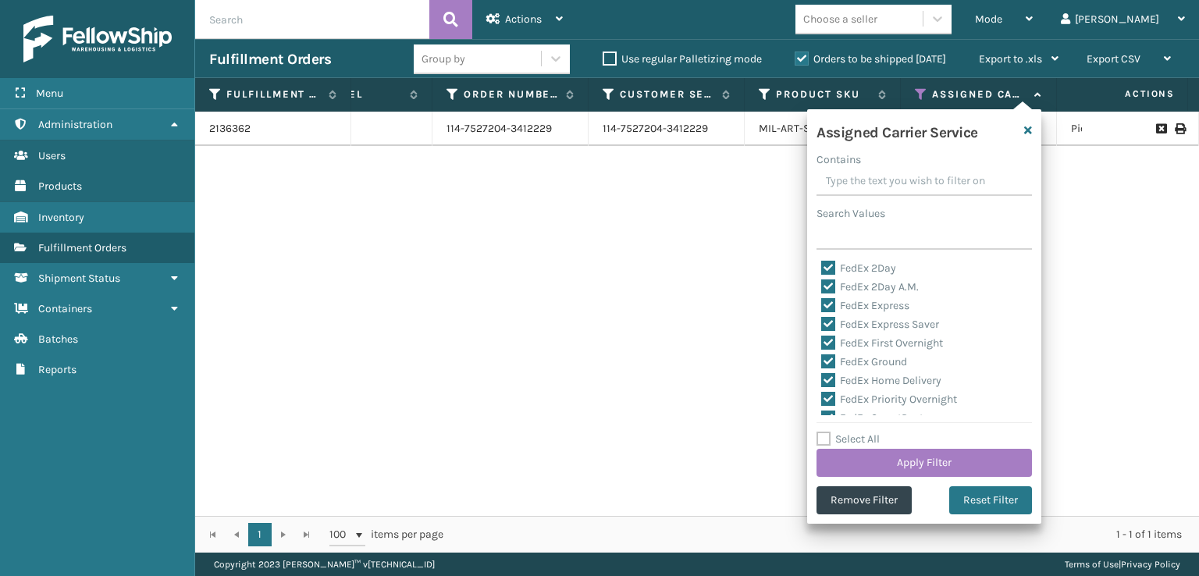
drag, startPoint x: 993, startPoint y: 500, endPoint x: 977, endPoint y: 482, distance: 24.4
click at [991, 498] on button "Reset Filter" at bounding box center [990, 500] width 83 height 28
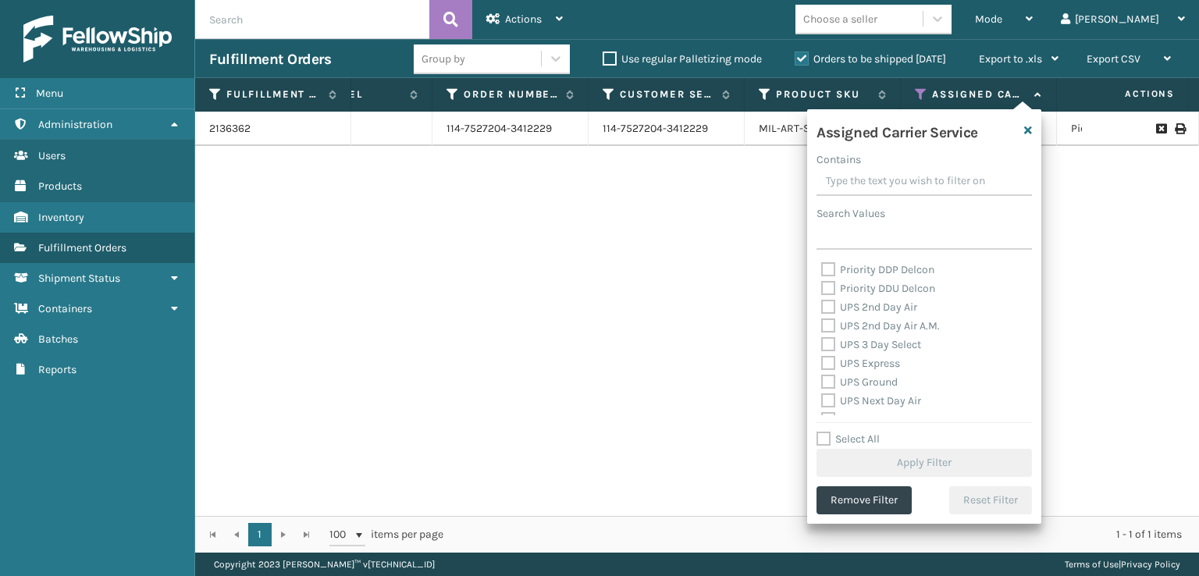
scroll to position [234, 0]
click at [831, 333] on label "UPS 2nd Day Air" at bounding box center [869, 333] width 96 height 13
click at [822, 333] on input "UPS 2nd Day Air" at bounding box center [821, 330] width 1 height 10
checkbox input "true"
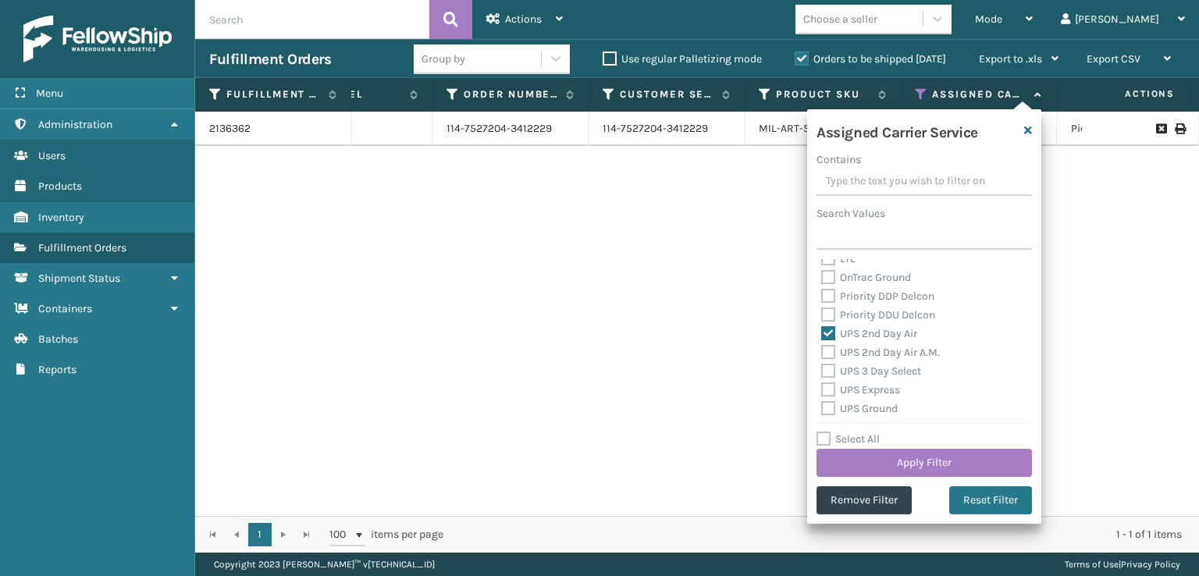
click at [838, 361] on div "UPS 2nd Day Air A.M." at bounding box center [924, 352] width 206 height 19
drag, startPoint x: 828, startPoint y: 355, endPoint x: 833, endPoint y: 362, distance: 8.4
click at [830, 360] on div "UPS 2nd Day Air A.M." at bounding box center [924, 352] width 206 height 19
click at [831, 371] on label "UPS 3 Day Select" at bounding box center [871, 370] width 100 height 13
drag, startPoint x: 827, startPoint y: 352, endPoint x: 830, endPoint y: 367, distance: 15.2
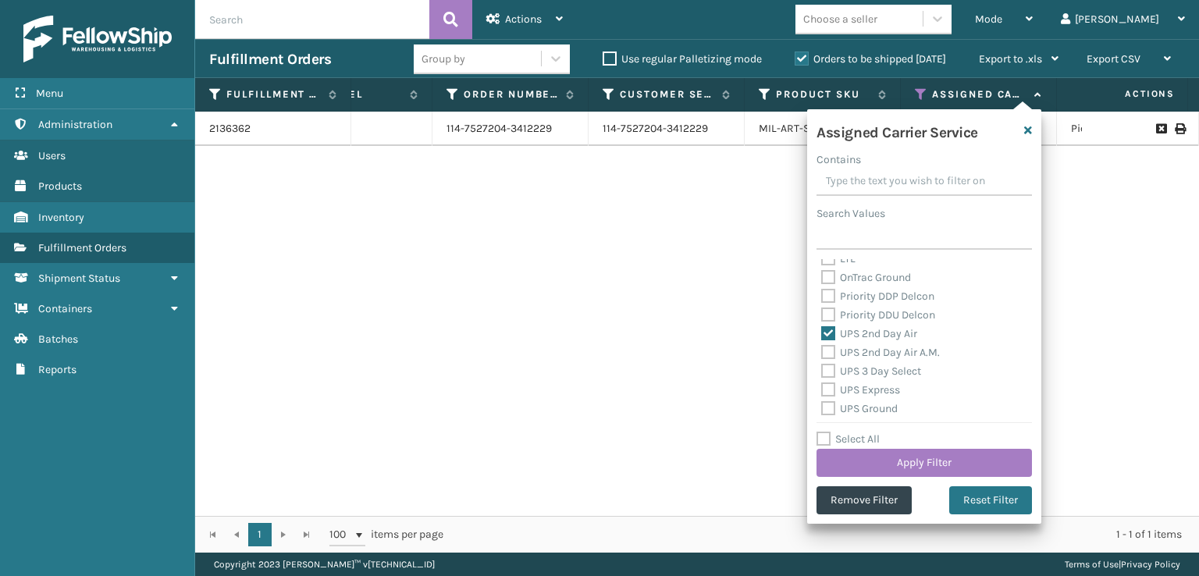
click at [827, 353] on label "UPS 2nd Day Air A.M." at bounding box center [880, 352] width 119 height 13
click at [822, 353] on input "UPS 2nd Day Air A.M." at bounding box center [821, 348] width 1 height 10
checkbox input "true"
click at [830, 379] on div "UPS 3 Day Select" at bounding box center [924, 371] width 206 height 19
click at [827, 373] on label "UPS 3 Day Select" at bounding box center [871, 370] width 100 height 13
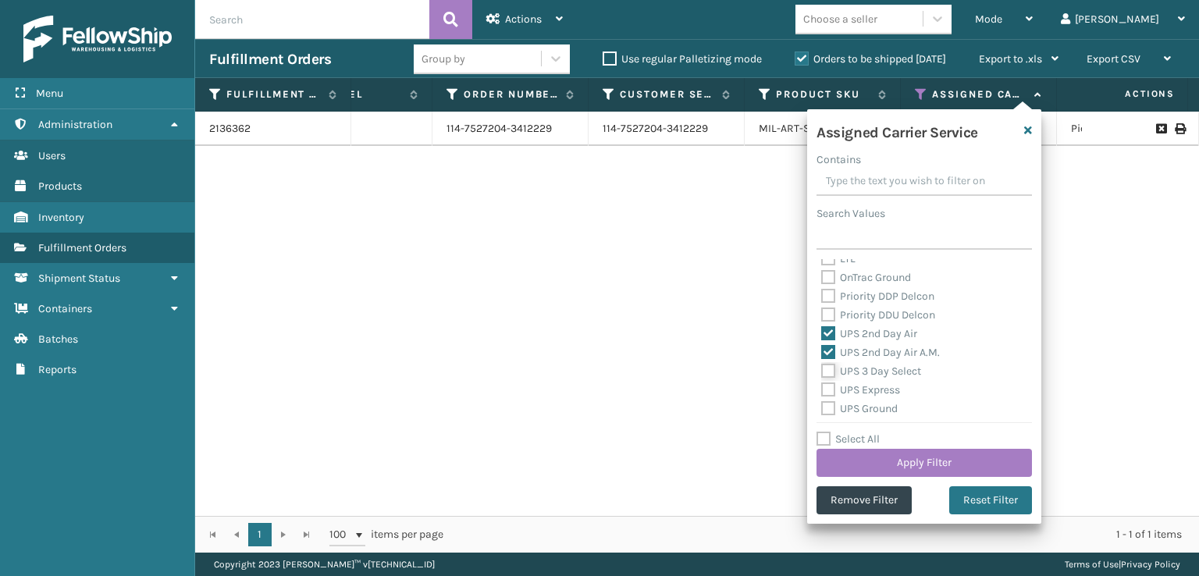
click at [822, 372] on input "UPS 3 Day Select" at bounding box center [821, 367] width 1 height 10
checkbox input "true"
click at [826, 395] on label "UPS Express" at bounding box center [860, 389] width 79 height 13
click at [826, 393] on label "UPS Express" at bounding box center [860, 389] width 79 height 13
click at [822, 391] on input "UPS Express" at bounding box center [821, 386] width 1 height 10
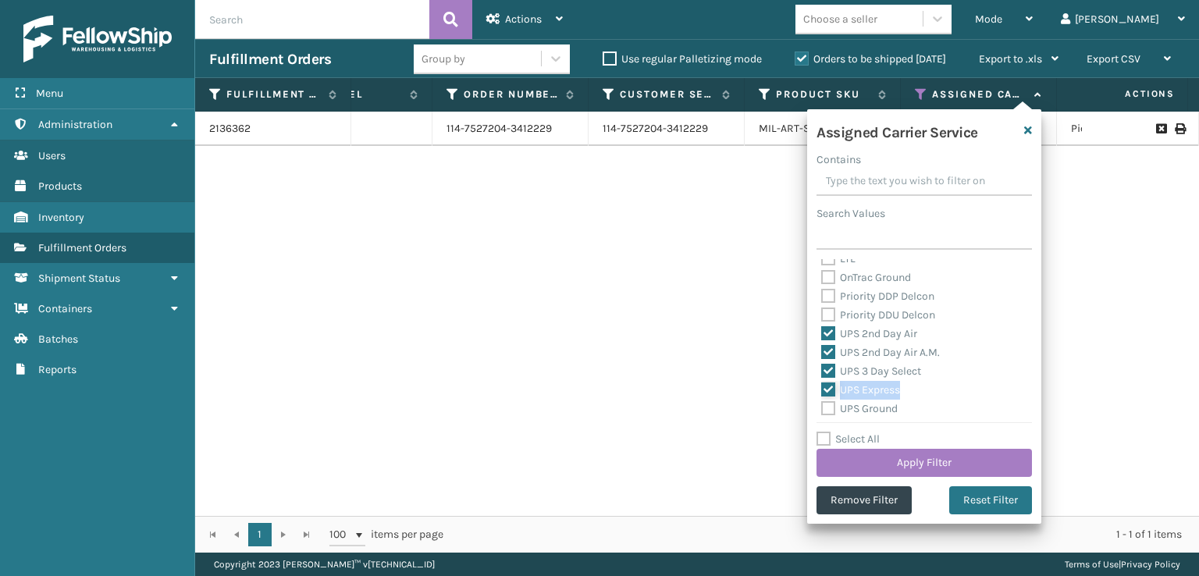
checkbox input "true"
click at [827, 407] on label "UPS Ground" at bounding box center [859, 408] width 76 height 13
click at [822, 407] on input "UPS Ground" at bounding box center [821, 405] width 1 height 10
checkbox input "true"
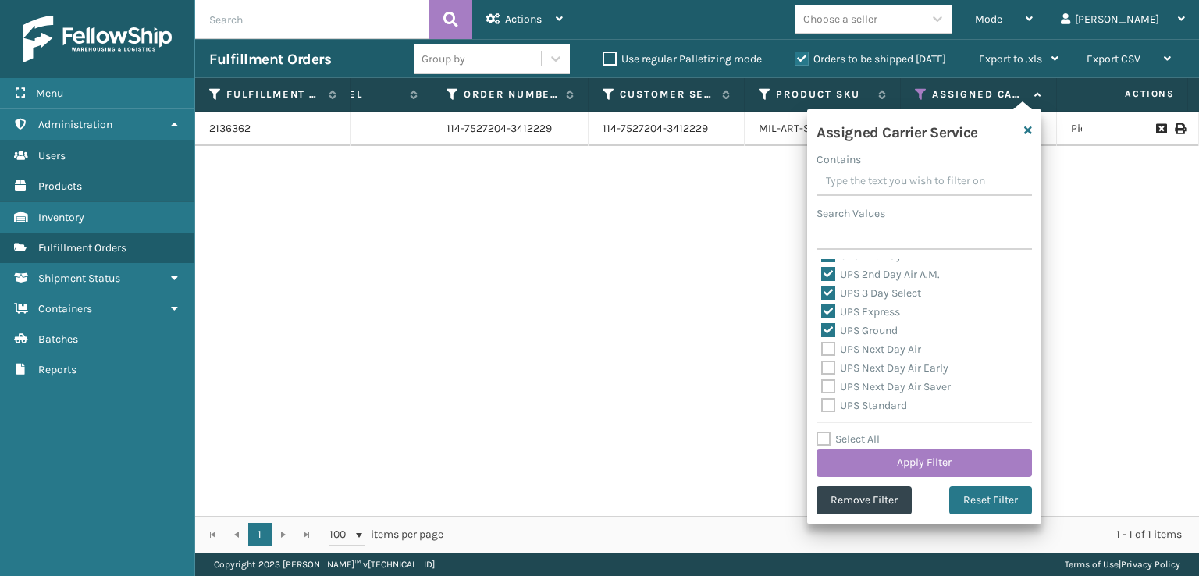
click at [829, 381] on label "UPS Next Day Air Saver" at bounding box center [886, 386] width 130 height 13
click at [822, 381] on input "UPS Next Day Air Saver" at bounding box center [821, 383] width 1 height 10
checkbox input "true"
click at [826, 368] on label "UPS Next Day Air Early" at bounding box center [884, 367] width 127 height 13
click at [822, 368] on input "UPS Next Day Air Early" at bounding box center [821, 364] width 1 height 10
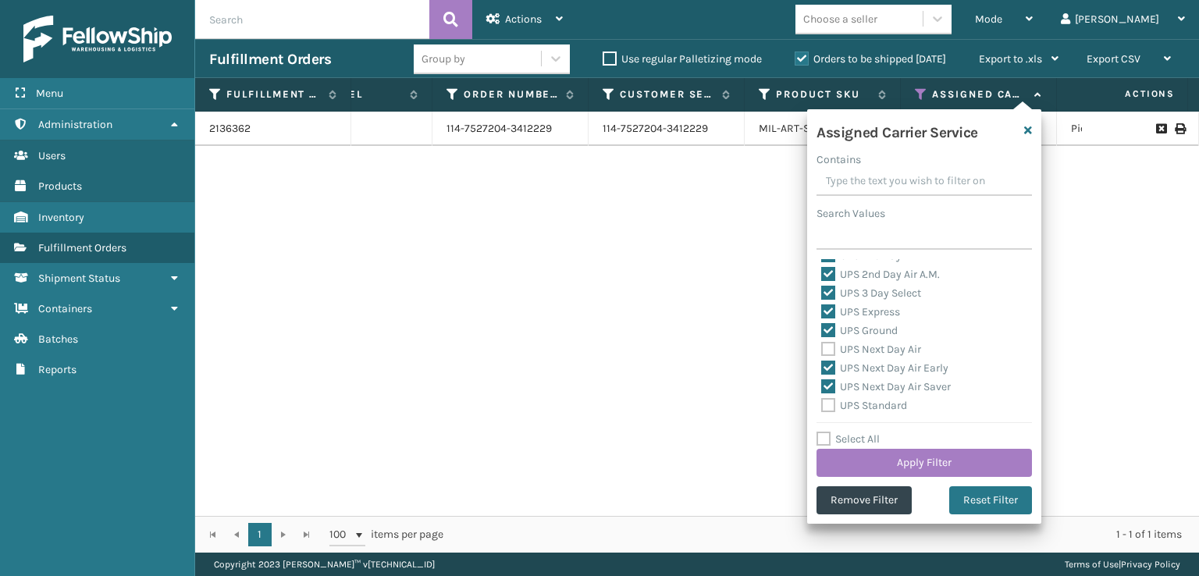
click at [826, 361] on label "UPS Next Day Air Early" at bounding box center [884, 367] width 127 height 13
click at [822, 361] on input "UPS Next Day Air Early" at bounding box center [821, 364] width 1 height 10
checkbox input "false"
click at [826, 354] on label "UPS Next Day Air" at bounding box center [871, 349] width 100 height 13
click at [822, 350] on input "UPS Next Day Air" at bounding box center [821, 345] width 1 height 10
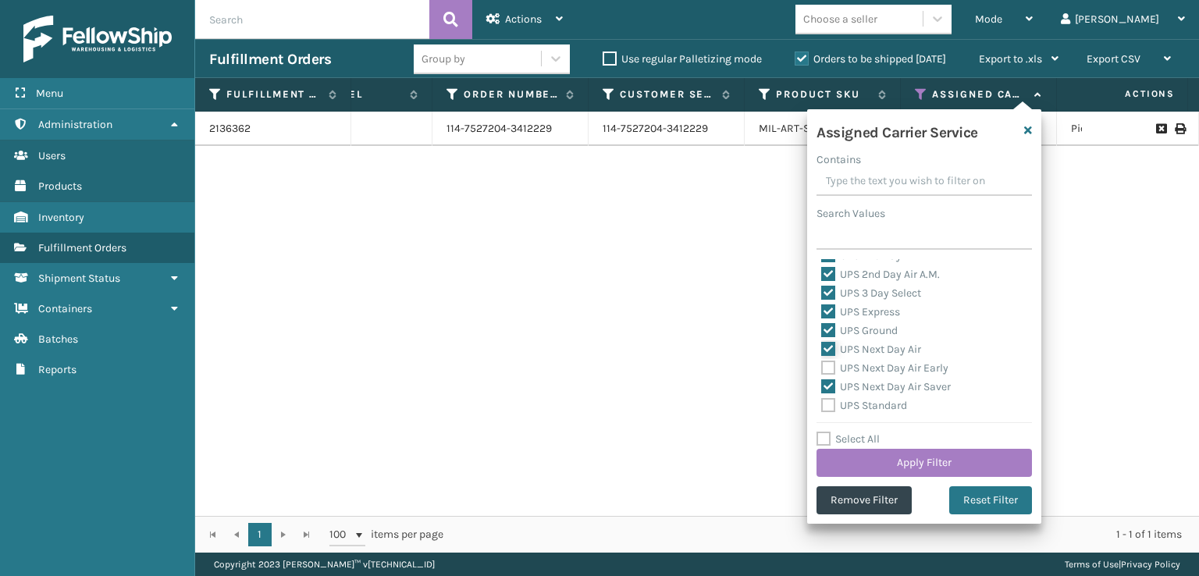
checkbox input "true"
click at [826, 369] on label "UPS Next Day Air Early" at bounding box center [884, 367] width 127 height 13
click at [822, 369] on input "UPS Next Day Air Early" at bounding box center [821, 364] width 1 height 10
checkbox input "true"
click at [829, 414] on div "Assigned Carrier Service Contains Search Values Amazon Transportation Air Amazo…" at bounding box center [924, 316] width 234 height 414
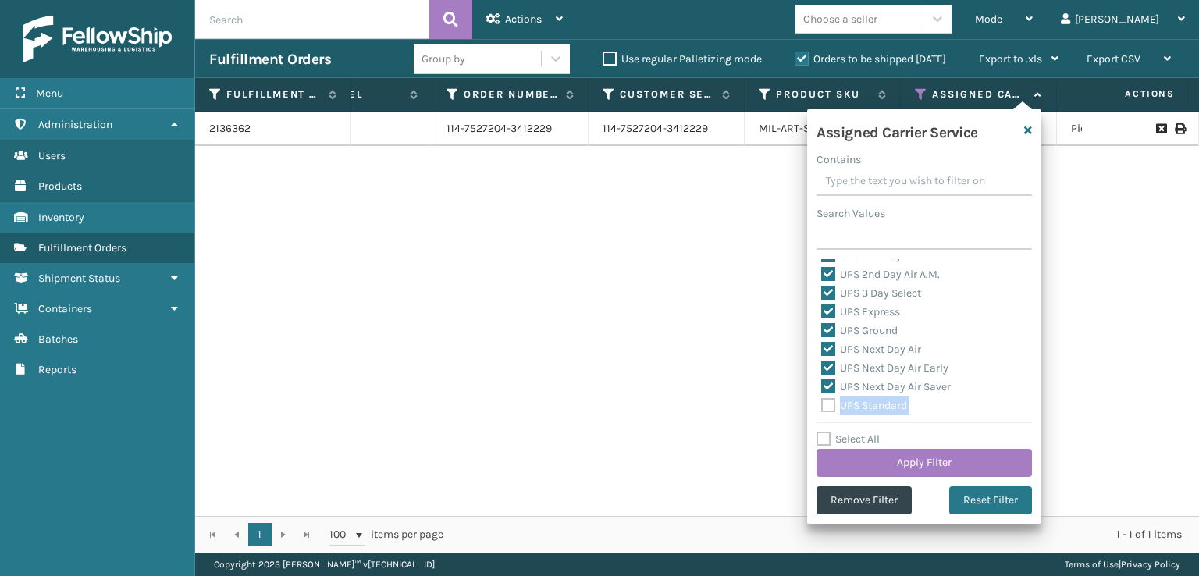
scroll to position [325, 0]
click at [829, 389] on label "UPS Standard" at bounding box center [864, 392] width 86 height 13
click at [822, 389] on input "UPS Standard" at bounding box center [821, 389] width 1 height 10
checkbox input "true"
click at [826, 407] on label "UPS SurePost 1LB or Greater" at bounding box center [898, 411] width 154 height 13
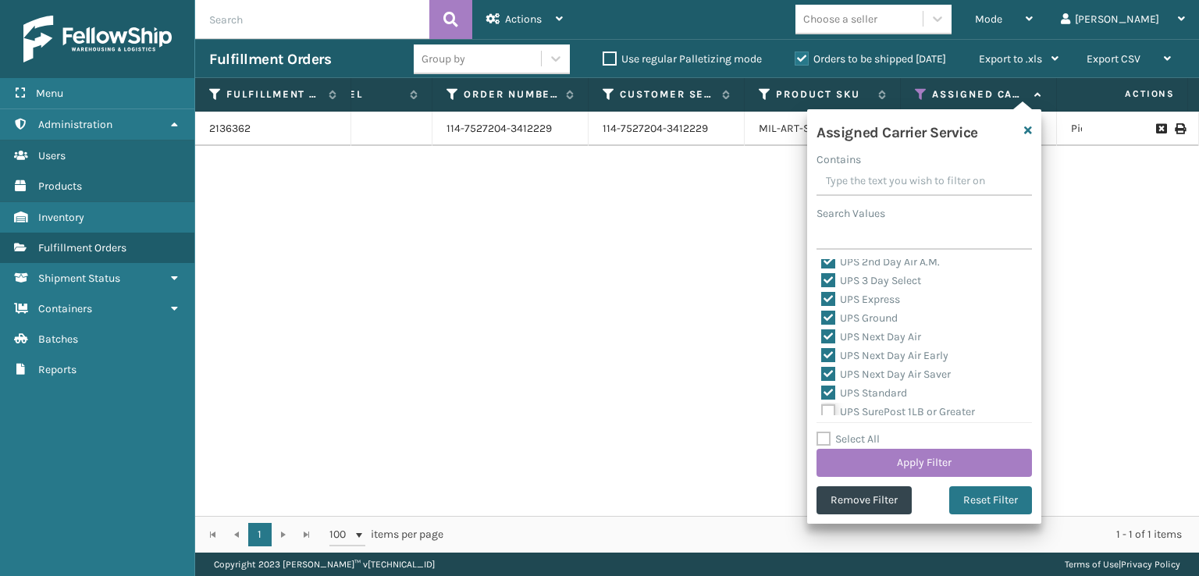
click at [822, 407] on input "UPS SurePost 1LB or Greater" at bounding box center [821, 408] width 1 height 10
checkbox input "true"
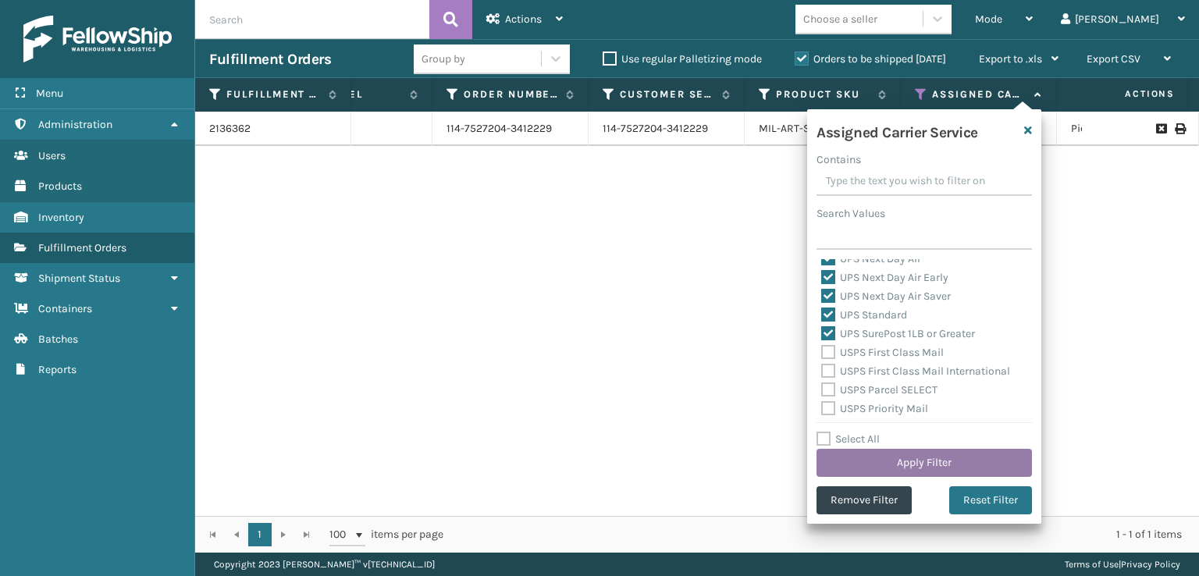
click at [877, 462] on button "Apply Filter" at bounding box center [923, 463] width 215 height 28
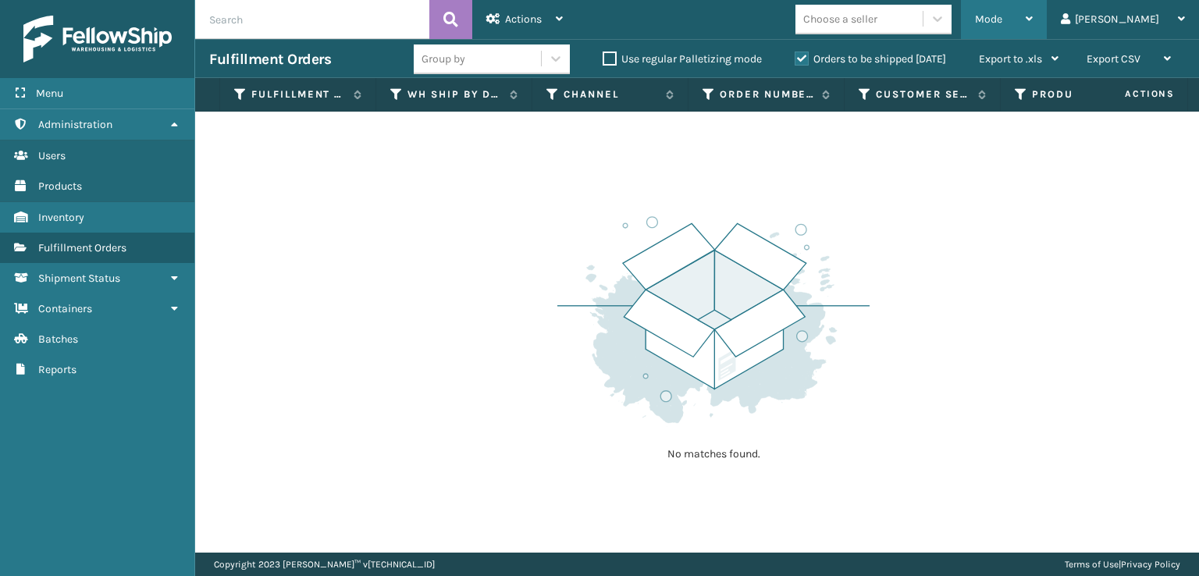
click at [1040, 27] on div "Mode Regular Mode Picking Mode Labeling Mode Exit Scan Mode" at bounding box center [1004, 19] width 86 height 39
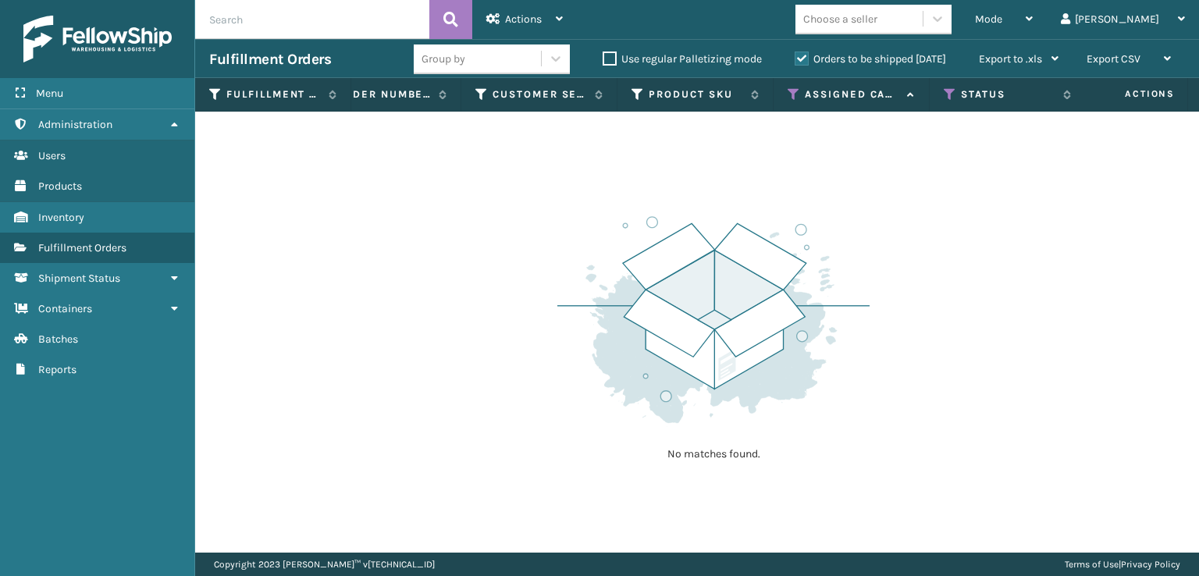
scroll to position [0, 385]
click at [787, 88] on icon at bounding box center [792, 94] width 12 height 14
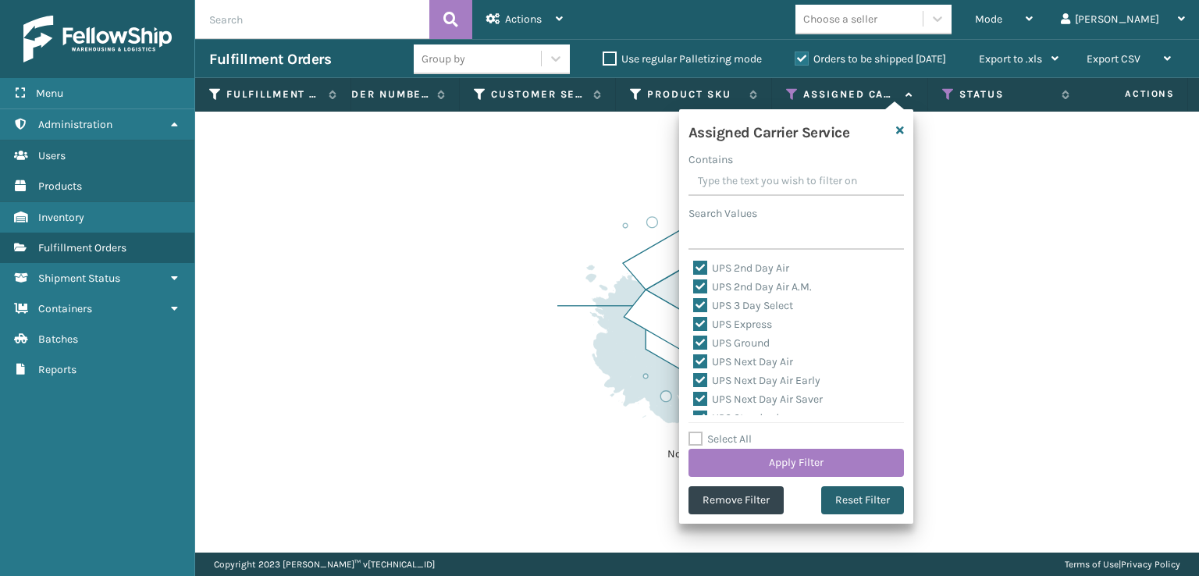
click at [836, 498] on button "Reset Filter" at bounding box center [862, 500] width 83 height 28
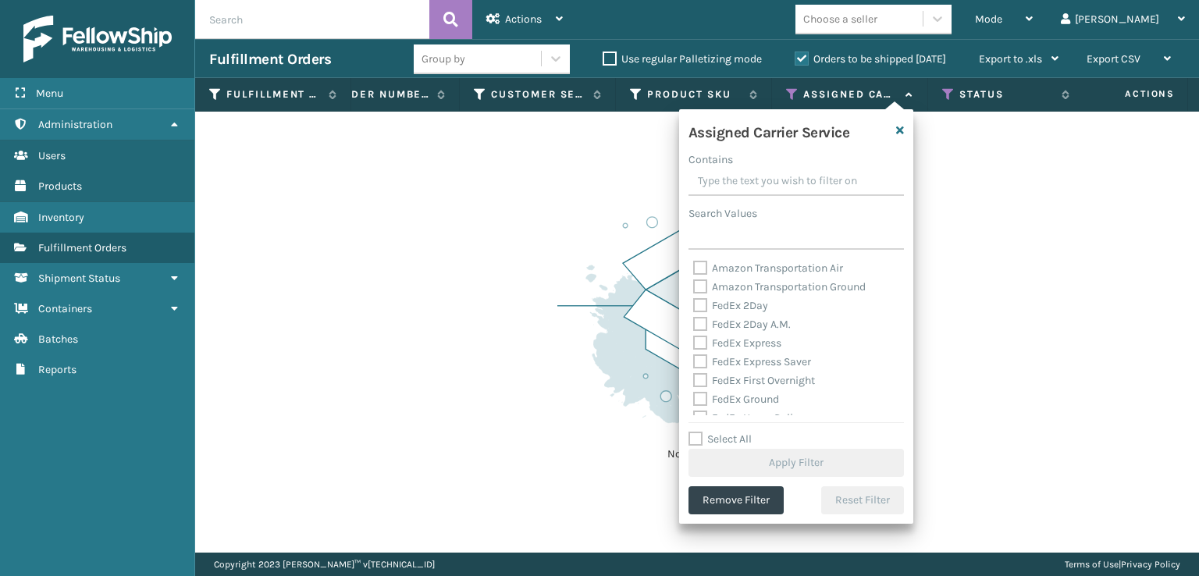
click at [705, 311] on label "FedEx 2Day" at bounding box center [730, 305] width 75 height 13
click at [694, 307] on input "FedEx 2Day" at bounding box center [693, 302] width 1 height 10
checkbox input "true"
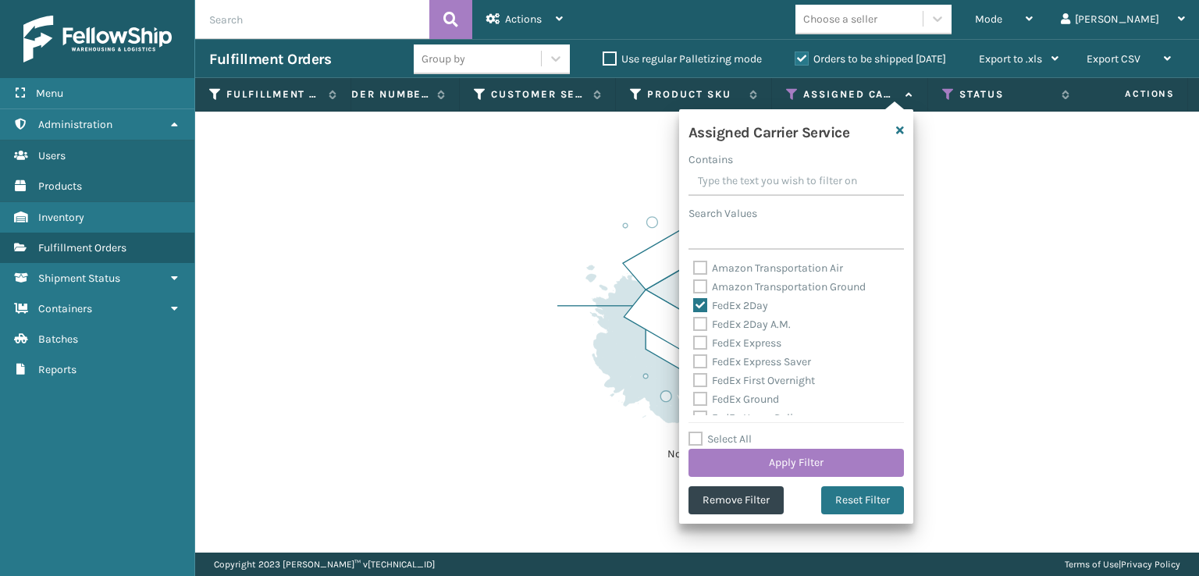
click at [701, 328] on label "FedEx 2Day A.M." at bounding box center [742, 324] width 98 height 13
click at [694, 325] on input "FedEx 2Day A.M." at bounding box center [693, 320] width 1 height 10
checkbox input "true"
click at [698, 347] on label "FedEx Express" at bounding box center [737, 342] width 88 height 13
click at [694, 344] on input "FedEx Express" at bounding box center [693, 339] width 1 height 10
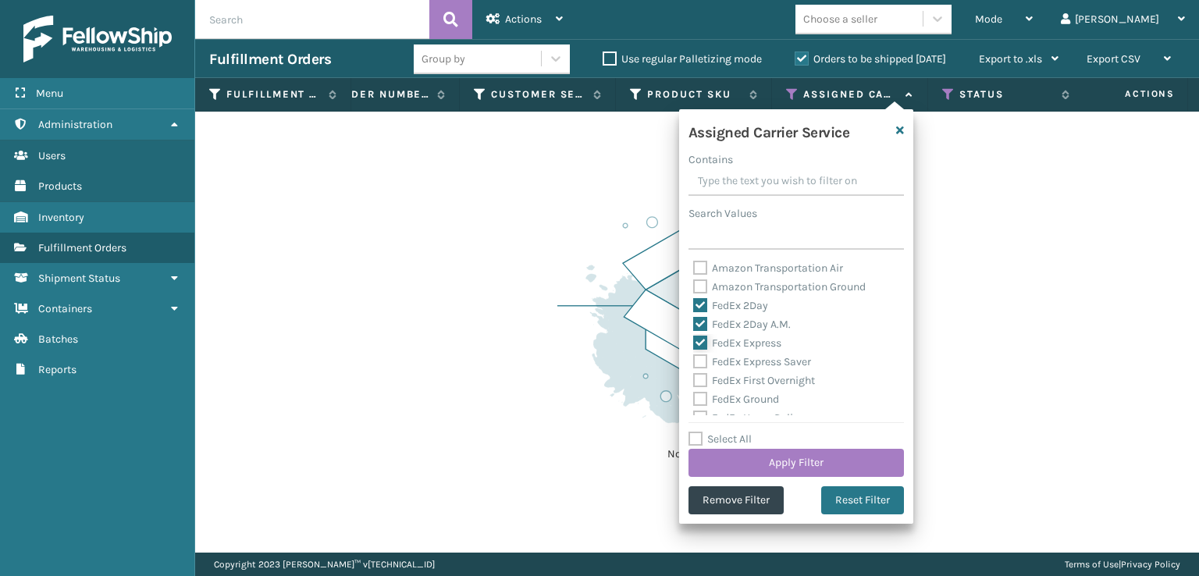
checkbox input "true"
click at [693, 363] on label "FedEx Express Saver" at bounding box center [752, 361] width 118 height 13
click at [693, 363] on input "FedEx Express Saver" at bounding box center [693, 358] width 1 height 10
checkbox input "true"
click at [693, 381] on label "FedEx First Overnight" at bounding box center [754, 380] width 122 height 13
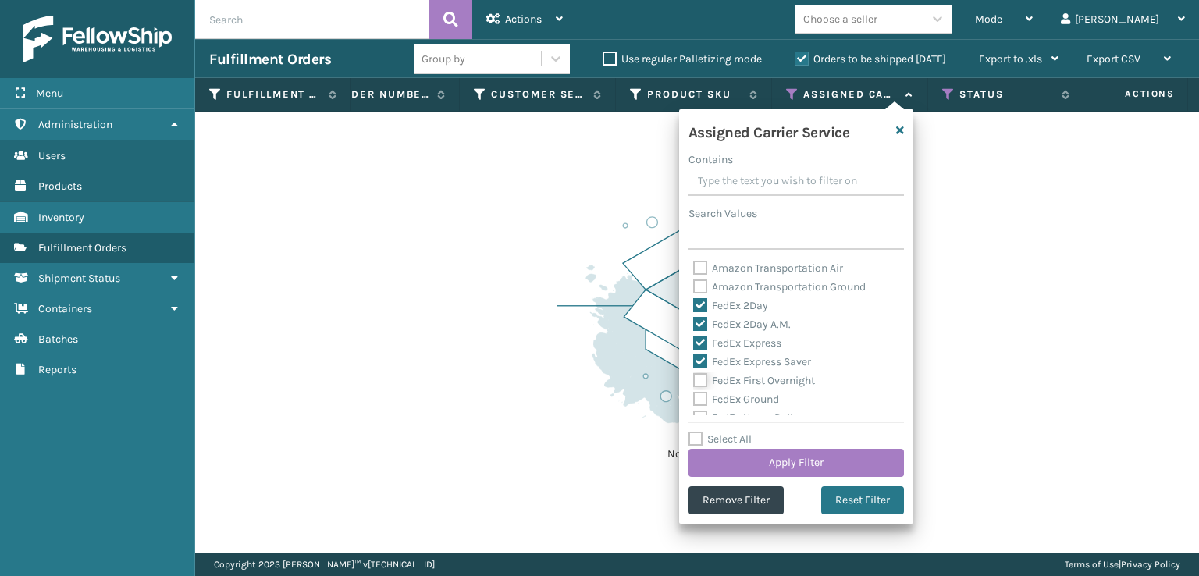
click at [693, 381] on input "FedEx First Overnight" at bounding box center [693, 376] width 1 height 10
checkbox input "true"
click at [702, 397] on label "FedEx Ground" at bounding box center [736, 399] width 86 height 13
click at [694, 397] on input "FedEx Ground" at bounding box center [693, 395] width 1 height 10
checkbox input "true"
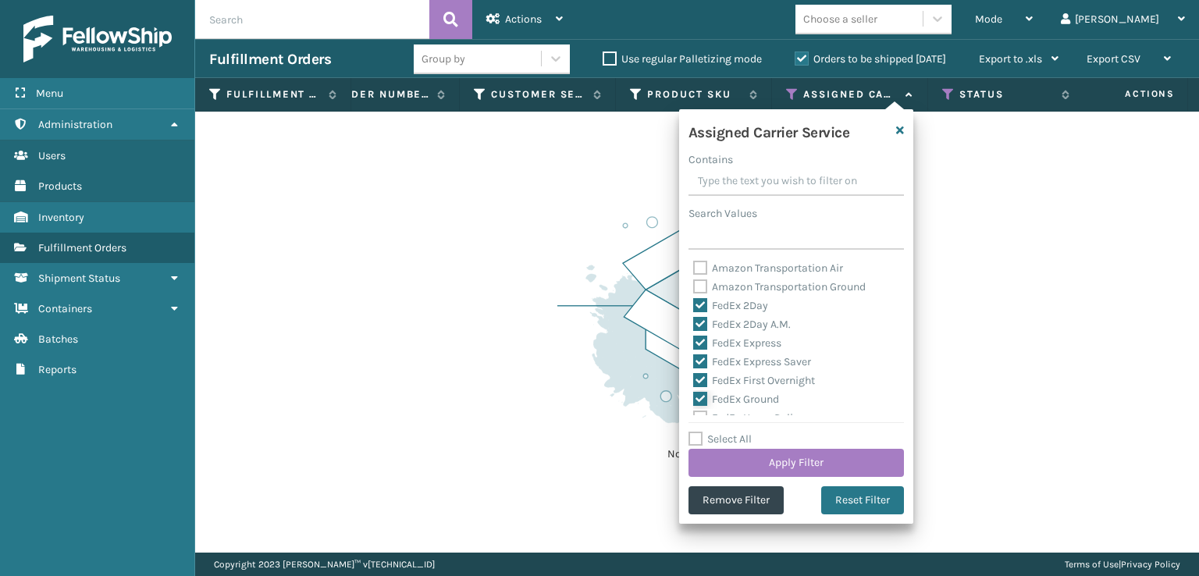
scroll to position [78, 0]
drag, startPoint x: 702, startPoint y: 386, endPoint x: 703, endPoint y: 373, distance: 12.5
click at [702, 375] on div "FedEx SmartPost" at bounding box center [796, 377] width 206 height 19
drag, startPoint x: 696, startPoint y: 404, endPoint x: 697, endPoint y: 395, distance: 9.4
click at [696, 401] on div "FedEx Standard Overnight" at bounding box center [796, 396] width 206 height 19
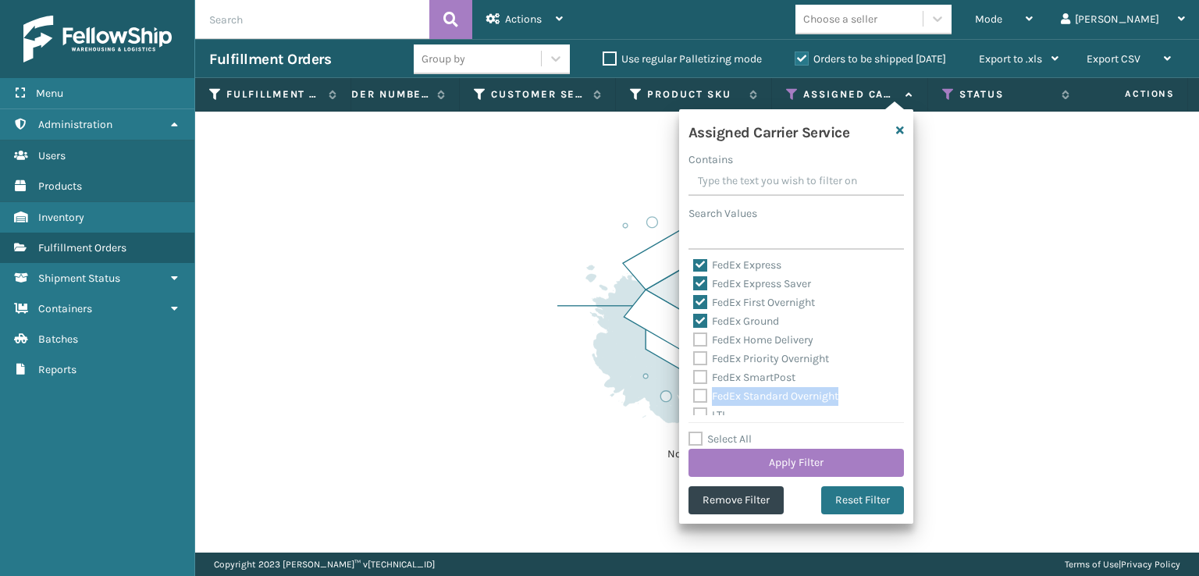
click at [697, 393] on label "FedEx Standard Overnight" at bounding box center [765, 395] width 145 height 13
click at [694, 393] on input "FedEx Standard Overnight" at bounding box center [693, 392] width 1 height 10
checkbox input "true"
click at [697, 382] on div "FedEx SmartPost" at bounding box center [796, 377] width 206 height 19
click at [696, 371] on div "Amazon Transportation Air Amazon Transportation Ground FedEx 2Day FedEx 2Day A.…" at bounding box center [795, 337] width 215 height 156
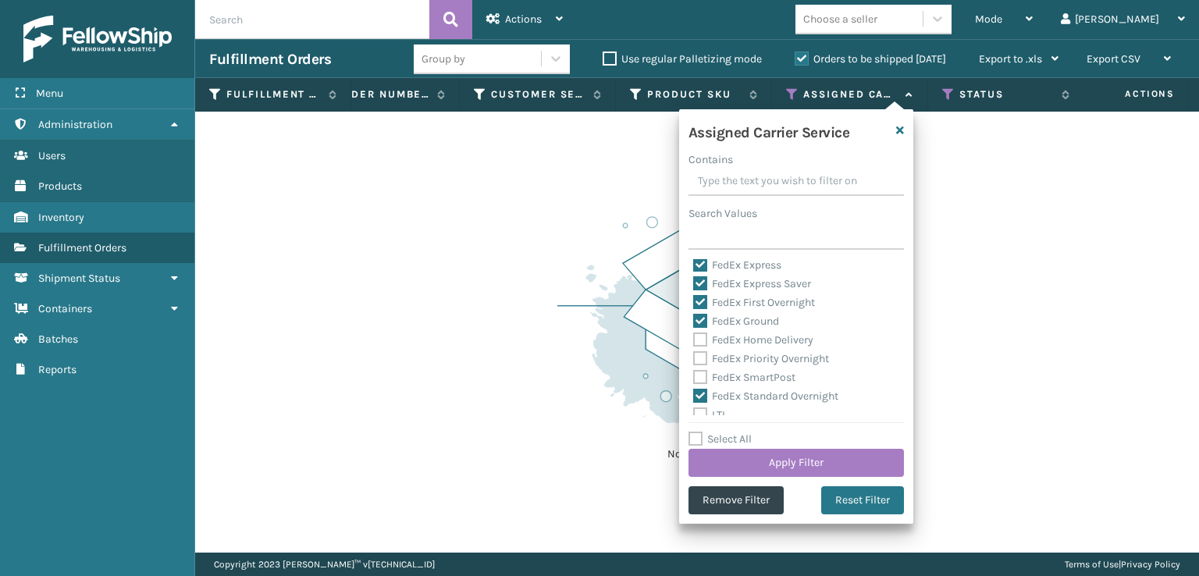
click at [699, 375] on label "FedEx SmartPost" at bounding box center [744, 377] width 102 height 13
click at [694, 375] on input "FedEx SmartPost" at bounding box center [693, 373] width 1 height 10
checkbox input "true"
click at [697, 360] on label "FedEx Priority Overnight" at bounding box center [761, 358] width 136 height 13
click at [694, 360] on input "FedEx Priority Overnight" at bounding box center [693, 355] width 1 height 10
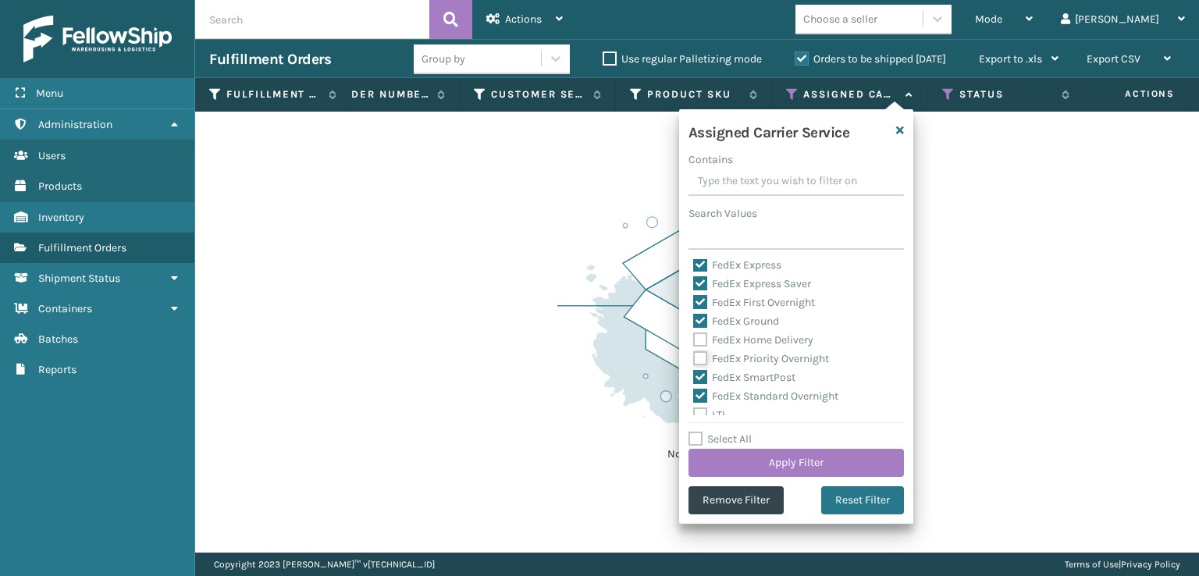
checkbox input "true"
click at [696, 336] on label "FedEx Home Delivery" at bounding box center [753, 339] width 120 height 13
click at [694, 336] on input "FedEx Home Delivery" at bounding box center [693, 336] width 1 height 10
checkbox input "true"
click at [727, 457] on button "Apply Filter" at bounding box center [795, 463] width 215 height 28
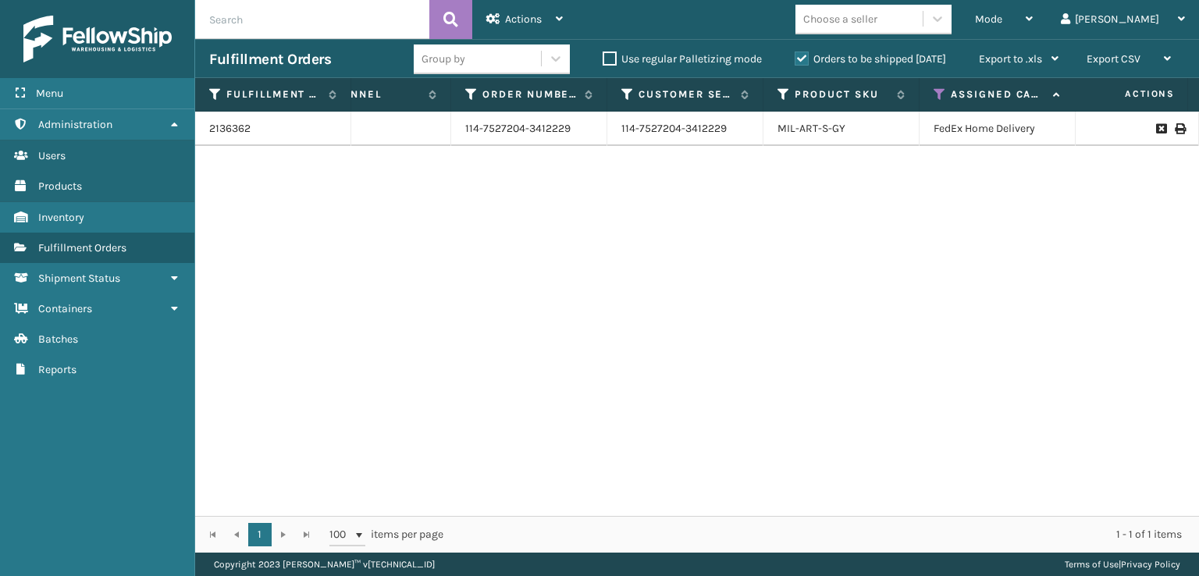
scroll to position [0, 240]
click at [1033, 30] on div "Mode" at bounding box center [1004, 19] width 58 height 39
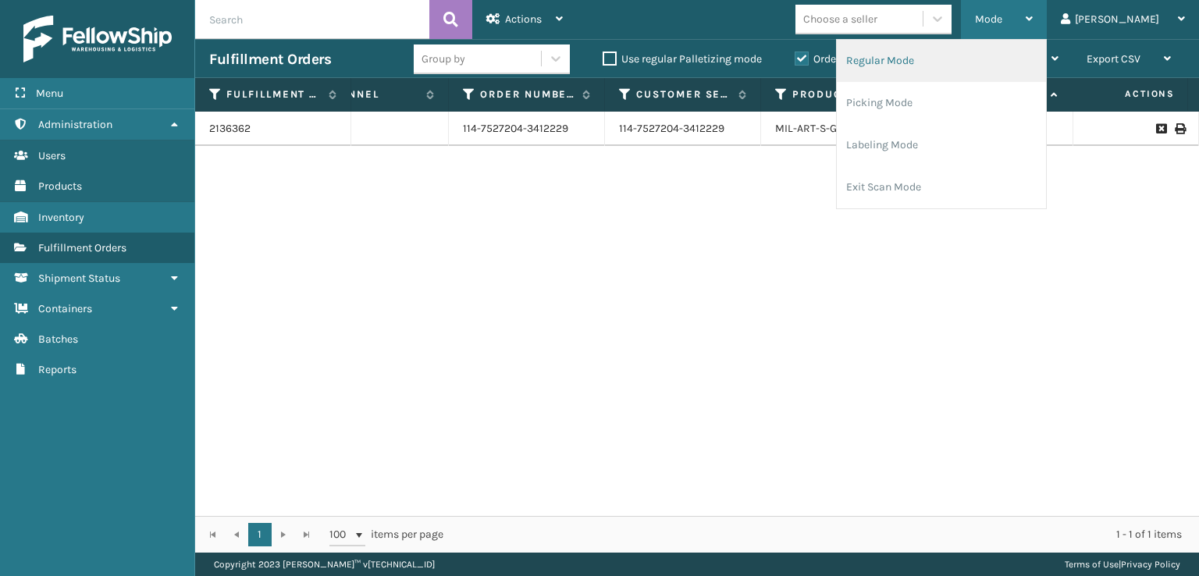
click at [924, 59] on li "Regular Mode" at bounding box center [941, 61] width 209 height 42
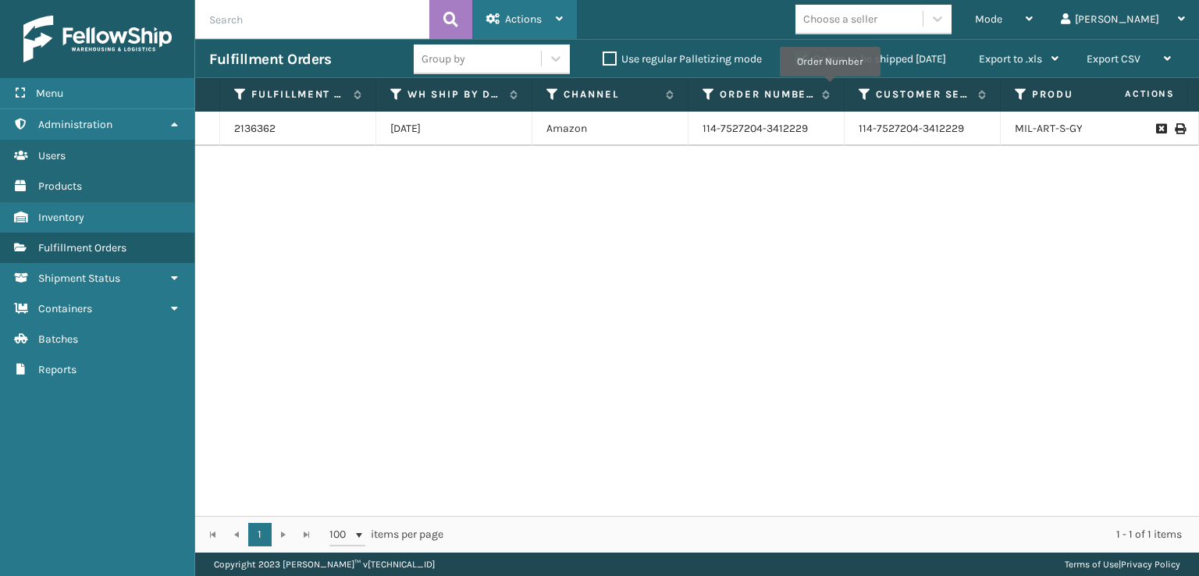
drag, startPoint x: 519, startPoint y: 22, endPoint x: 523, endPoint y: 60, distance: 38.4
click at [521, 22] on span "Actions" at bounding box center [523, 18] width 37 height 13
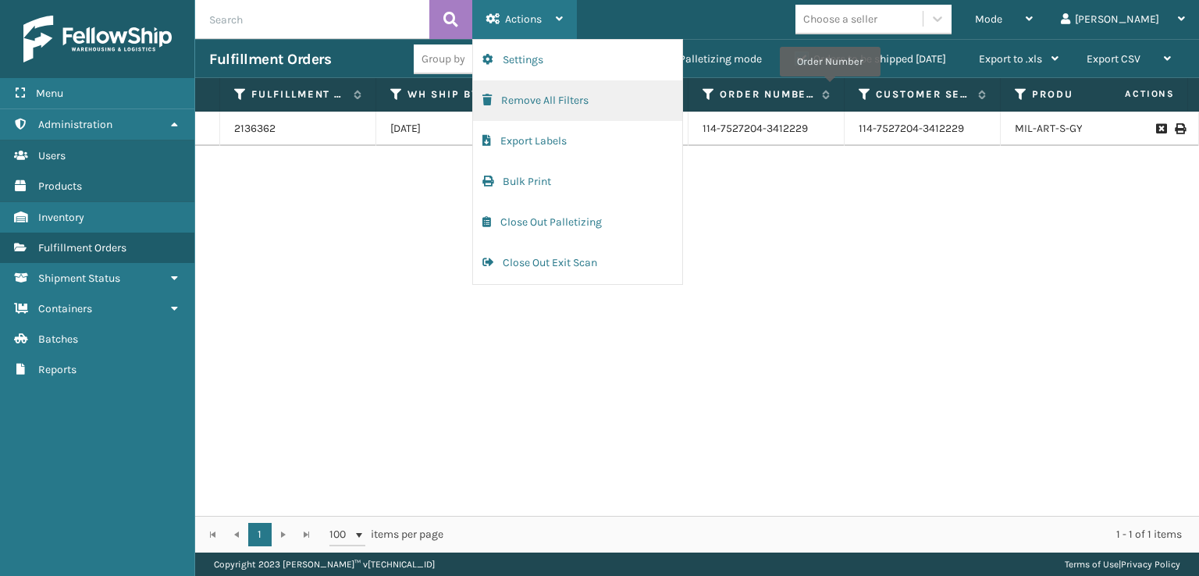
click at [481, 92] on button "Remove All Filters" at bounding box center [577, 100] width 209 height 41
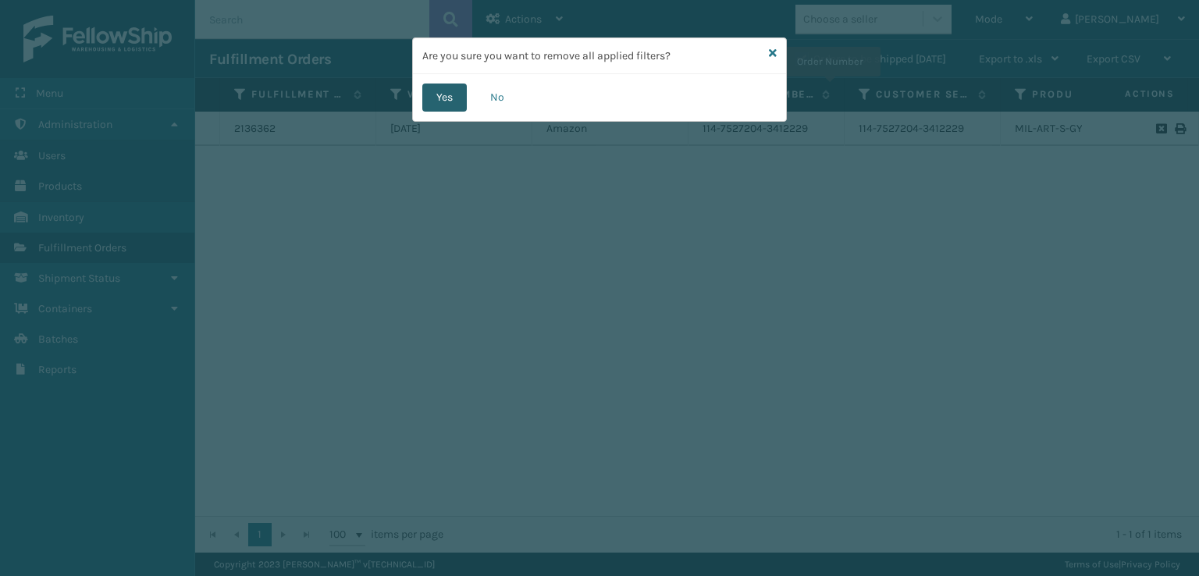
click at [458, 94] on button "Yes" at bounding box center [444, 98] width 44 height 28
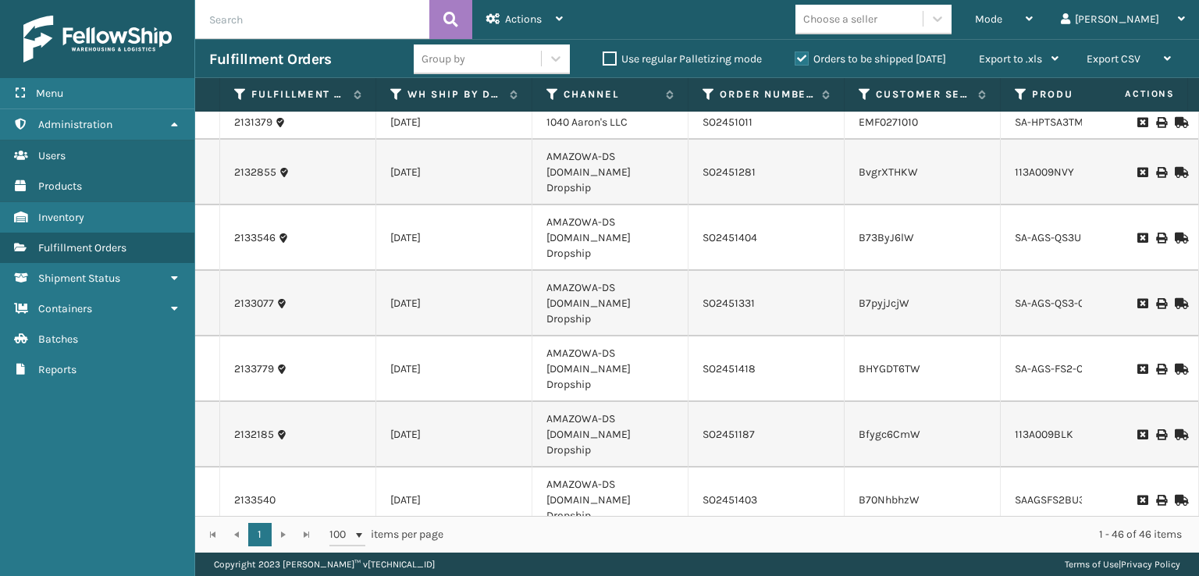
scroll to position [521, 0]
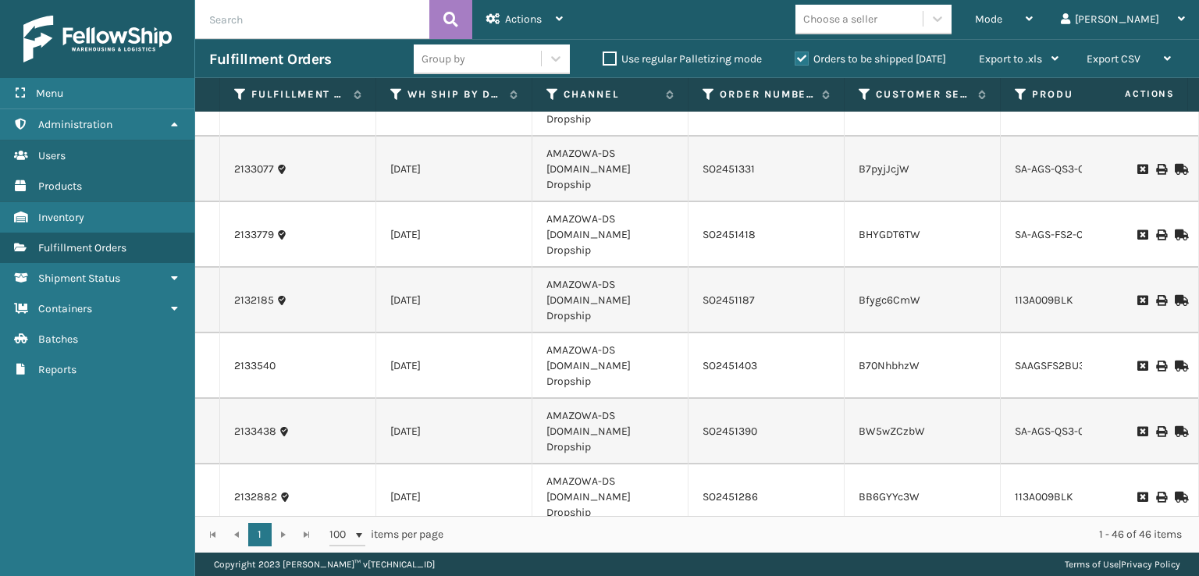
drag, startPoint x: 525, startPoint y: 503, endPoint x: 582, endPoint y: 507, distance: 57.1
click at [582, 507] on div "2136468 [DATE] SleepGeekz Manual Orders SG12580 CEL10F FedEx Ground Assigned 1 …" at bounding box center [697, 314] width 1004 height 404
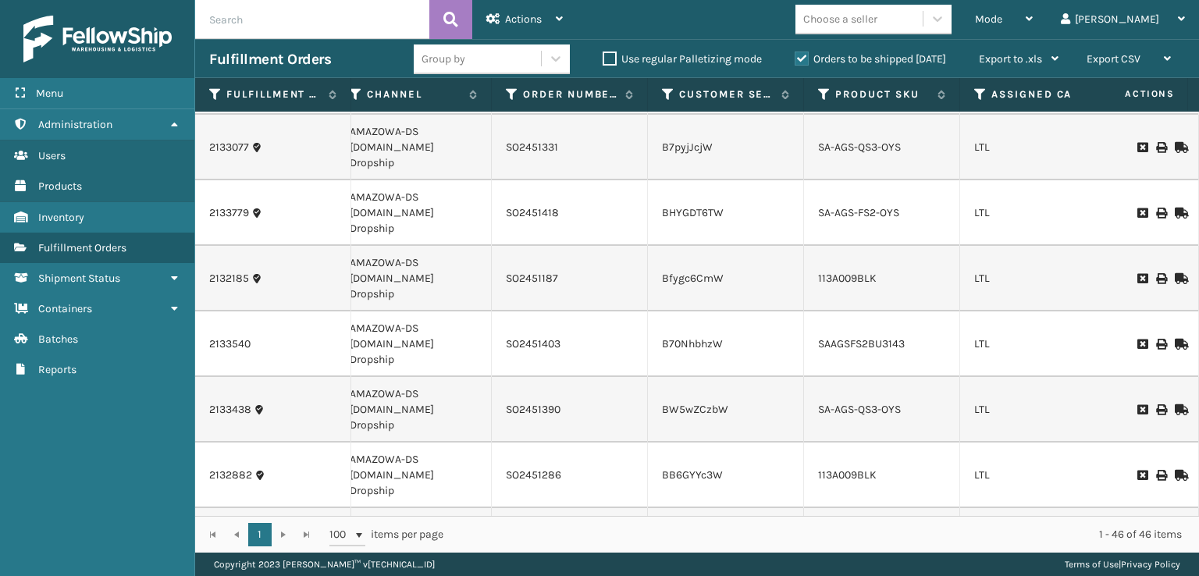
scroll to position [0, 198]
click at [976, 98] on icon at bounding box center [978, 94] width 12 height 14
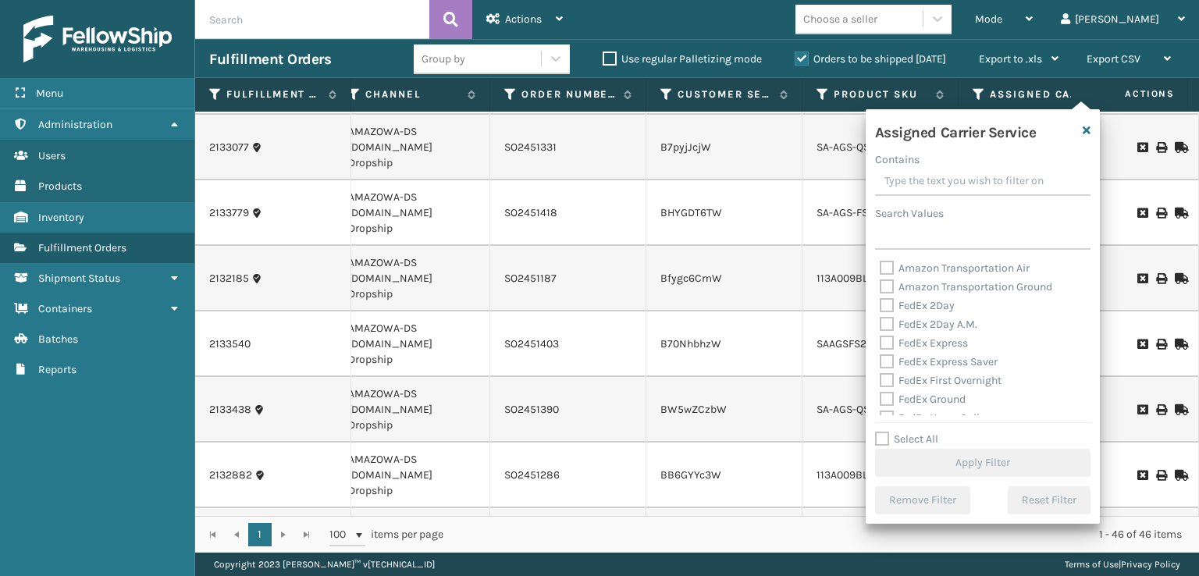
click at [892, 335] on div "FedEx Express" at bounding box center [983, 343] width 206 height 19
click at [886, 309] on label "FedEx 2Day" at bounding box center [917, 305] width 75 height 13
click at [880, 307] on input "FedEx 2Day" at bounding box center [880, 302] width 1 height 10
checkbox input "true"
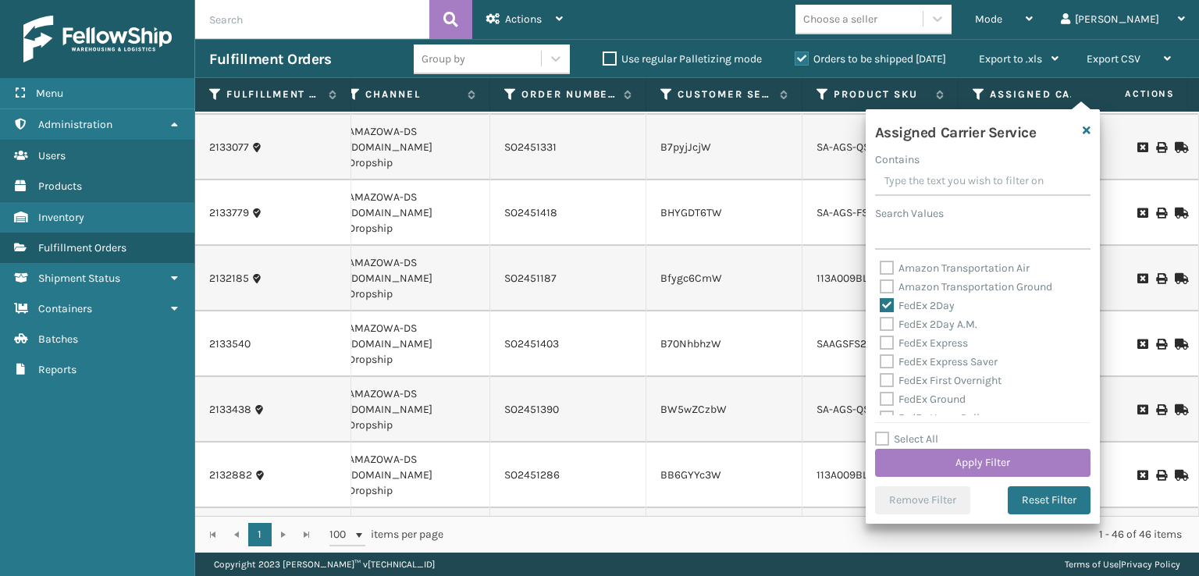
click at [887, 318] on label "FedEx 2Day A.M." at bounding box center [929, 324] width 98 height 13
click at [880, 318] on input "FedEx 2Day A.M." at bounding box center [880, 320] width 1 height 10
checkbox input "true"
click at [883, 341] on label "FedEx Express" at bounding box center [924, 342] width 88 height 13
click at [880, 341] on input "FedEx Express" at bounding box center [880, 339] width 1 height 10
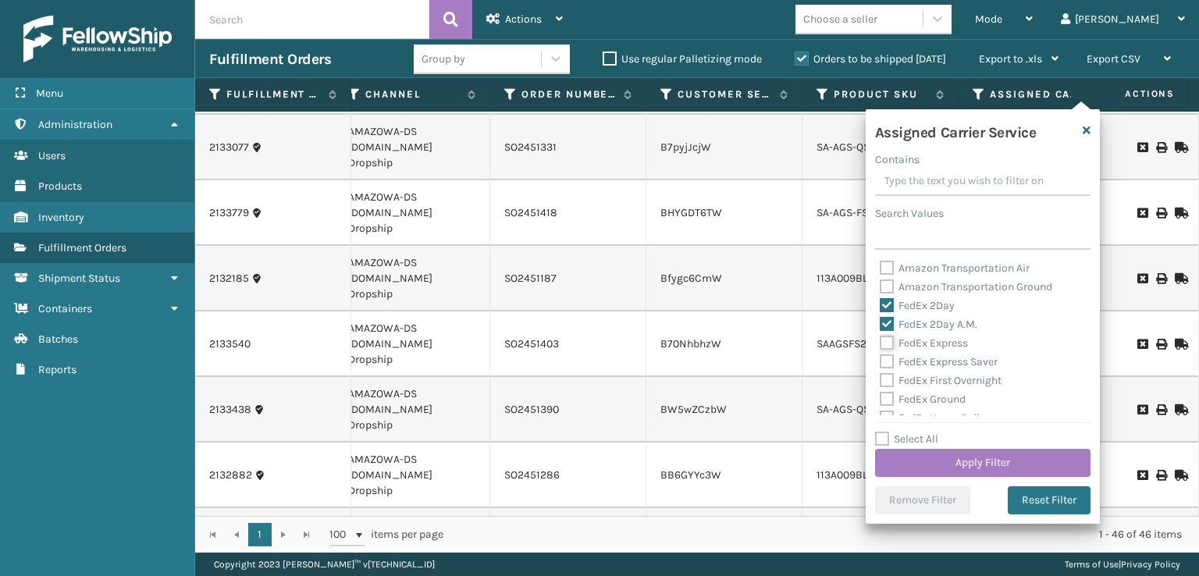
checkbox input "true"
drag, startPoint x: 890, startPoint y: 355, endPoint x: 889, endPoint y: 363, distance: 7.8
click at [889, 356] on label "FedEx Express Saver" at bounding box center [939, 361] width 118 height 13
click at [880, 356] on input "FedEx Express Saver" at bounding box center [880, 358] width 1 height 10
checkbox input "true"
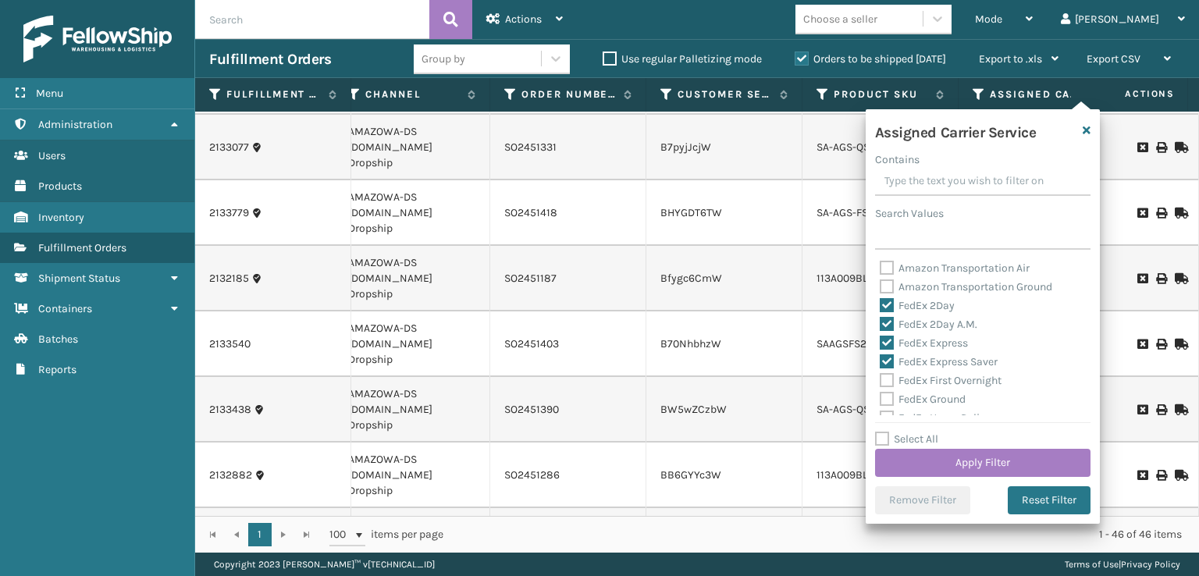
click at [887, 375] on label "FedEx First Overnight" at bounding box center [941, 380] width 122 height 13
click at [880, 375] on input "FedEx First Overnight" at bounding box center [880, 376] width 1 height 10
checkbox input "true"
click at [889, 397] on label "FedEx Ground" at bounding box center [923, 399] width 86 height 13
click at [880, 397] on input "FedEx Ground" at bounding box center [880, 395] width 1 height 10
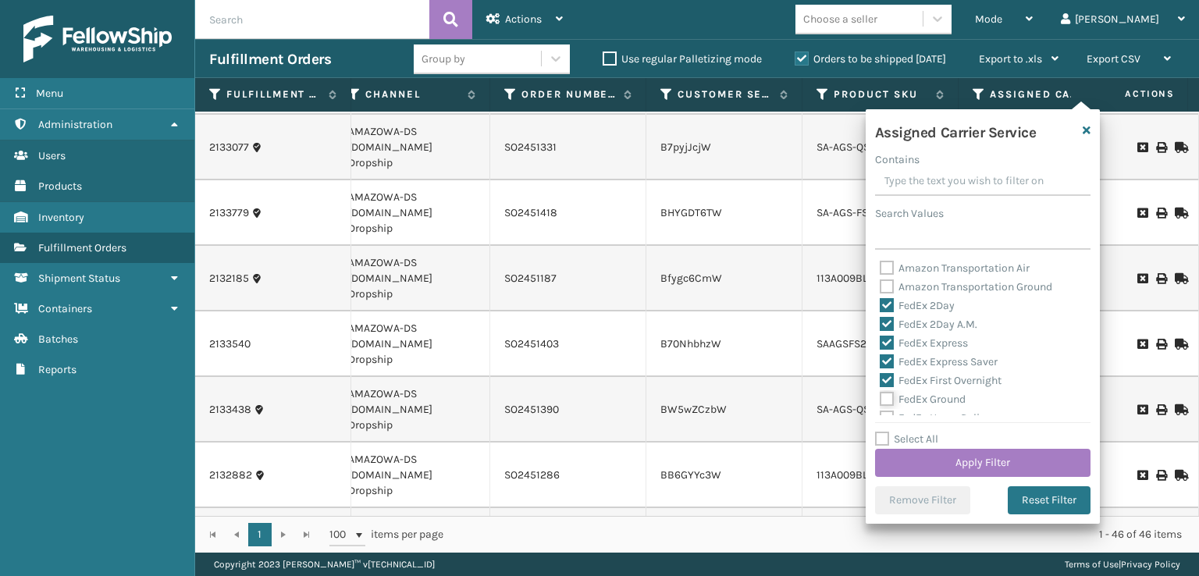
checkbox input "true"
click at [881, 352] on label "FedEx Priority Overnight" at bounding box center [948, 358] width 136 height 13
click at [880, 352] on input "FedEx Priority Overnight" at bounding box center [880, 355] width 1 height 10
checkbox input "true"
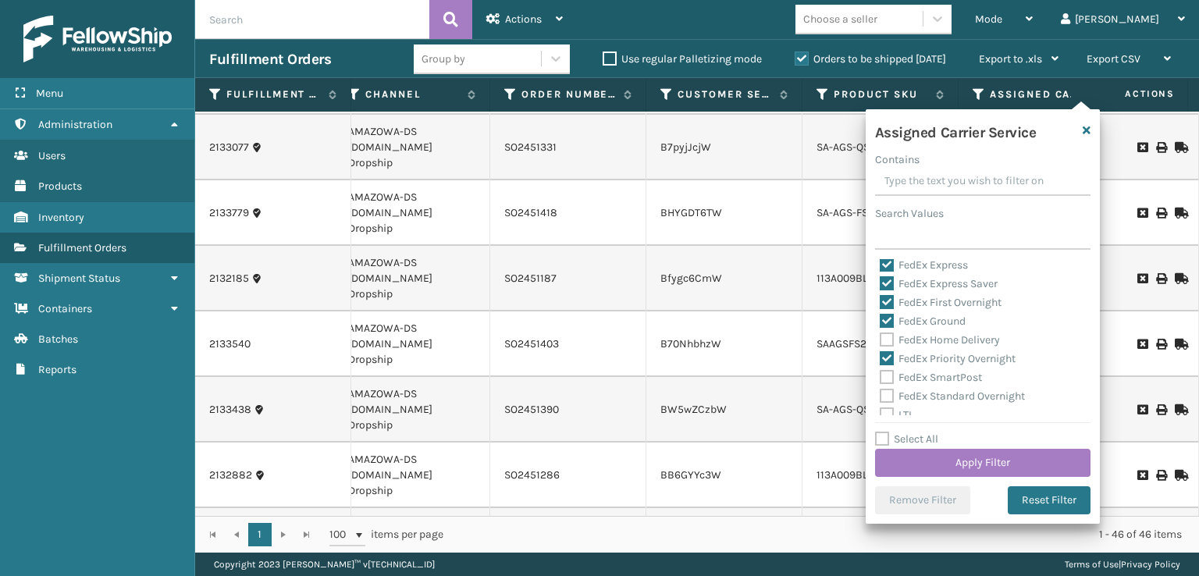
click at [882, 334] on label "FedEx Home Delivery" at bounding box center [940, 339] width 120 height 13
click at [880, 334] on input "FedEx Home Delivery" at bounding box center [880, 336] width 1 height 10
checkbox input "true"
drag, startPoint x: 881, startPoint y: 371, endPoint x: 905, endPoint y: 389, distance: 30.0
click at [882, 371] on label "FedEx SmartPost" at bounding box center [931, 377] width 102 height 13
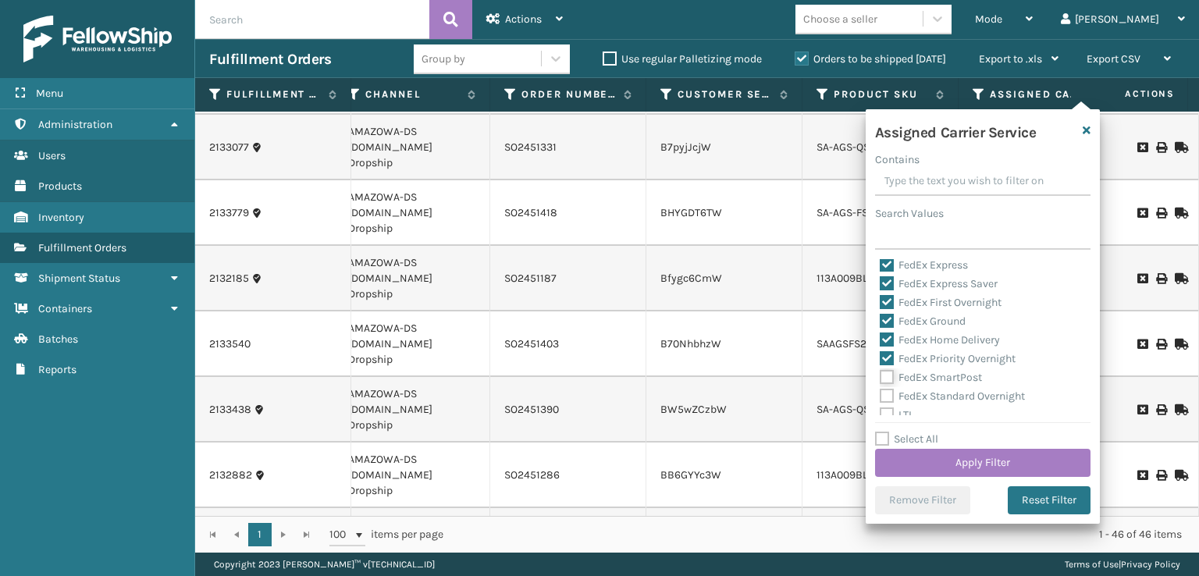
click at [880, 371] on input "FedEx SmartPost" at bounding box center [880, 373] width 1 height 10
checkbox input "true"
click at [887, 396] on label "FedEx Standard Overnight" at bounding box center [952, 395] width 145 height 13
click at [880, 396] on input "FedEx Standard Overnight" at bounding box center [880, 392] width 1 height 10
checkbox input "true"
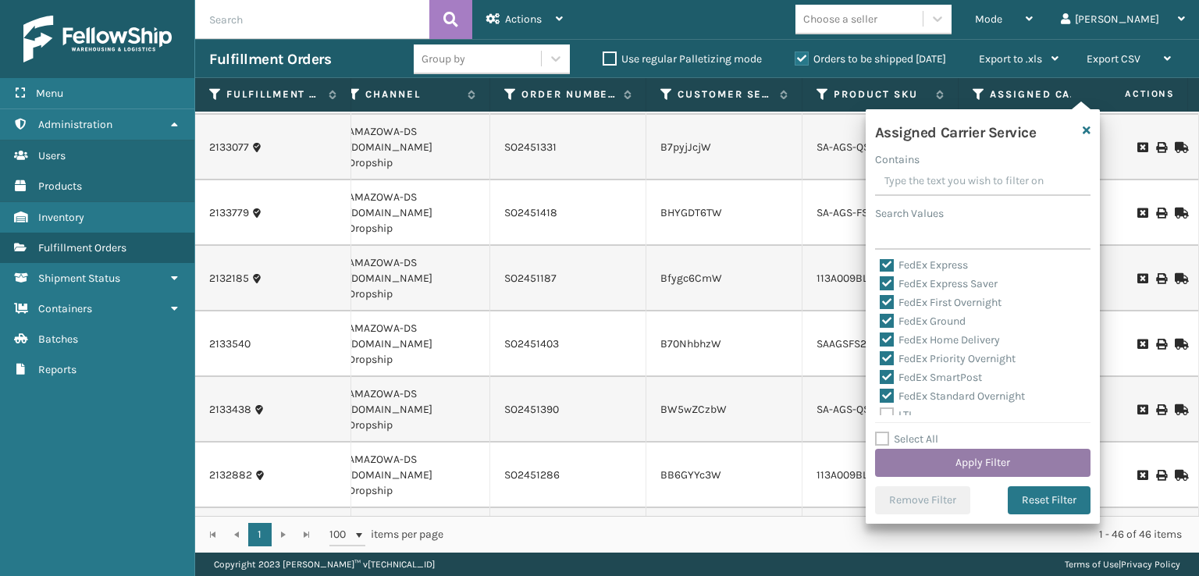
click at [923, 472] on button "Apply Filter" at bounding box center [982, 463] width 215 height 28
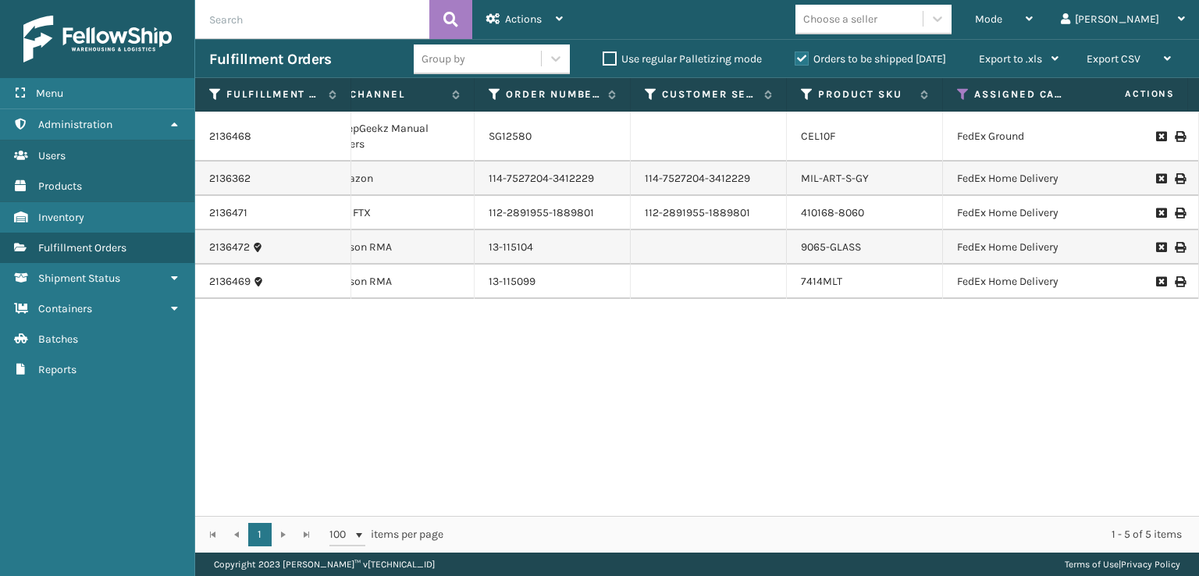
scroll to position [0, 224]
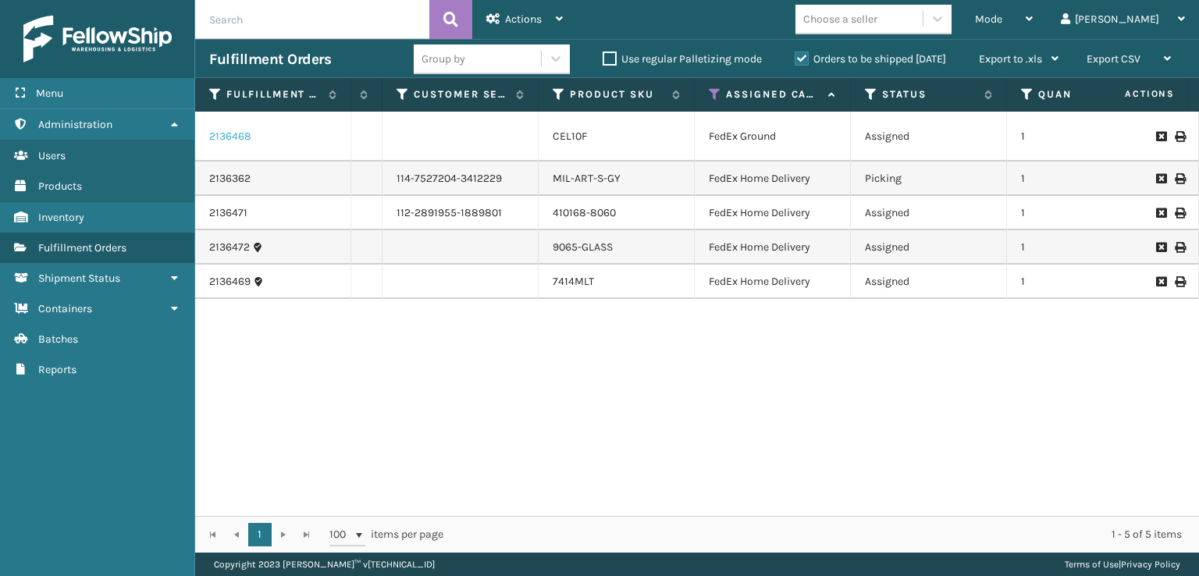
click at [240, 140] on link "2136468" at bounding box center [230, 137] width 42 height 16
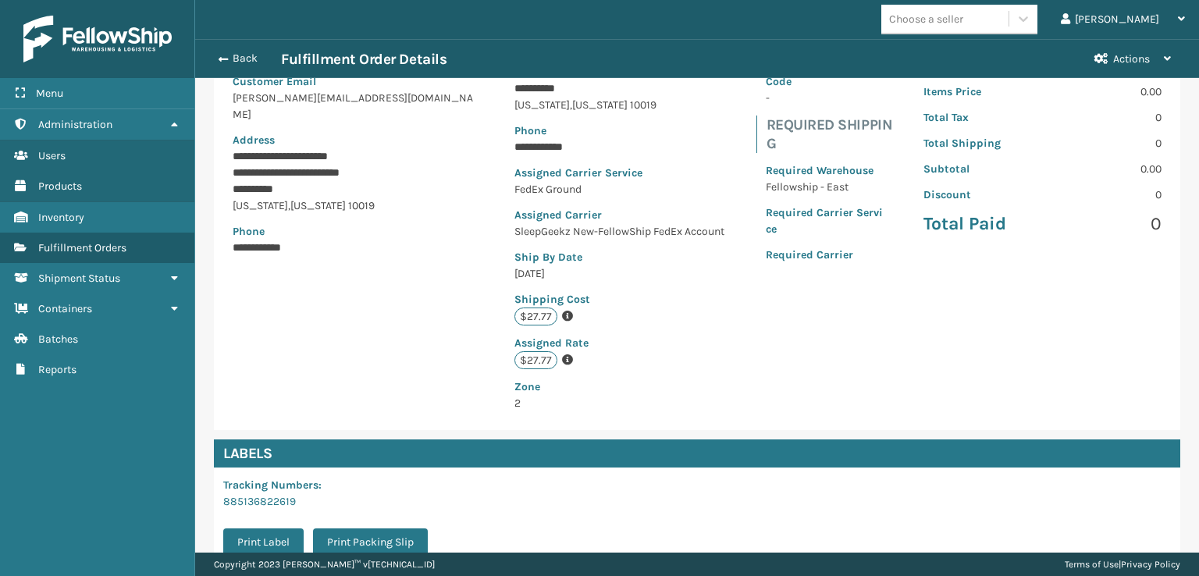
scroll to position [378, 0]
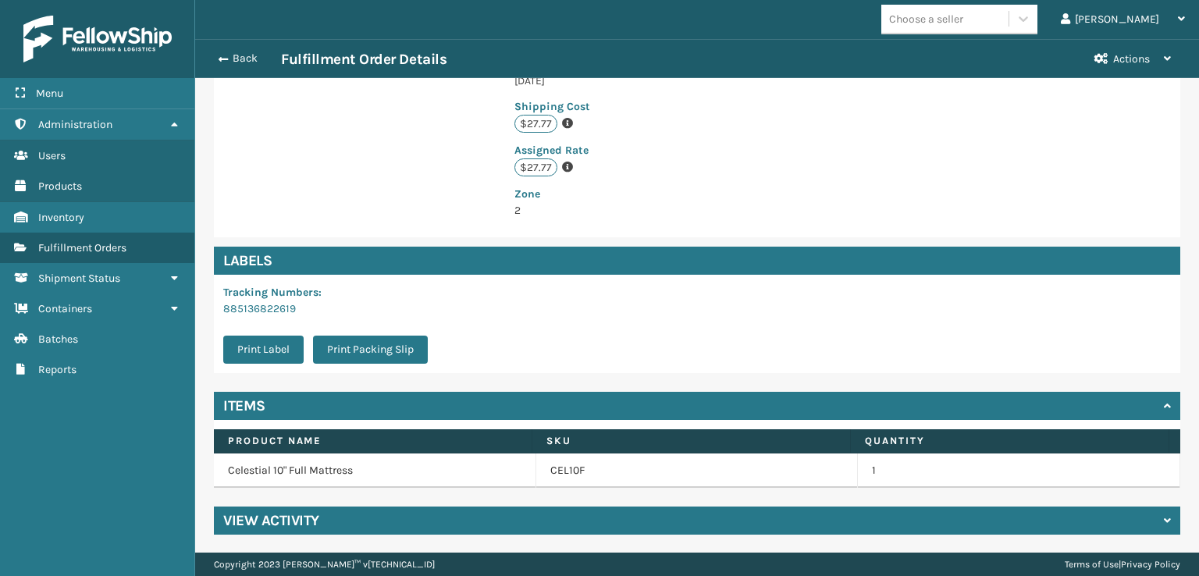
click at [311, 522] on h4 "View Activity" at bounding box center [271, 520] width 96 height 19
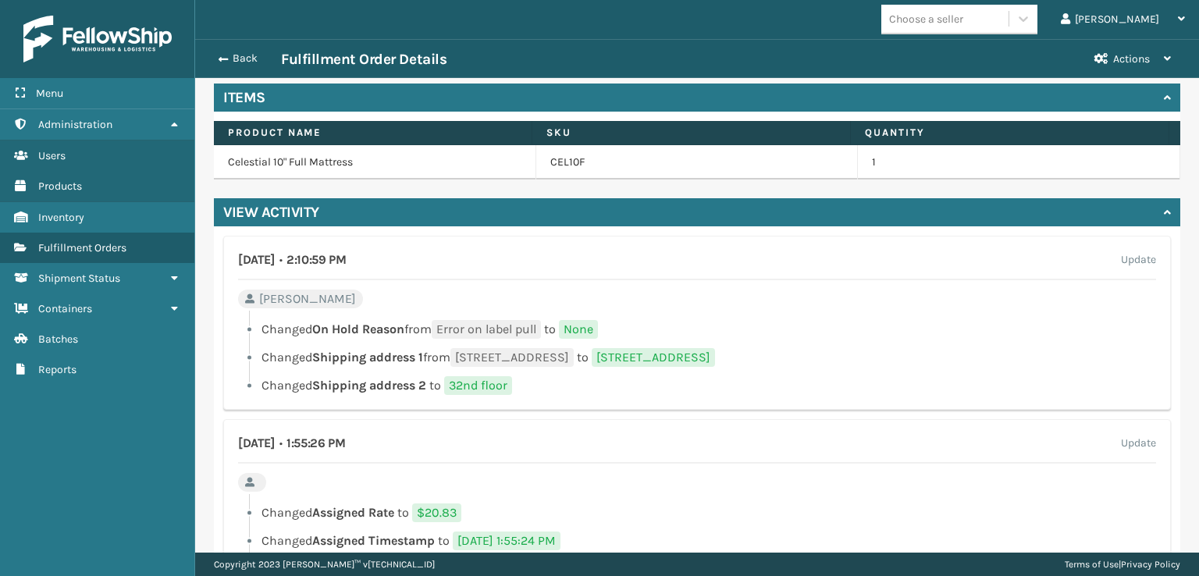
scroll to position [690, 0]
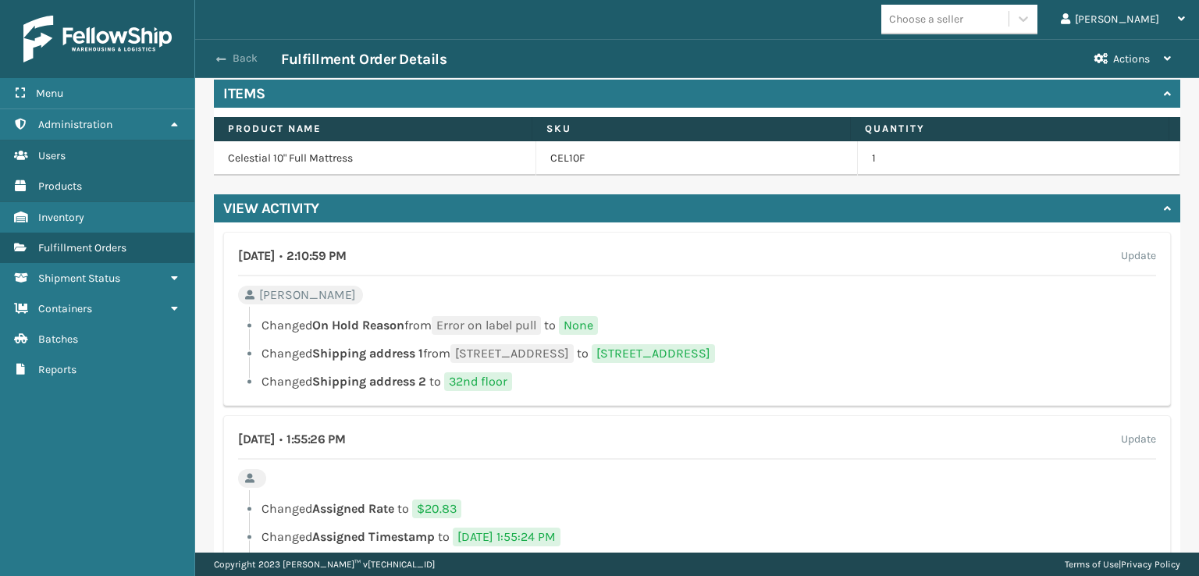
click at [221, 56] on span "button" at bounding box center [220, 59] width 9 height 11
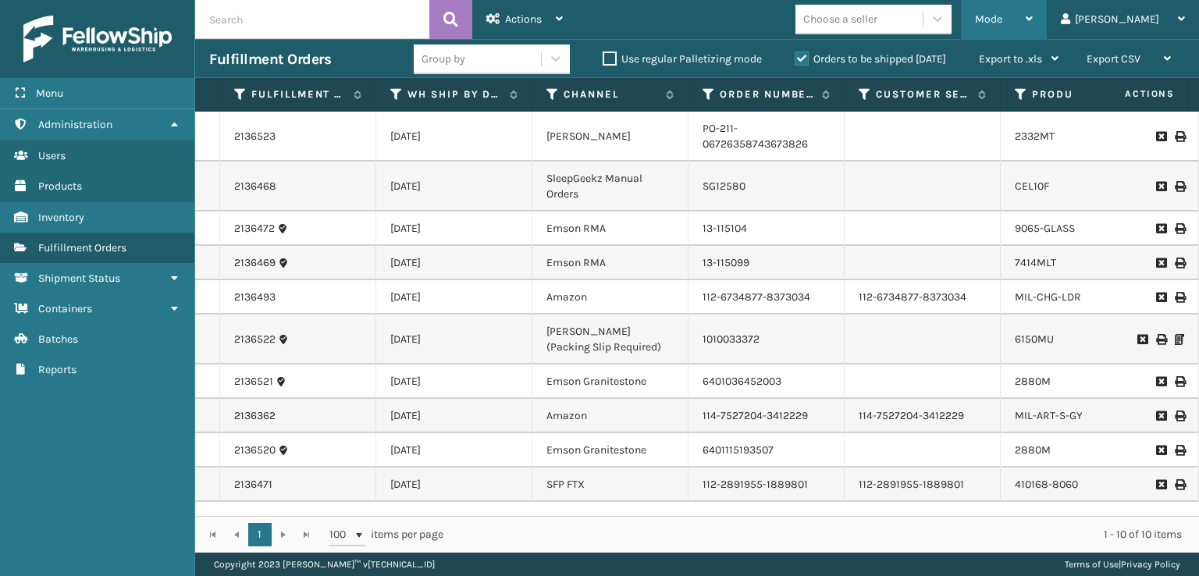
click at [1002, 20] on span "Mode" at bounding box center [988, 18] width 27 height 13
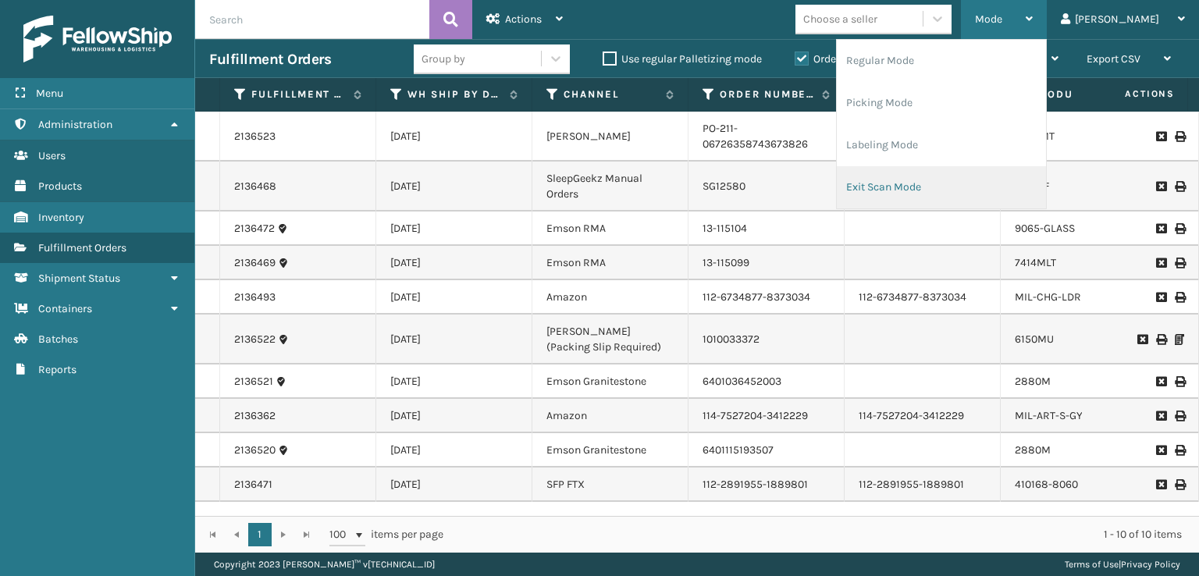
click at [922, 187] on li "Exit Scan Mode" at bounding box center [941, 187] width 209 height 42
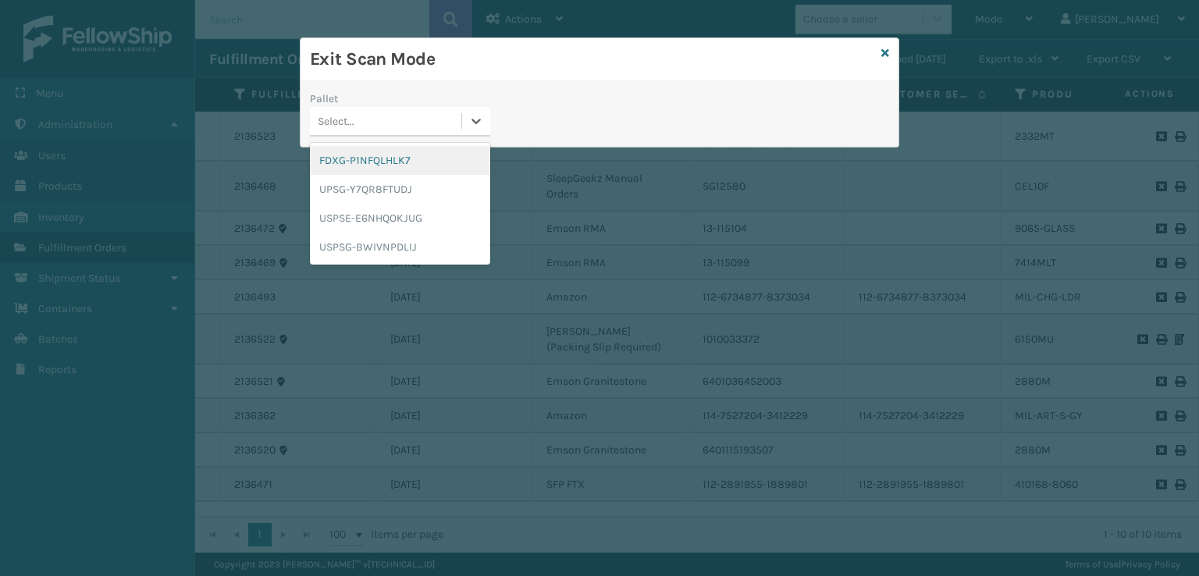
click at [354, 132] on div "Select..." at bounding box center [385, 121] width 151 height 26
click at [348, 162] on div "FDXG-P1NFQLHLK7" at bounding box center [400, 160] width 180 height 29
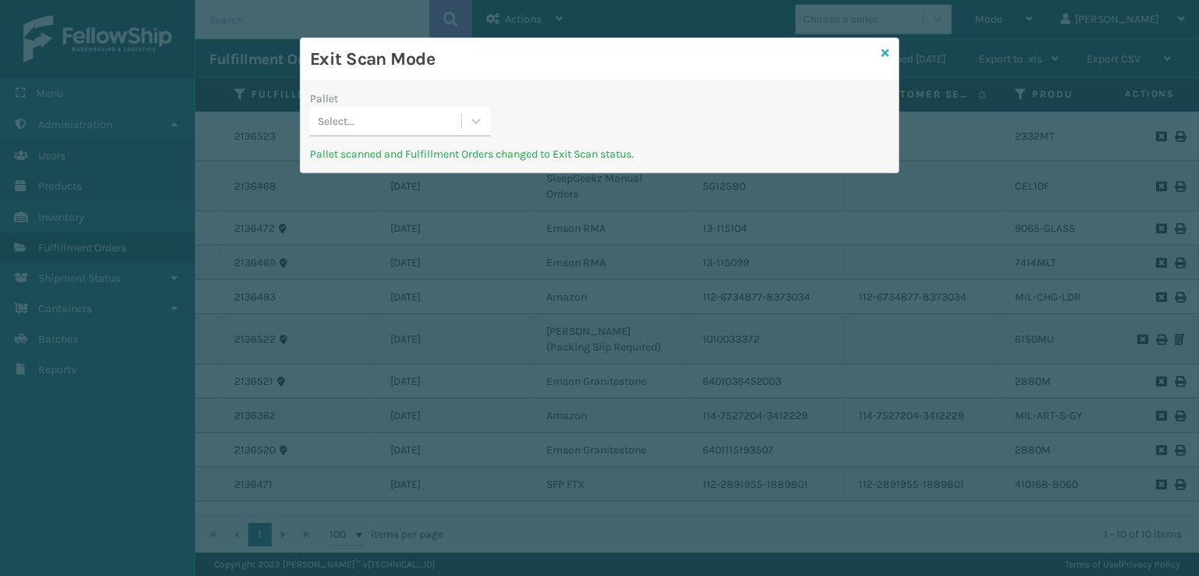
click at [884, 48] on icon at bounding box center [885, 53] width 8 height 11
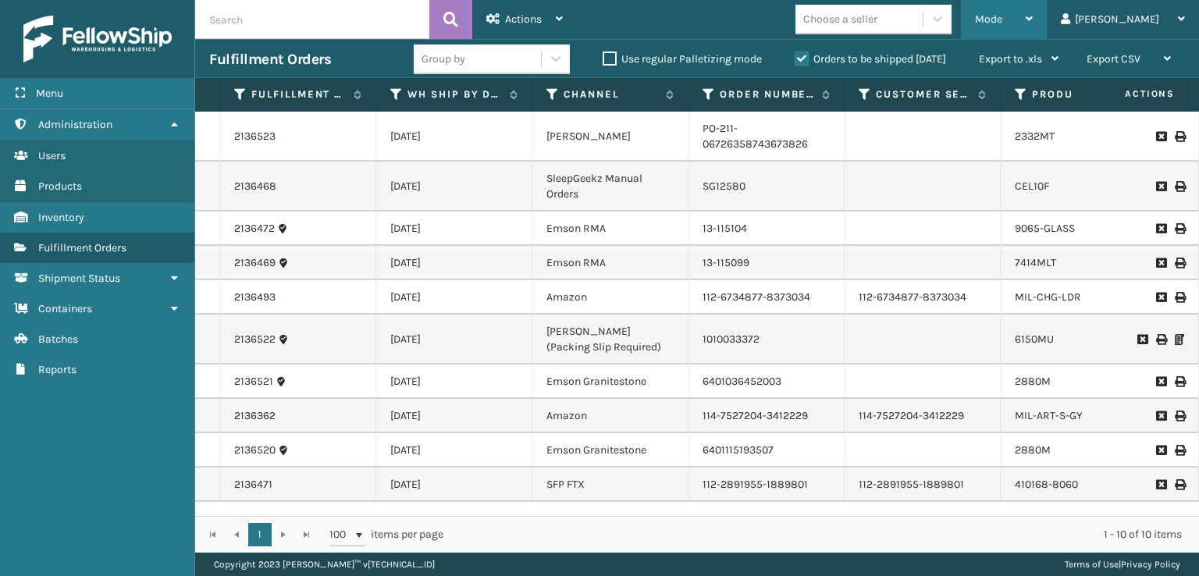
click at [1002, 16] on span "Mode" at bounding box center [988, 18] width 27 height 13
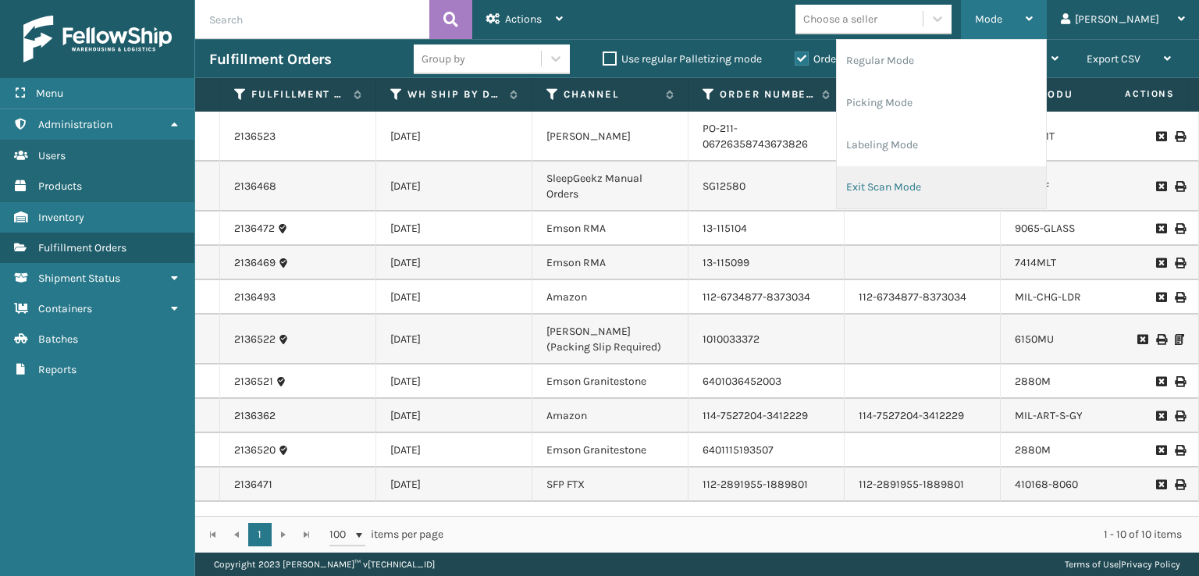
click at [938, 186] on li "Exit Scan Mode" at bounding box center [941, 187] width 209 height 42
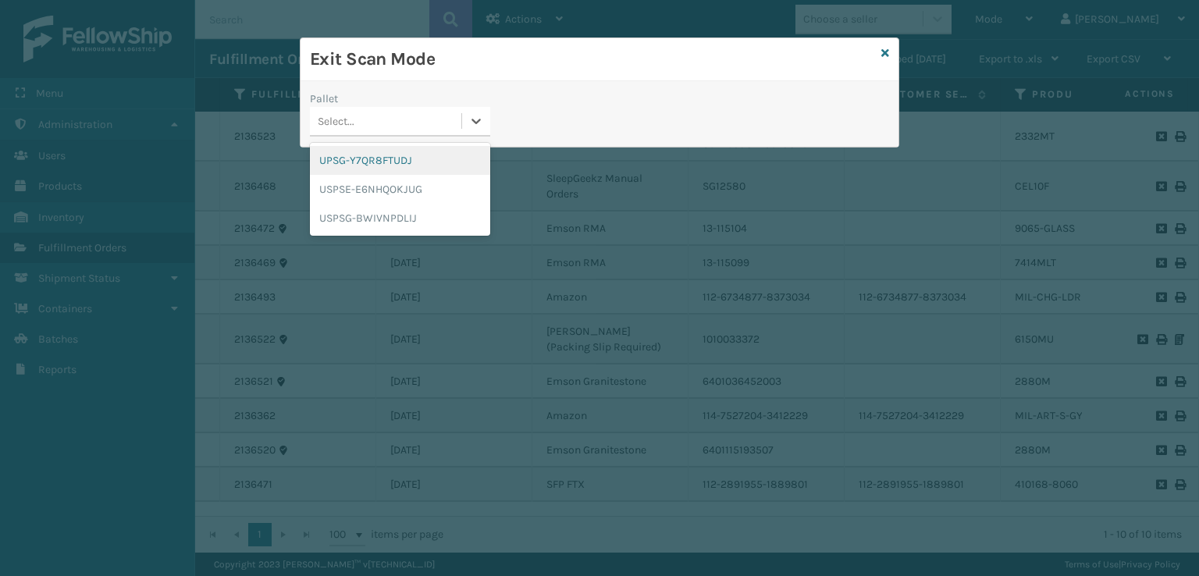
click at [379, 116] on div "Select..." at bounding box center [385, 121] width 151 height 26
drag, startPoint x: 361, startPoint y: 162, endPoint x: 391, endPoint y: 157, distance: 30.9
click at [362, 162] on div "UPSG-Y7QR8FTUDJ" at bounding box center [400, 160] width 180 height 29
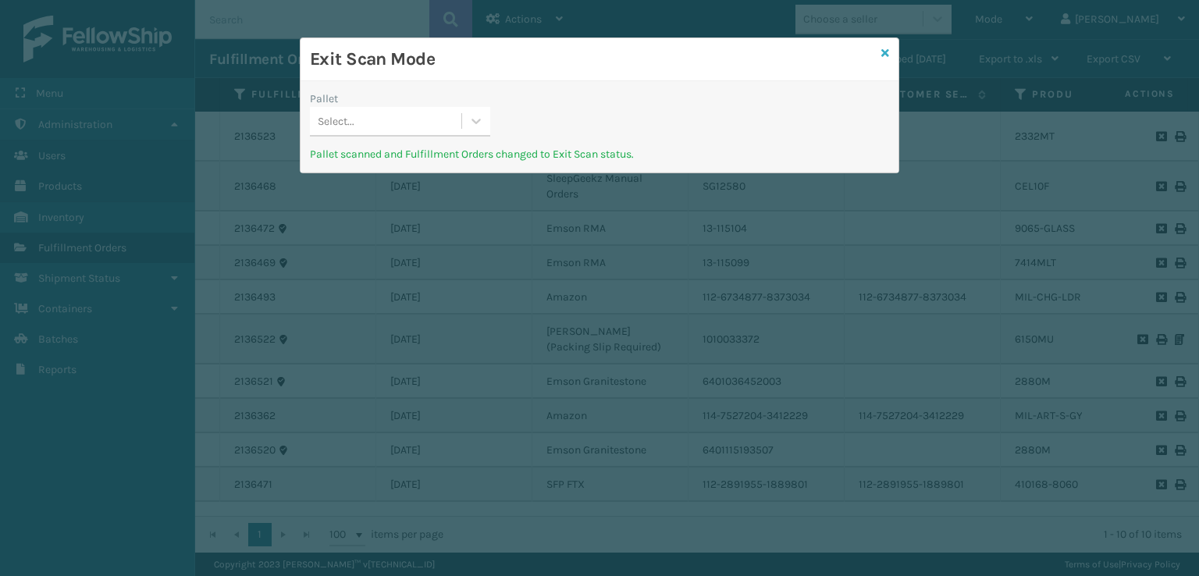
click at [884, 51] on icon at bounding box center [885, 53] width 8 height 11
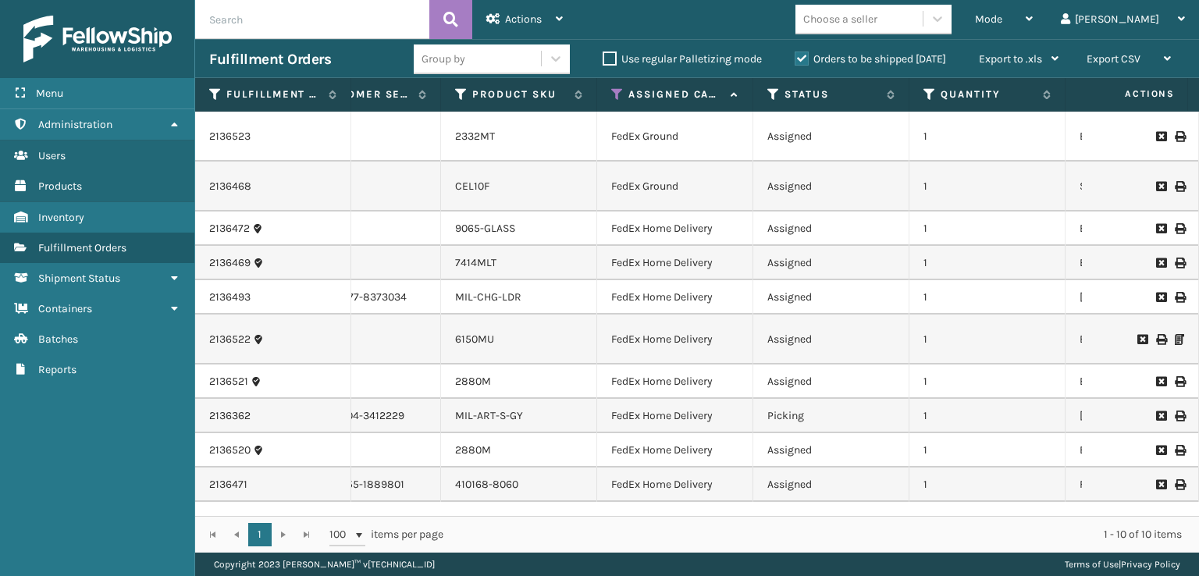
scroll to position [0, 562]
click at [769, 98] on icon at bounding box center [771, 94] width 12 height 14
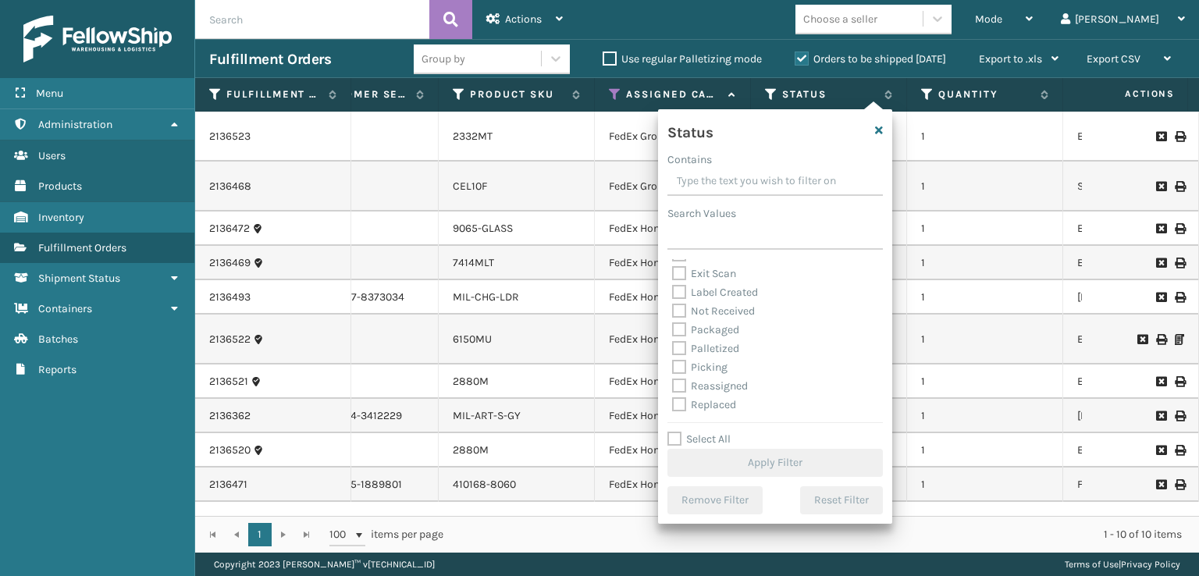
scroll to position [78, 0]
click at [674, 343] on label "Picking" at bounding box center [699, 339] width 55 height 13
click at [673, 341] on input "Picking" at bounding box center [672, 336] width 1 height 10
checkbox input "true"
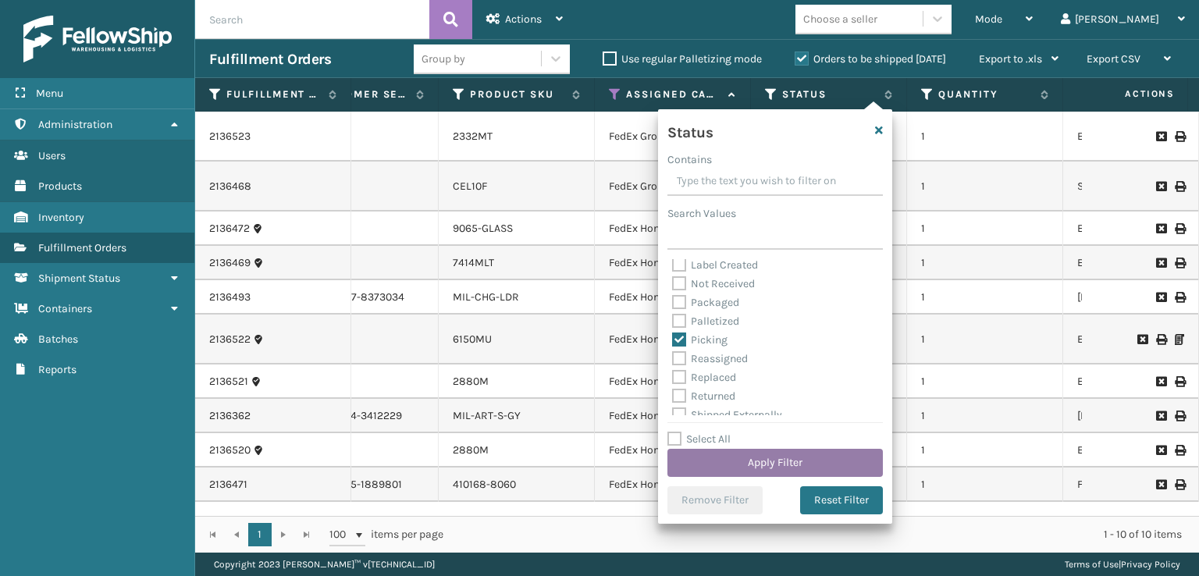
click at [706, 460] on button "Apply Filter" at bounding box center [774, 463] width 215 height 28
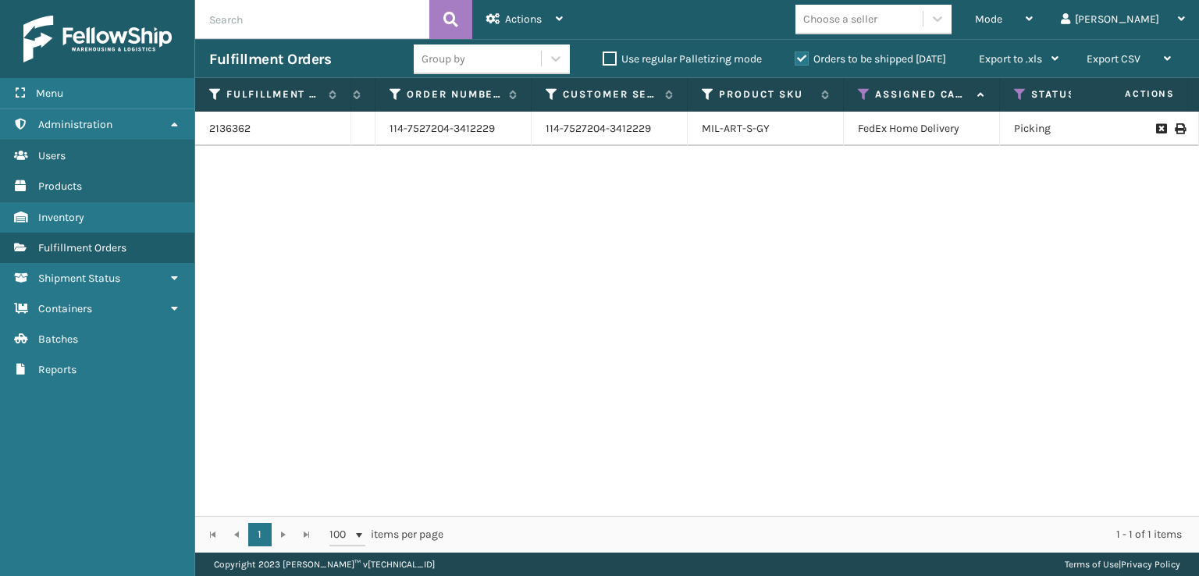
scroll to position [0, 0]
